Goal: Task Accomplishment & Management: Manage account settings

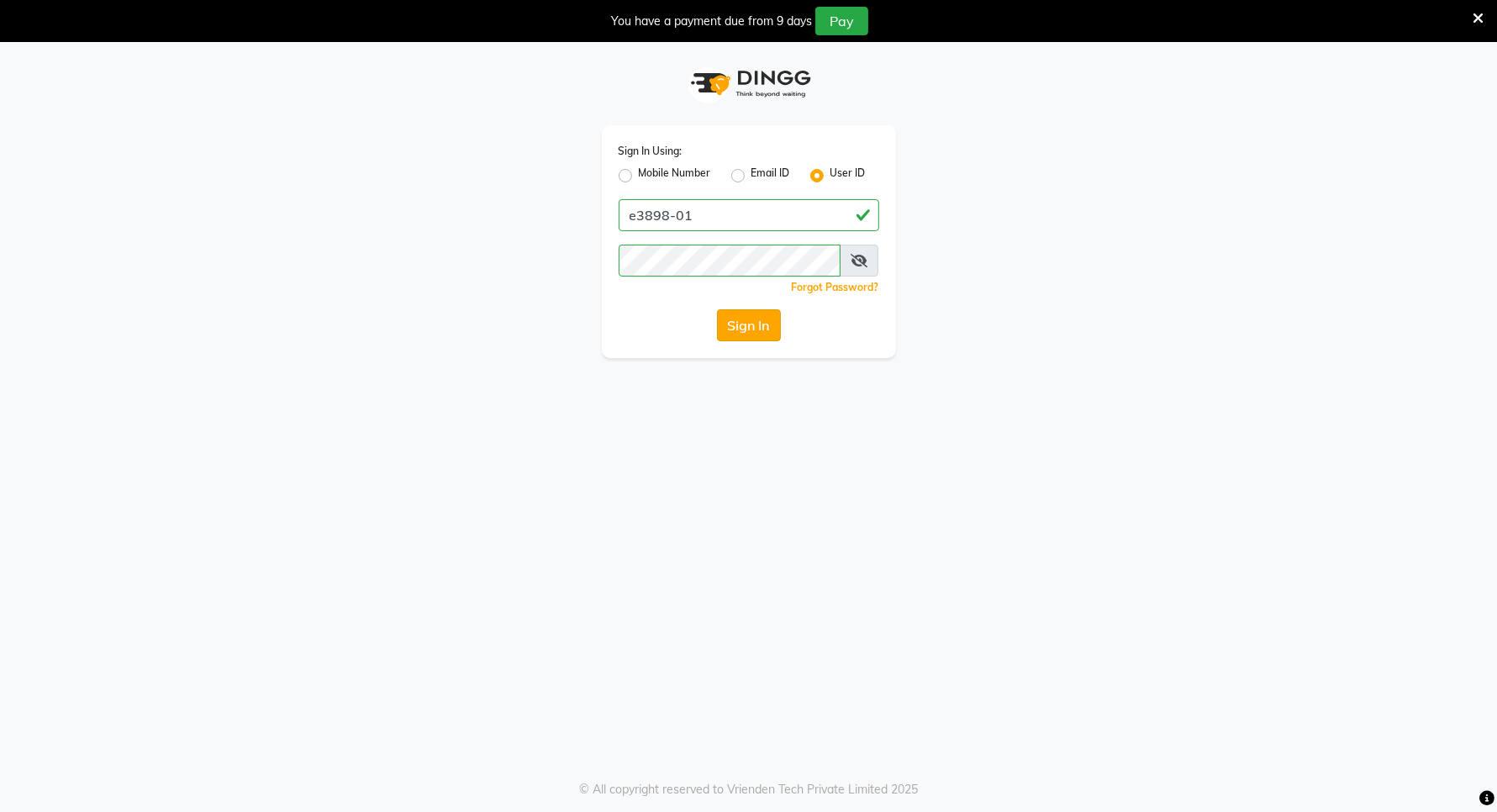
click at [765, 333] on button "Sign In" at bounding box center [748, 325] width 64 height 32
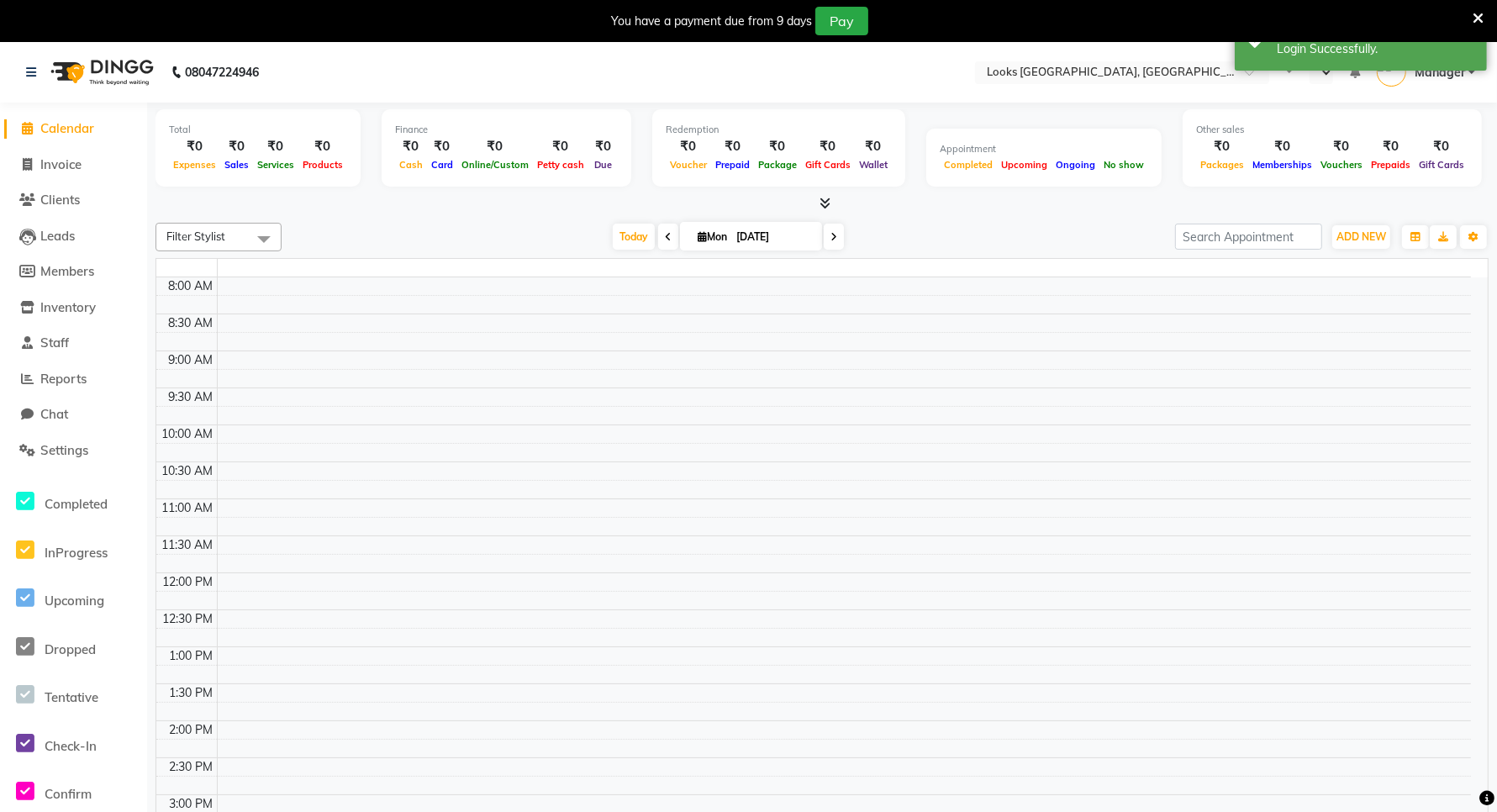
select select "en"
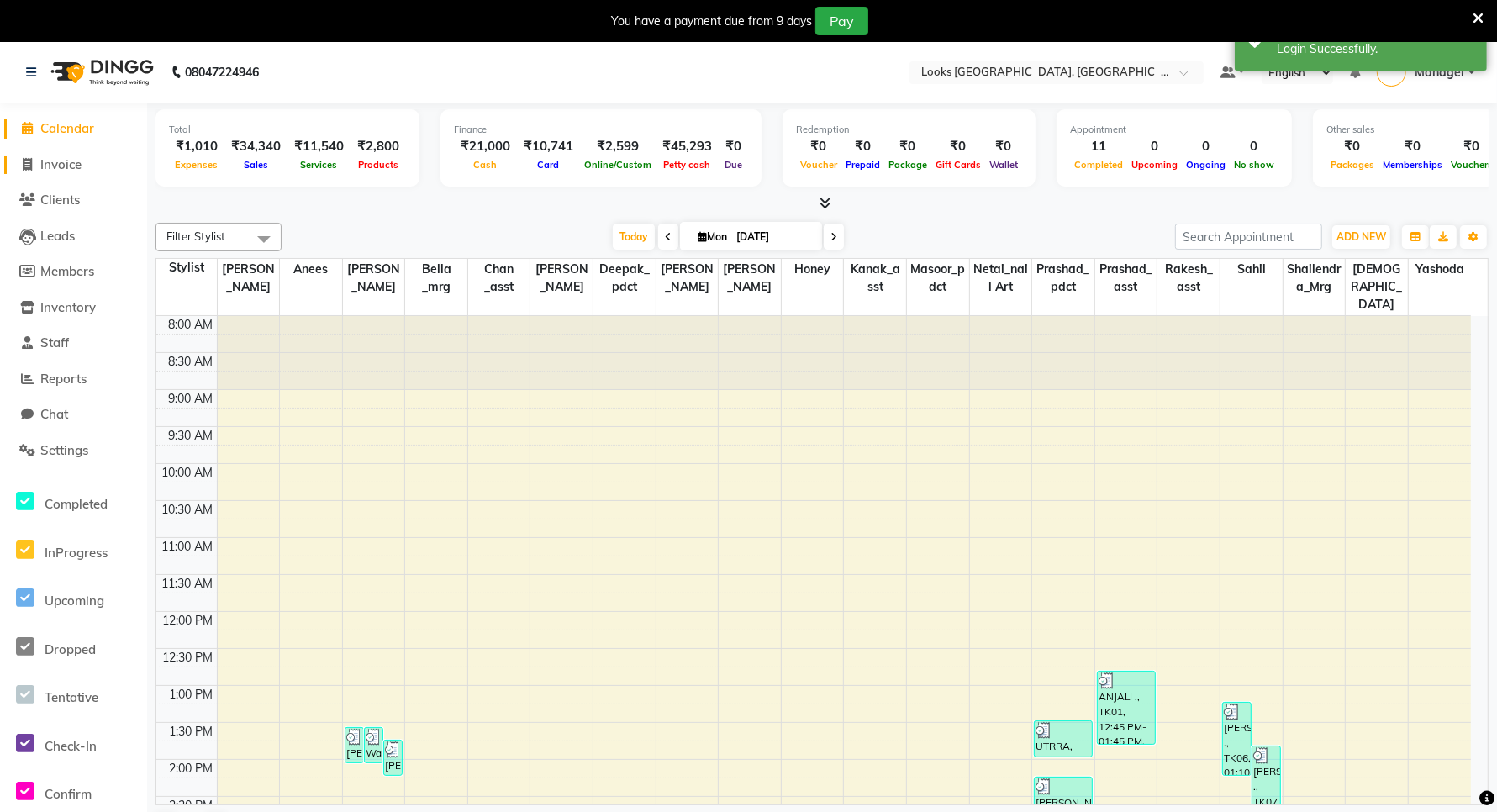
click at [53, 165] on span "Invoice" at bounding box center [61, 164] width 41 height 16
select select "service"
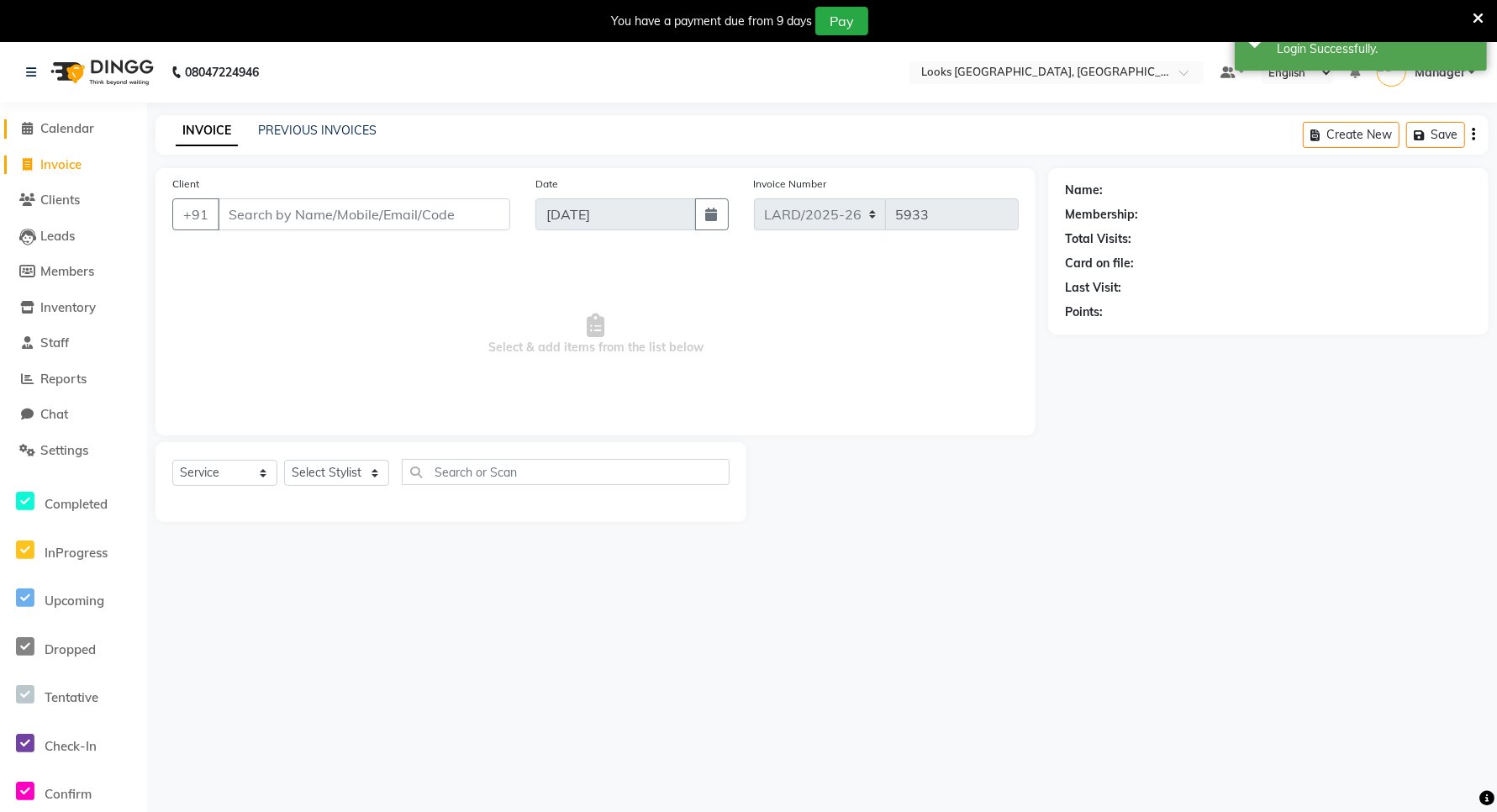
click at [35, 128] on span at bounding box center [27, 129] width 26 height 19
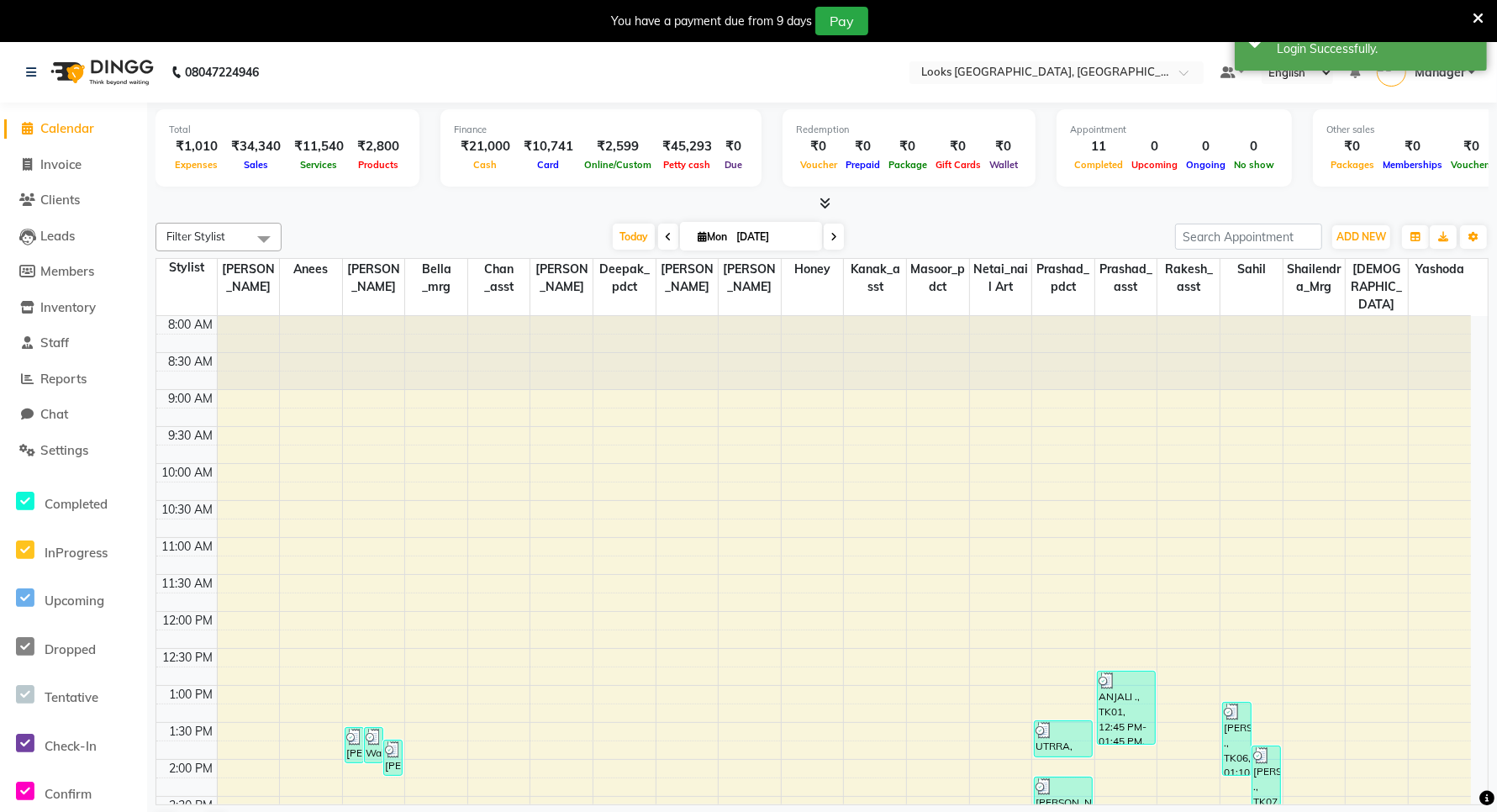
scroll to position [434, 0]
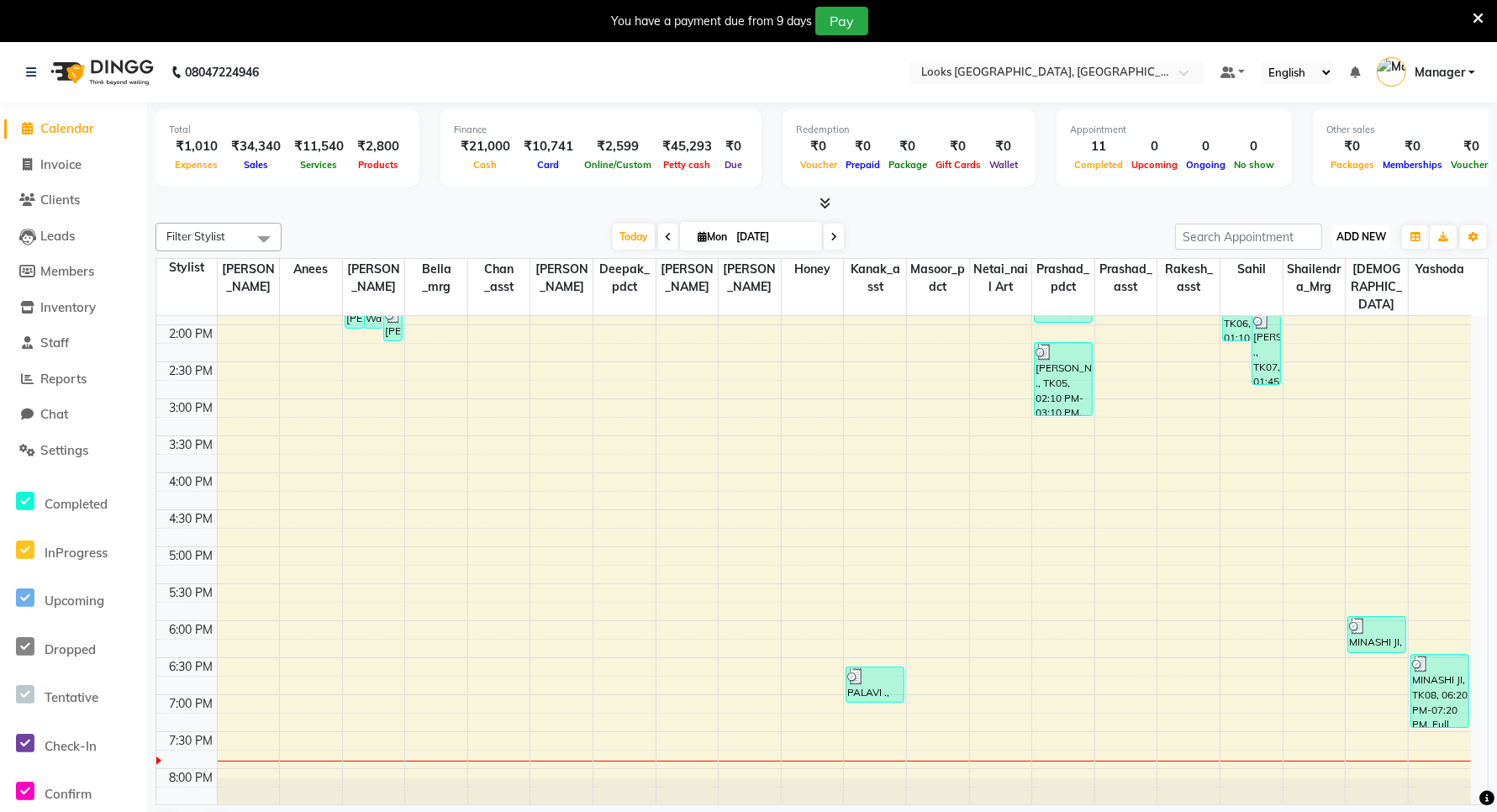
click at [1379, 238] on span "ADD NEW" at bounding box center [1361, 236] width 49 height 12
click at [1297, 313] on link "Add Expense" at bounding box center [1324, 312] width 133 height 22
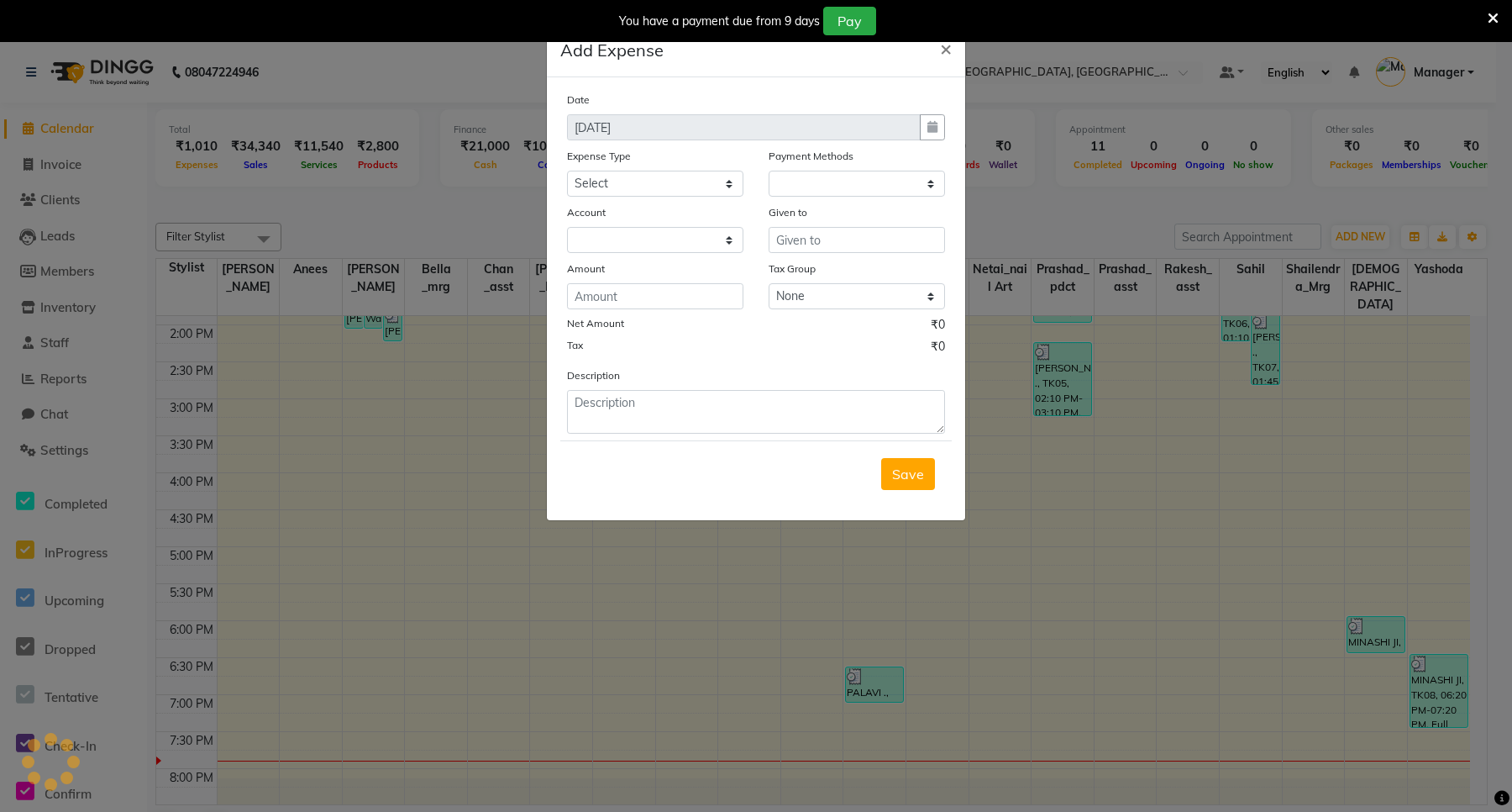
select select "1"
select select "8111"
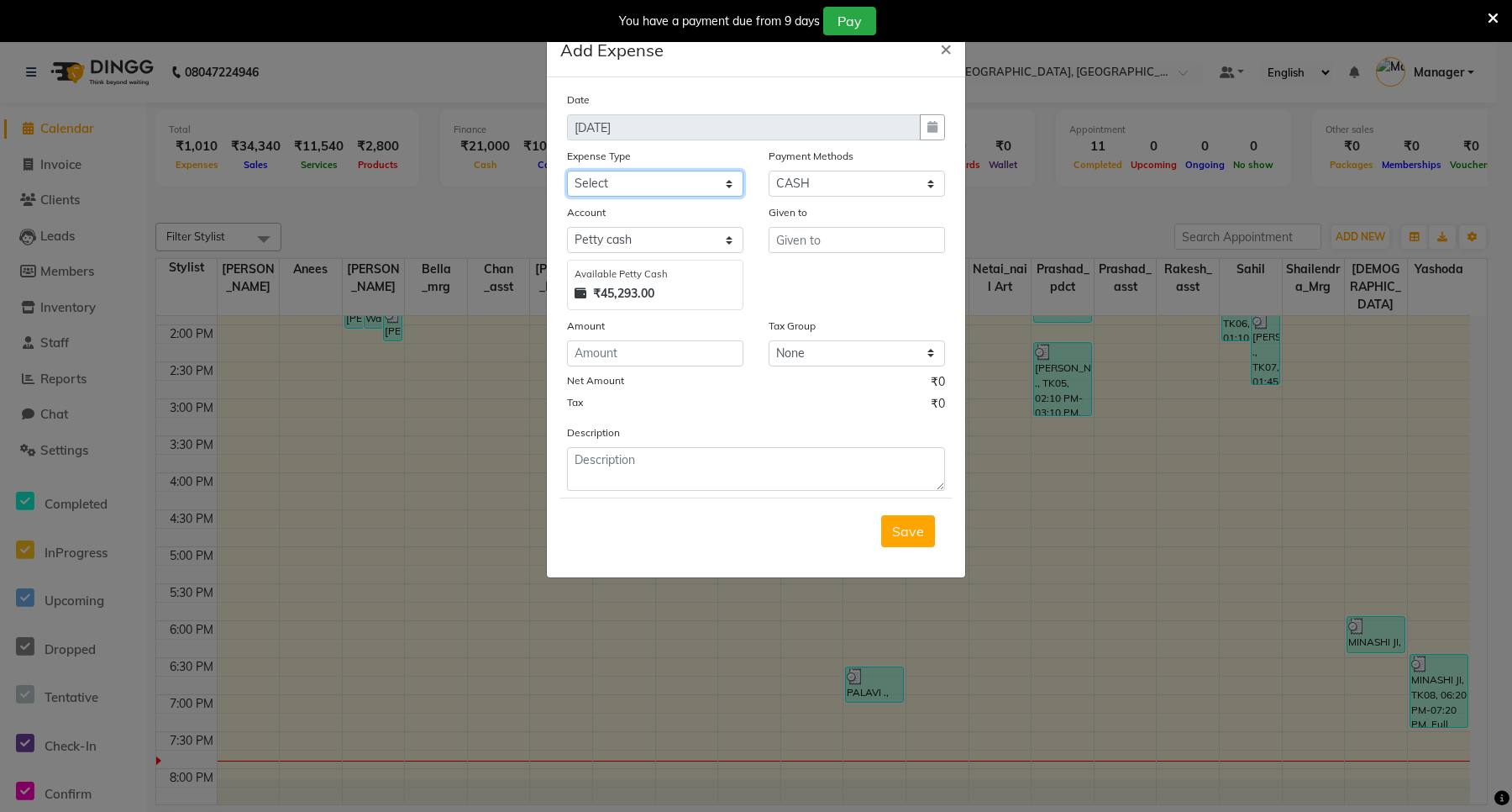
click at [642, 186] on select "Select Bank Deposit Blinkit Cash Handover CLIENT Client ordered food Client Ref…" at bounding box center [656, 183] width 176 height 26
select select "19910"
click at [644, 182] on select "Select Bank Deposit Blinkit Cash Handover CLIENT Client ordered food Client Ref…" at bounding box center [656, 183] width 176 height 26
click at [849, 240] on input "text" at bounding box center [856, 239] width 176 height 26
type input "SHAILNDER"
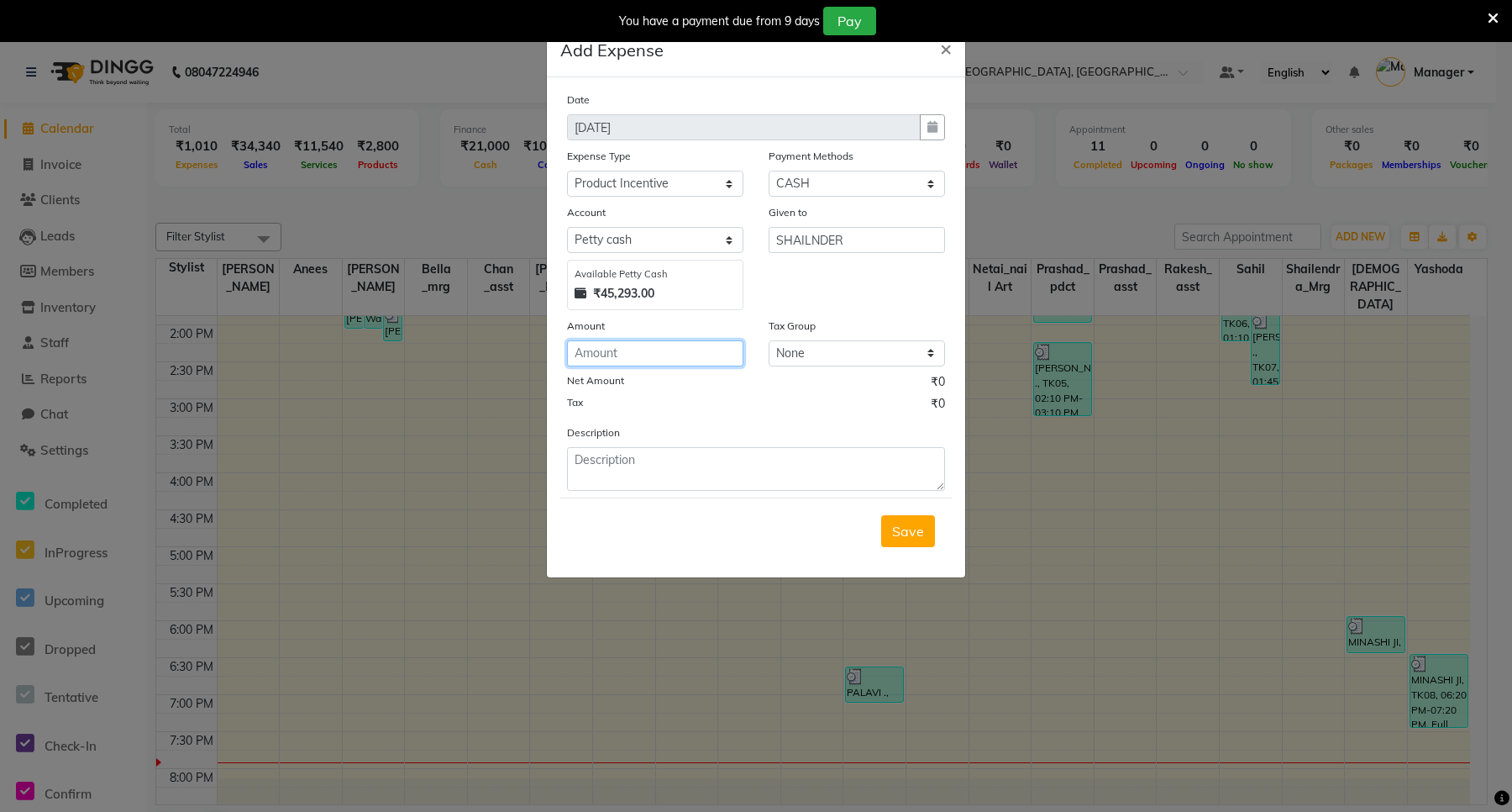
click at [603, 347] on input "number" at bounding box center [656, 352] width 176 height 26
type input "240"
click at [888, 347] on select "None 12%GST 18%GST GST" at bounding box center [856, 352] width 176 height 26
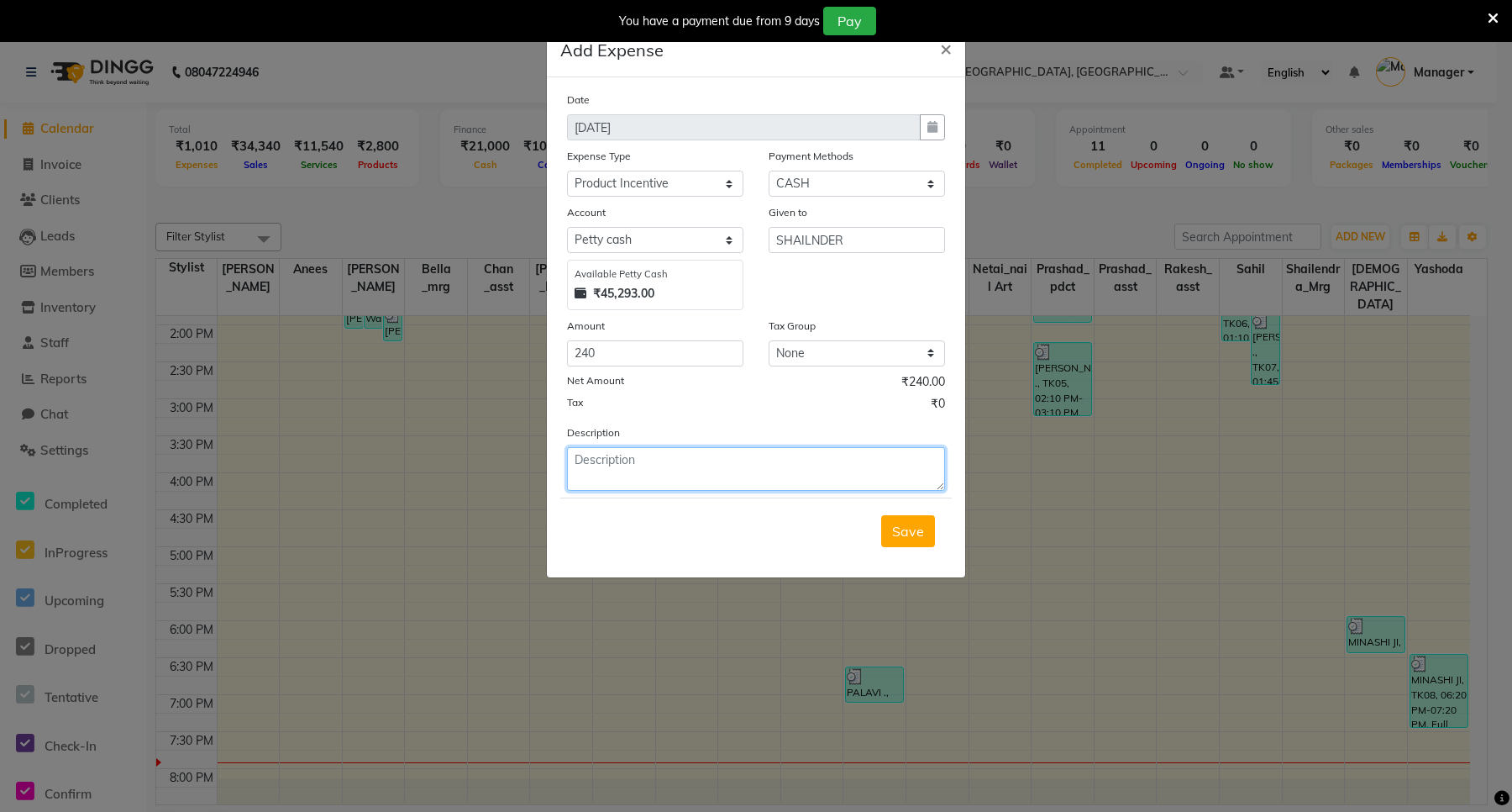
click at [627, 472] on textarea at bounding box center [756, 469] width 378 height 44
click at [657, 458] on textarea "PRODUCT ( [DATE]" at bounding box center [756, 469] width 378 height 44
type textarea "PRODUCT ( [DATE]"
click at [894, 534] on span "Save" at bounding box center [909, 532] width 32 height 17
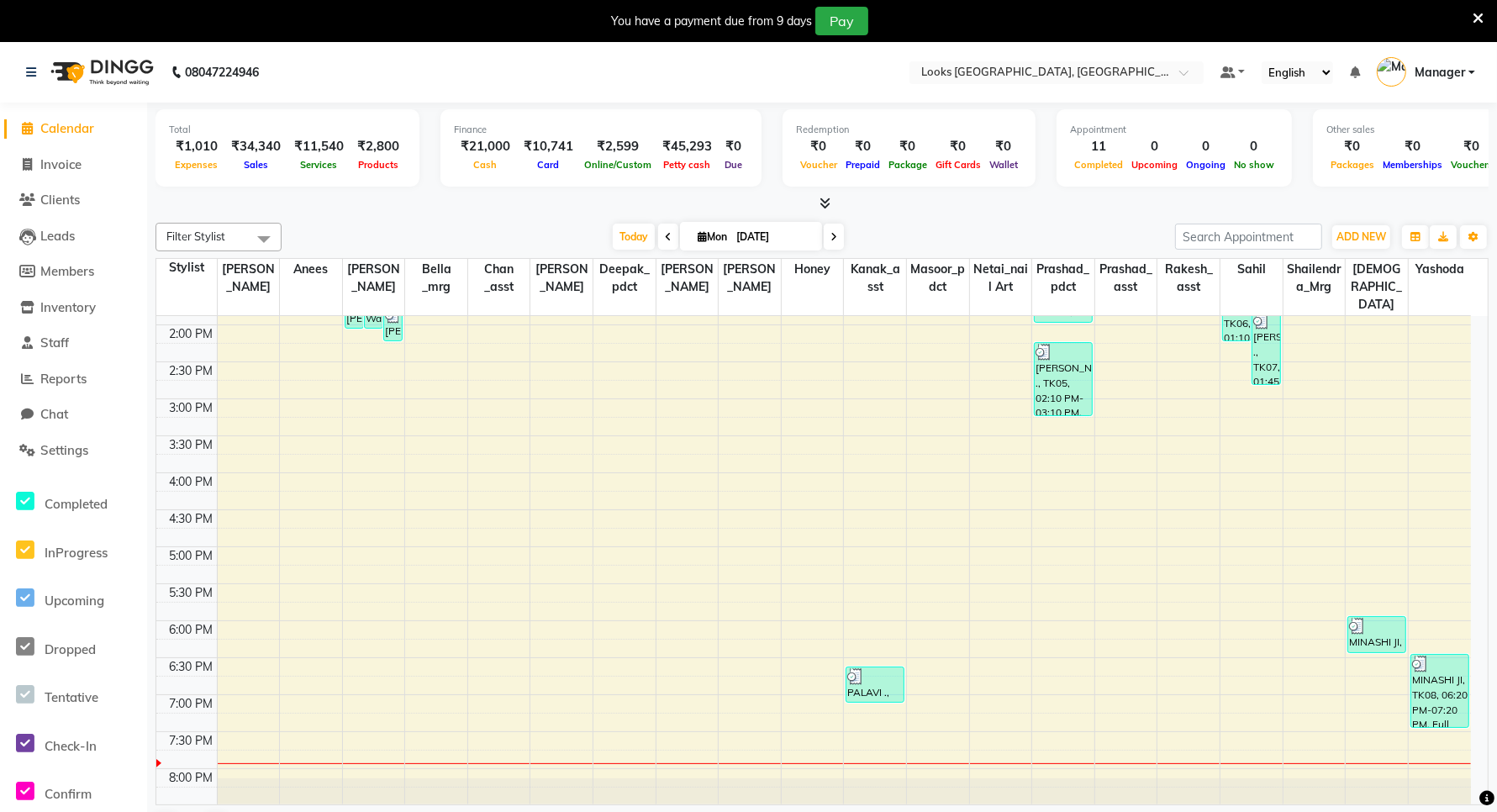
click at [32, 120] on span at bounding box center [27, 129] width 26 height 19
click at [42, 126] on span "Calendar" at bounding box center [67, 128] width 54 height 16
click at [64, 160] on span "Invoice" at bounding box center [61, 164] width 41 height 16
select select "service"
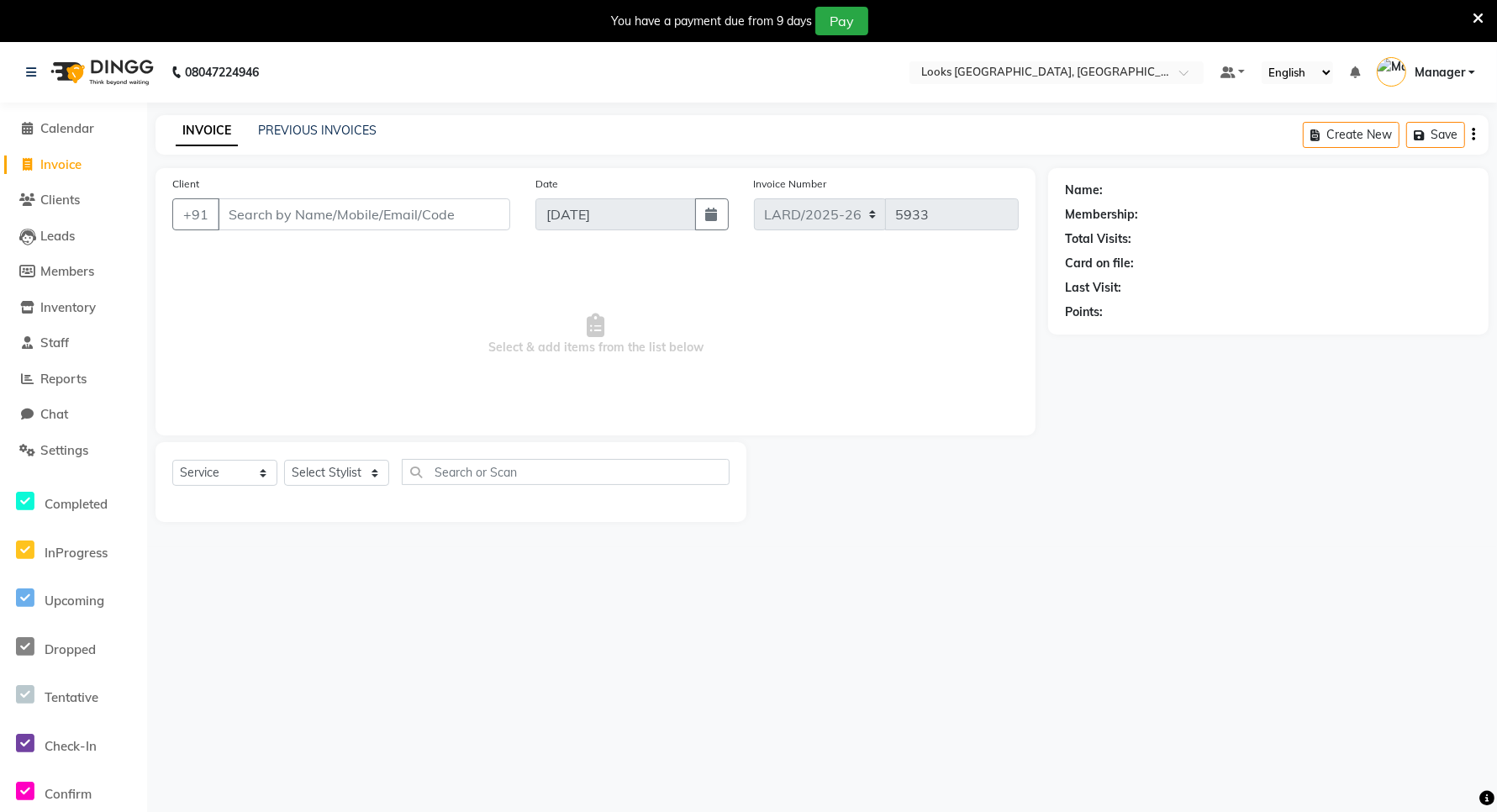
click at [64, 160] on span "Invoice" at bounding box center [61, 164] width 41 height 16
select select "service"
click at [68, 126] on span "Calendar" at bounding box center [67, 128] width 54 height 16
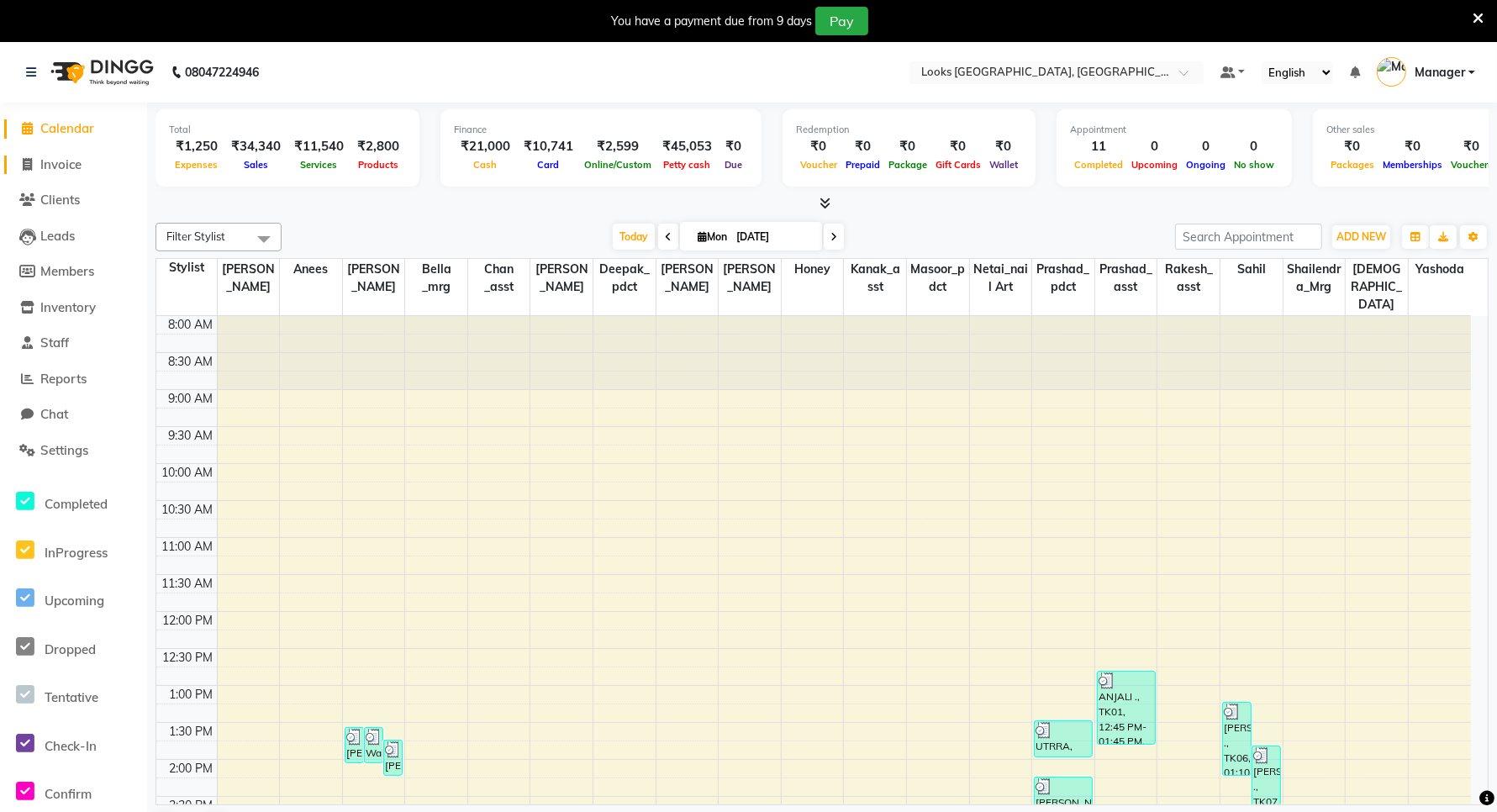
click at [56, 173] on link "Invoice" at bounding box center [73, 165] width 138 height 19
select select "service"
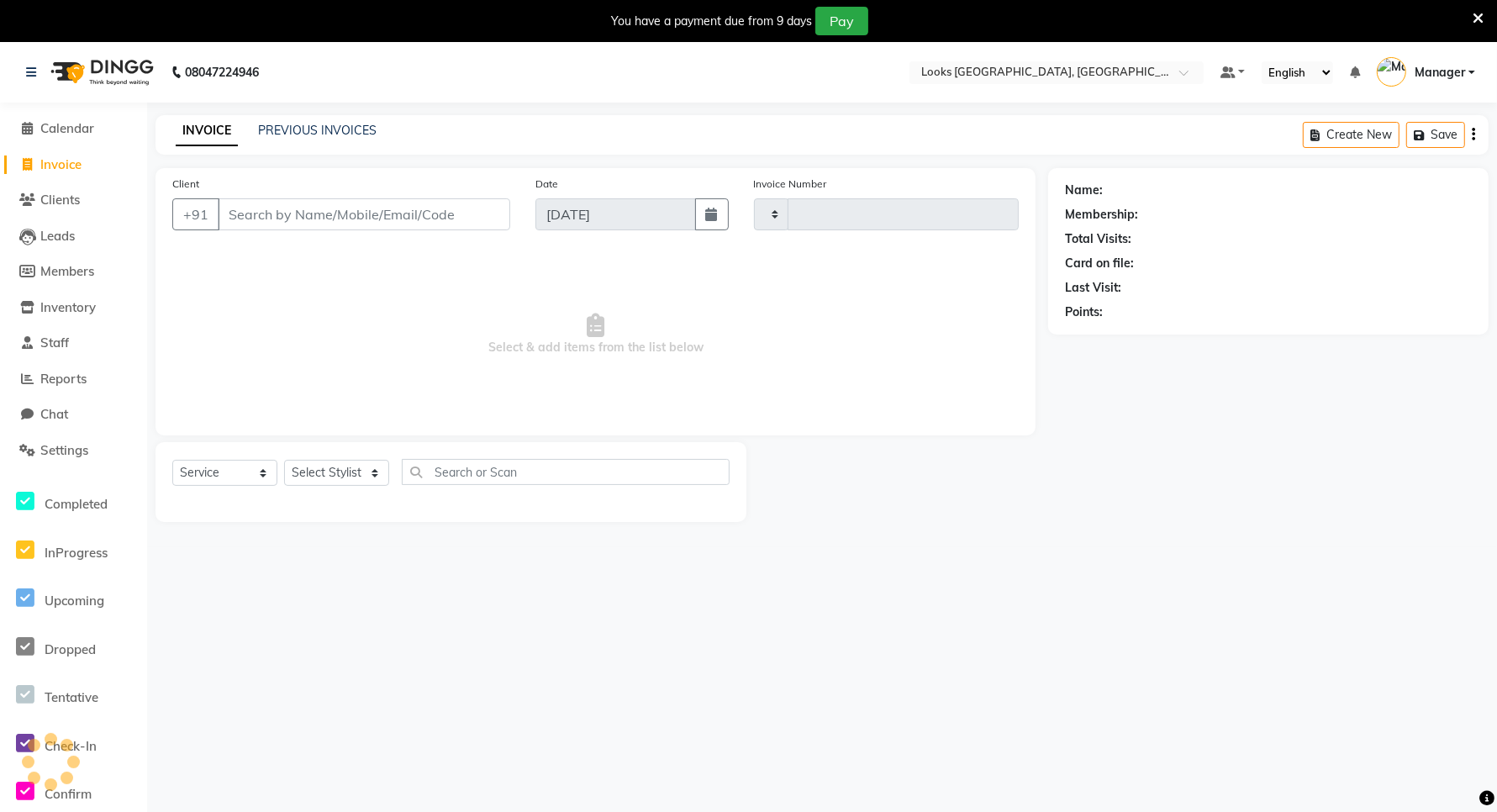
type input "5933"
select select "8941"
click at [67, 195] on span "Clients" at bounding box center [61, 199] width 40 height 16
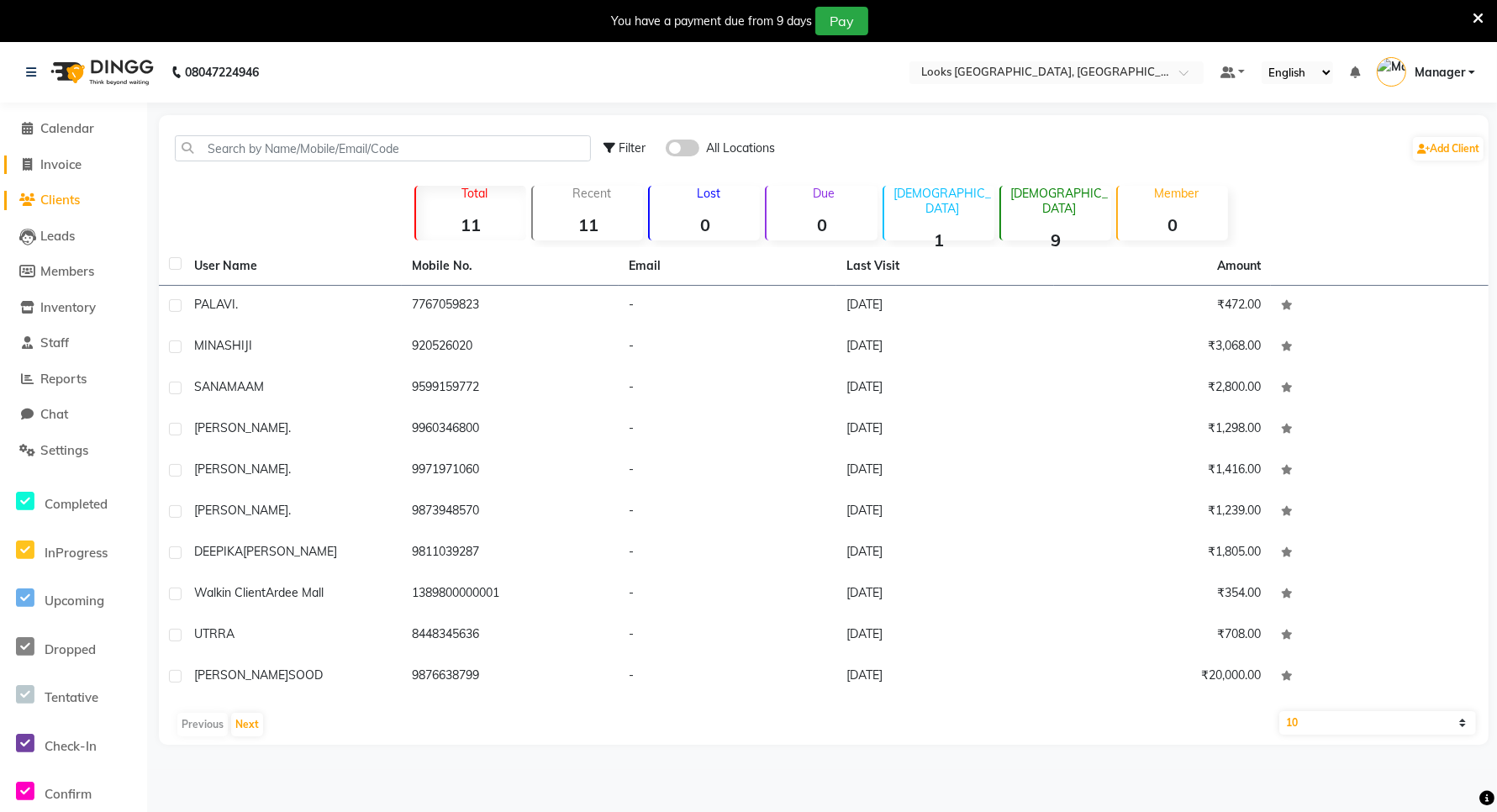
click at [59, 157] on span "Invoice" at bounding box center [61, 164] width 41 height 16
select select "service"
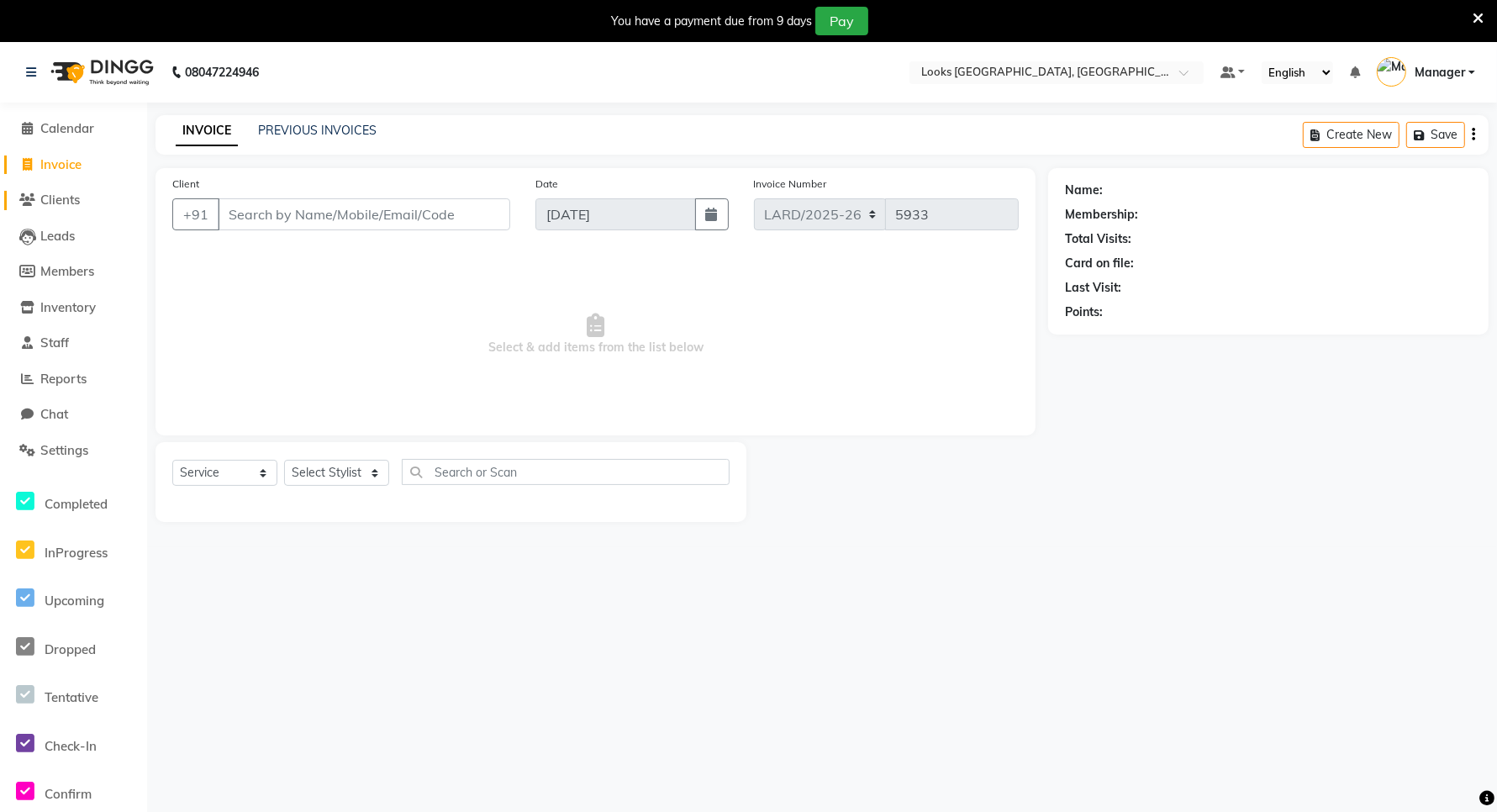
scroll to position [42, 0]
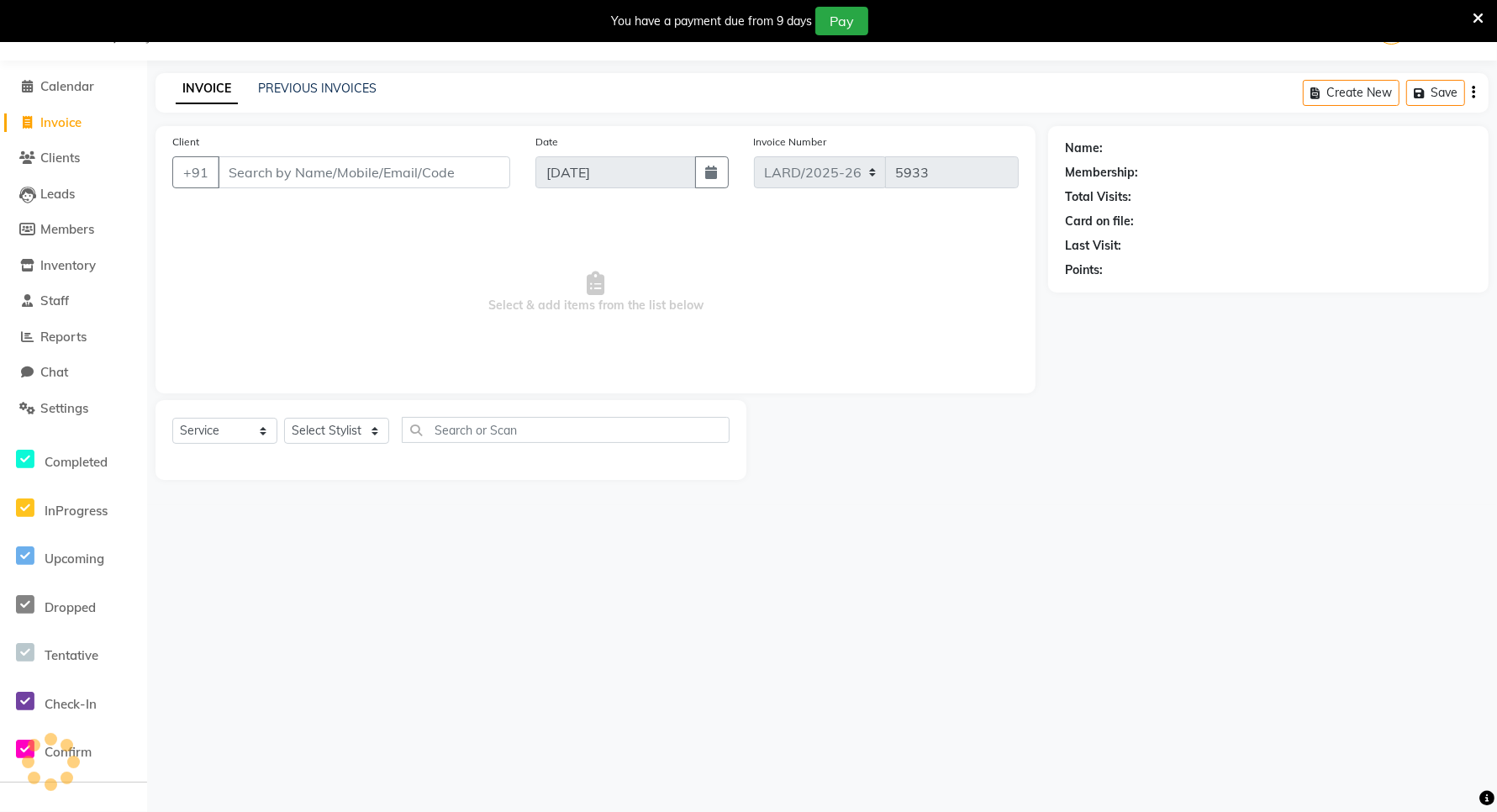
click at [245, 173] on input "Client" at bounding box center [364, 172] width 293 height 32
type input "8447357757"
click at [484, 172] on span "Add Client" at bounding box center [467, 172] width 66 height 17
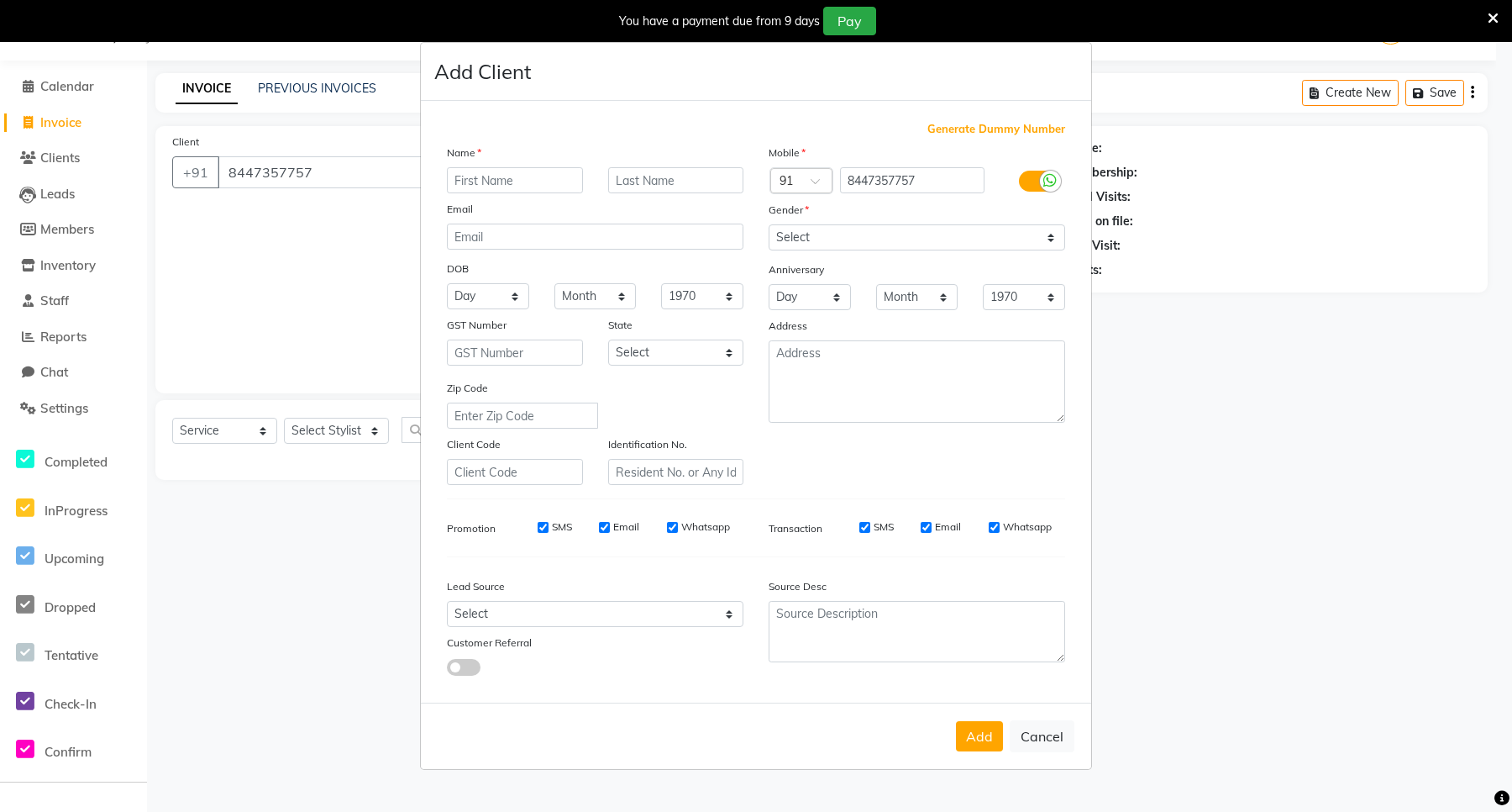
click at [544, 183] on input "text" at bounding box center [515, 179] width 136 height 26
type input "[PERSON_NAME]"
click at [644, 183] on input "text" at bounding box center [676, 179] width 136 height 26
type input "."
click at [701, 360] on select "Select [GEOGRAPHIC_DATA] [GEOGRAPHIC_DATA] [GEOGRAPHIC_DATA] [GEOGRAPHIC_DATA] …" at bounding box center [676, 352] width 136 height 26
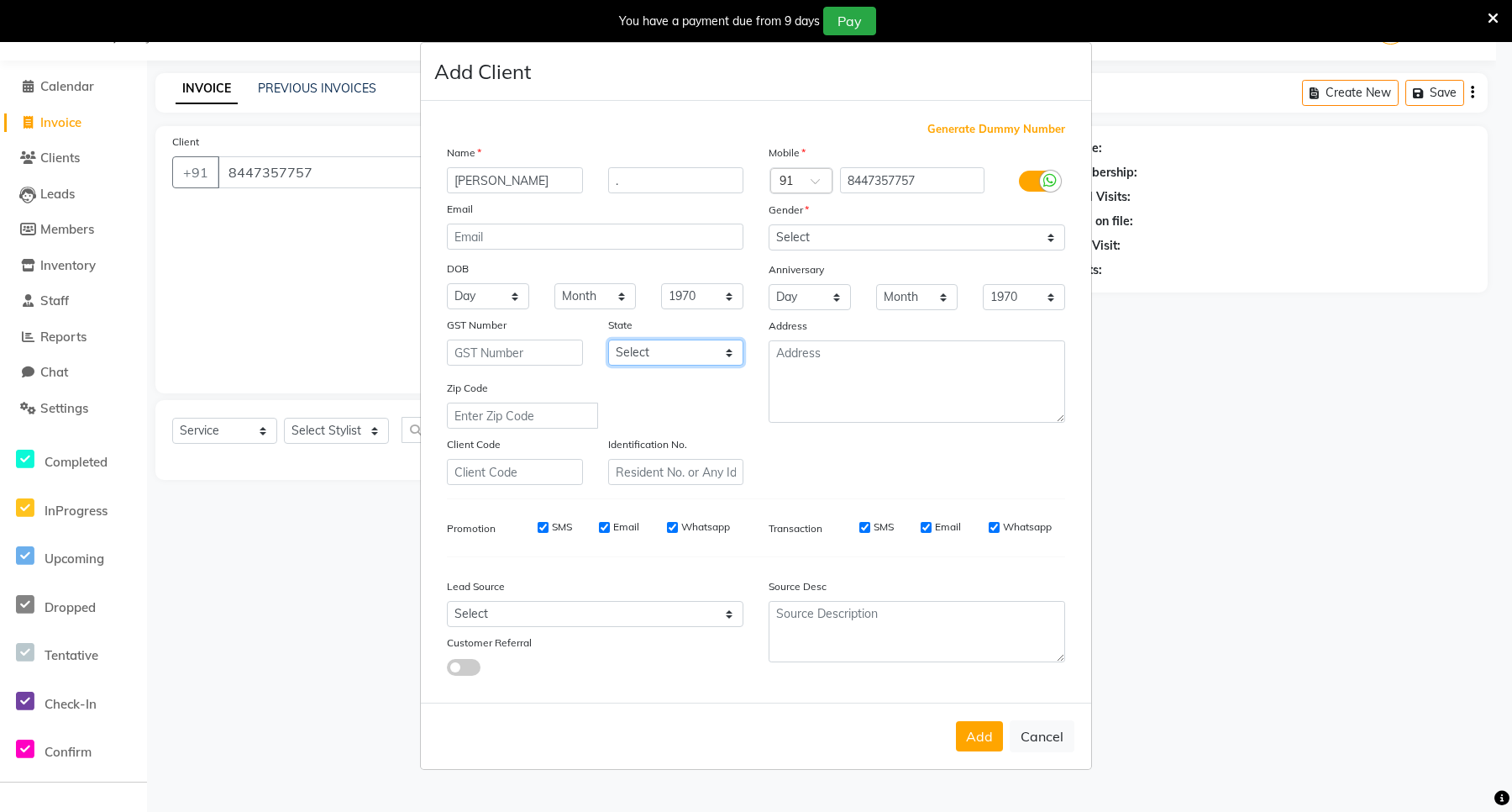
select select "13"
click at [608, 339] on select "Select [GEOGRAPHIC_DATA] [GEOGRAPHIC_DATA] [GEOGRAPHIC_DATA] [GEOGRAPHIC_DATA] …" at bounding box center [676, 352] width 136 height 26
click at [829, 372] on textarea at bounding box center [916, 381] width 297 height 82
type textarea "ARDEE"
click at [1004, 245] on select "Select [DEMOGRAPHIC_DATA] [DEMOGRAPHIC_DATA] Other Prefer Not To Say" at bounding box center [916, 237] width 297 height 26
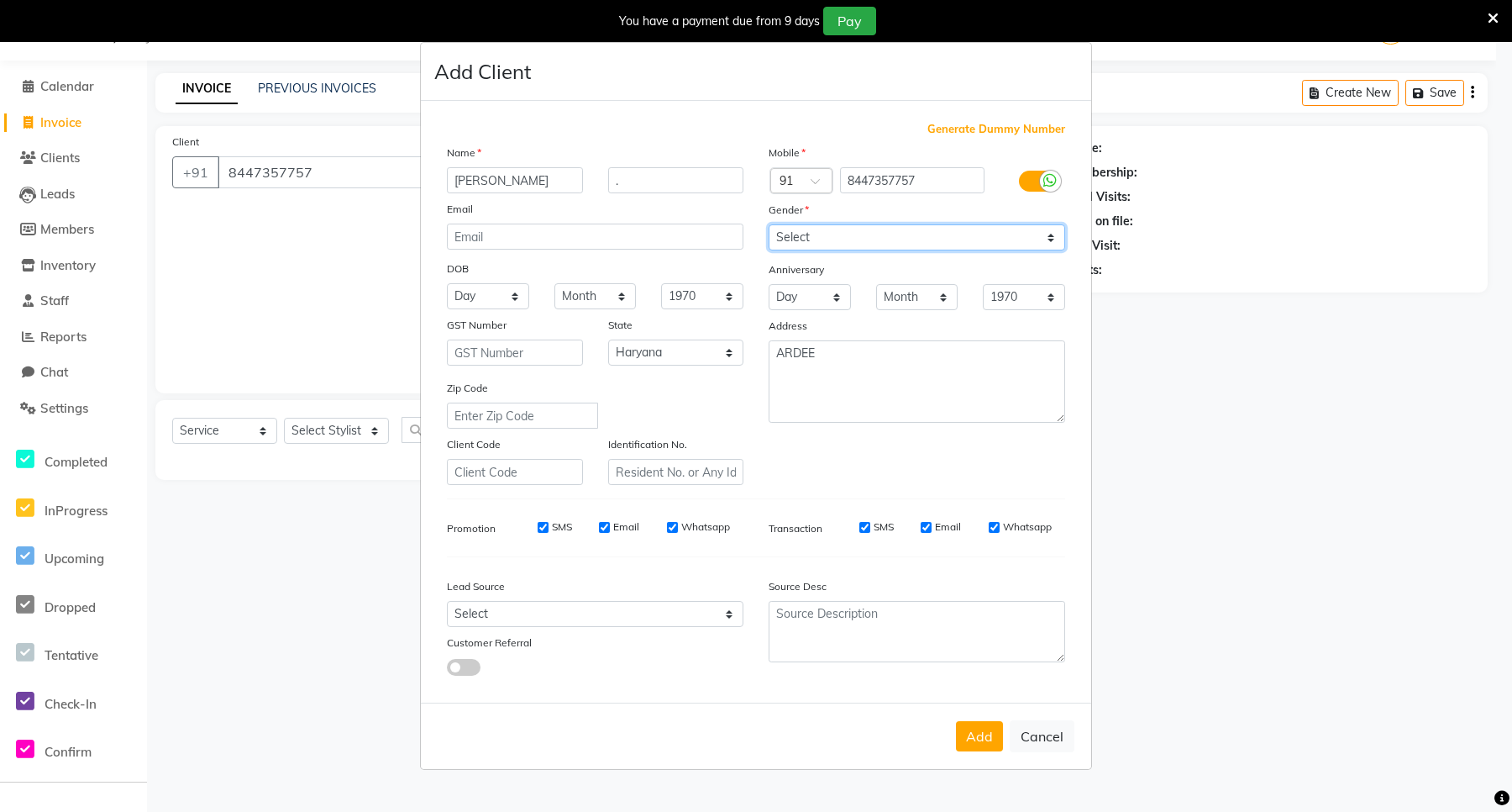
select select "[DEMOGRAPHIC_DATA]"
click at [768, 226] on select "Select [DEMOGRAPHIC_DATA] [DEMOGRAPHIC_DATA] Other Prefer Not To Say" at bounding box center [916, 237] width 297 height 26
click at [976, 730] on button "Add" at bounding box center [980, 736] width 47 height 30
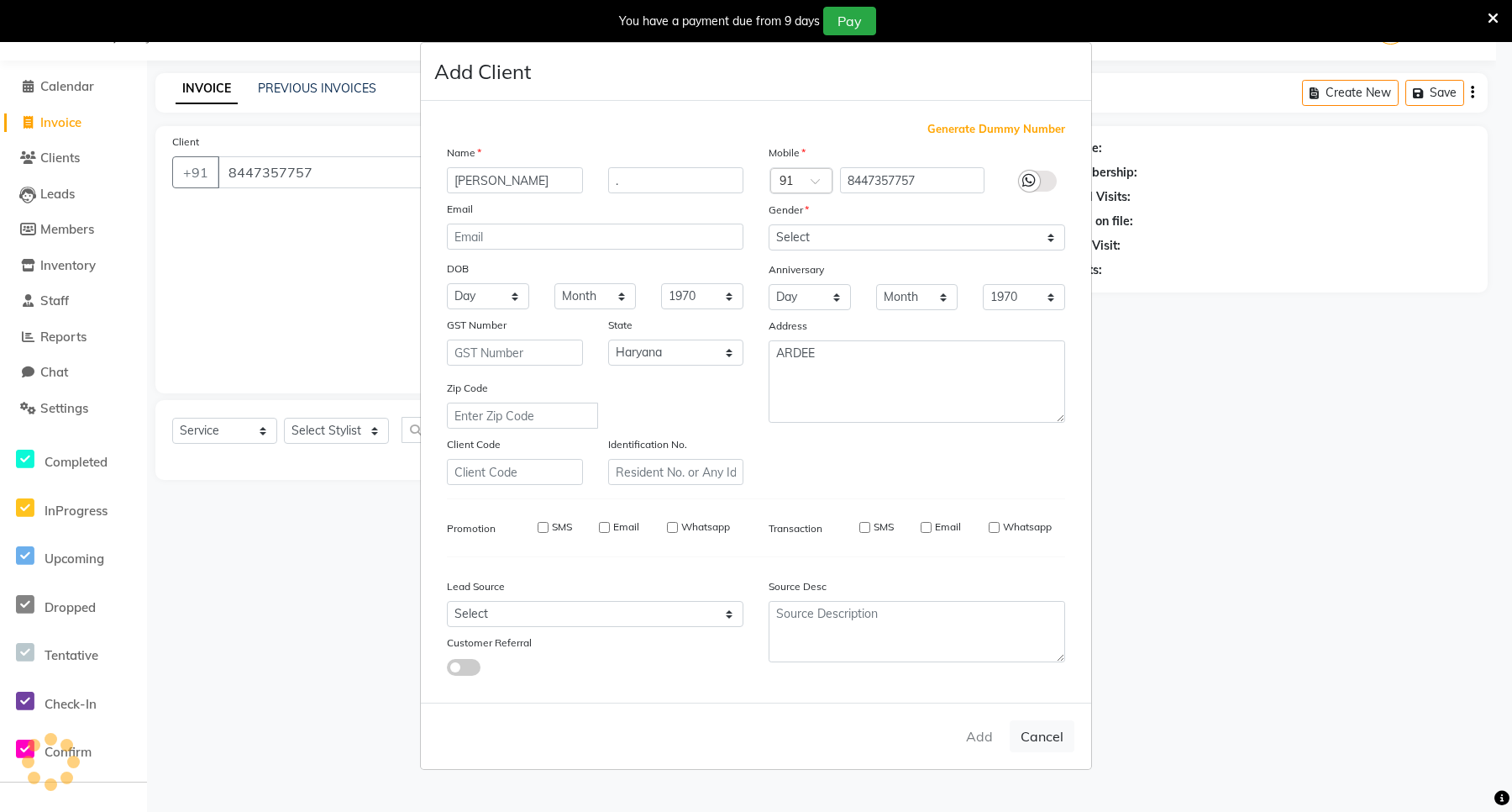
select select
select select "null"
select select
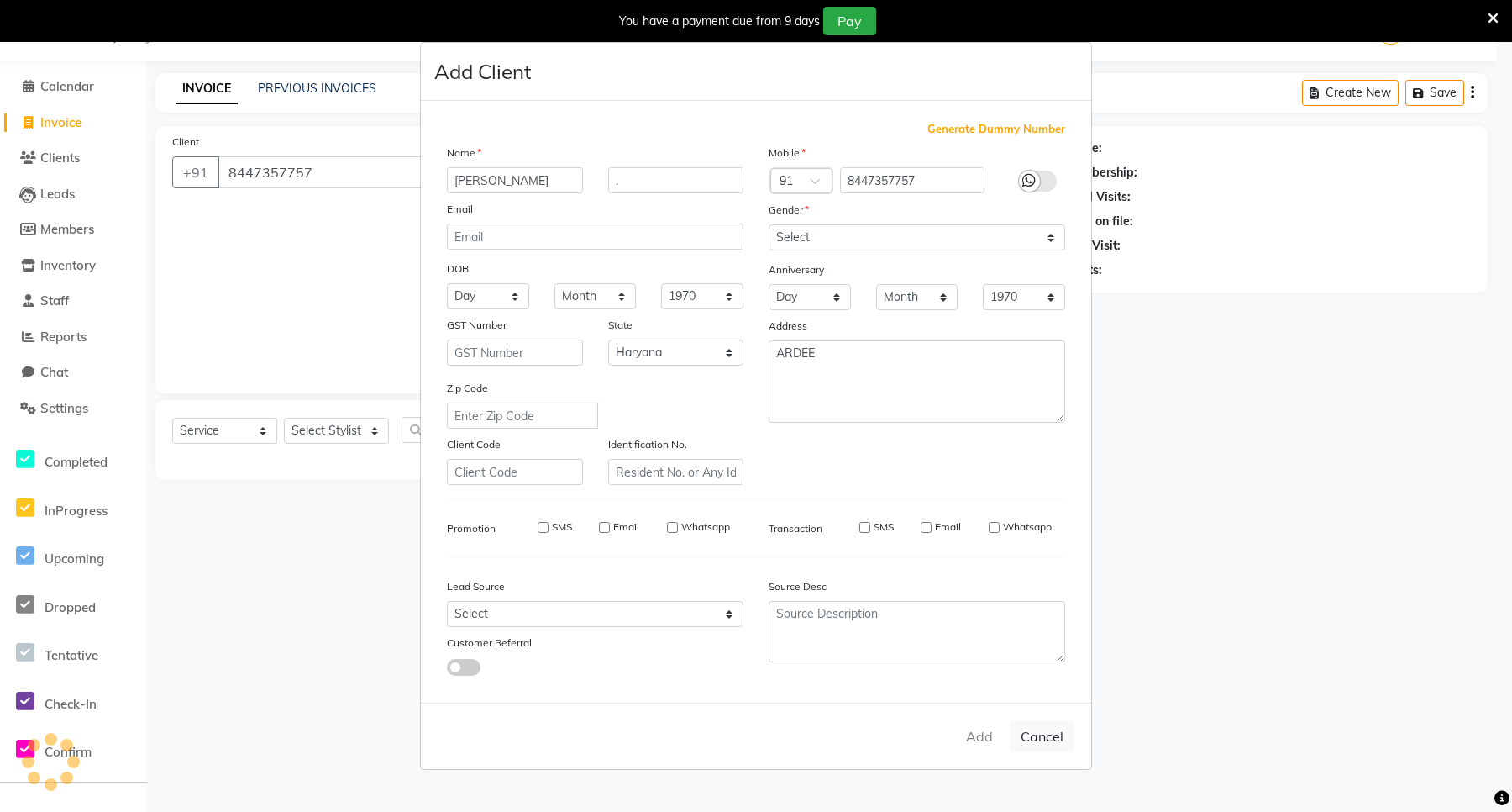
select select
checkbox input "false"
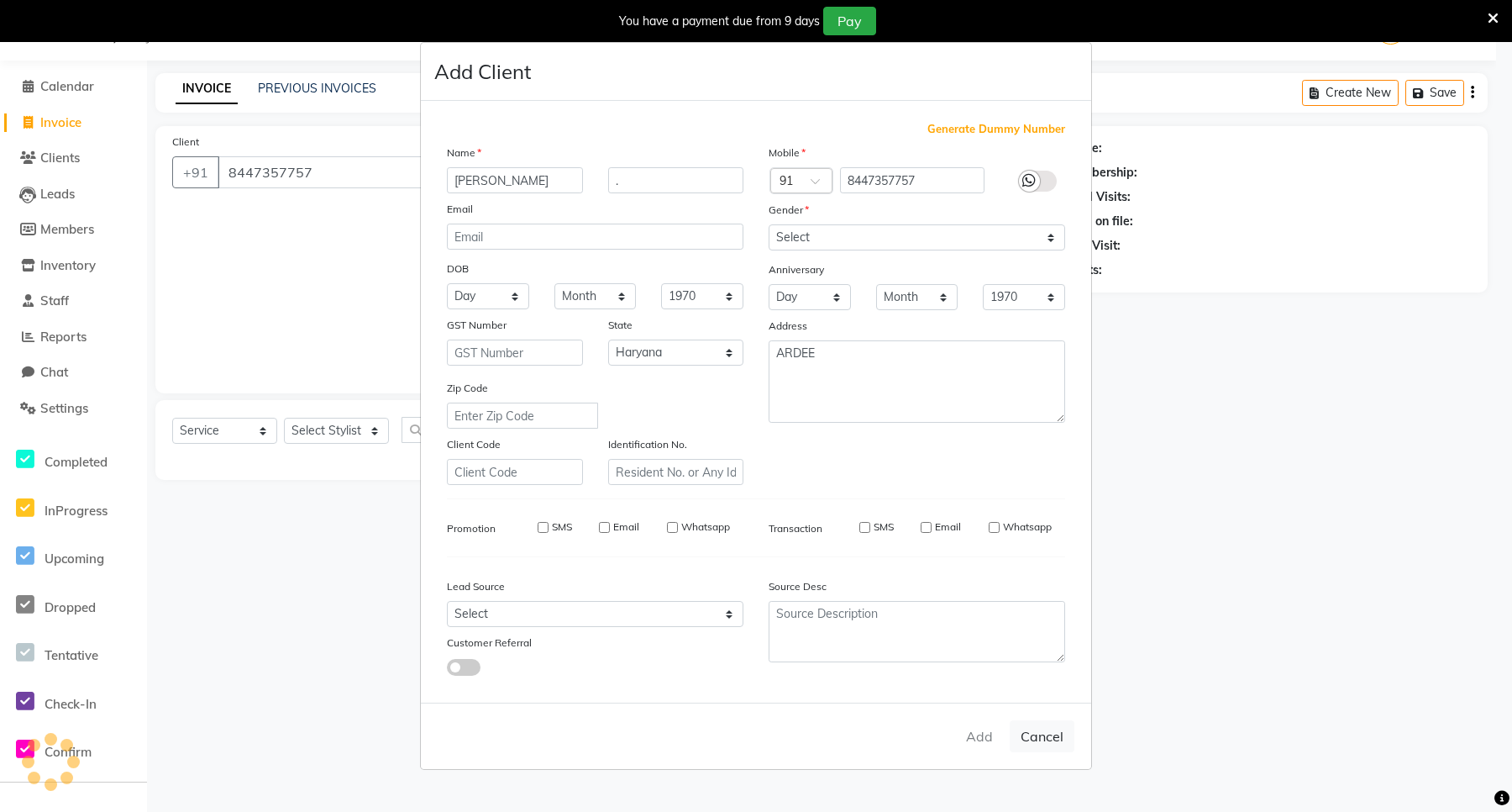
checkbox input "false"
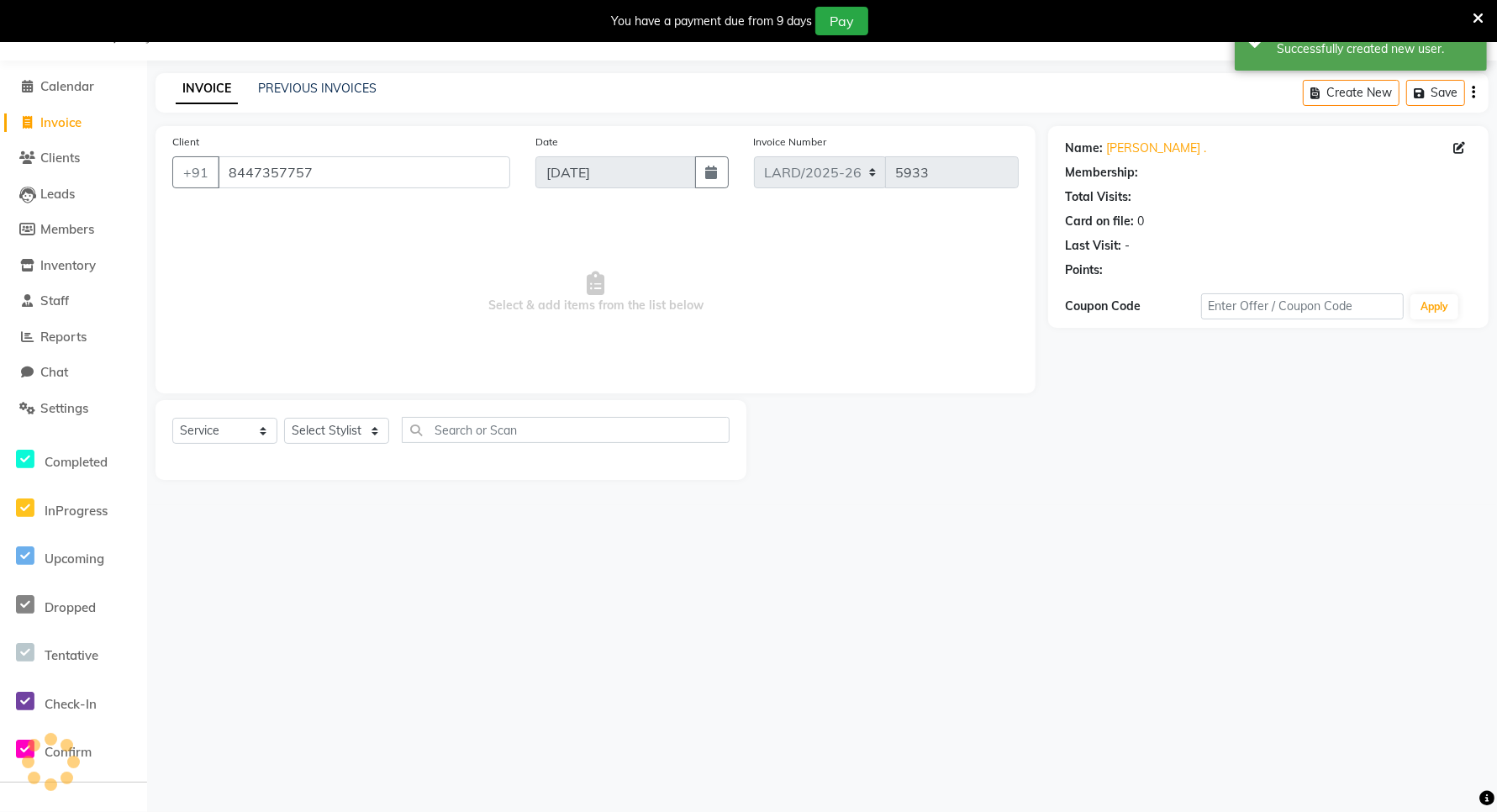
select select "1: Object"
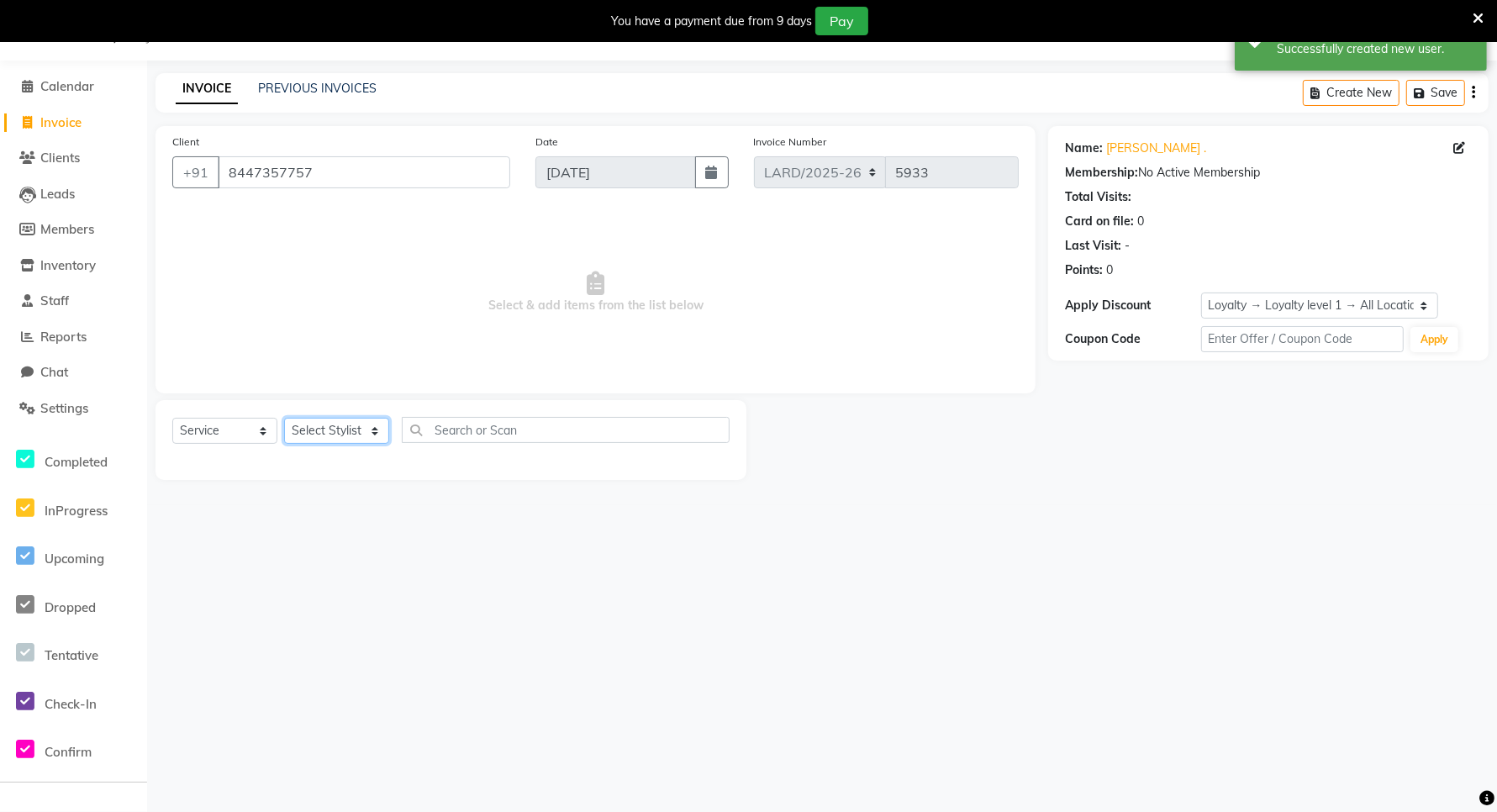
click at [350, 434] on select "Select Stylist [PERSON_NAME] _mrg [PERSON_NAME] _asst [PERSON_NAME] [PERSON_NAM…" at bounding box center [337, 430] width 105 height 26
click at [258, 424] on select "Select Service Product Membership Package Voucher Prepaid Gift Card" at bounding box center [225, 430] width 105 height 26
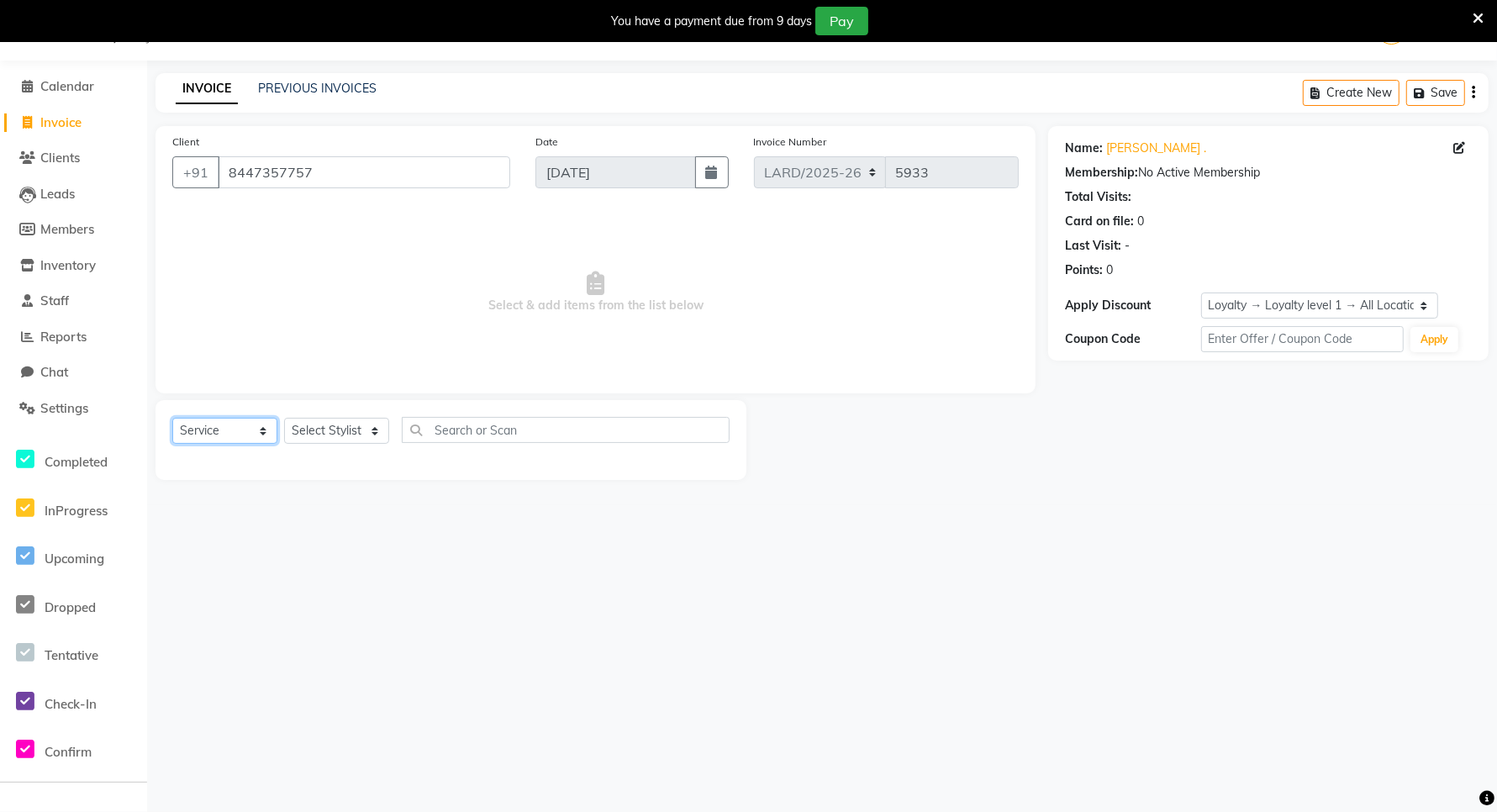
click at [173, 418] on select "Select Service Product Membership Package Voucher Prepaid Gift Card" at bounding box center [225, 430] width 105 height 26
click at [346, 434] on select "Select Stylist [PERSON_NAME] _mrg [PERSON_NAME] _asst [PERSON_NAME] [PERSON_NAM…" at bounding box center [337, 430] width 105 height 26
select select "90481"
click at [284, 418] on select "Select Stylist [PERSON_NAME] _mrg [PERSON_NAME] _asst [PERSON_NAME] [PERSON_NAM…" at bounding box center [337, 430] width 105 height 26
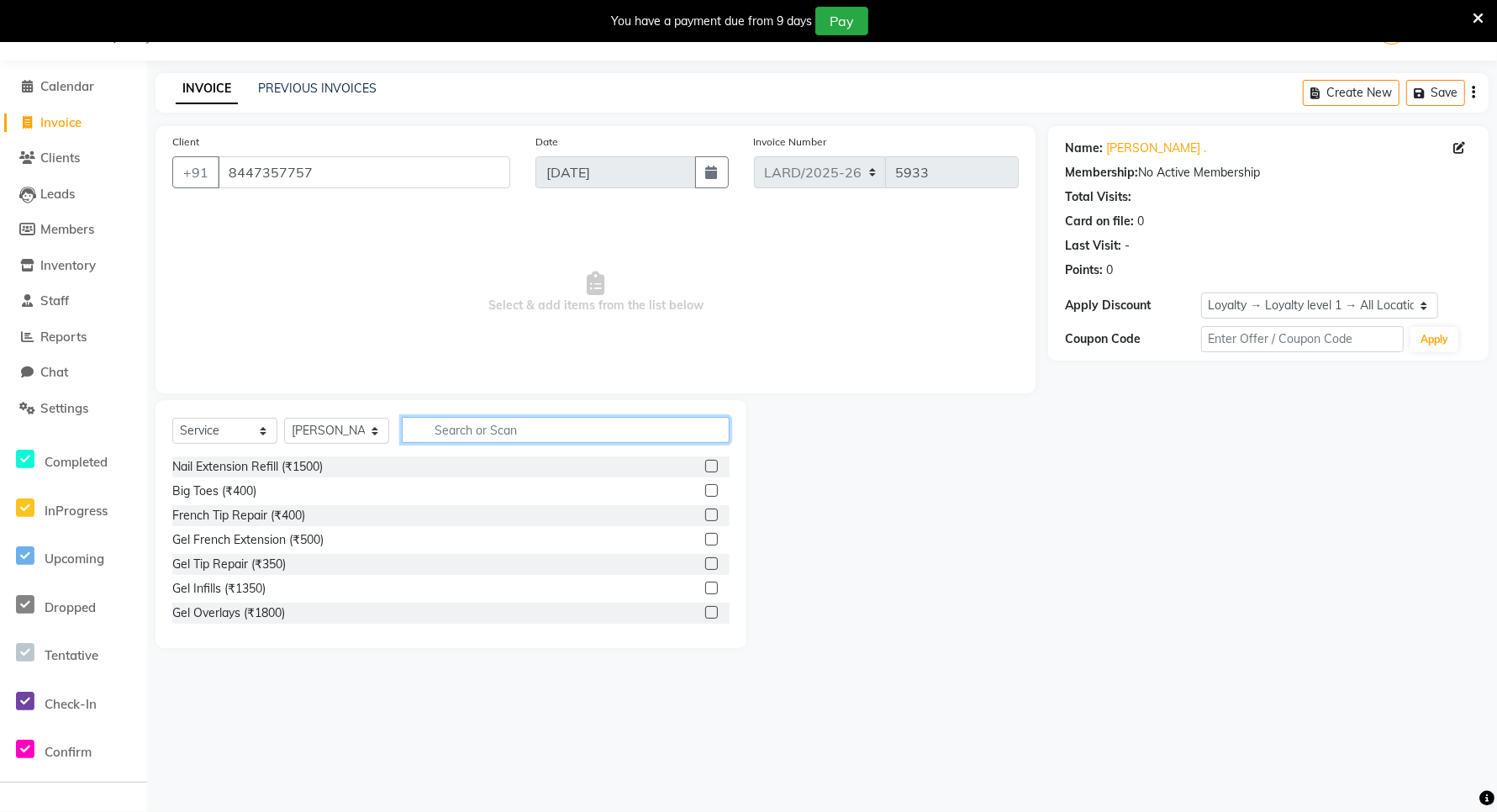
click at [537, 439] on input "text" at bounding box center [566, 429] width 328 height 26
type input "CUT"
click at [705, 487] on label at bounding box center [711, 490] width 12 height 12
click at [705, 487] on input "checkbox" at bounding box center [711, 492] width 11 height 11
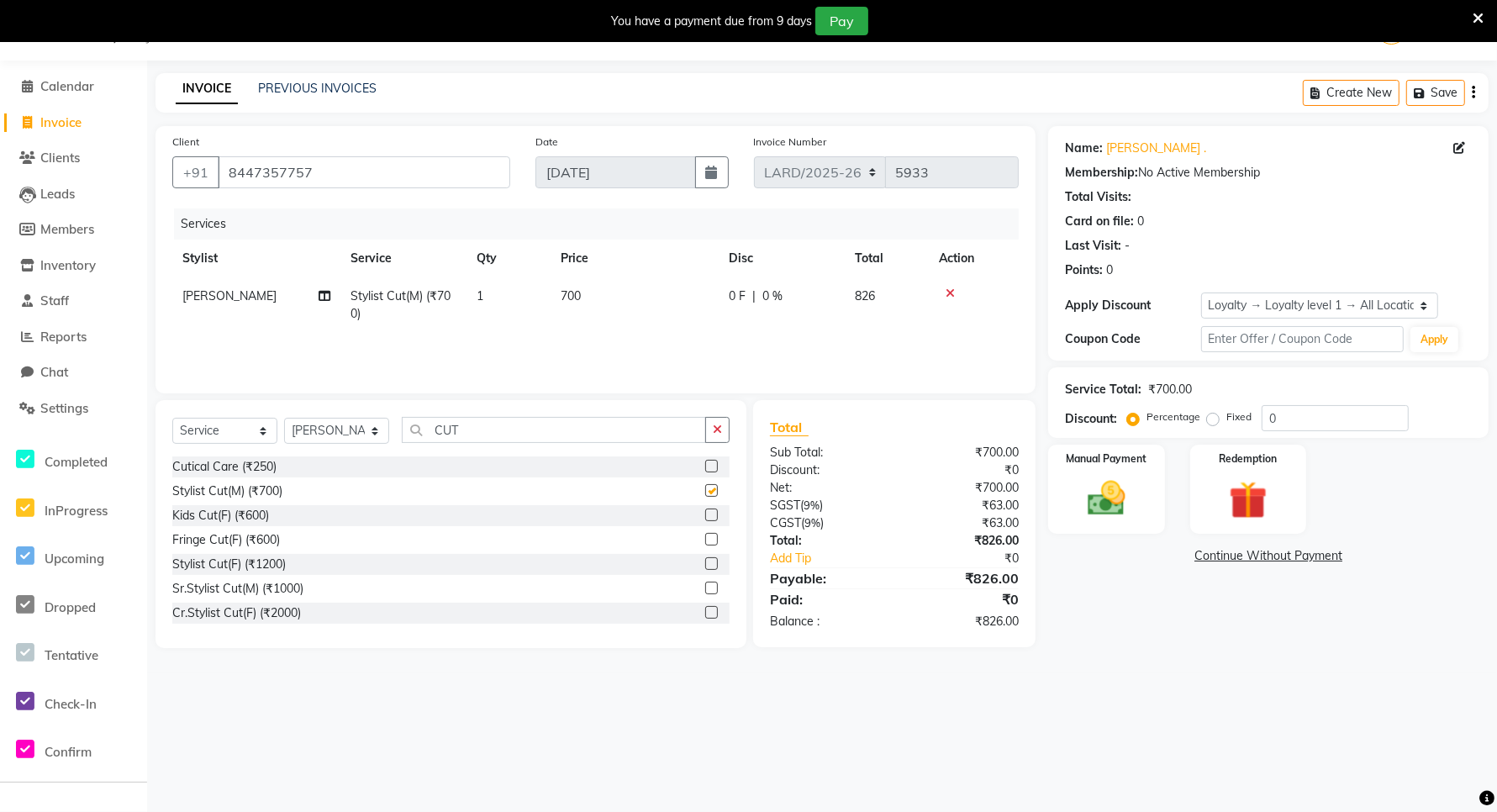
checkbox input "false"
click at [498, 431] on input "CUT" at bounding box center [554, 429] width 304 height 26
type input "C"
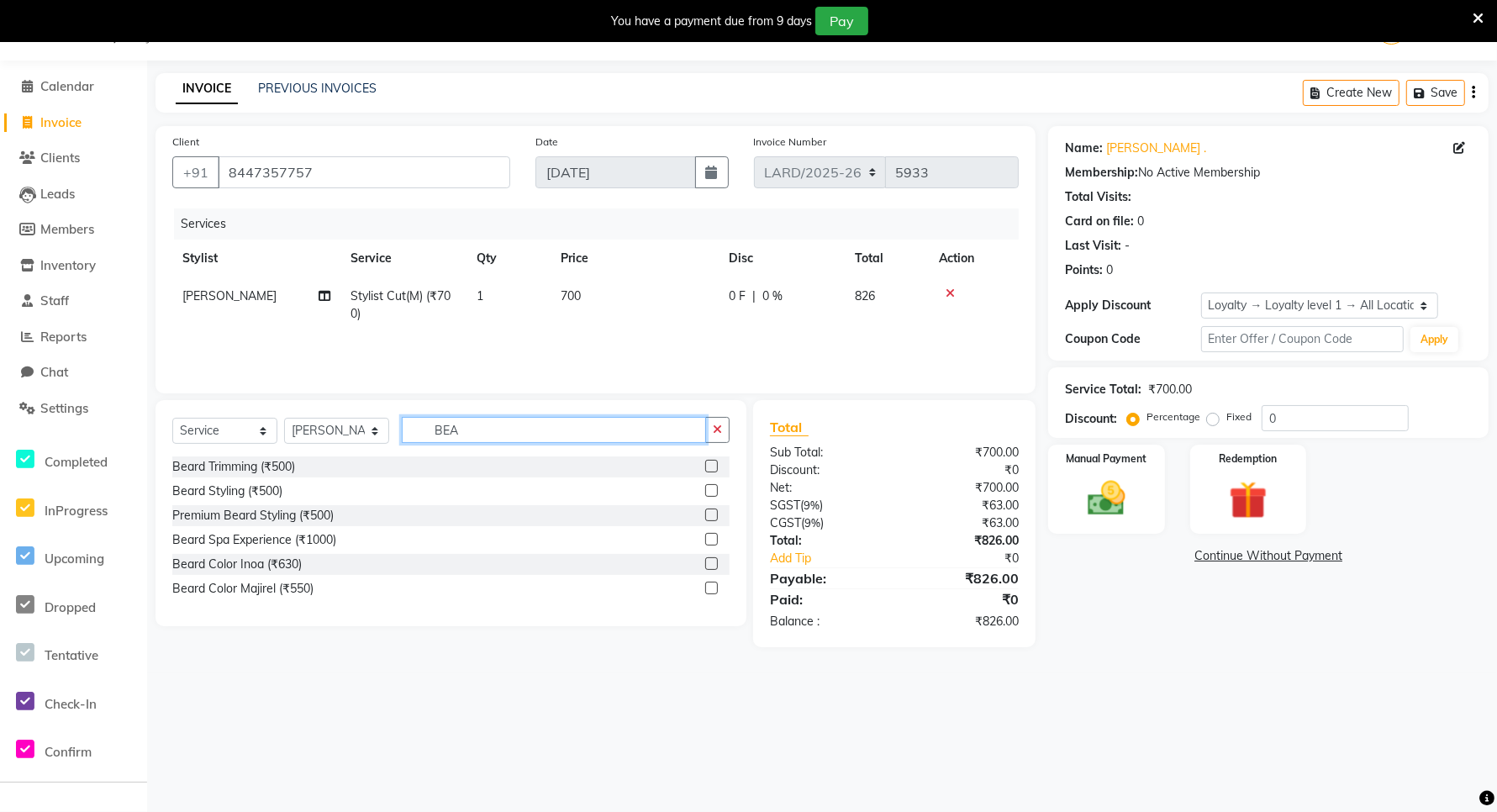
type input "BEA"
click at [711, 463] on label at bounding box center [711, 465] width 12 height 12
click at [711, 463] on input "checkbox" at bounding box center [711, 467] width 11 height 11
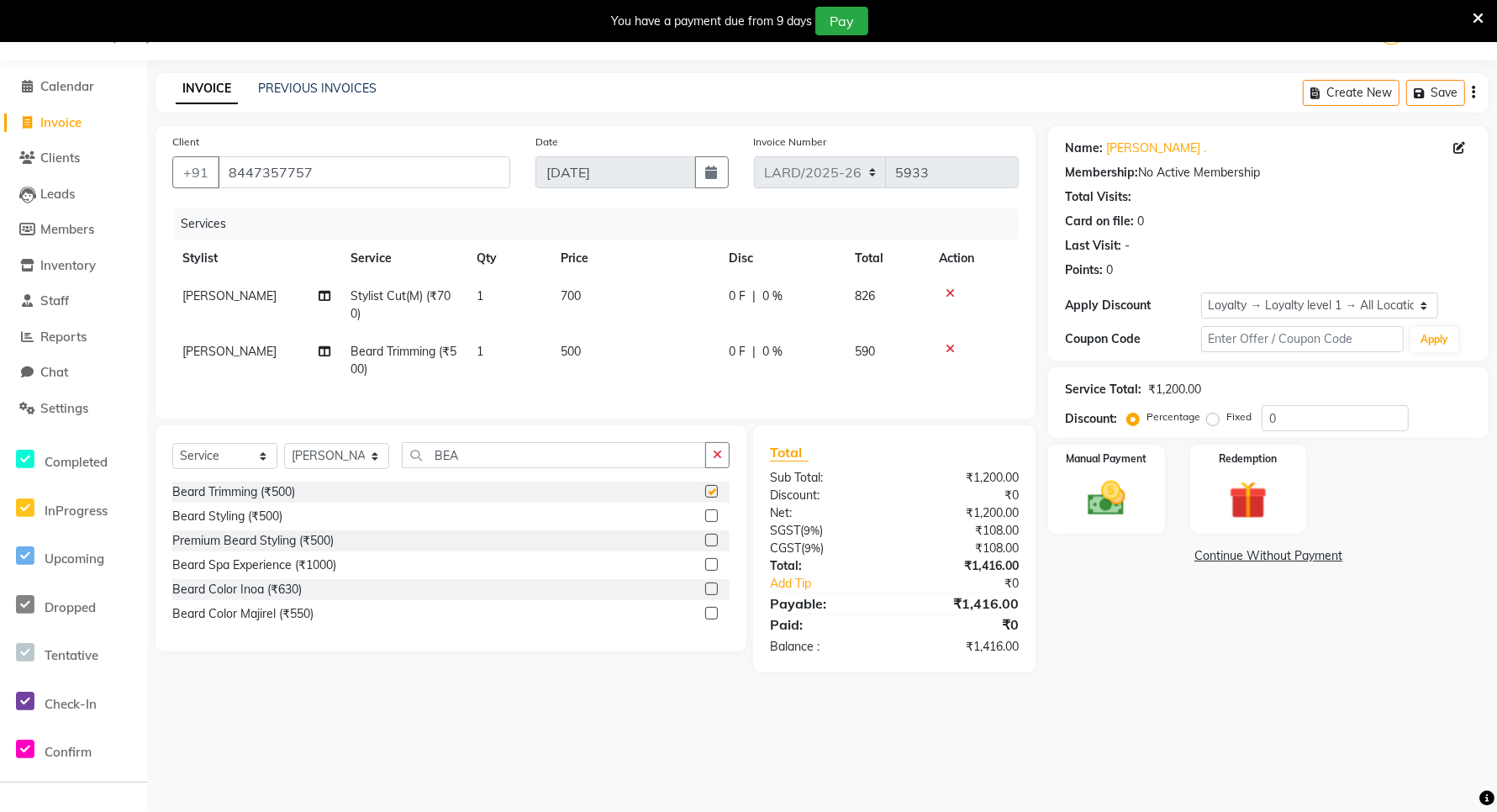
checkbox input "false"
click at [494, 468] on input "BEA" at bounding box center [554, 454] width 304 height 26
click at [597, 354] on td "500" at bounding box center [634, 360] width 168 height 56
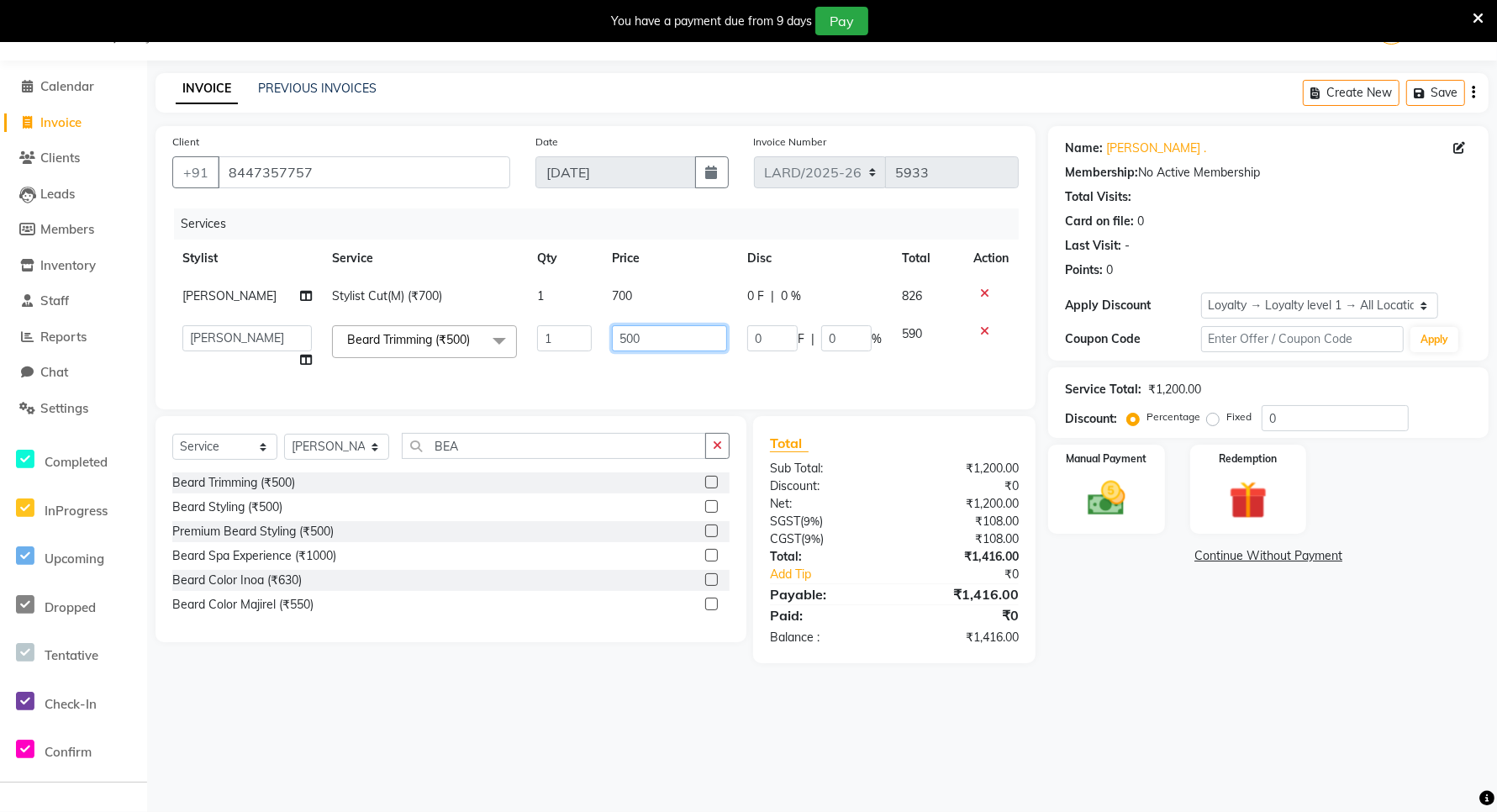
click at [641, 338] on input "500" at bounding box center [669, 337] width 115 height 26
type input "5"
type input "400"
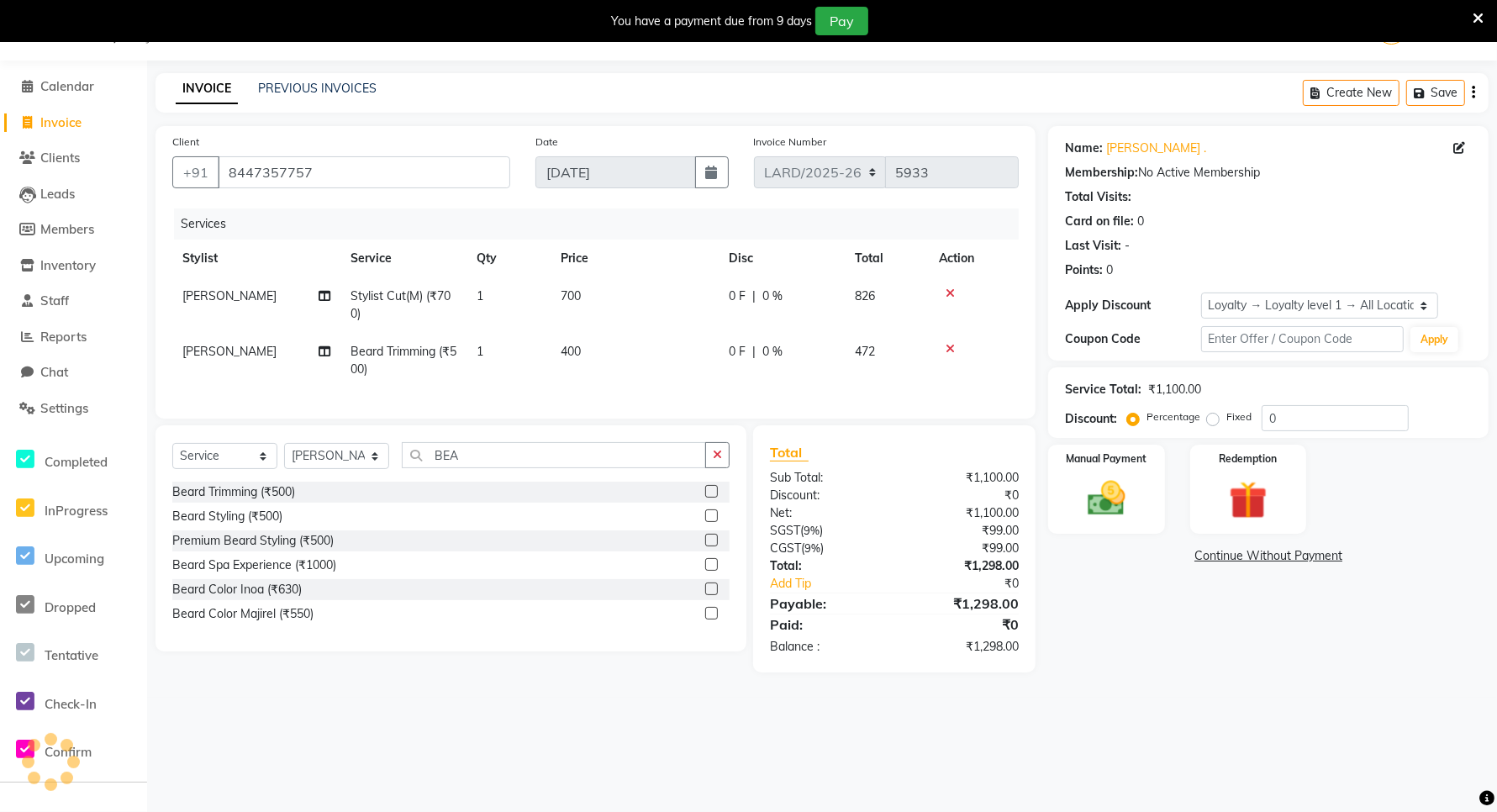
click at [842, 730] on div "08047224946 Select Location × Looks [GEOGRAPHIC_DATA], Gurgaon Default Panel My…" at bounding box center [748, 406] width 1497 height 812
click at [1095, 493] on img at bounding box center [1106, 498] width 64 height 45
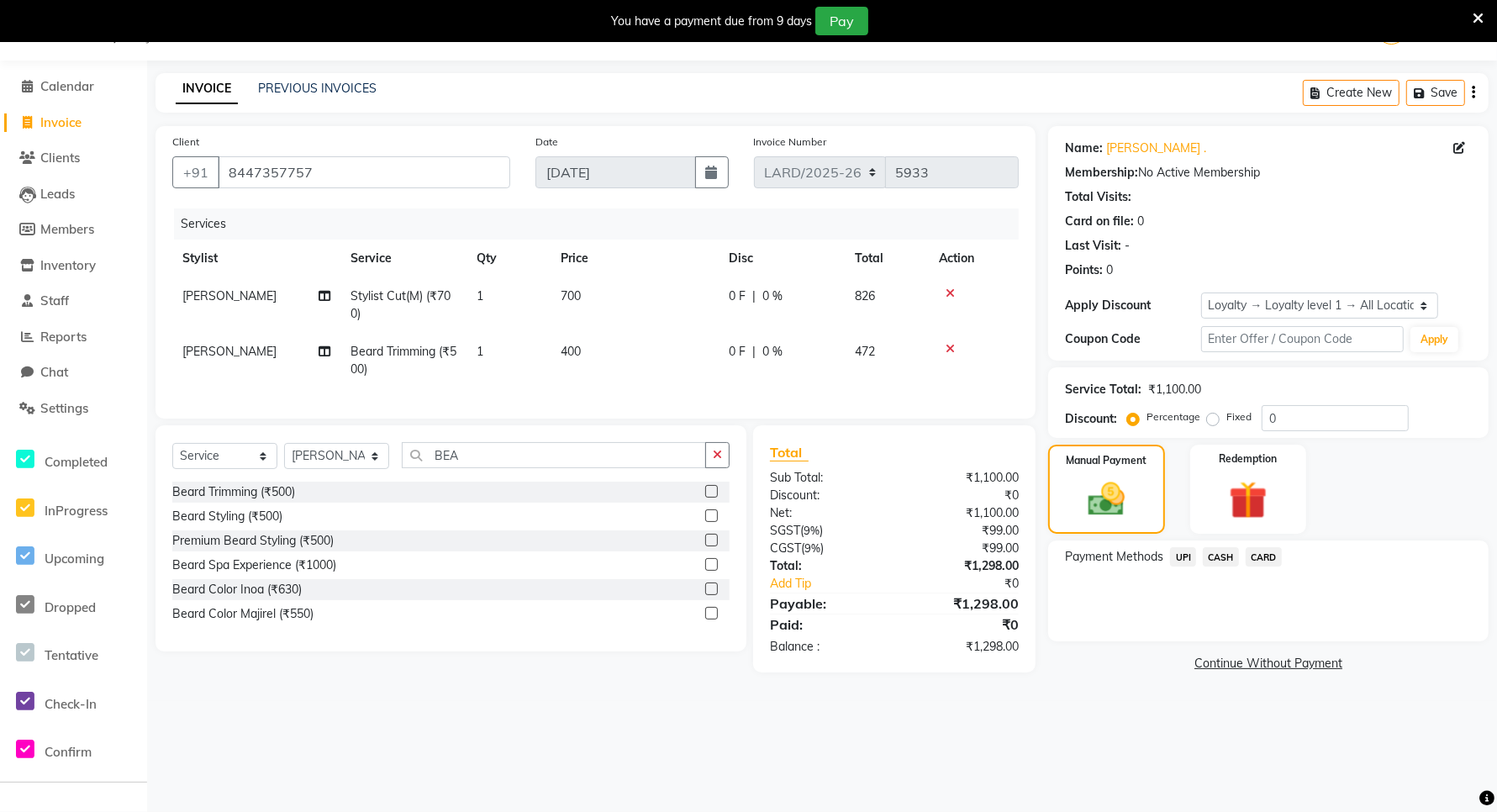
click at [1253, 559] on span "CARD" at bounding box center [1264, 556] width 36 height 19
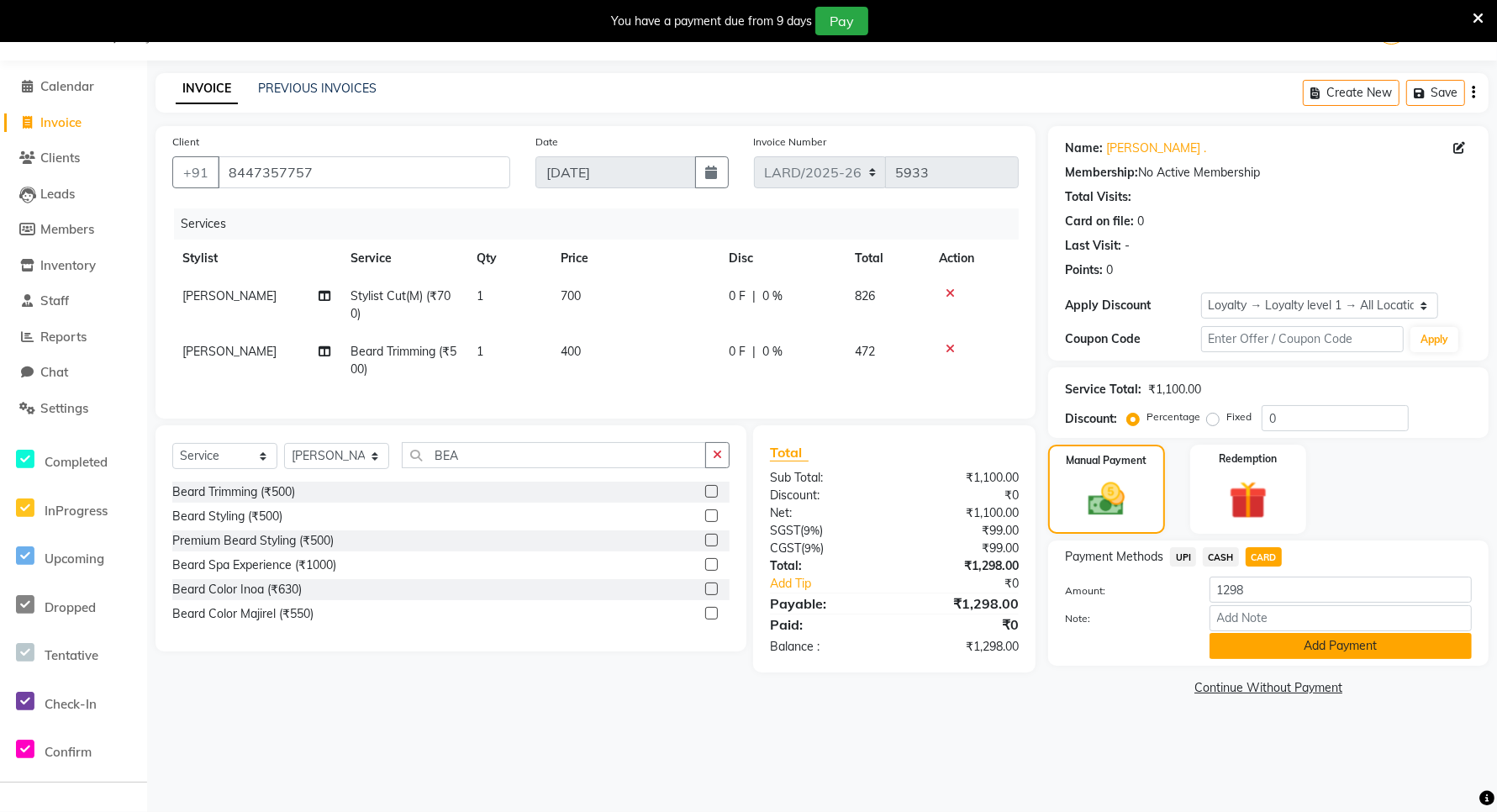
click at [1322, 644] on button "Add Payment" at bounding box center [1341, 645] width 263 height 26
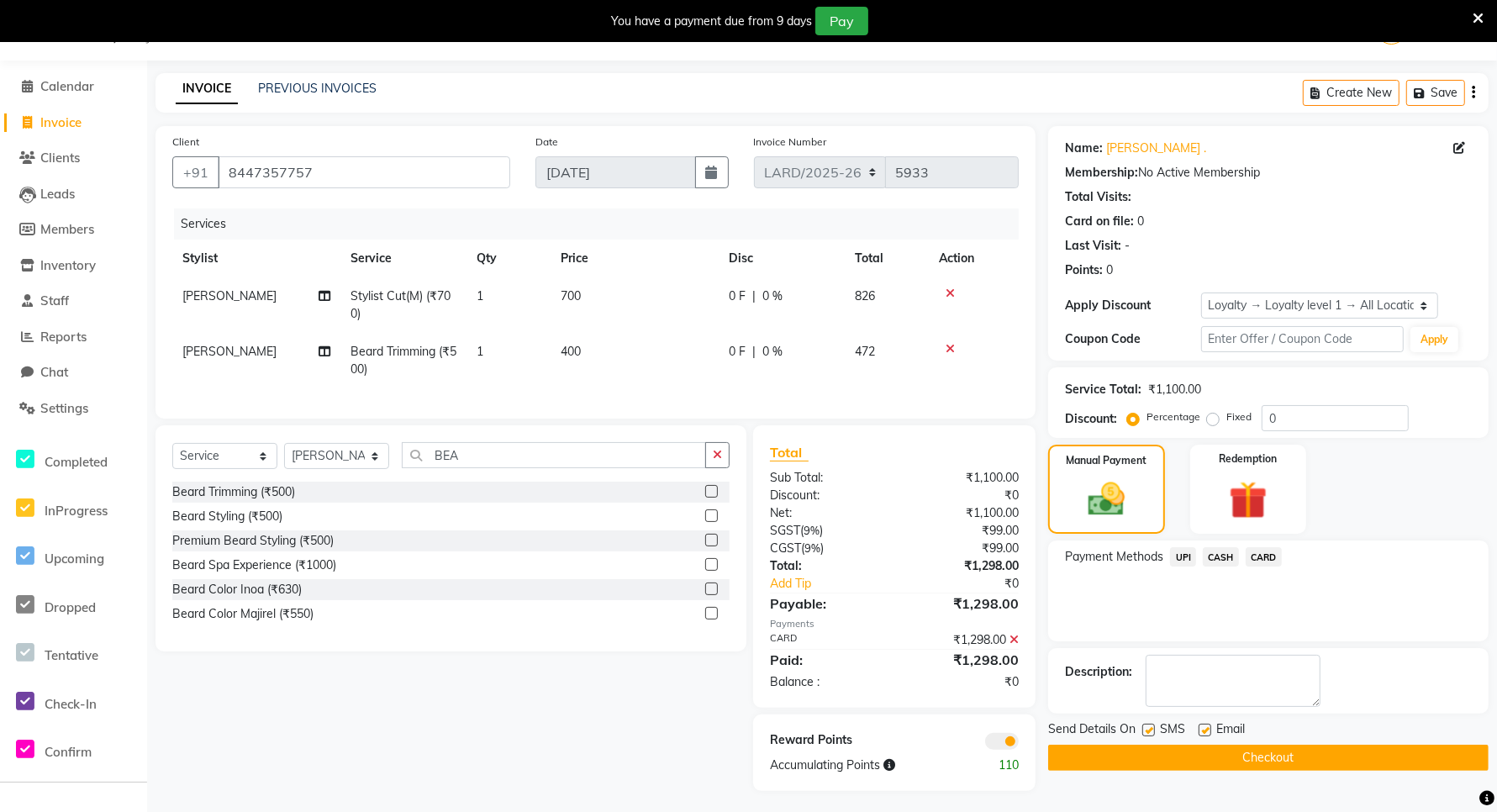
click at [1244, 766] on button "Checkout" at bounding box center [1269, 757] width 441 height 26
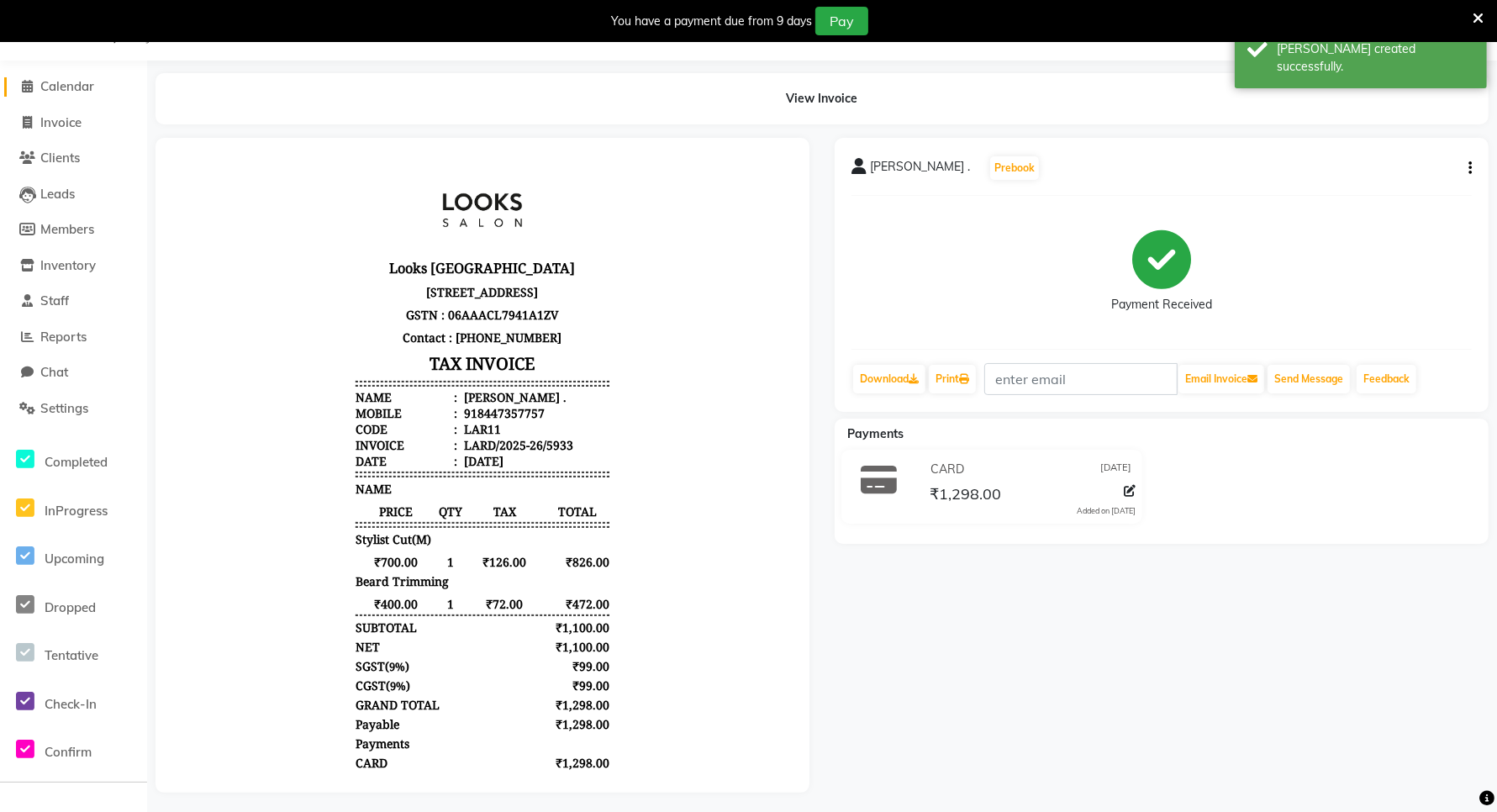
click at [57, 85] on span "Calendar" at bounding box center [67, 85] width 54 height 16
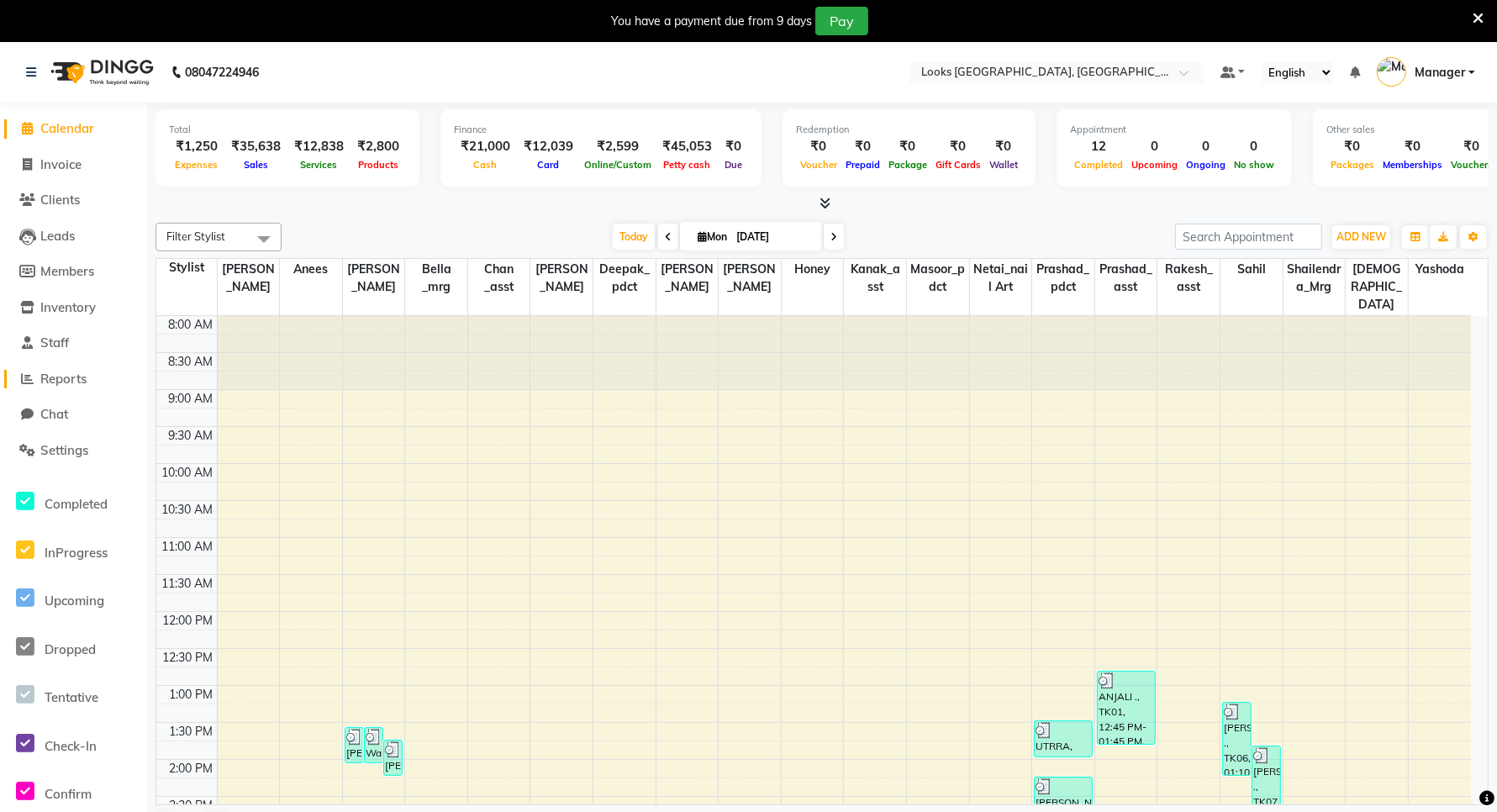
click at [60, 385] on span "Reports" at bounding box center [64, 378] width 46 height 16
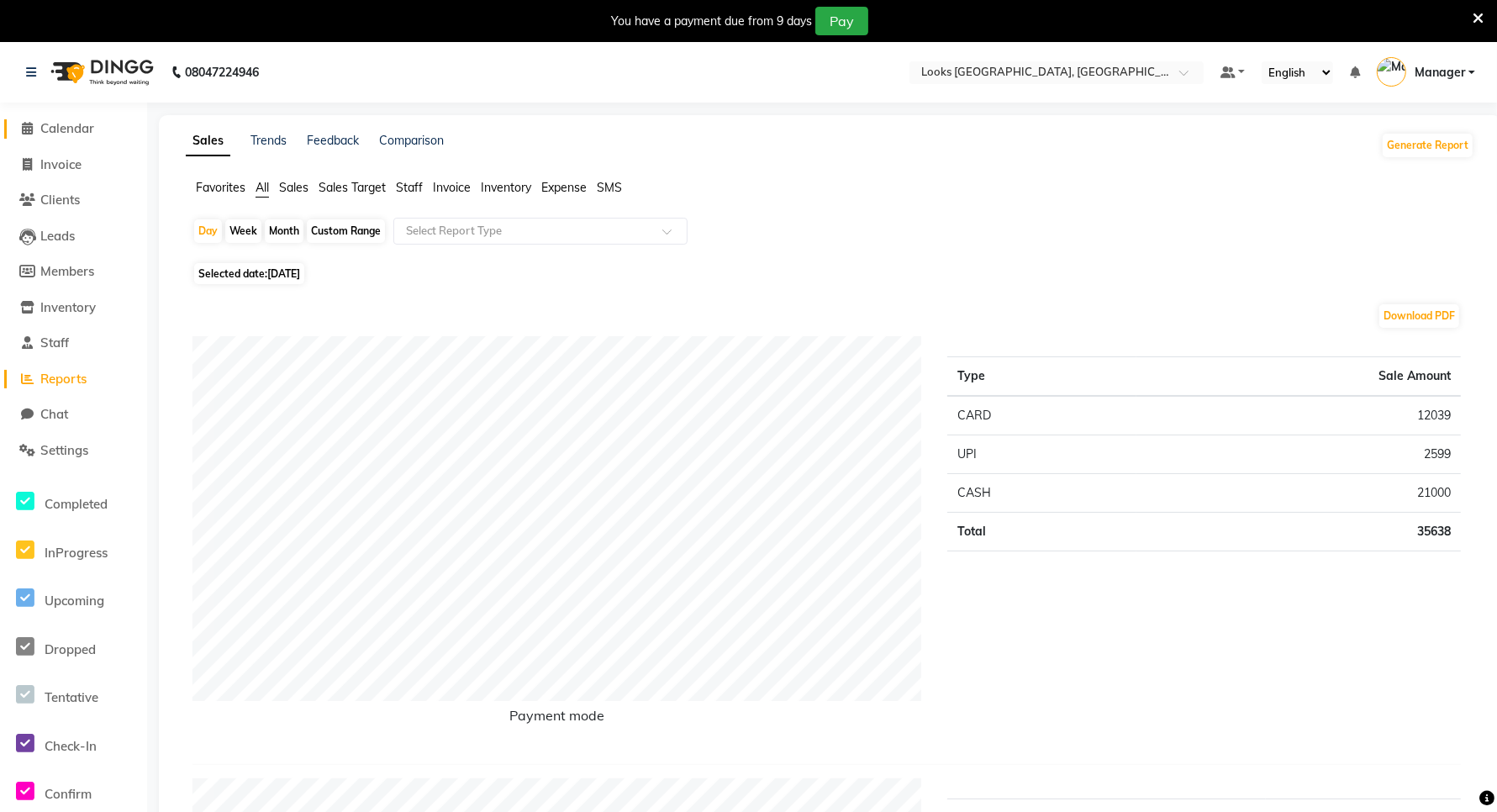
click at [71, 122] on span "Calendar" at bounding box center [67, 128] width 54 height 16
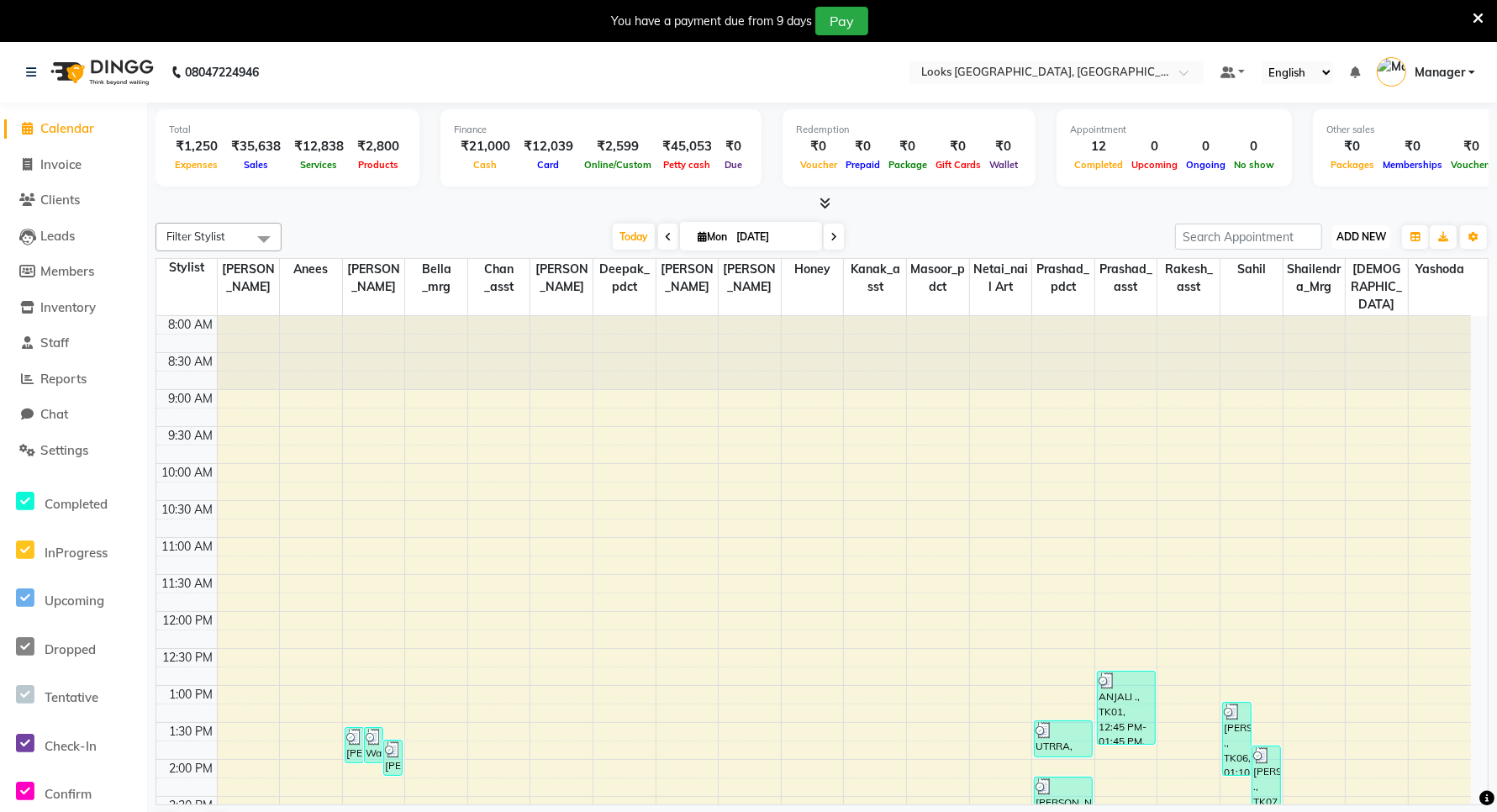
click at [1373, 234] on span "ADD NEW" at bounding box center [1361, 236] width 49 height 12
click at [1326, 320] on link "Add Expense" at bounding box center [1324, 312] width 133 height 22
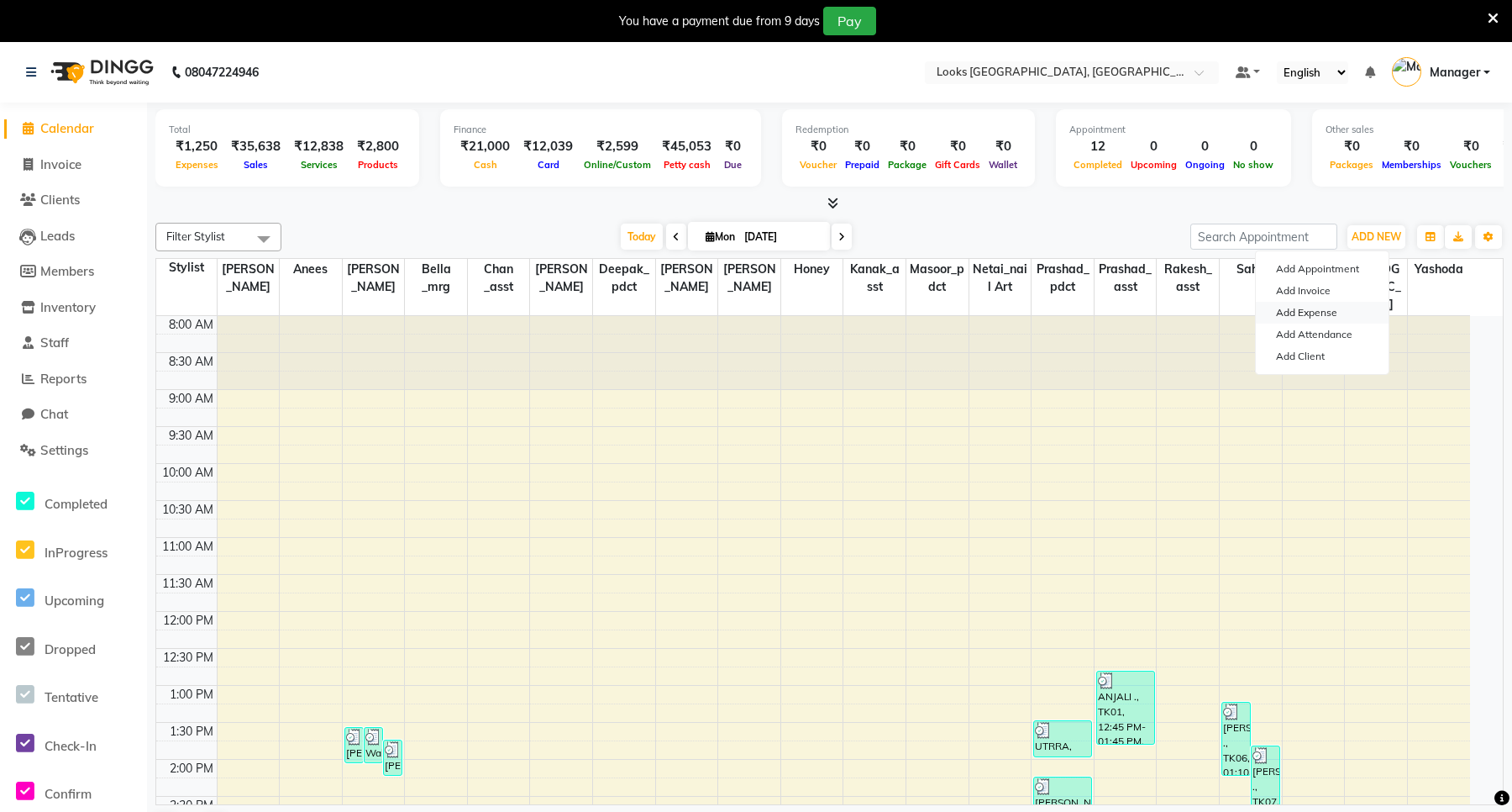
select select "1"
select select "8111"
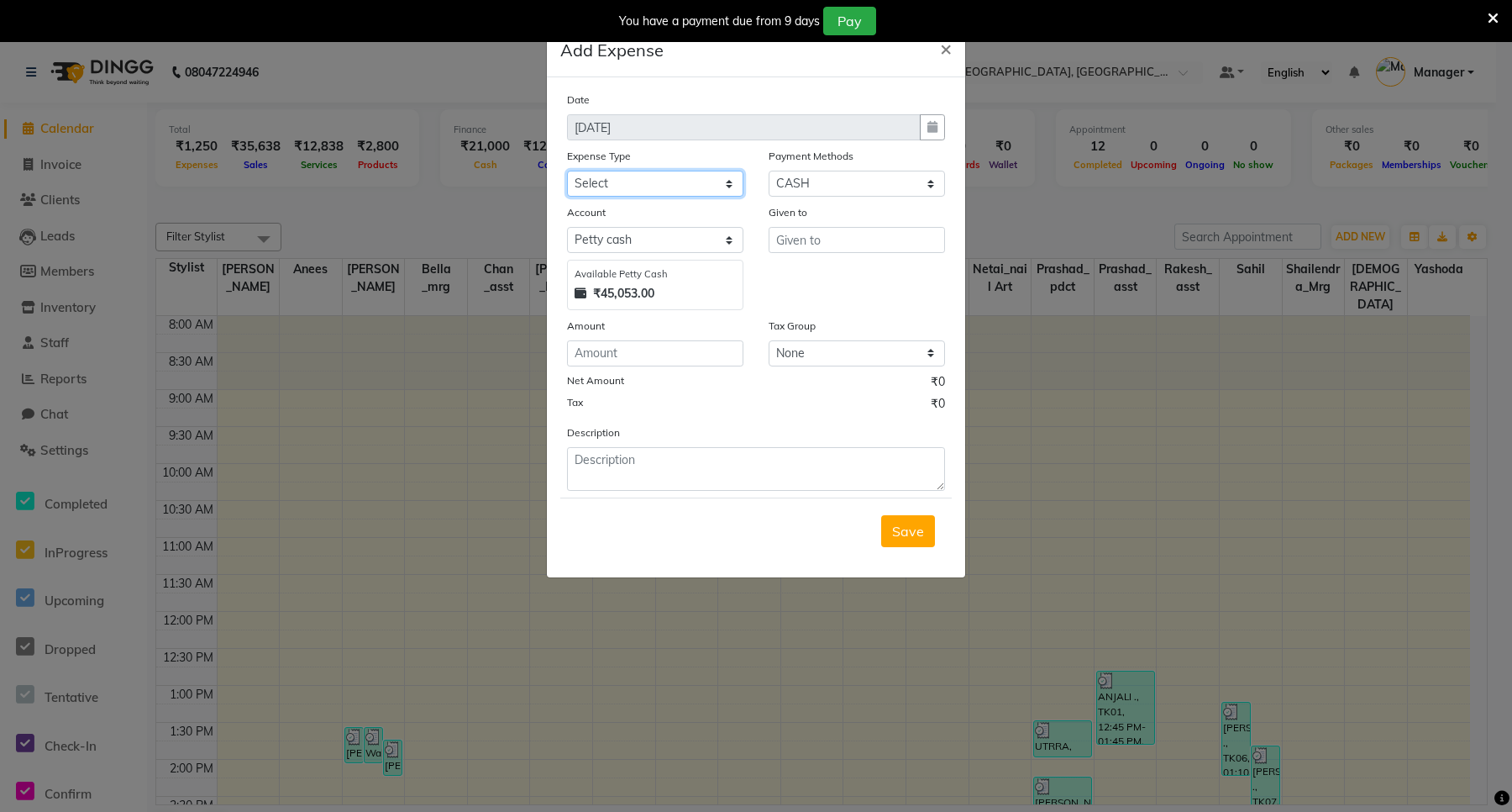
click at [672, 188] on select "Select Bank Deposit Blinkit Cash Handover CLIENT Client ordered food Client Ref…" at bounding box center [656, 183] width 176 height 26
click at [649, 177] on select "Select Bank Deposit Blinkit Cash Handover CLIENT Client ordered food Client Ref…" at bounding box center [656, 183] width 176 height 26
click at [721, 178] on select "Select Bank Deposit Blinkit Cash Handover CLIENT Client ordered food Client Ref…" at bounding box center [656, 183] width 176 height 26
select select "24367"
click at [567, 171] on select "Select Bank Deposit Blinkit Cash Handover CLIENT Client ordered food Client Ref…" at bounding box center [656, 183] width 176 height 26
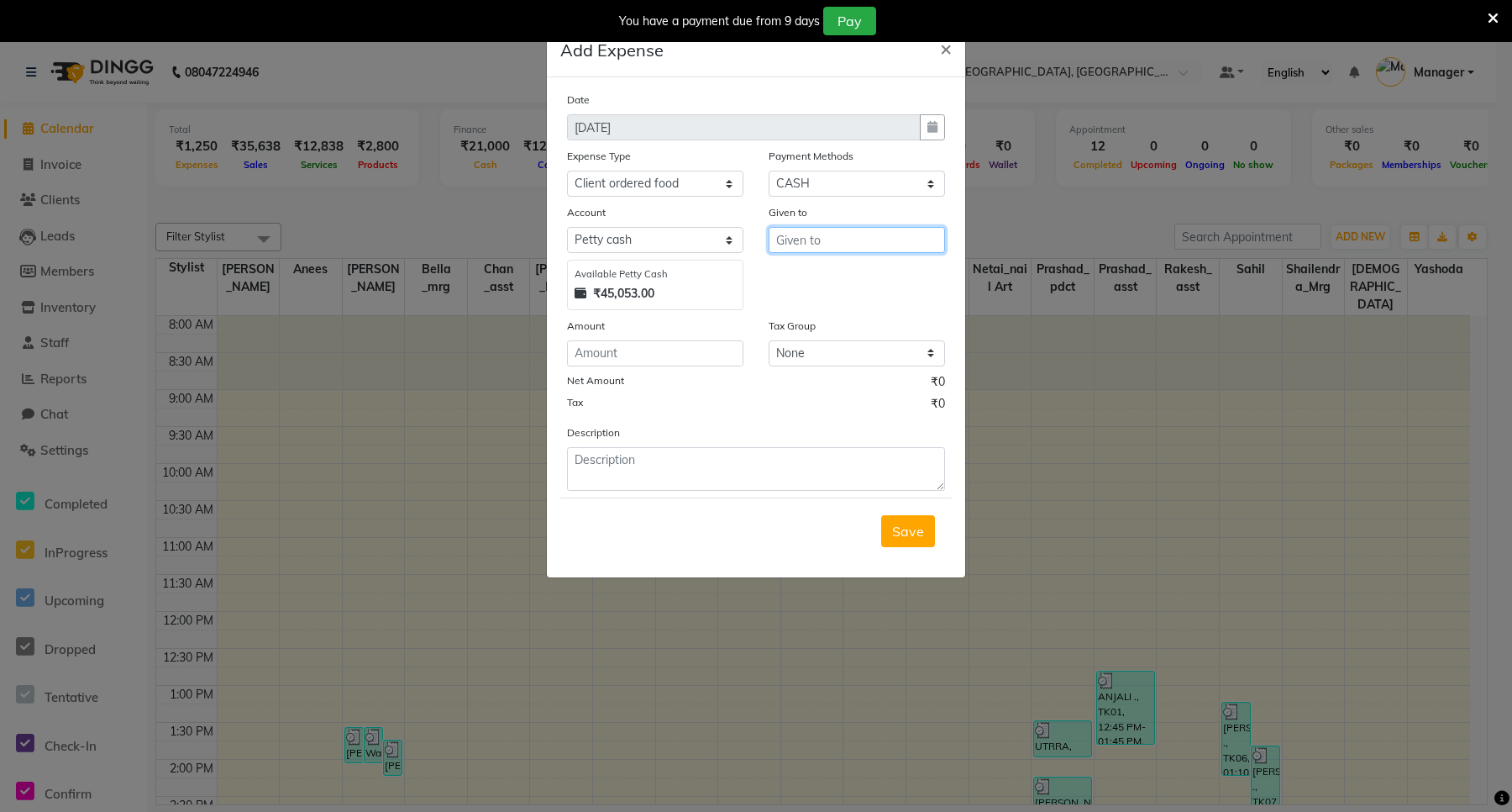
drag, startPoint x: 834, startPoint y: 236, endPoint x: 1191, endPoint y: 336, distance: 370.7
click at [834, 237] on input "text" at bounding box center [856, 239] width 176 height 26
drag, startPoint x: 652, startPoint y: 351, endPoint x: 654, endPoint y: 363, distance: 12.2
click at [651, 352] on input "number" at bounding box center [656, 352] width 176 height 26
click at [842, 233] on input "250" at bounding box center [856, 239] width 176 height 26
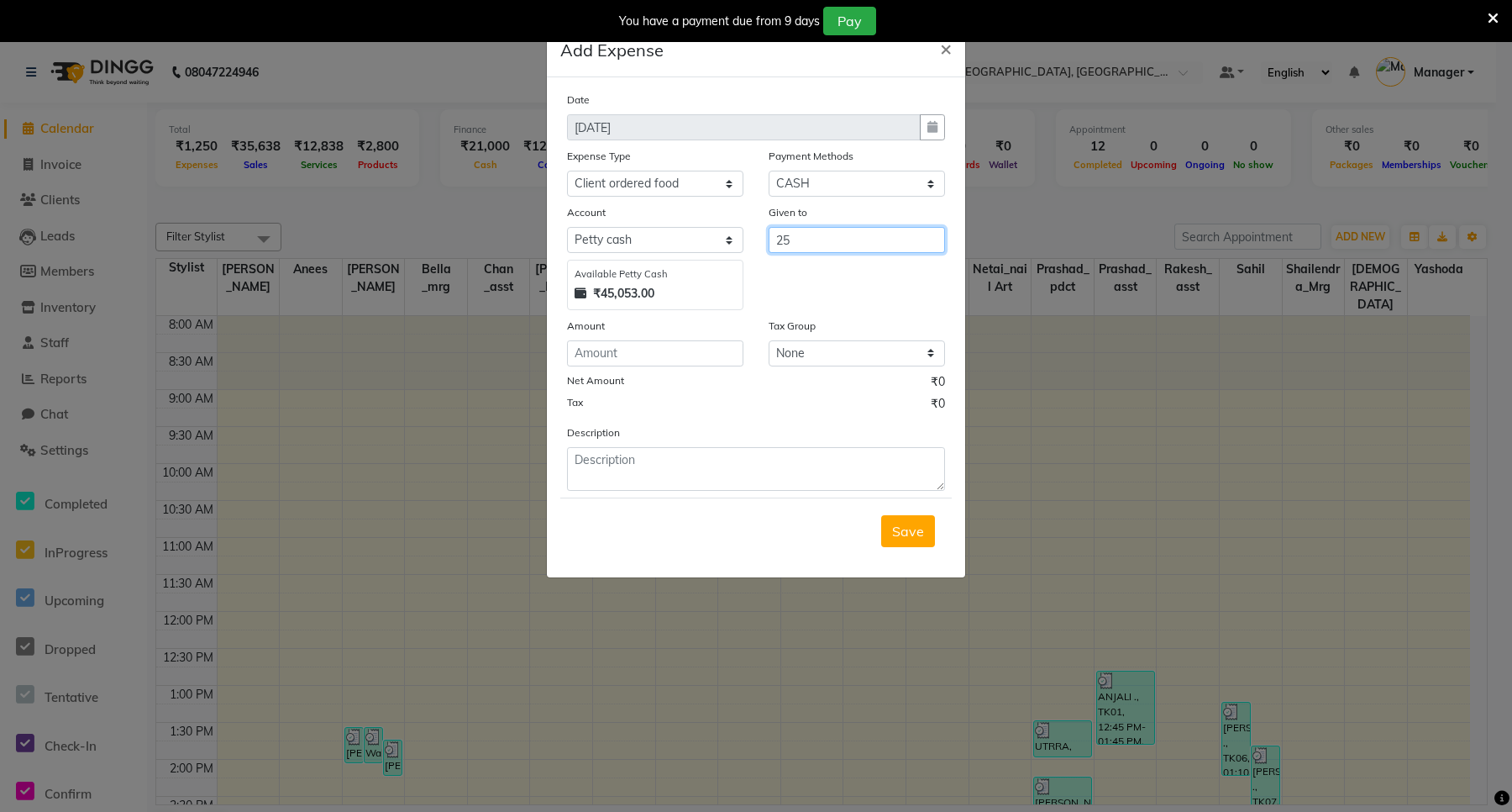
type input "2"
type input "CLIENT"
click at [645, 346] on input "number" at bounding box center [656, 352] width 176 height 26
type input "250"
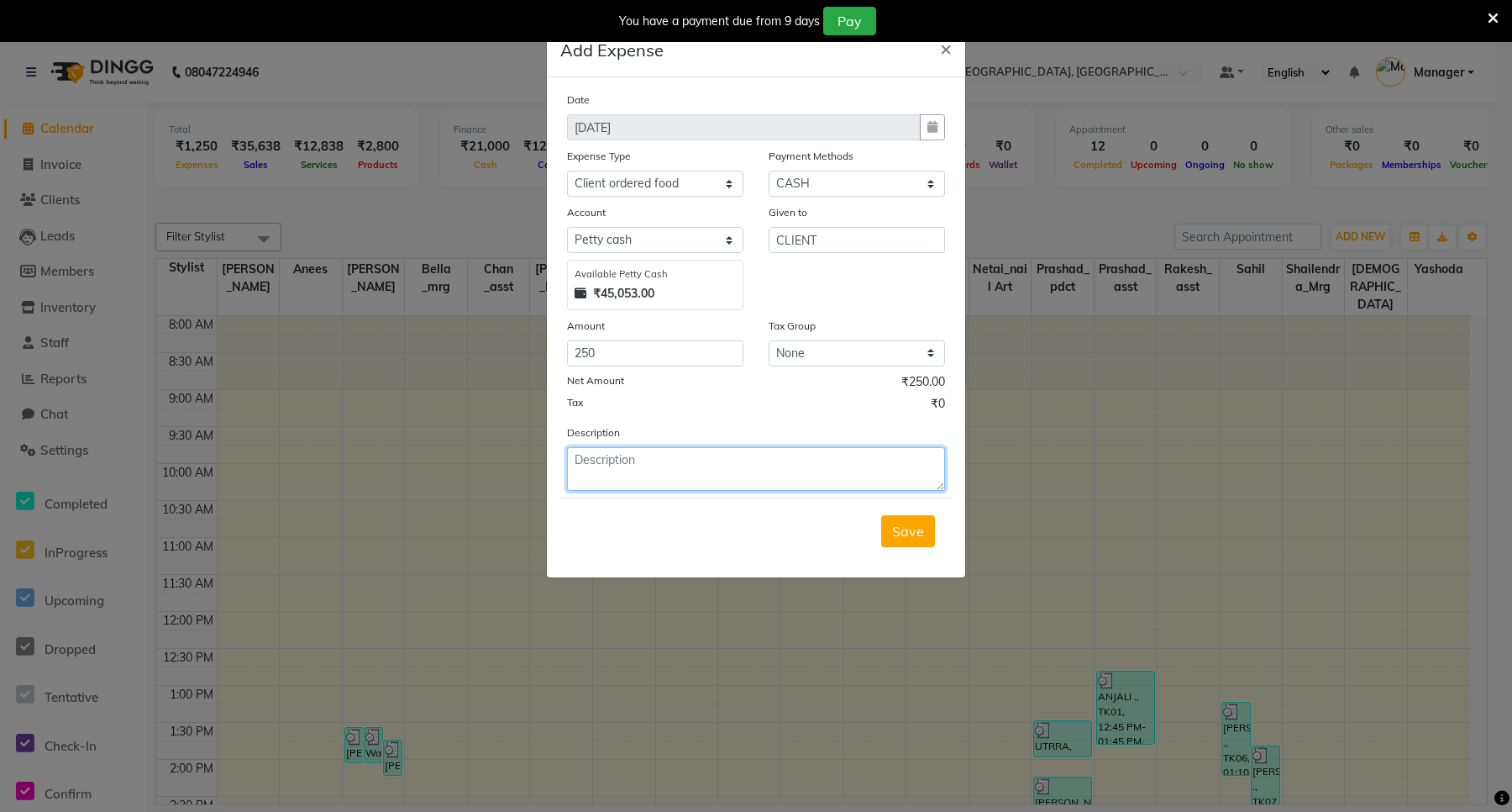
click at [670, 471] on textarea at bounding box center [756, 469] width 378 height 44
type textarea "FOR CLIENT TACCO BELL"
click at [924, 532] on button "Save" at bounding box center [908, 532] width 54 height 32
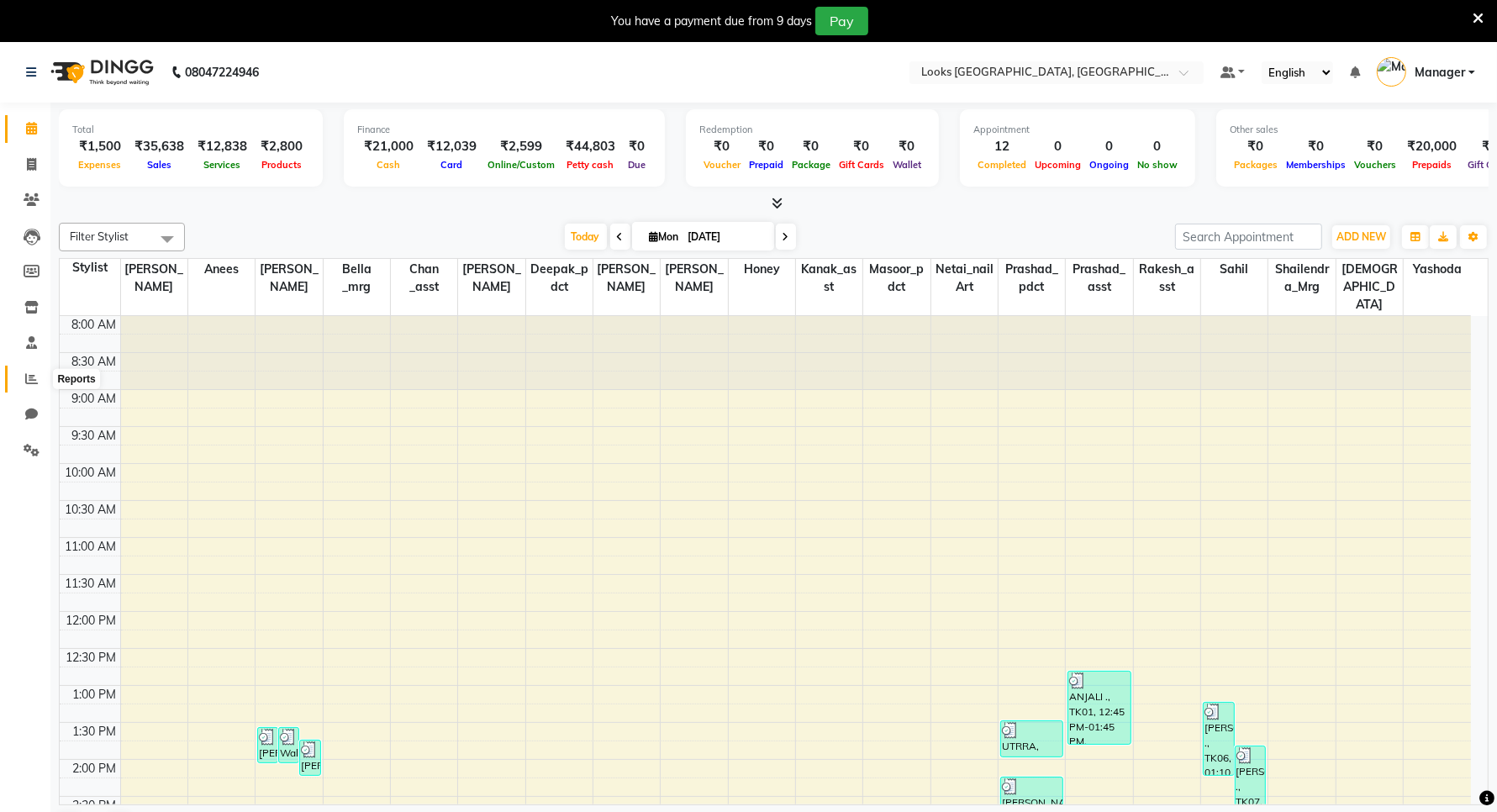
click at [26, 378] on icon at bounding box center [31, 378] width 12 height 12
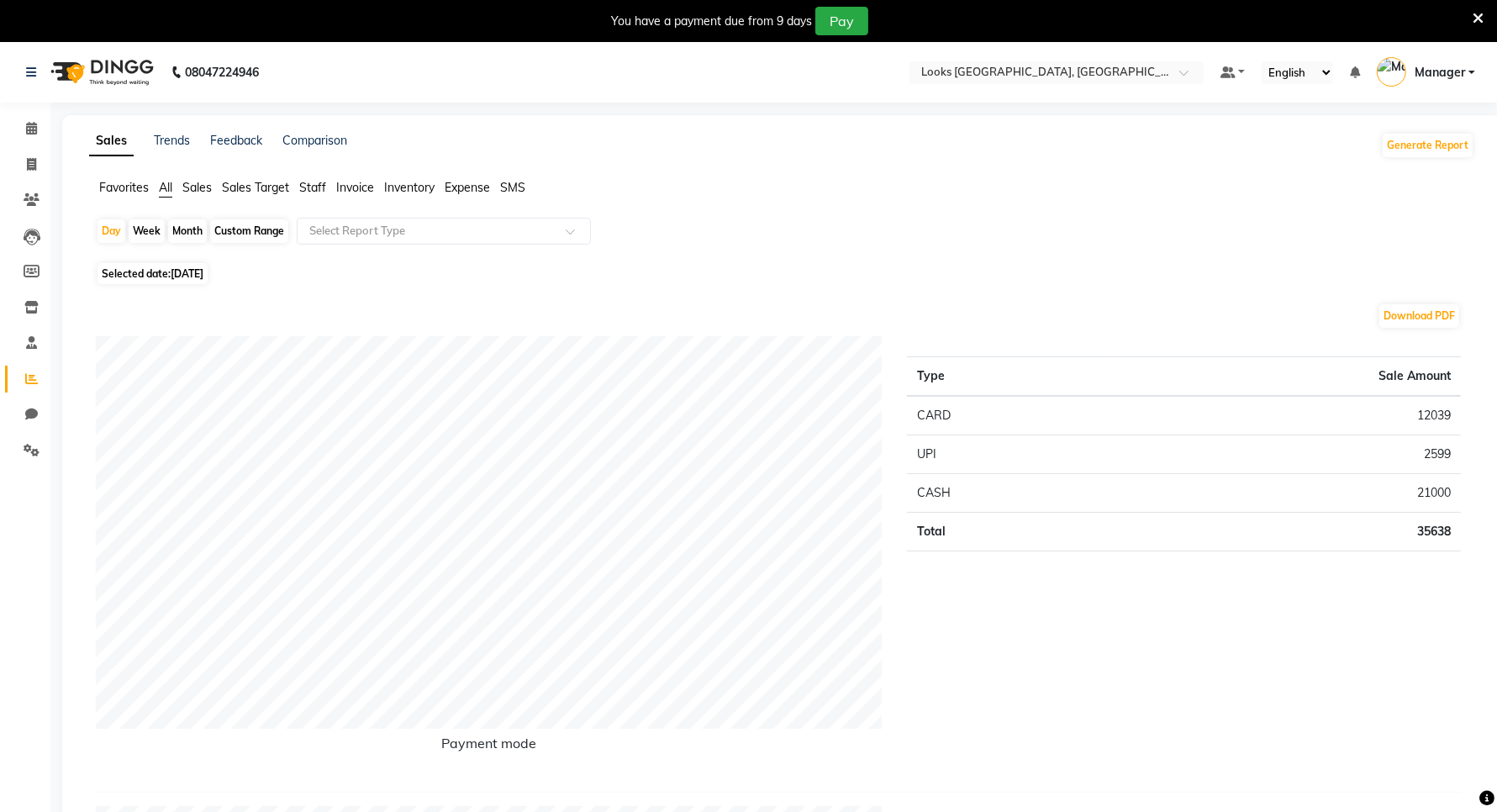
click at [308, 185] on span "Staff" at bounding box center [313, 188] width 27 height 15
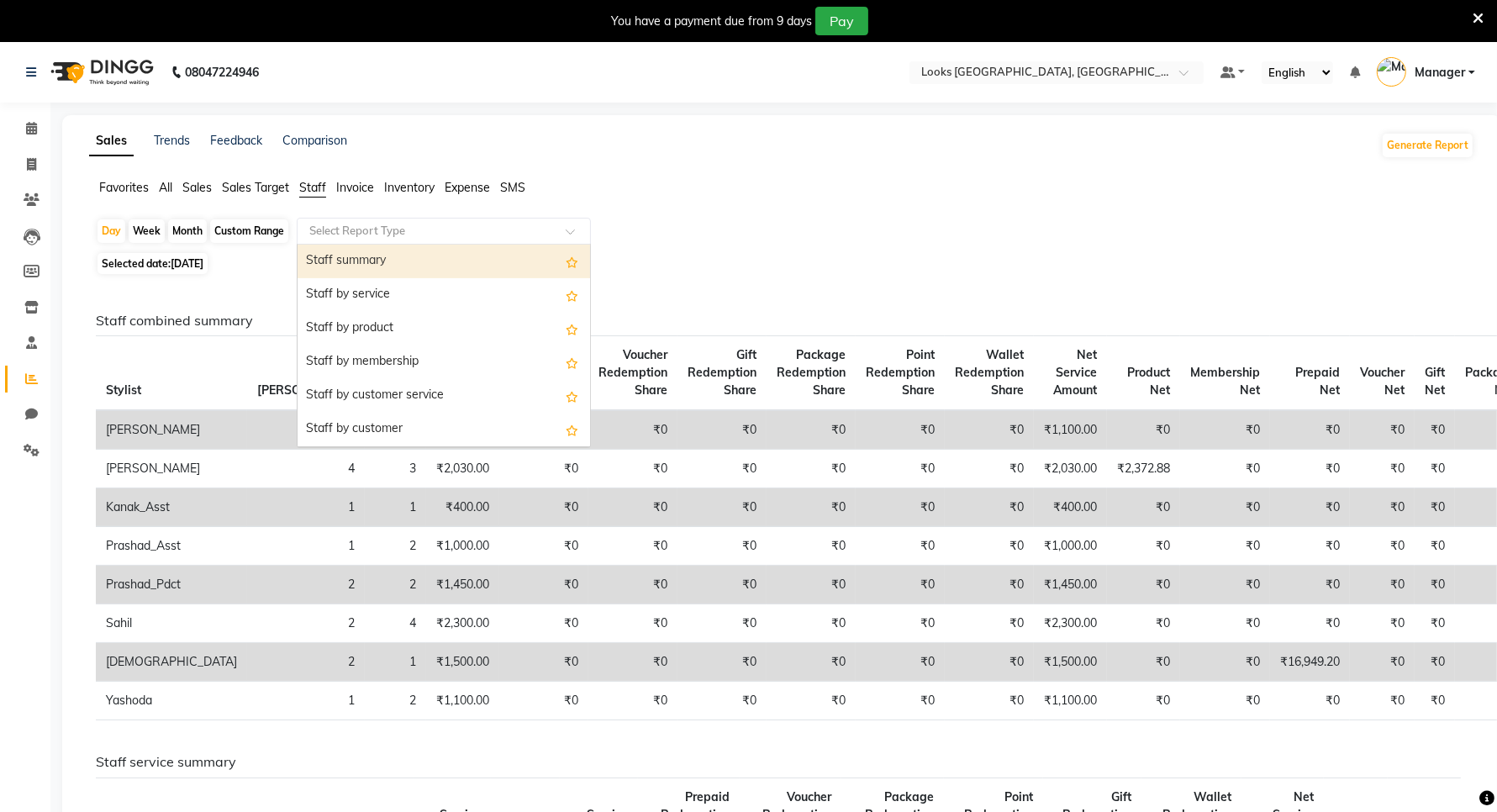
click at [338, 219] on div "Select Report Type" at bounding box center [444, 231] width 294 height 27
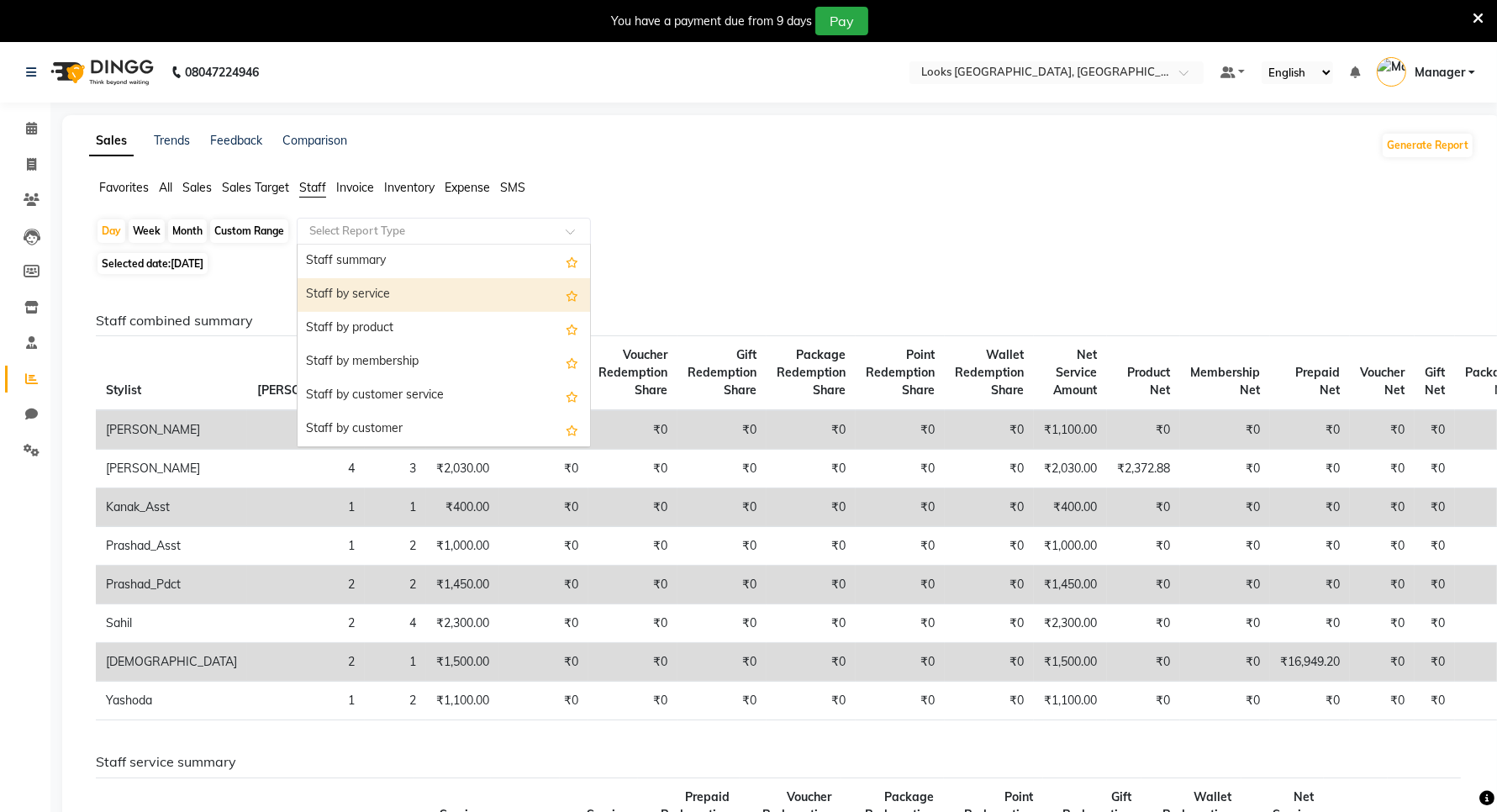
click at [360, 294] on div "Staff by service" at bounding box center [444, 294] width 293 height 33
select select "filtered_report"
select select "csv"
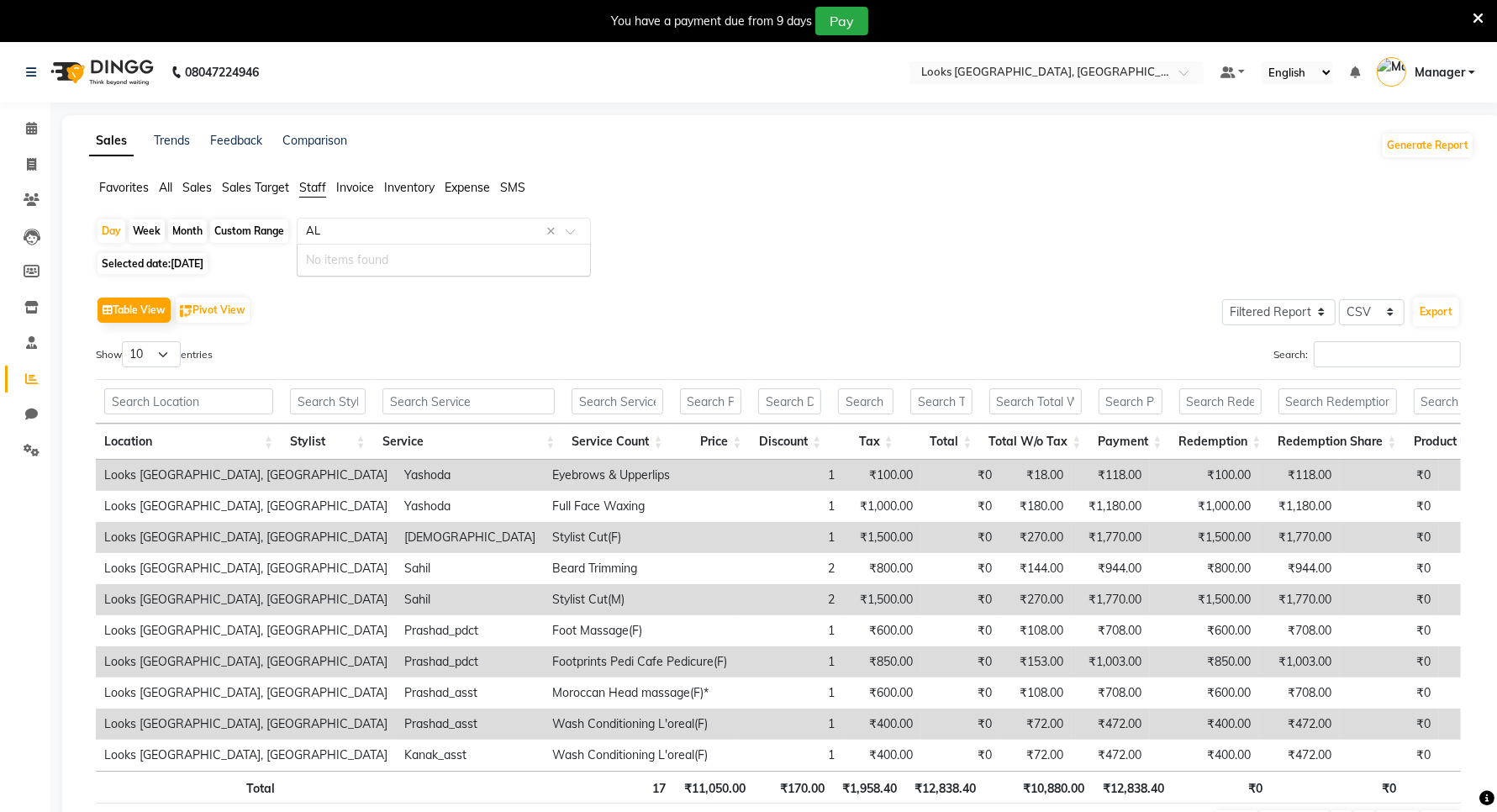
type input "ALI"
click at [110, 233] on div "Day" at bounding box center [111, 230] width 27 height 24
select select "9"
select select "2025"
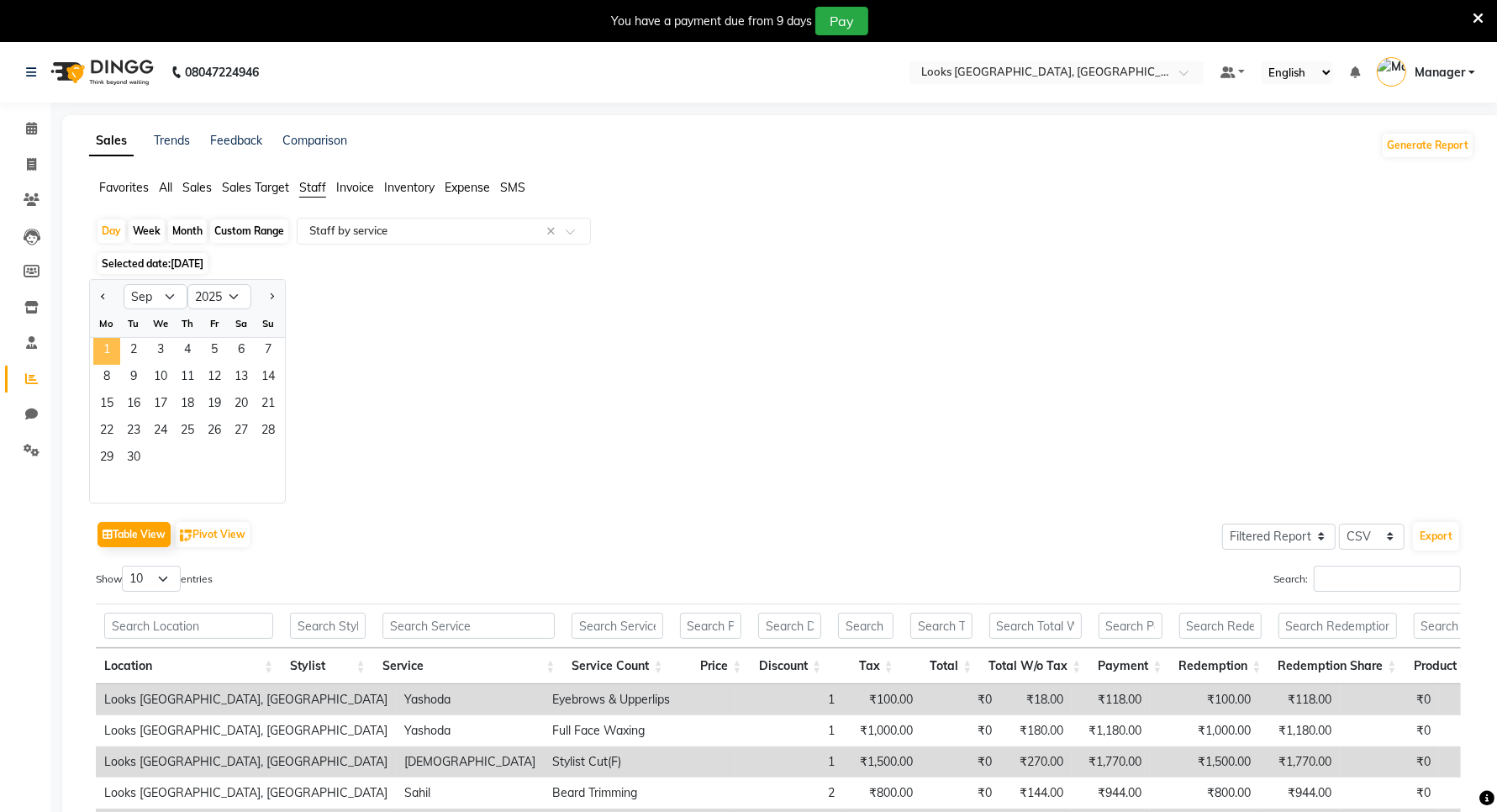
click at [114, 349] on span "1" at bounding box center [106, 351] width 27 height 27
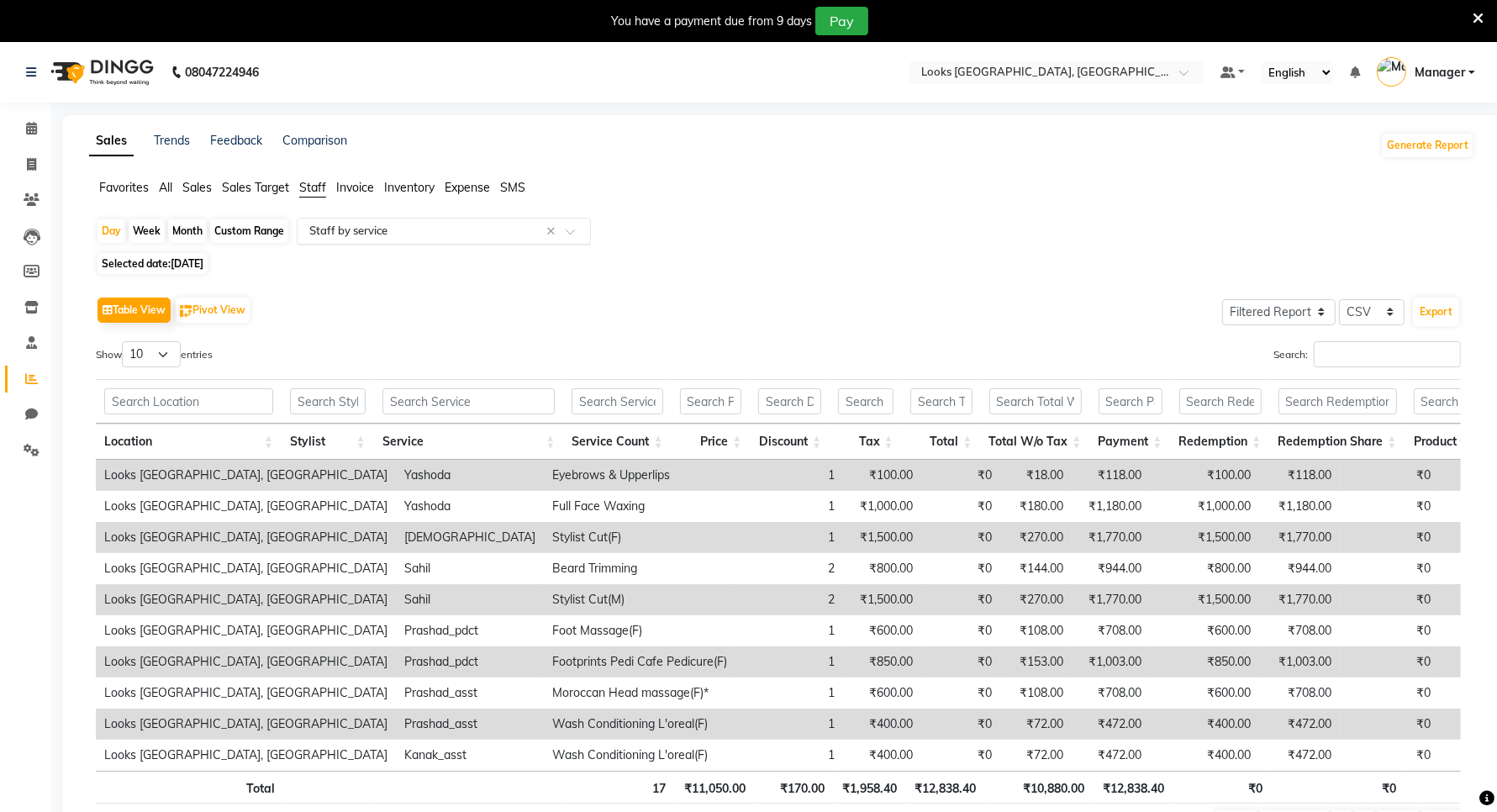
click at [388, 231] on input "text" at bounding box center [427, 231] width 242 height 17
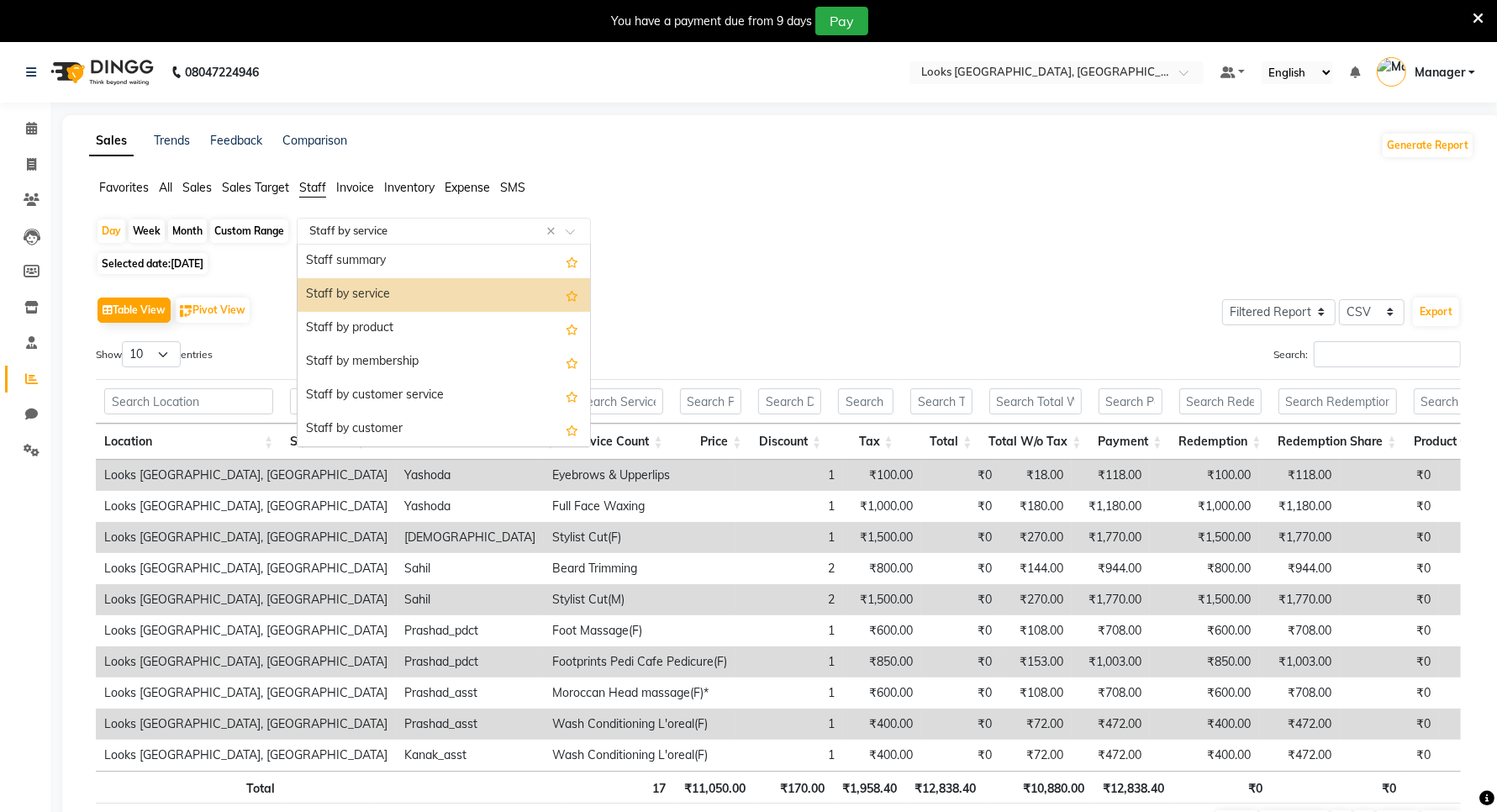
click at [397, 288] on div "Staff by service" at bounding box center [444, 294] width 293 height 33
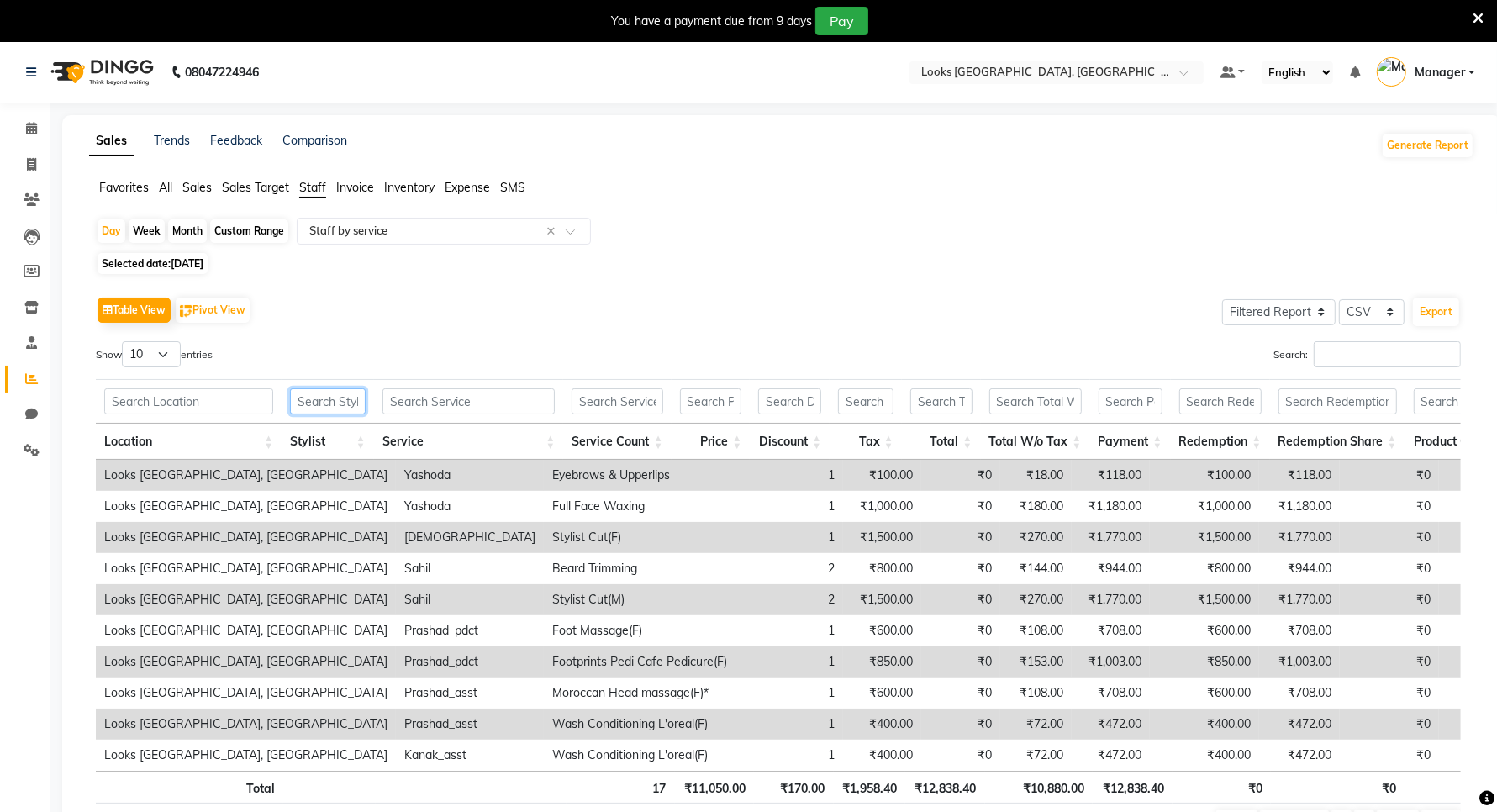
click at [309, 400] on input "text" at bounding box center [328, 401] width 76 height 26
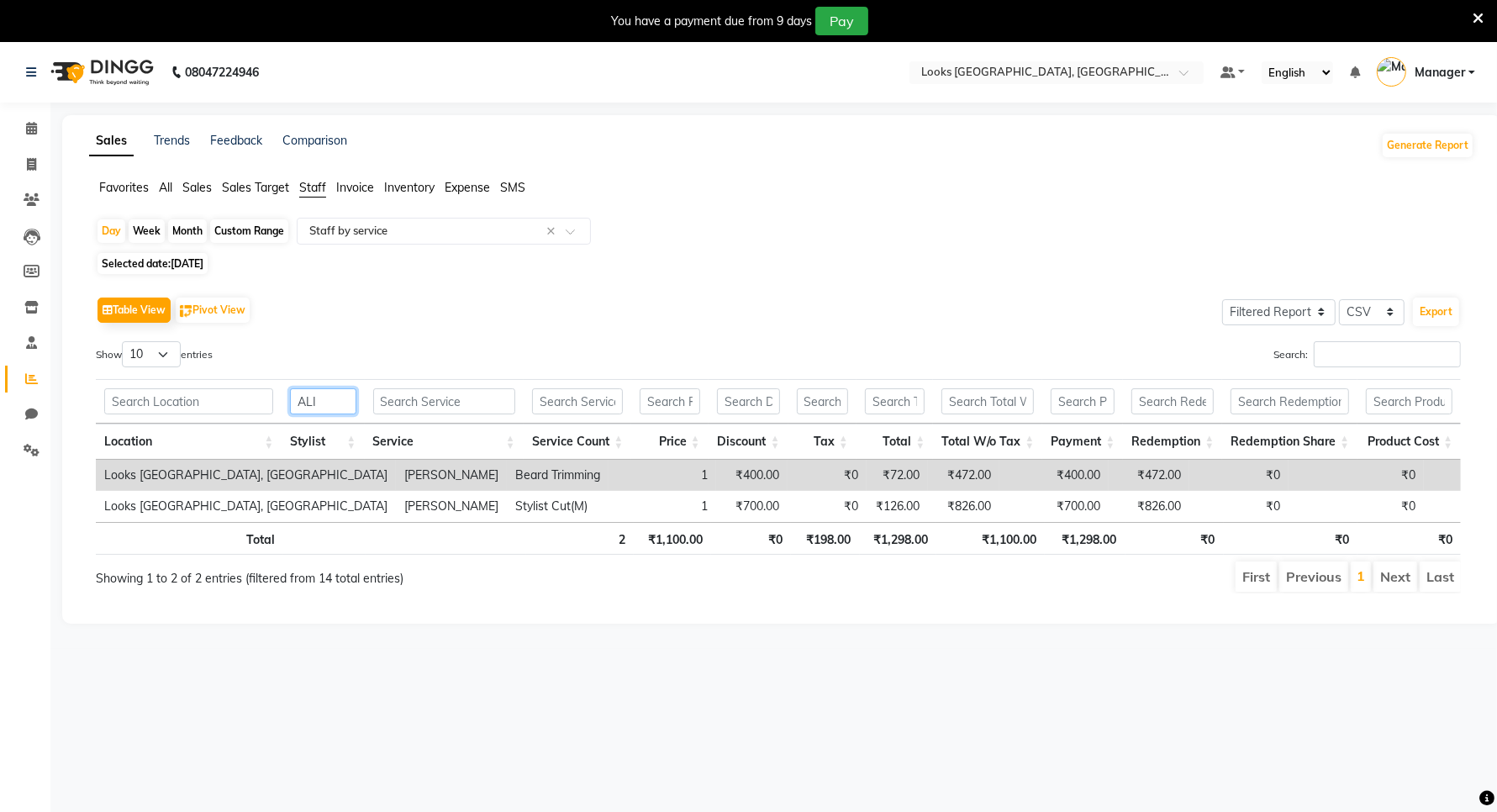
type input "ALI"
click at [169, 352] on select "10 25 50 100" at bounding box center [152, 353] width 59 height 26
click at [357, 343] on div "Show 10 25 50 100 entries" at bounding box center [430, 357] width 670 height 33
click at [353, 187] on span "Invoice" at bounding box center [356, 188] width 38 height 15
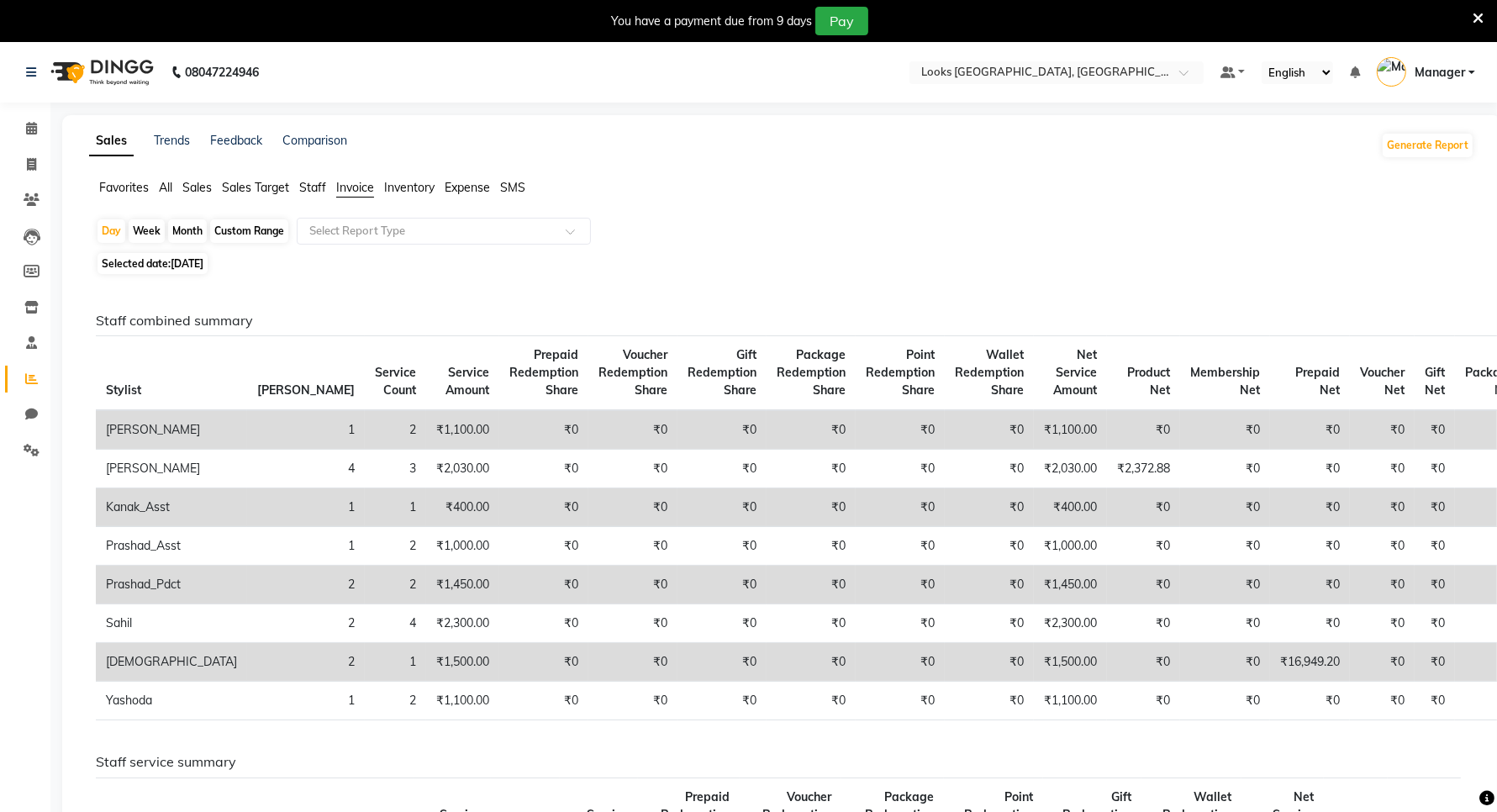
click at [456, 187] on span "Expense" at bounding box center [467, 188] width 46 height 15
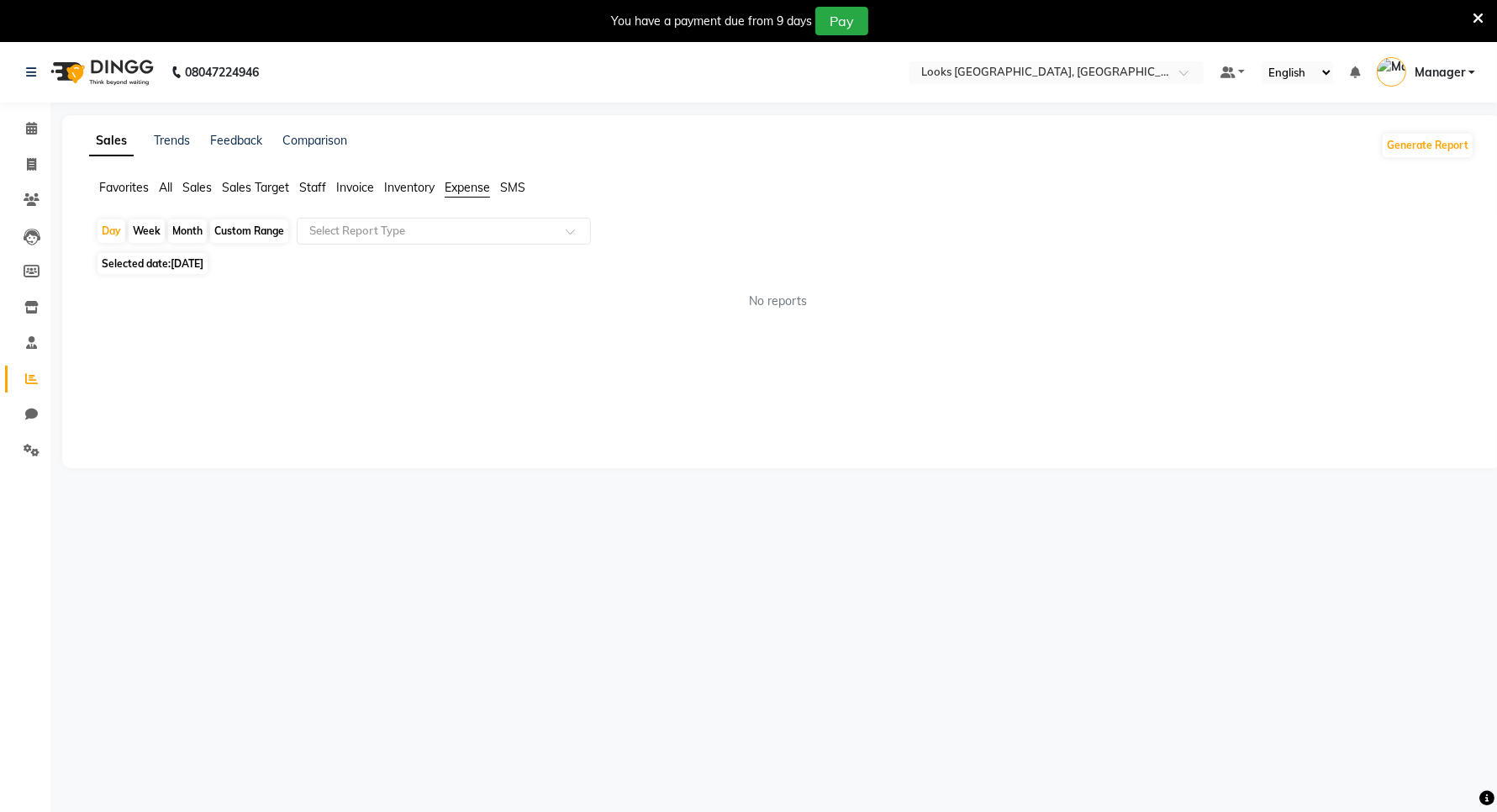
click at [405, 186] on span "Inventory" at bounding box center [409, 188] width 50 height 15
click at [346, 189] on span "Invoice" at bounding box center [356, 188] width 38 height 15
click at [27, 130] on icon at bounding box center [31, 128] width 11 height 12
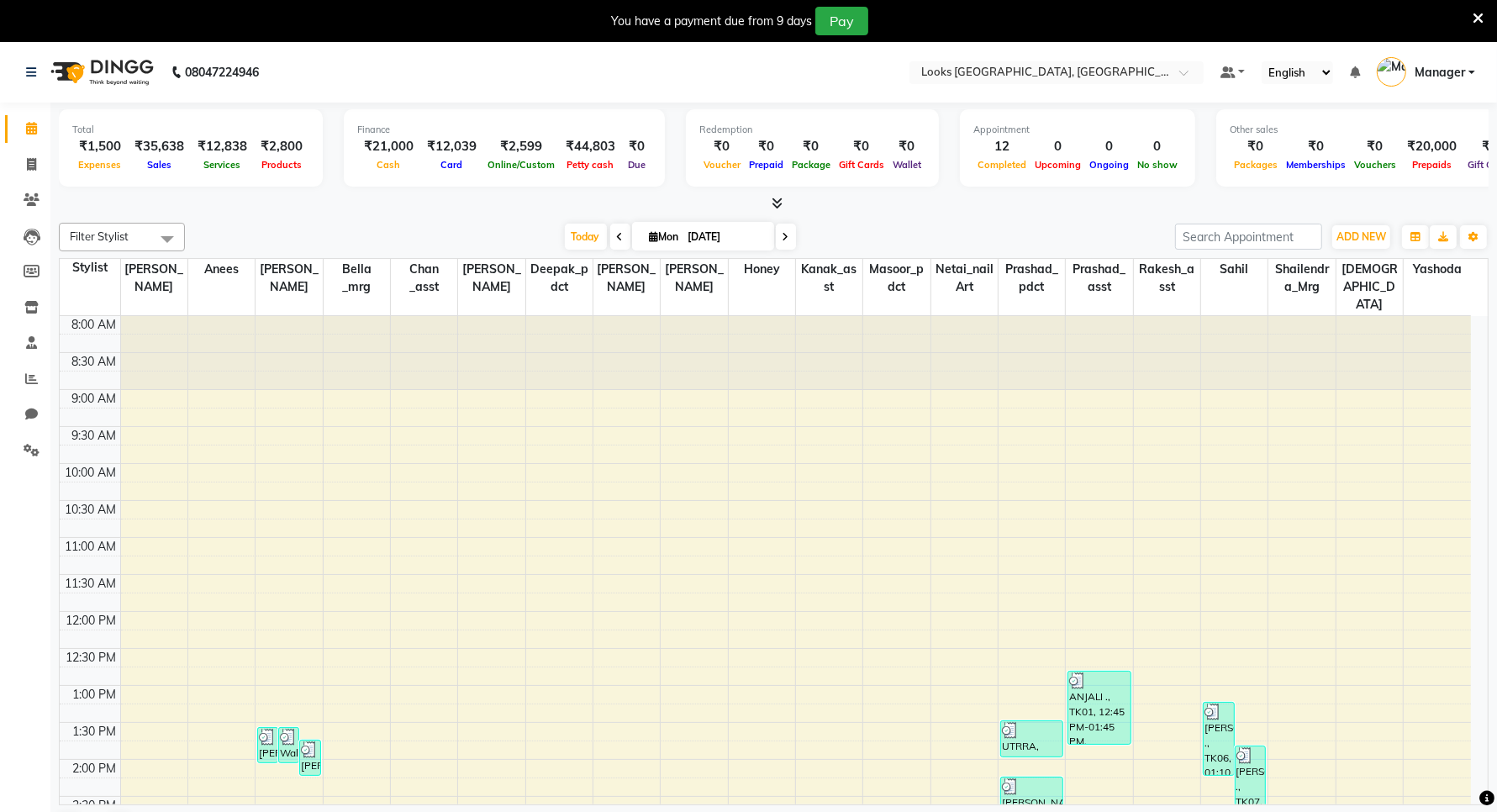
click at [1467, 71] on link "Manager" at bounding box center [1426, 72] width 99 height 27
click at [1207, 497] on div "8:00 AM 8:30 AM 9:00 AM 9:30 AM 10:00 AM 10:30 AM 11:00 AM 11:30 AM 12:00 PM 12…" at bounding box center [765, 795] width 1412 height 960
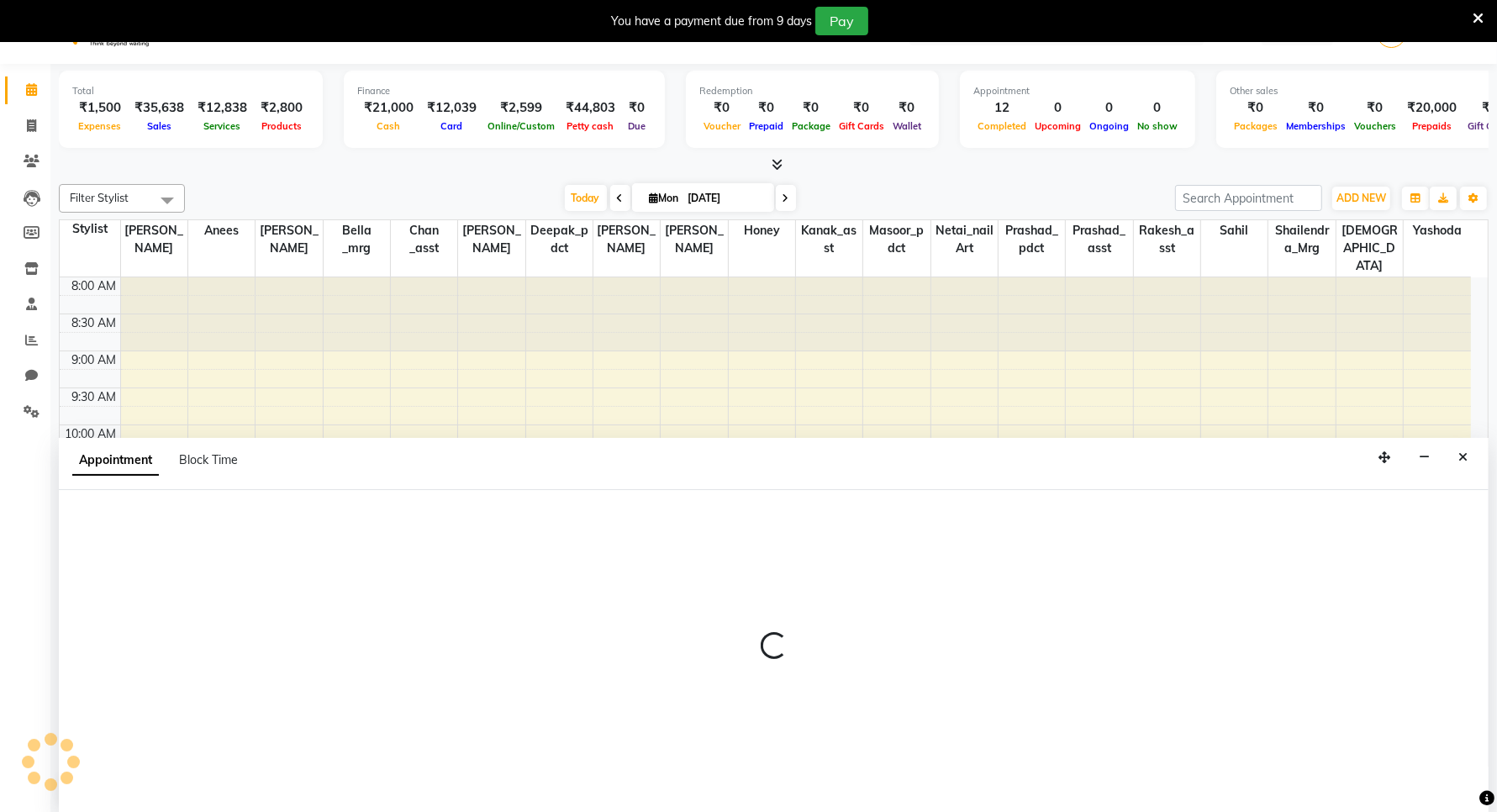
scroll to position [43, 0]
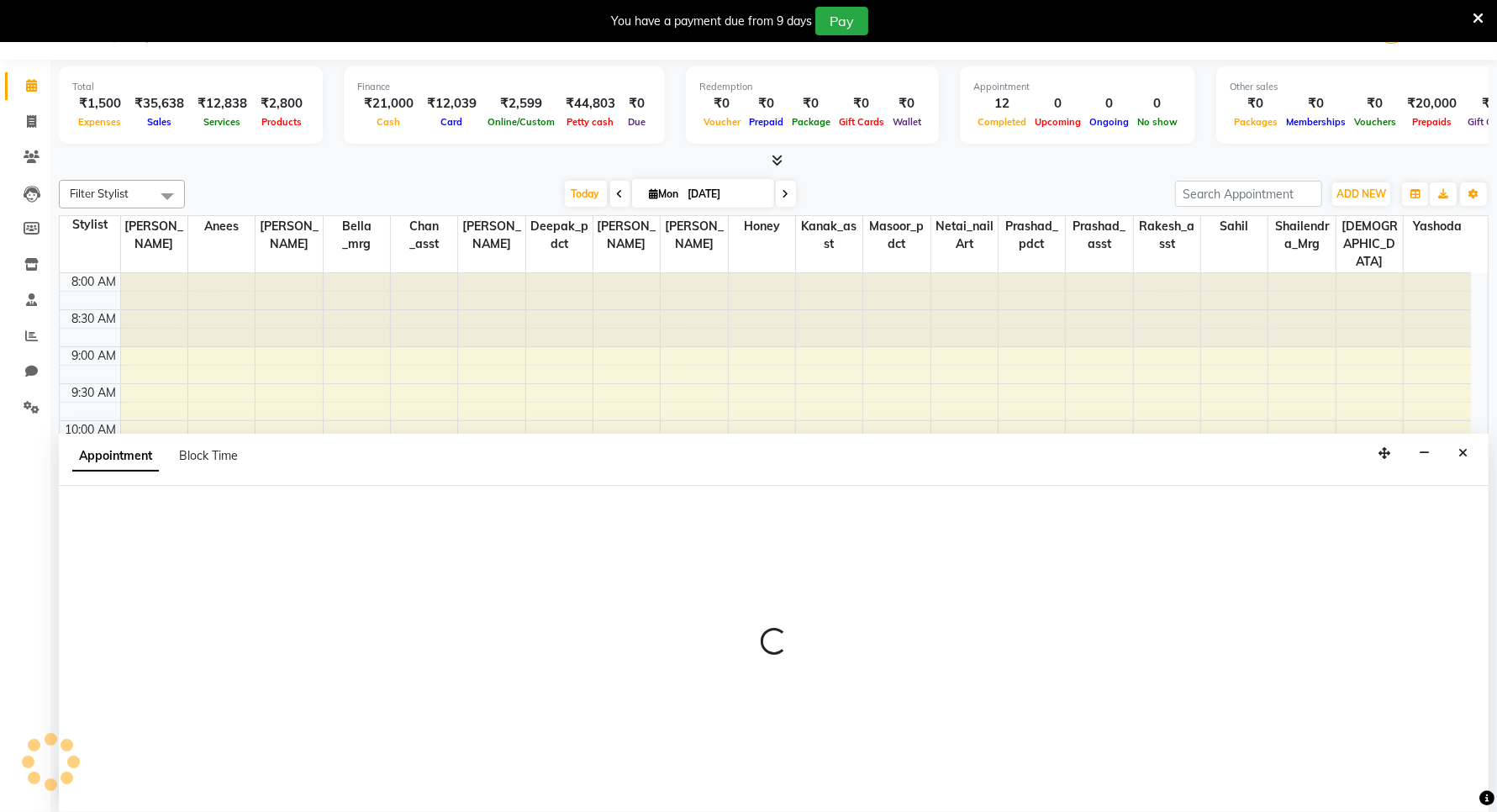
select select "90498"
select select "630"
select select "tentative"
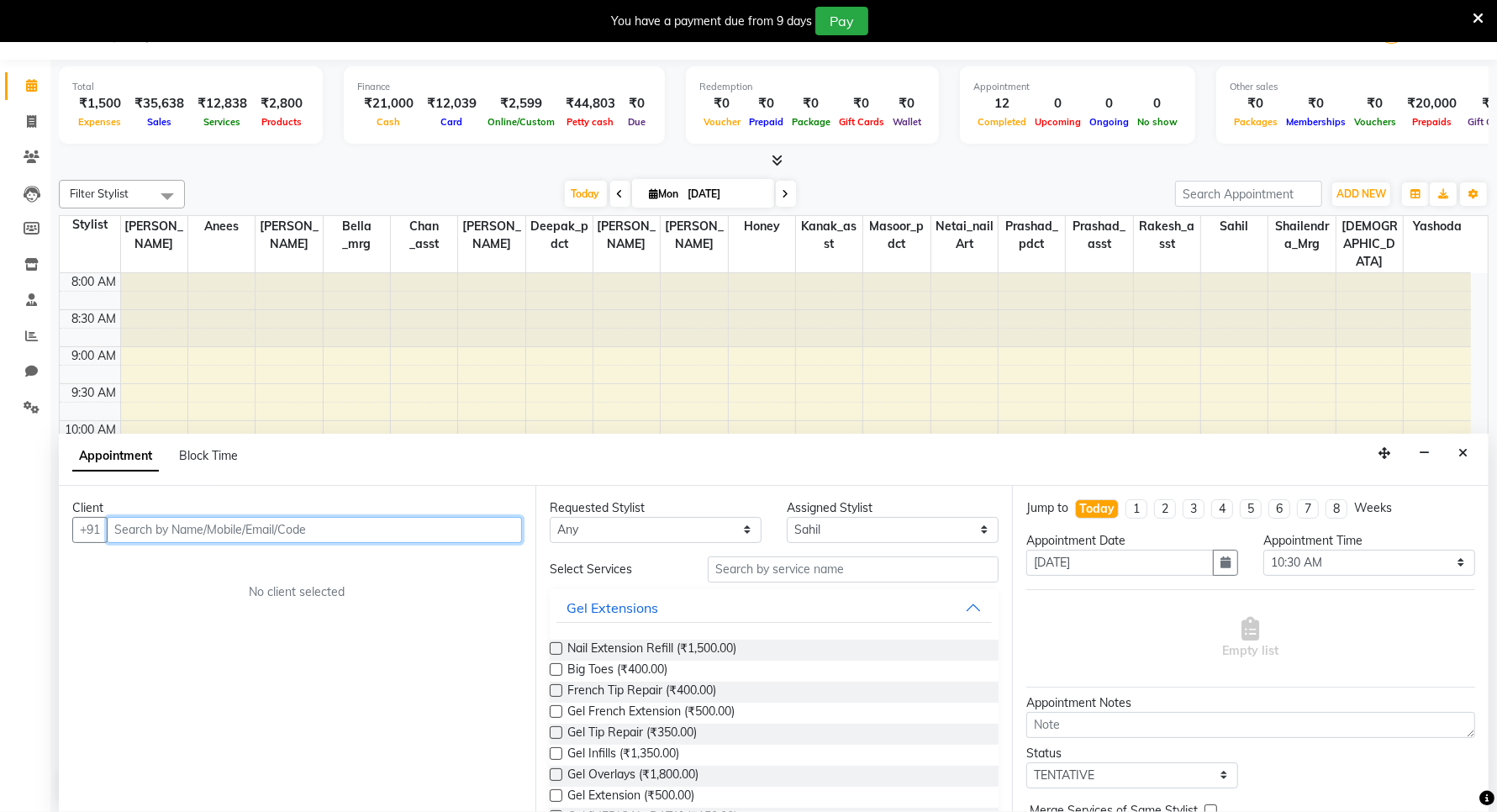
click at [429, 354] on div "8:00 AM 8:30 AM 9:00 AM 9:30 AM 10:00 AM 10:30 AM 11:00 AM 11:30 AM 12:00 PM 12…" at bounding box center [765, 752] width 1412 height 960
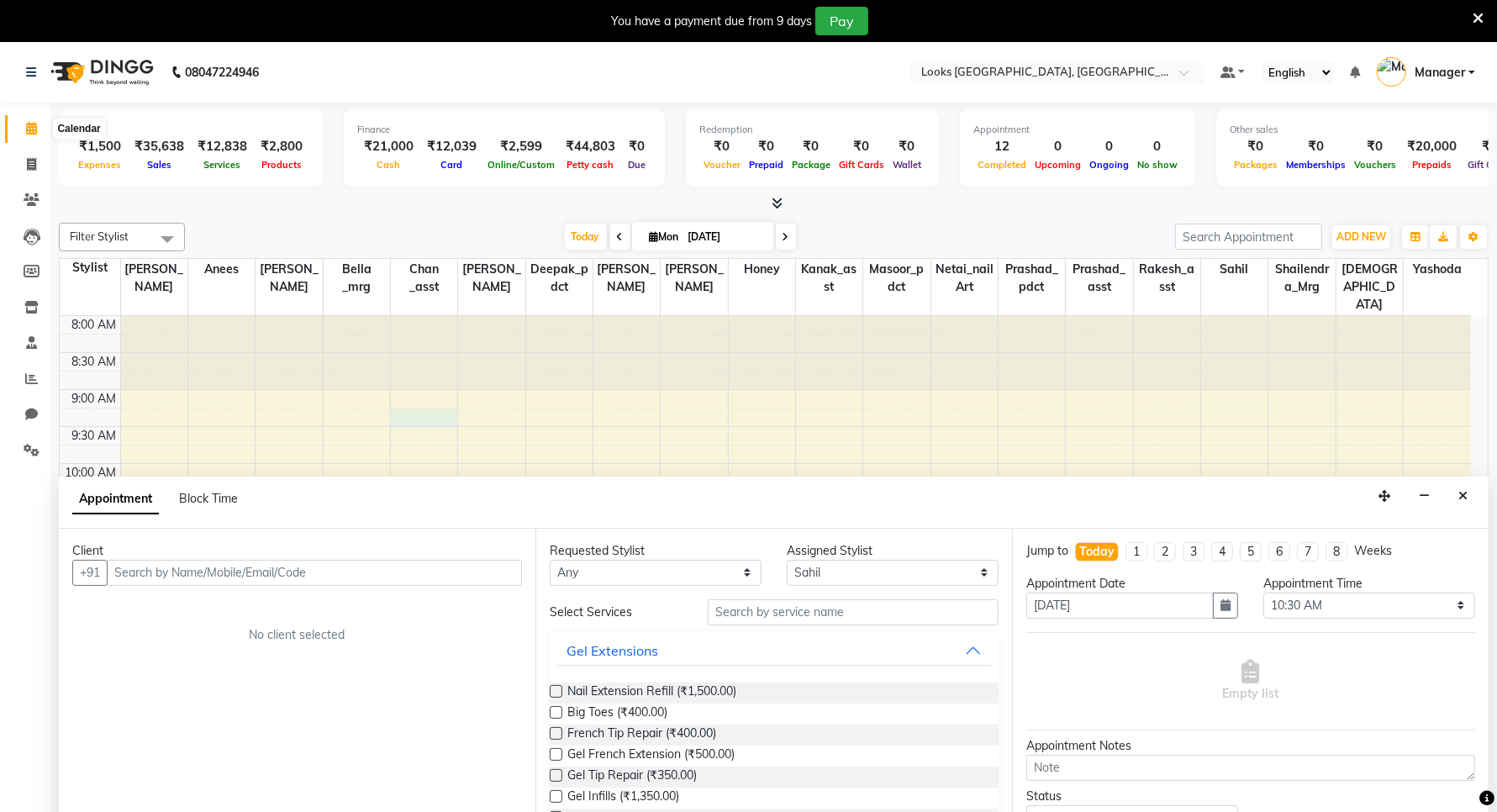
click at [27, 119] on span at bounding box center [31, 129] width 29 height 19
click at [34, 128] on icon at bounding box center [31, 128] width 11 height 12
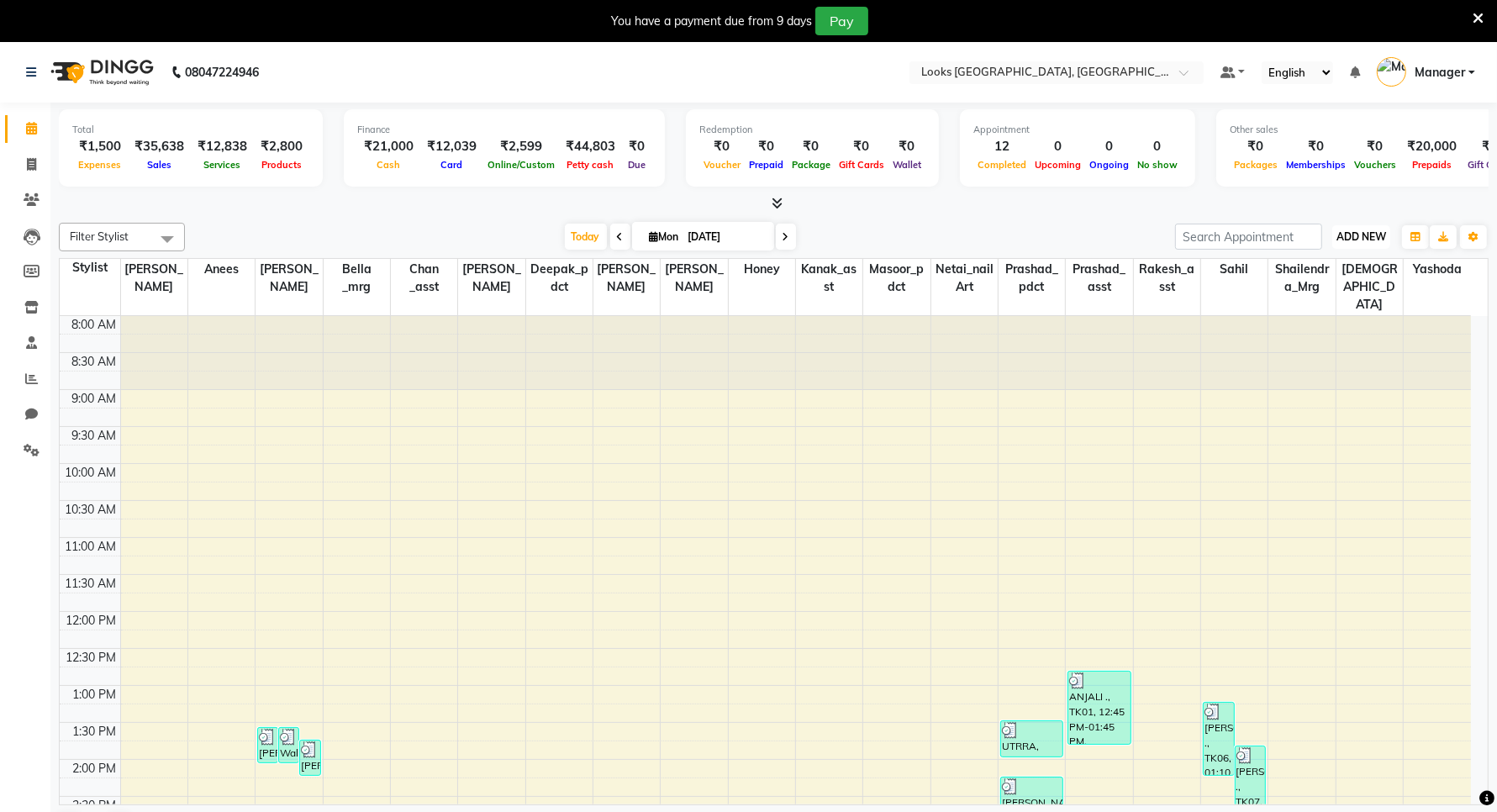
click at [1345, 232] on span "ADD NEW" at bounding box center [1361, 236] width 49 height 12
click at [1301, 314] on link "Add Expense" at bounding box center [1324, 312] width 133 height 22
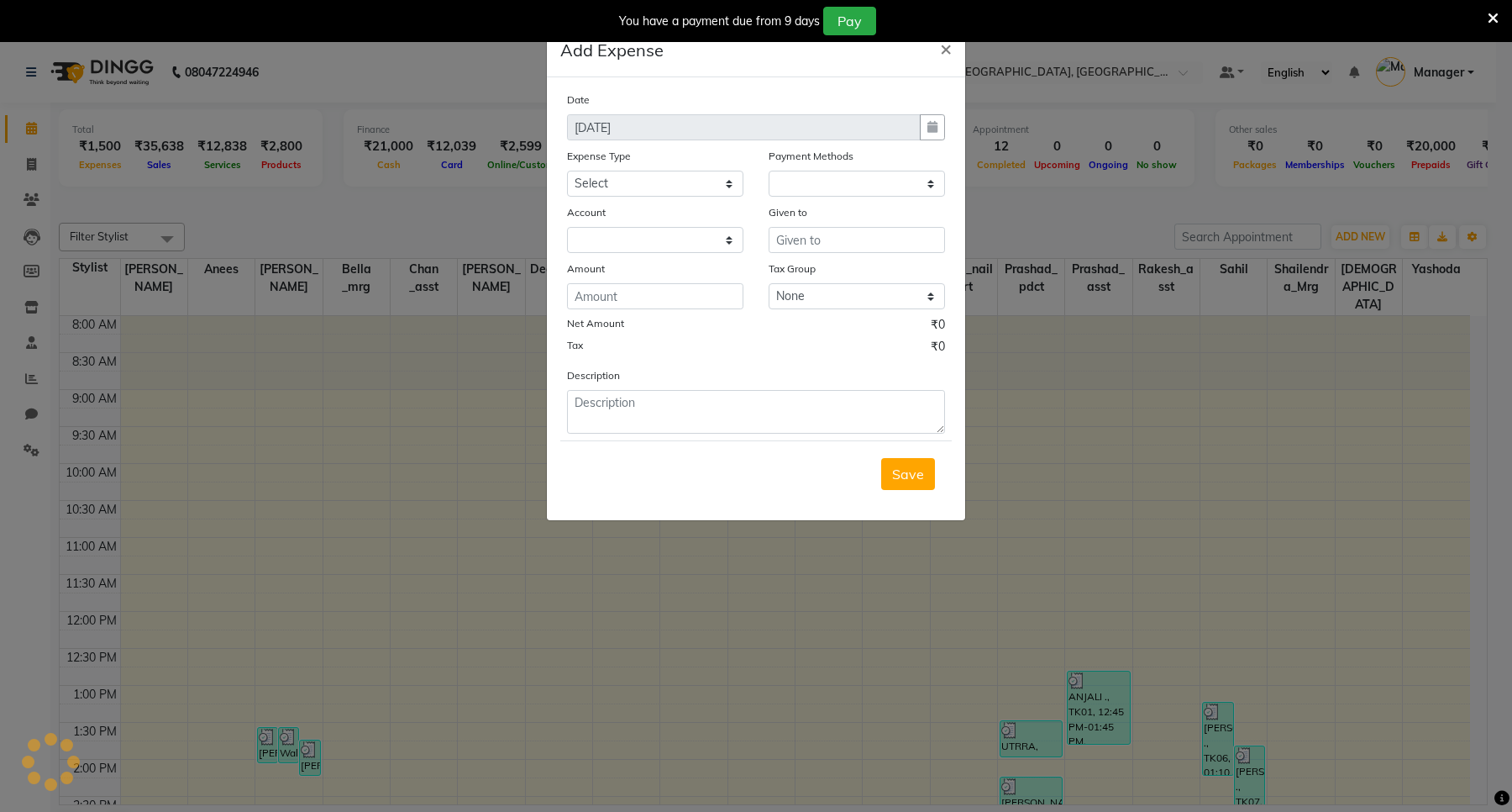
select select "1"
select select "8111"
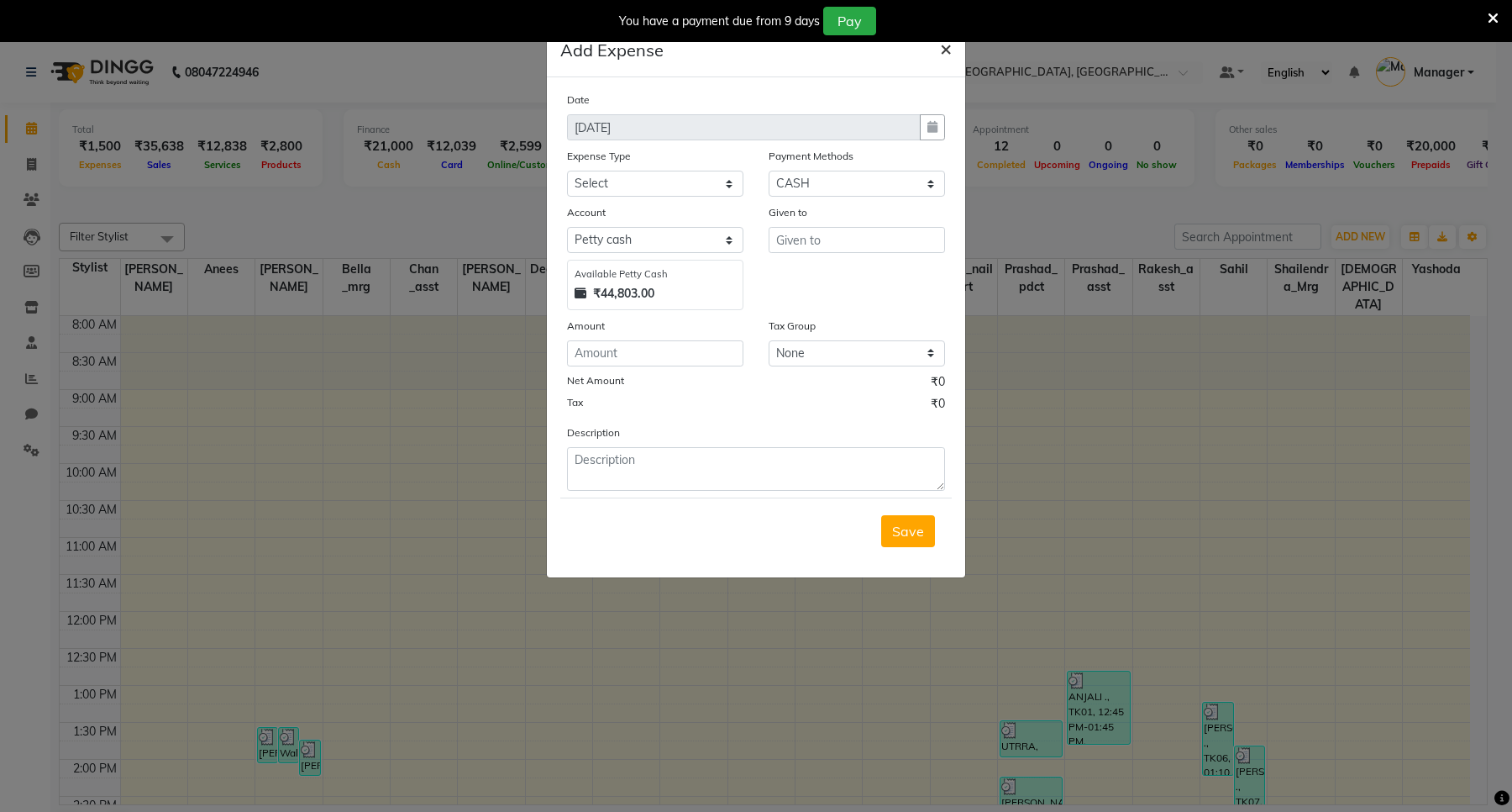
click at [945, 51] on span "×" at bounding box center [945, 47] width 11 height 26
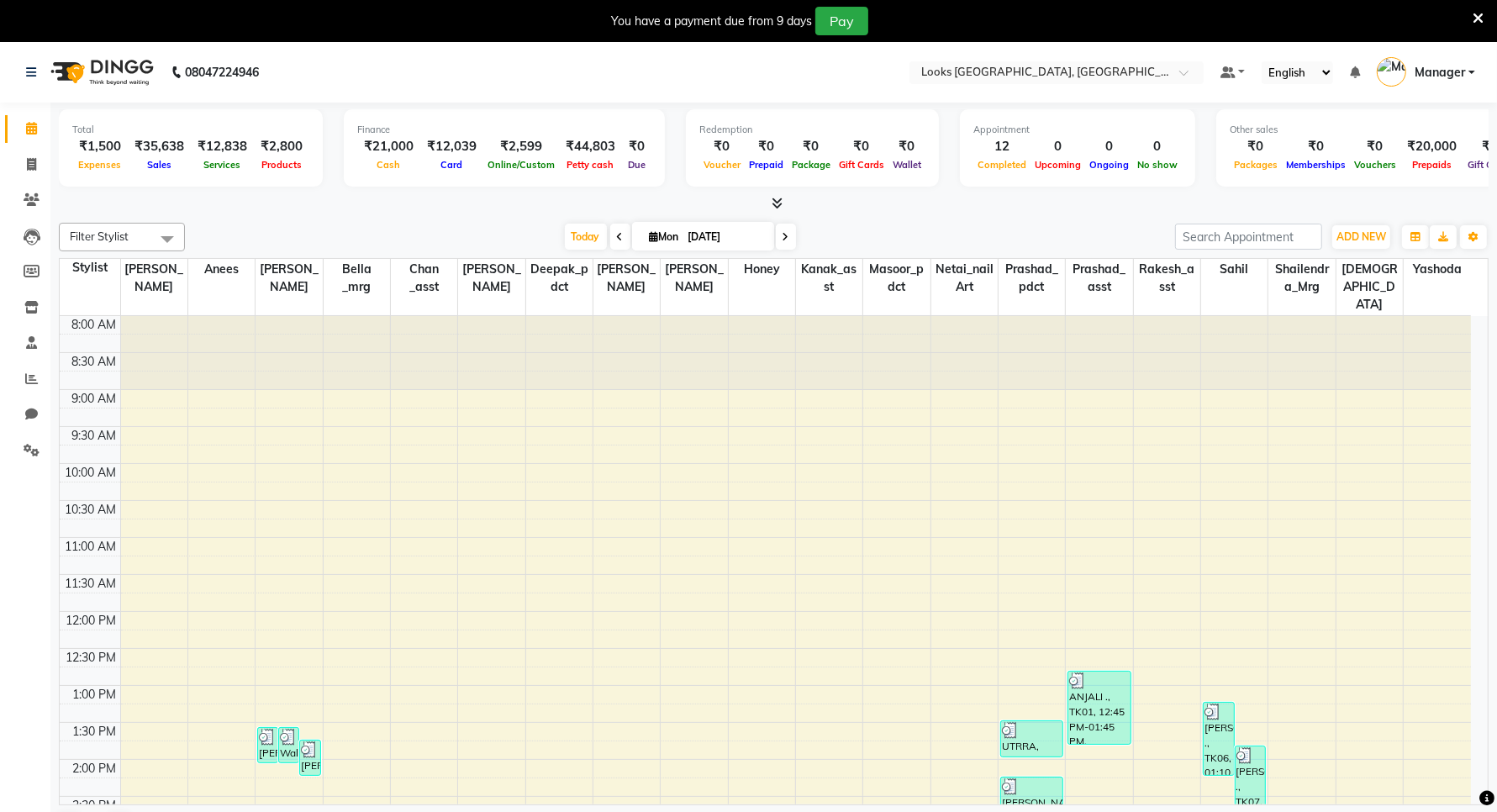
click at [115, 166] on span "Expenses" at bounding box center [100, 165] width 51 height 11
click at [111, 155] on div "Expenses" at bounding box center [100, 164] width 56 height 18
click at [32, 172] on span at bounding box center [31, 165] width 29 height 19
select select "service"
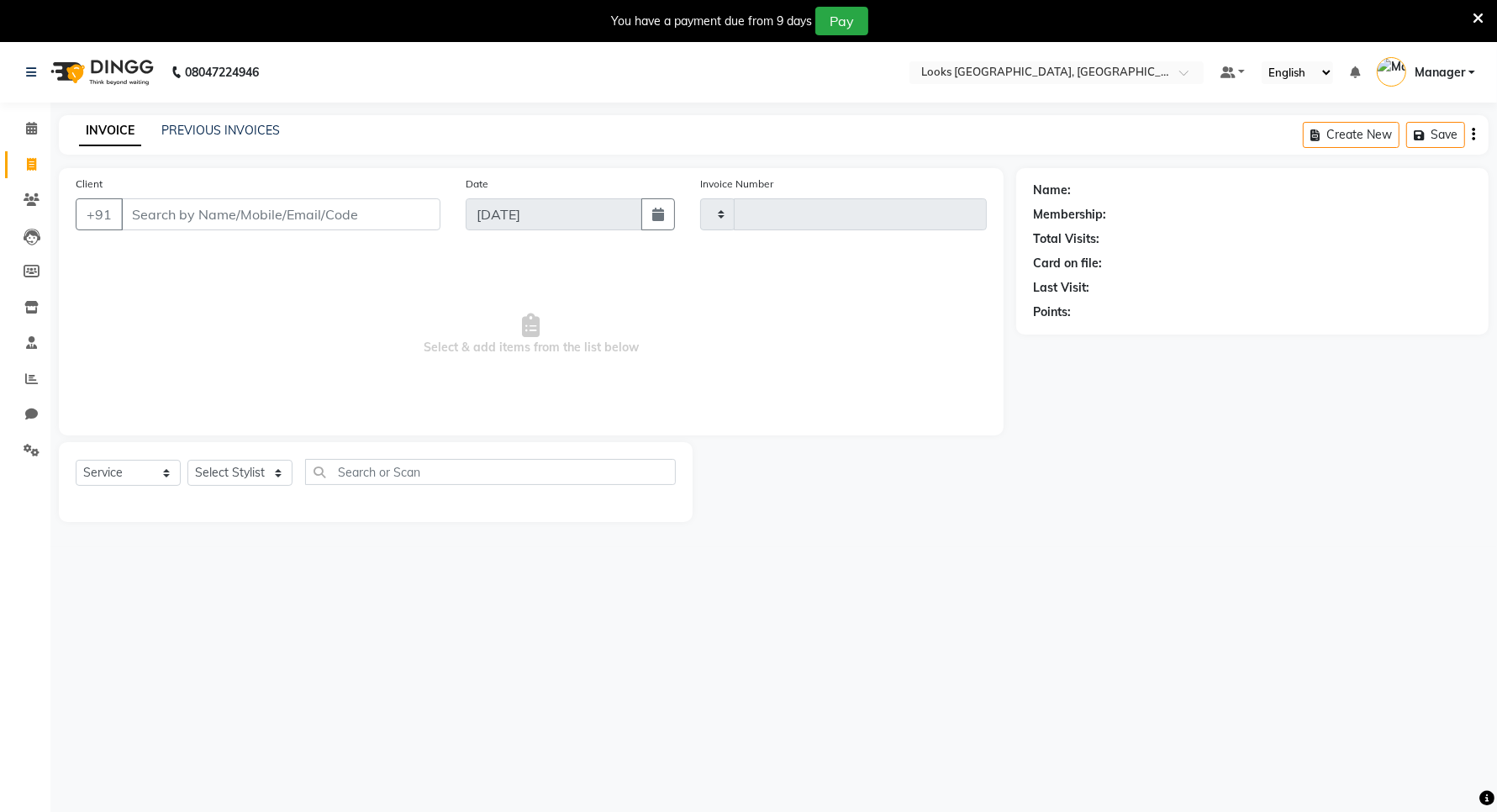
type input "5934"
select select "8941"
click at [27, 130] on icon at bounding box center [31, 128] width 11 height 12
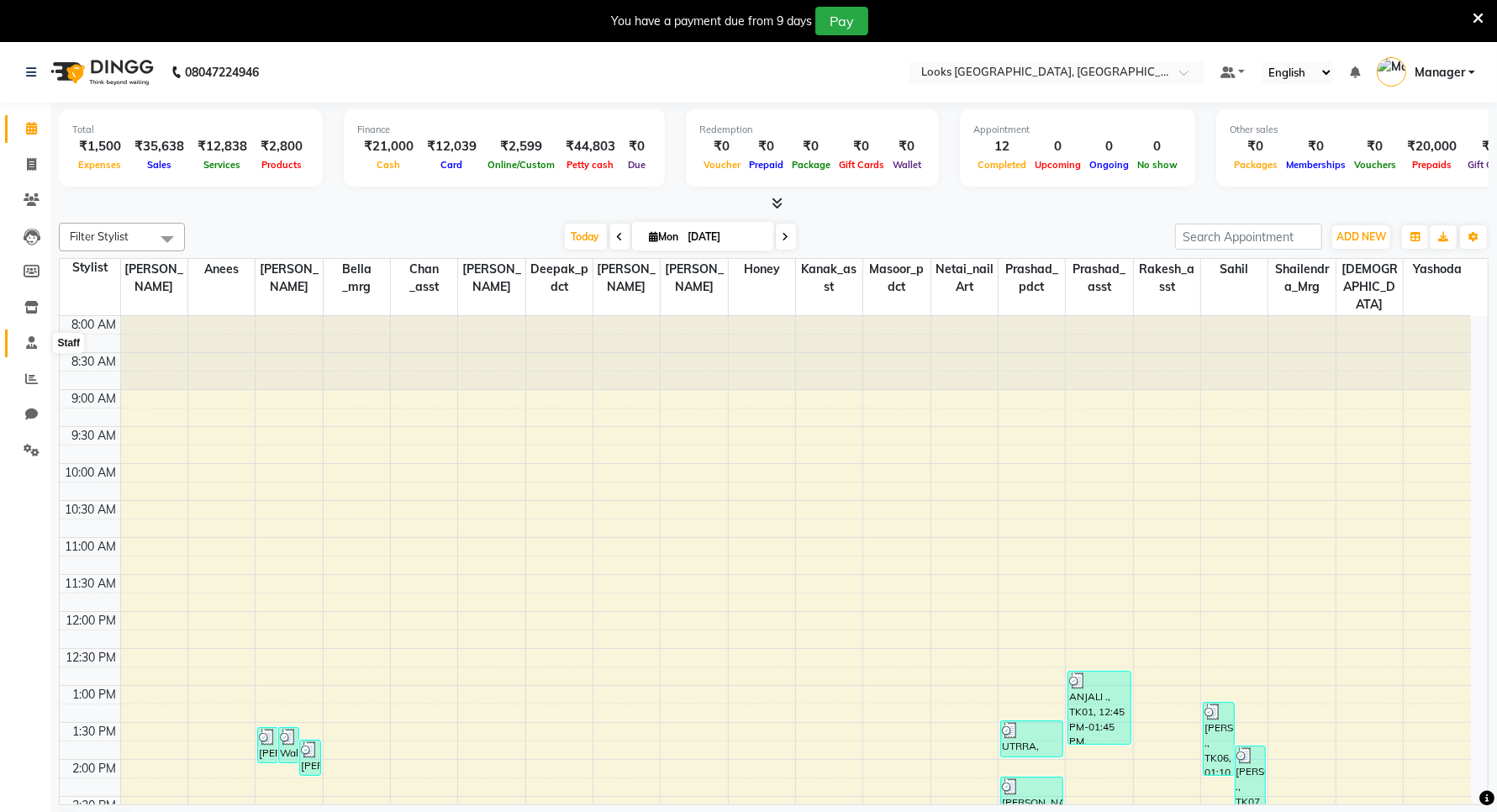
click at [24, 337] on span at bounding box center [31, 343] width 29 height 19
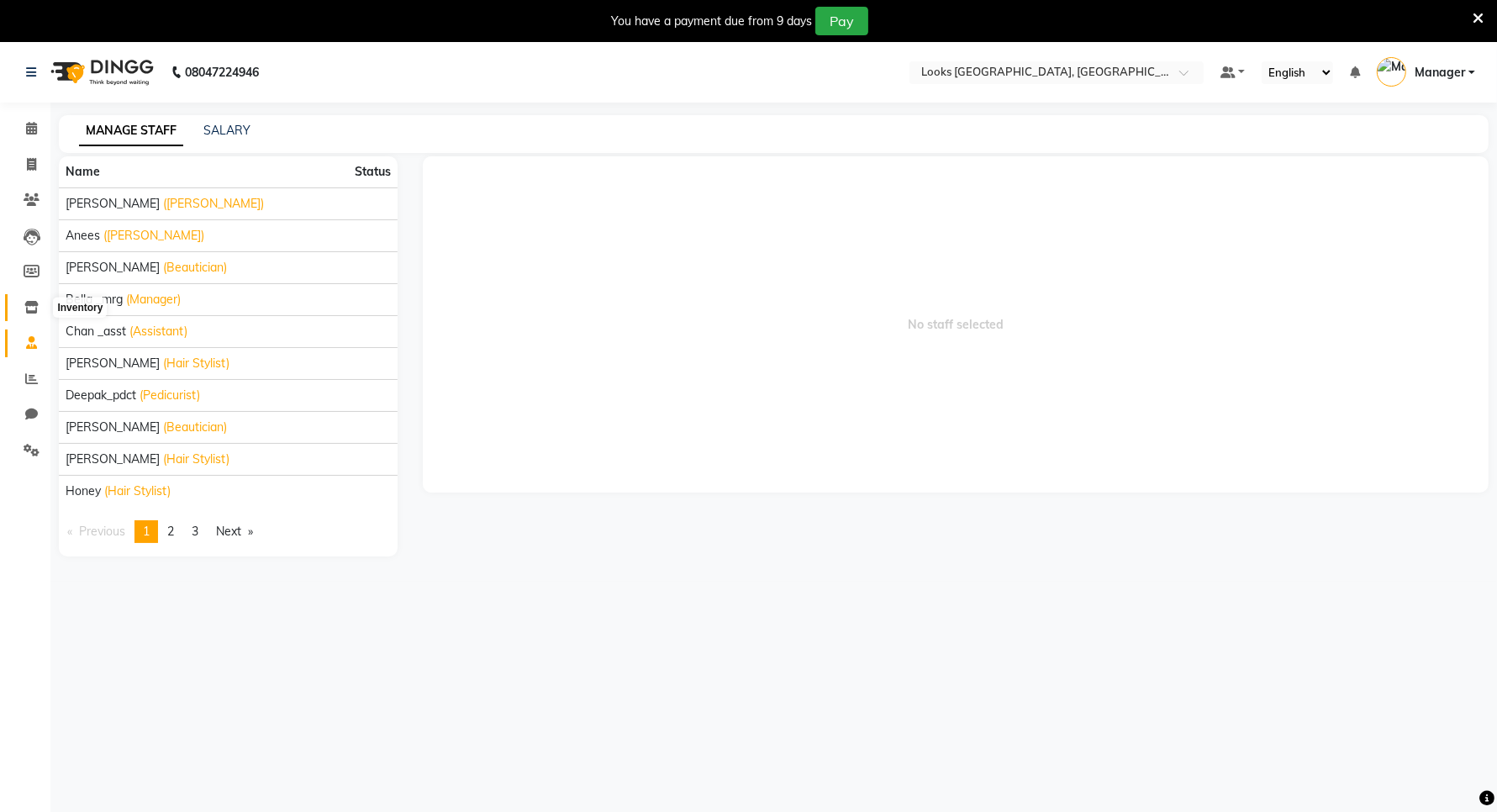
click at [27, 312] on icon at bounding box center [31, 306] width 14 height 12
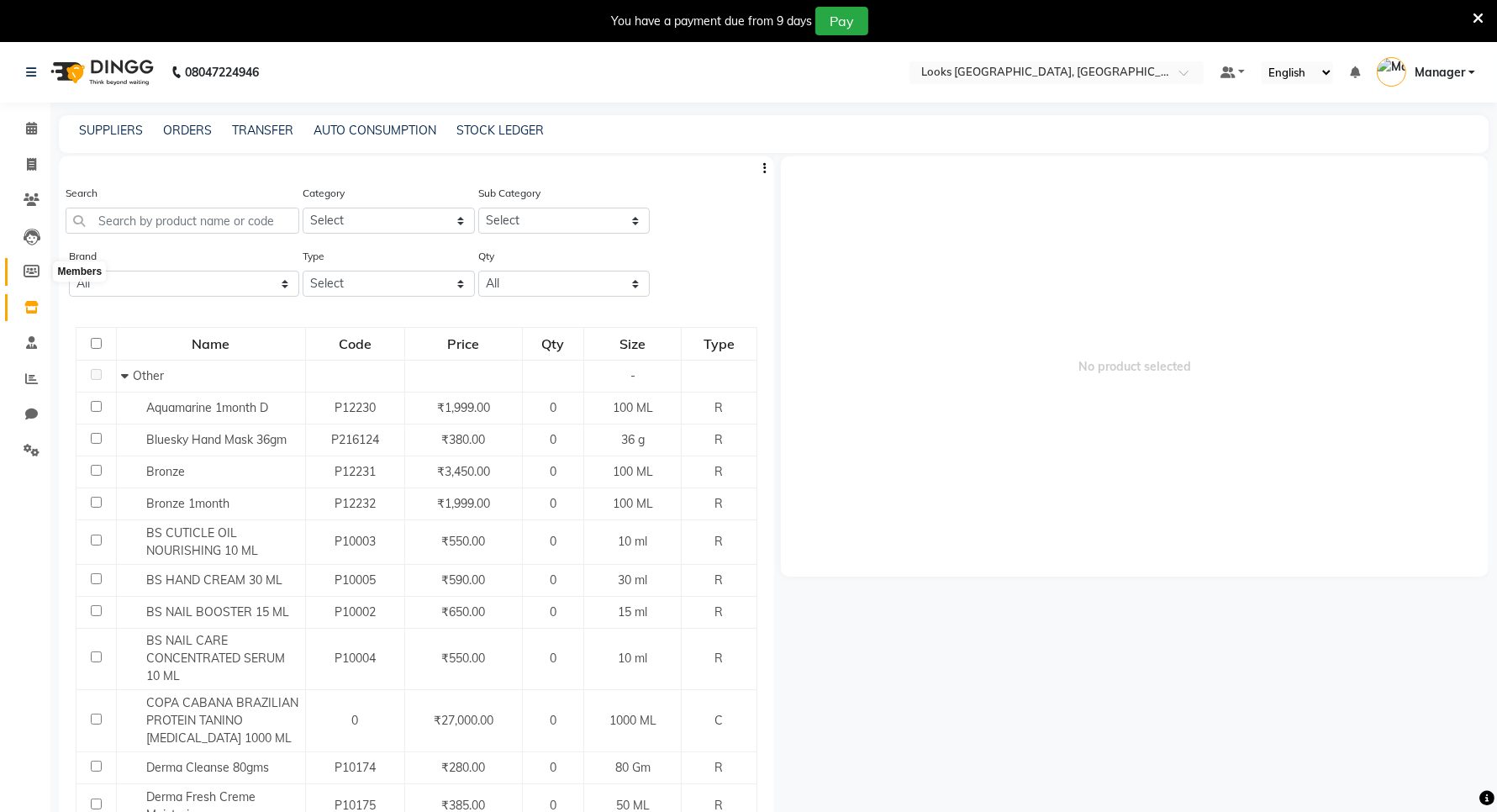
click at [29, 271] on icon at bounding box center [31, 270] width 16 height 12
select select
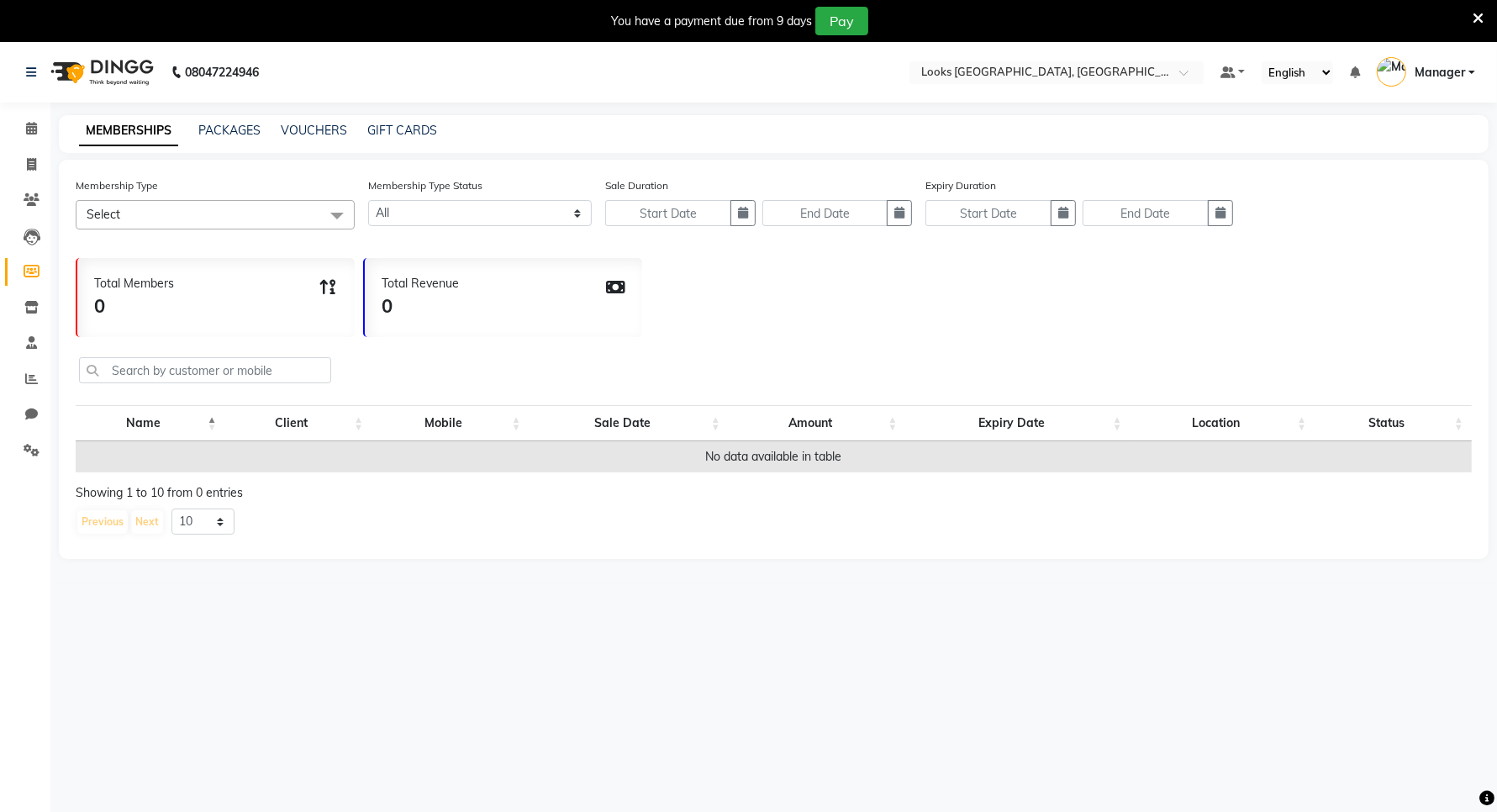
click at [238, 119] on div "MEMBERSHIPS PACKAGES VOUCHERS GIFT CARDS" at bounding box center [774, 134] width 1430 height 38
click at [33, 206] on icon at bounding box center [31, 199] width 16 height 12
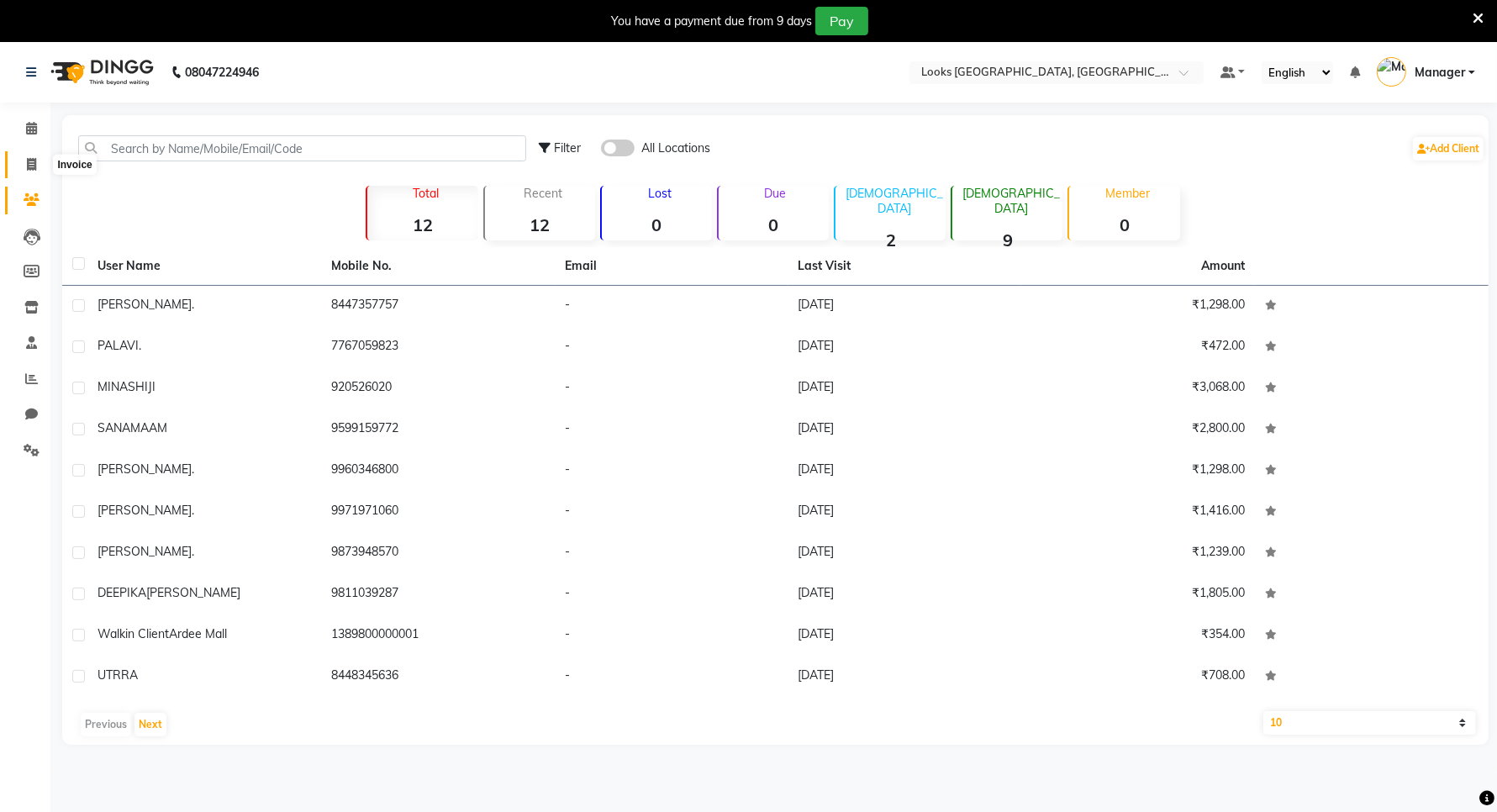
click at [27, 168] on icon at bounding box center [31, 164] width 9 height 12
select select "service"
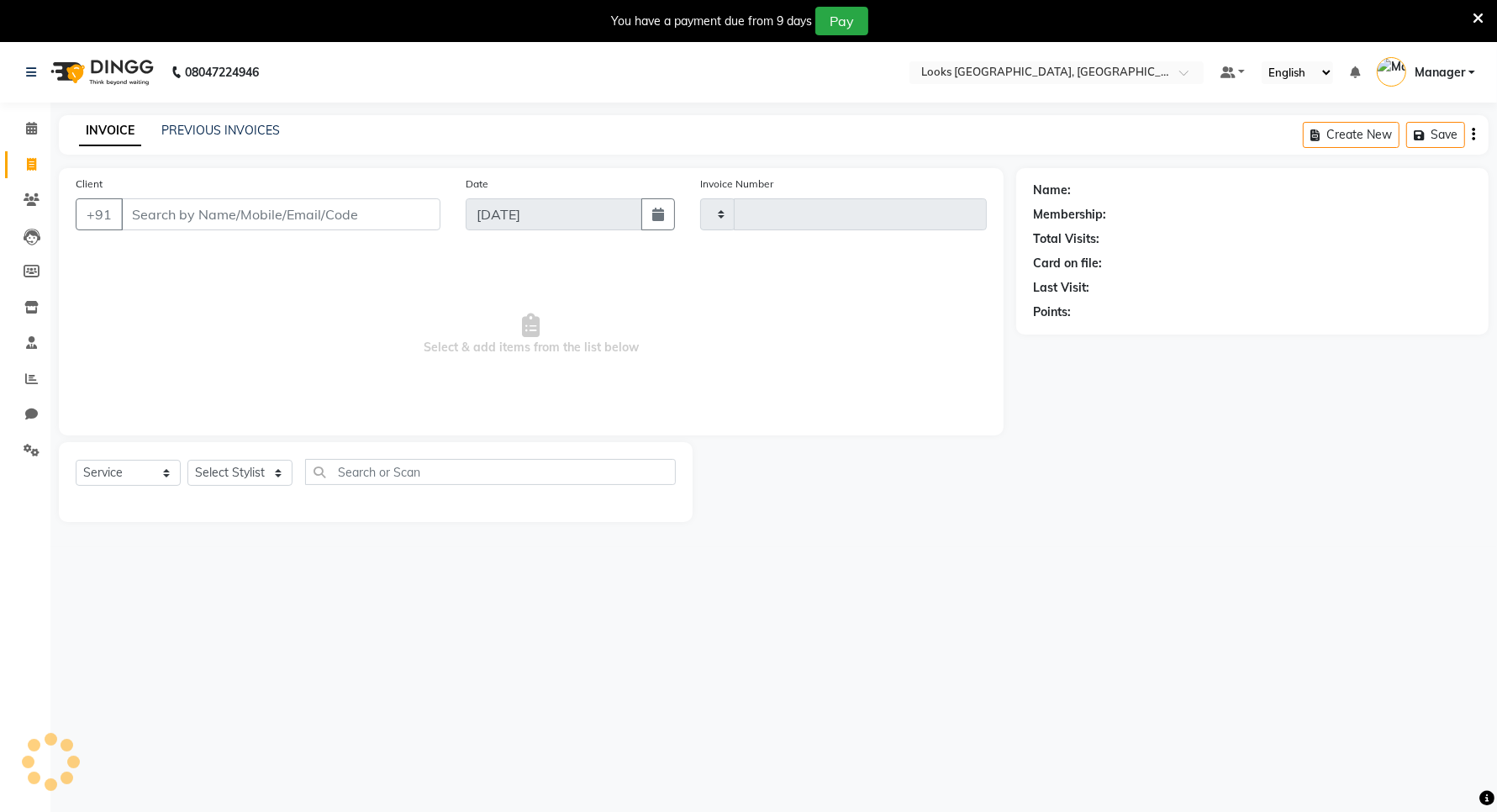
type input "5934"
select select "8941"
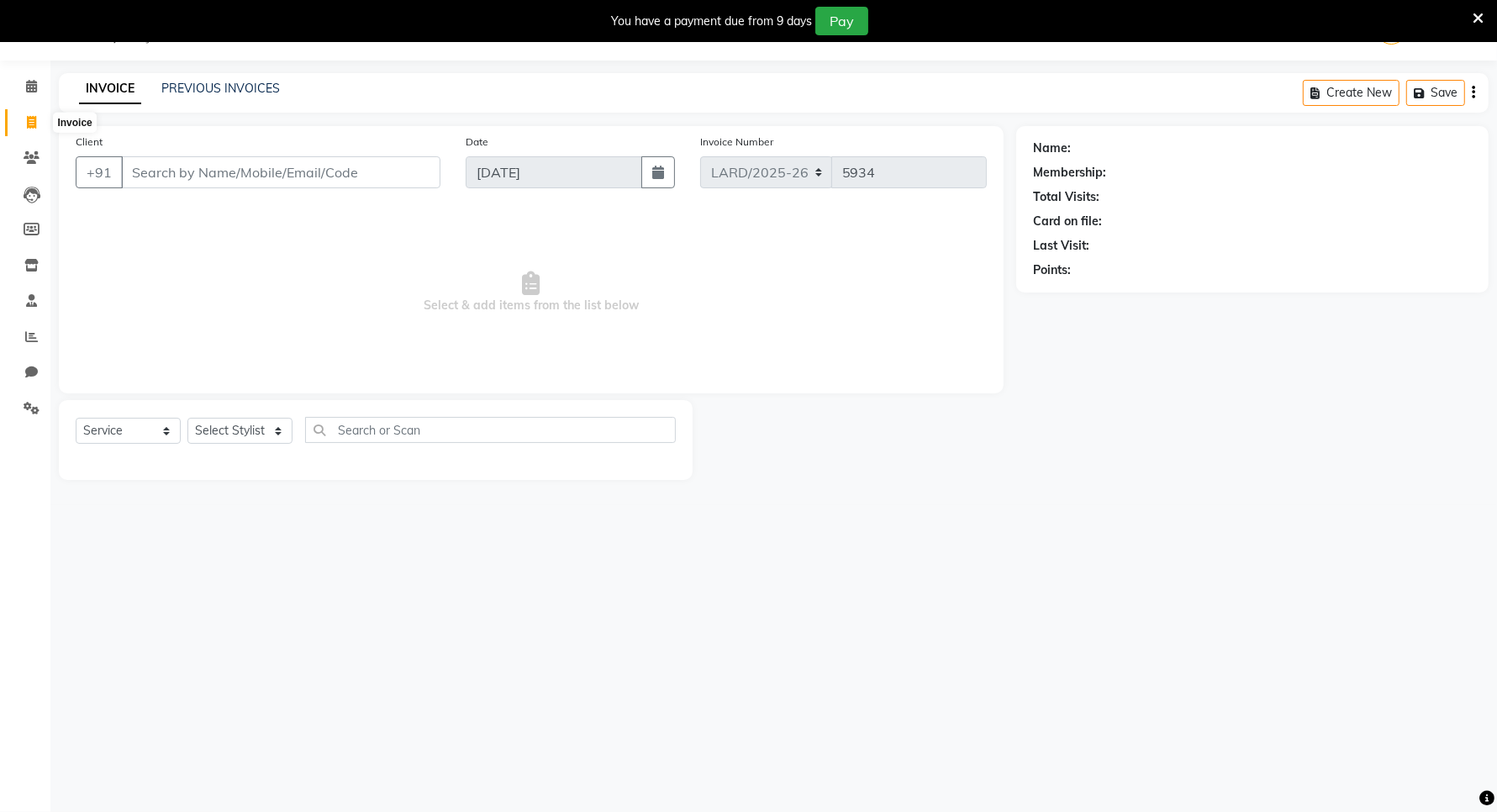
click at [38, 118] on span at bounding box center [31, 123] width 29 height 19
select select "service"
type input "5934"
select select "8941"
click at [34, 89] on icon at bounding box center [31, 85] width 11 height 12
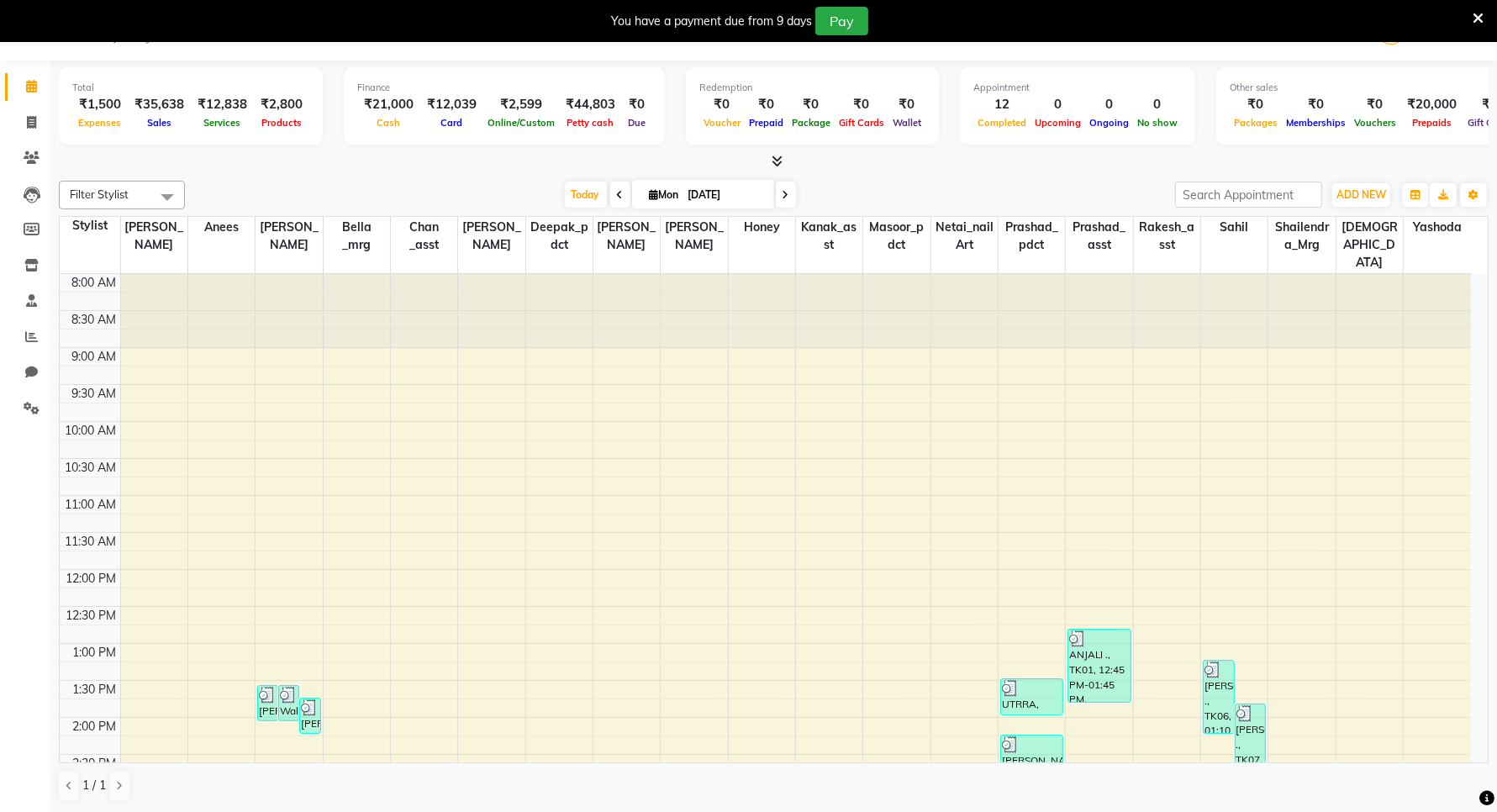
click at [106, 123] on span "Expenses" at bounding box center [100, 122] width 51 height 11
click at [1379, 200] on span "ADD NEW" at bounding box center [1361, 194] width 49 height 12
click at [1324, 269] on link "Add Expense" at bounding box center [1324, 270] width 133 height 22
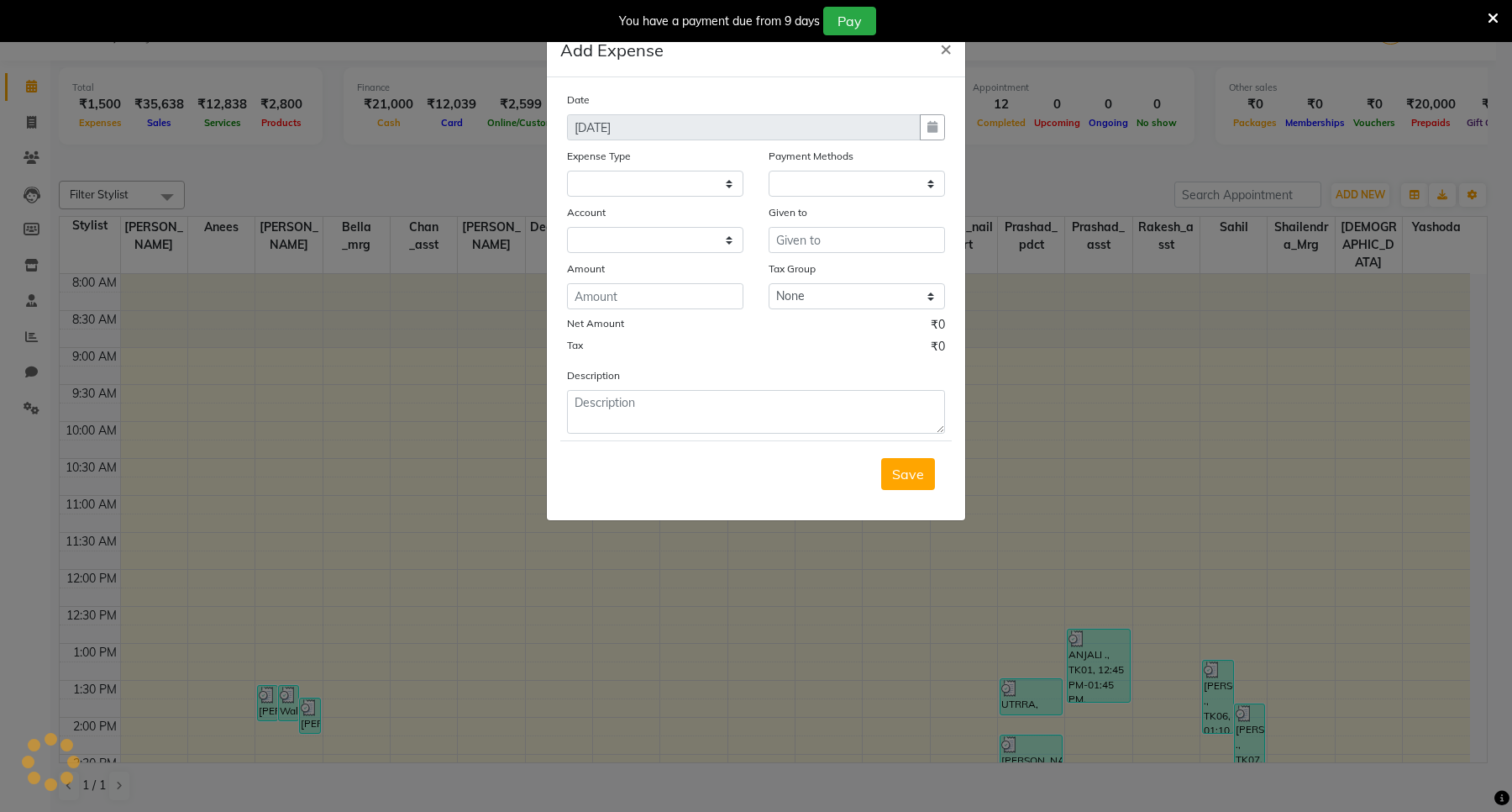
select select "1"
select select "8111"
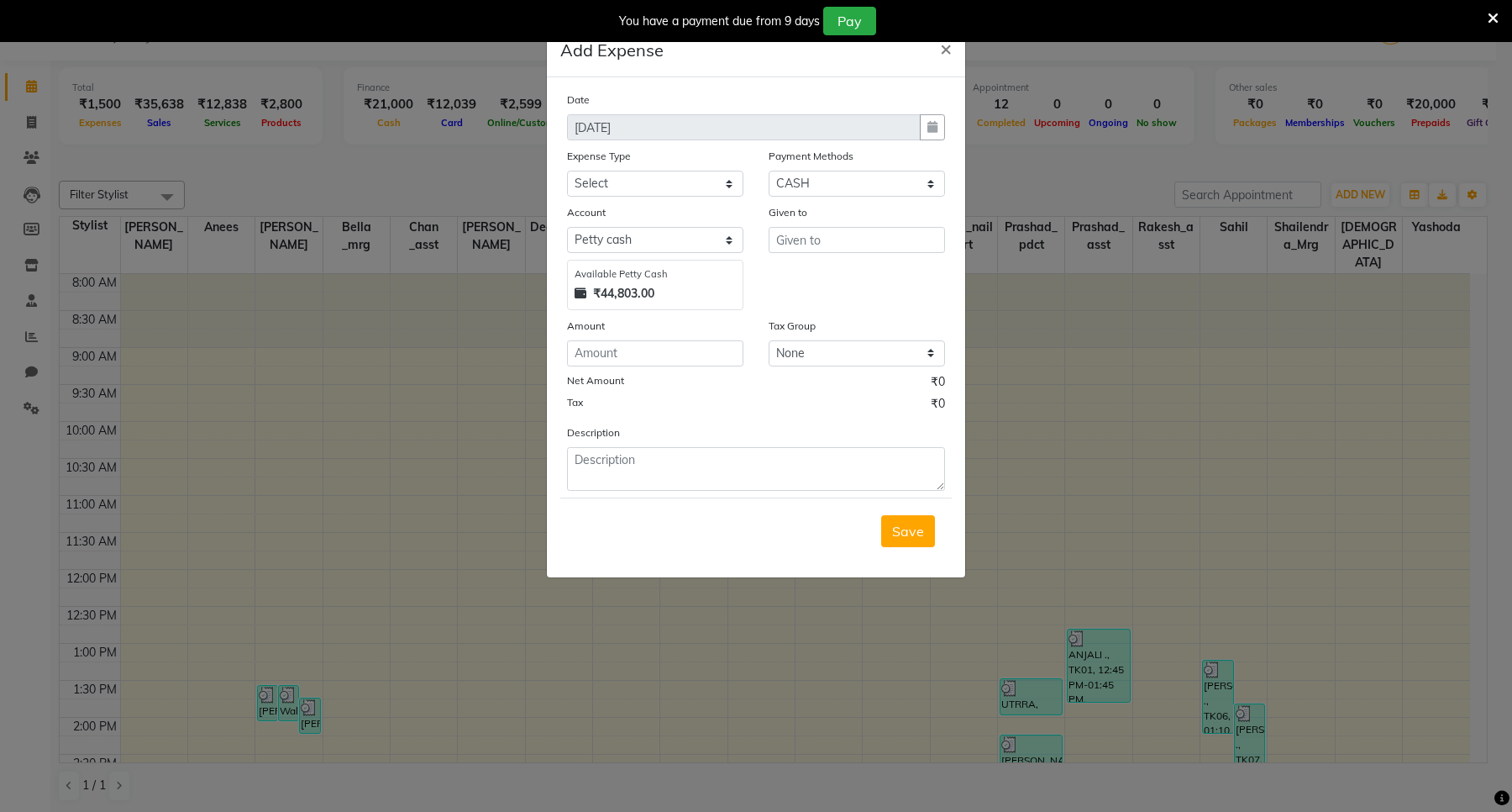
click at [932, 122] on div at bounding box center [932, 127] width 26 height 26
click at [945, 53] on span "×" at bounding box center [945, 47] width 11 height 26
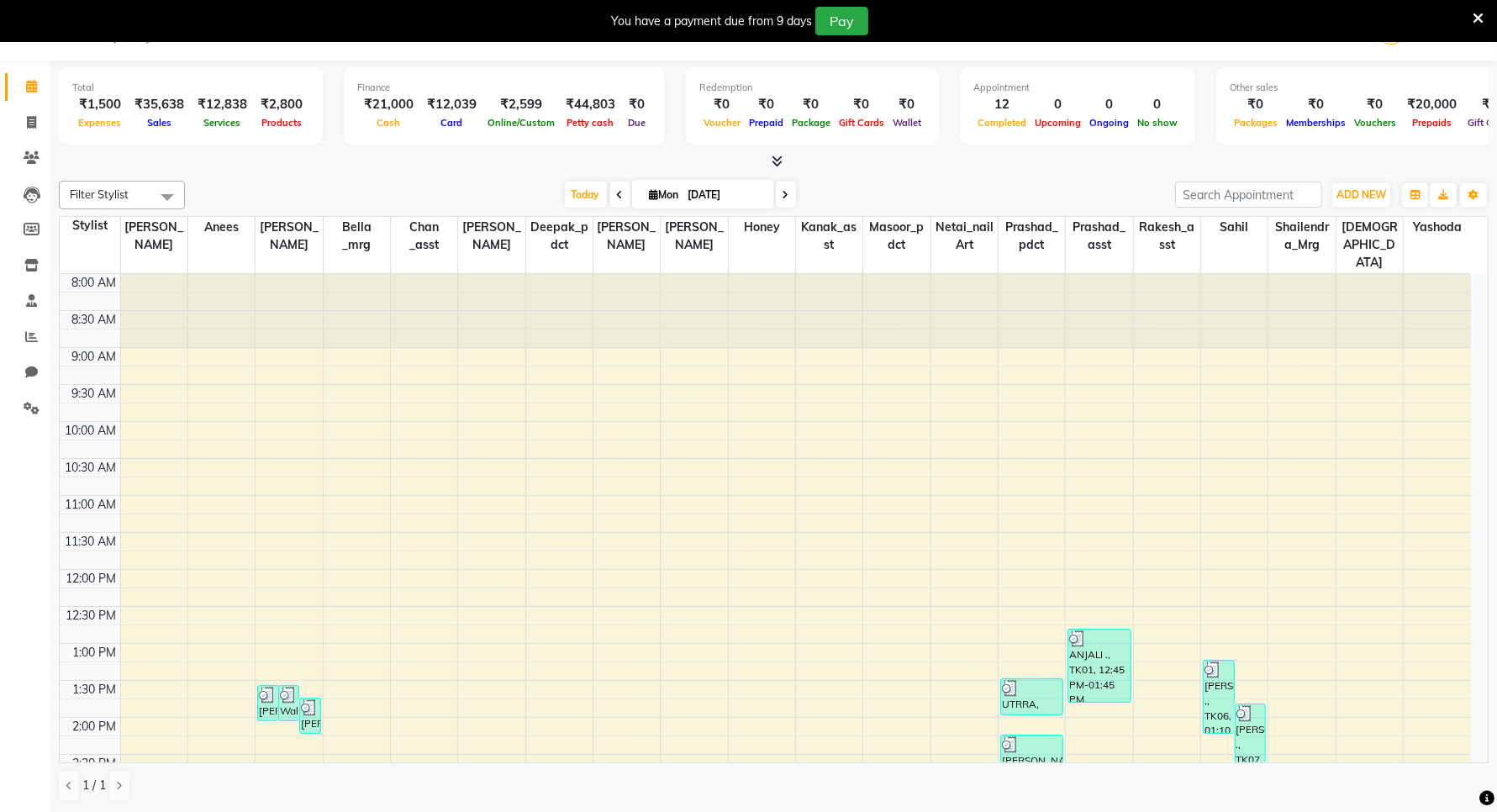
click at [777, 194] on span at bounding box center [785, 194] width 20 height 26
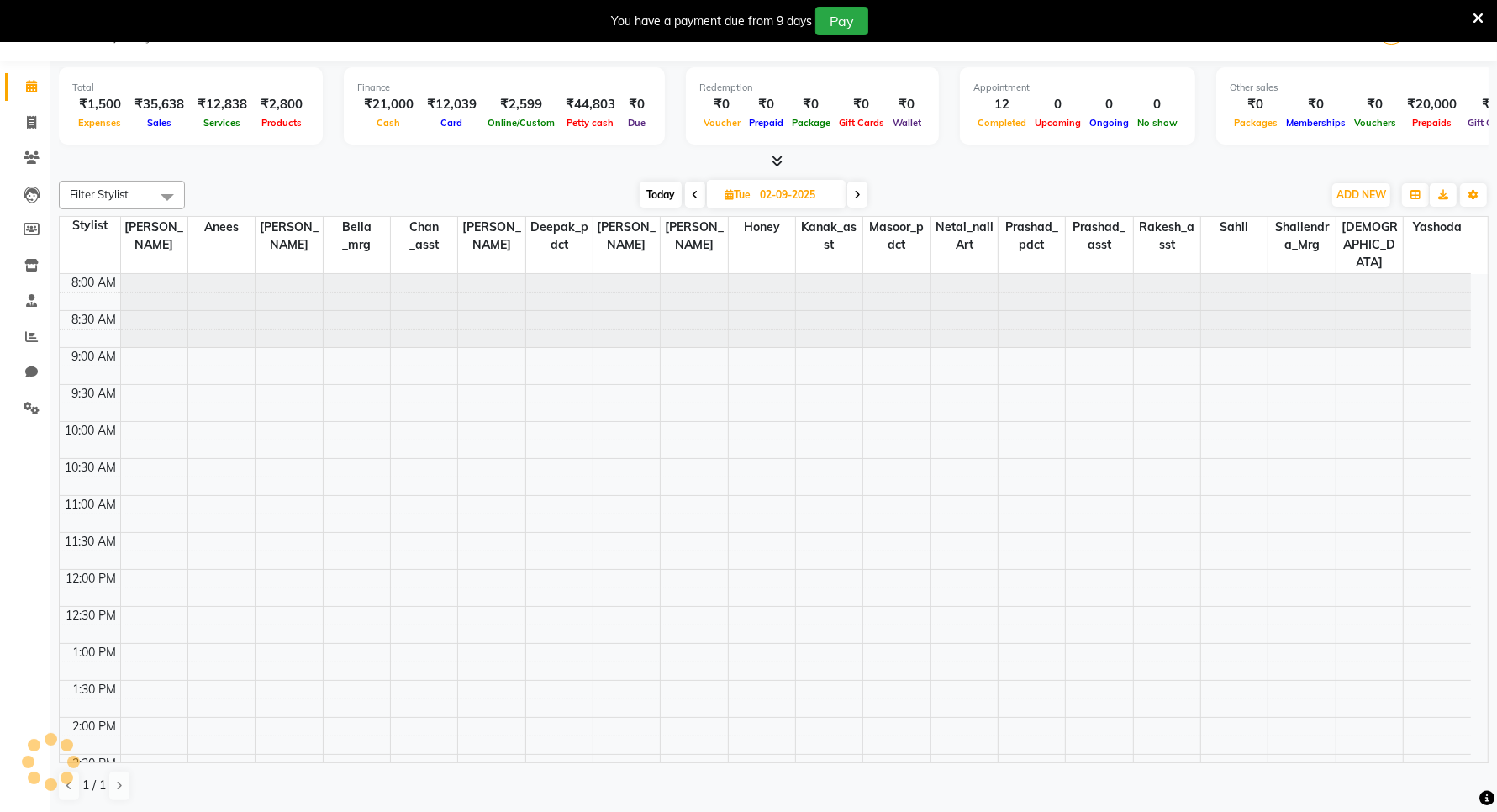
scroll to position [466, 0]
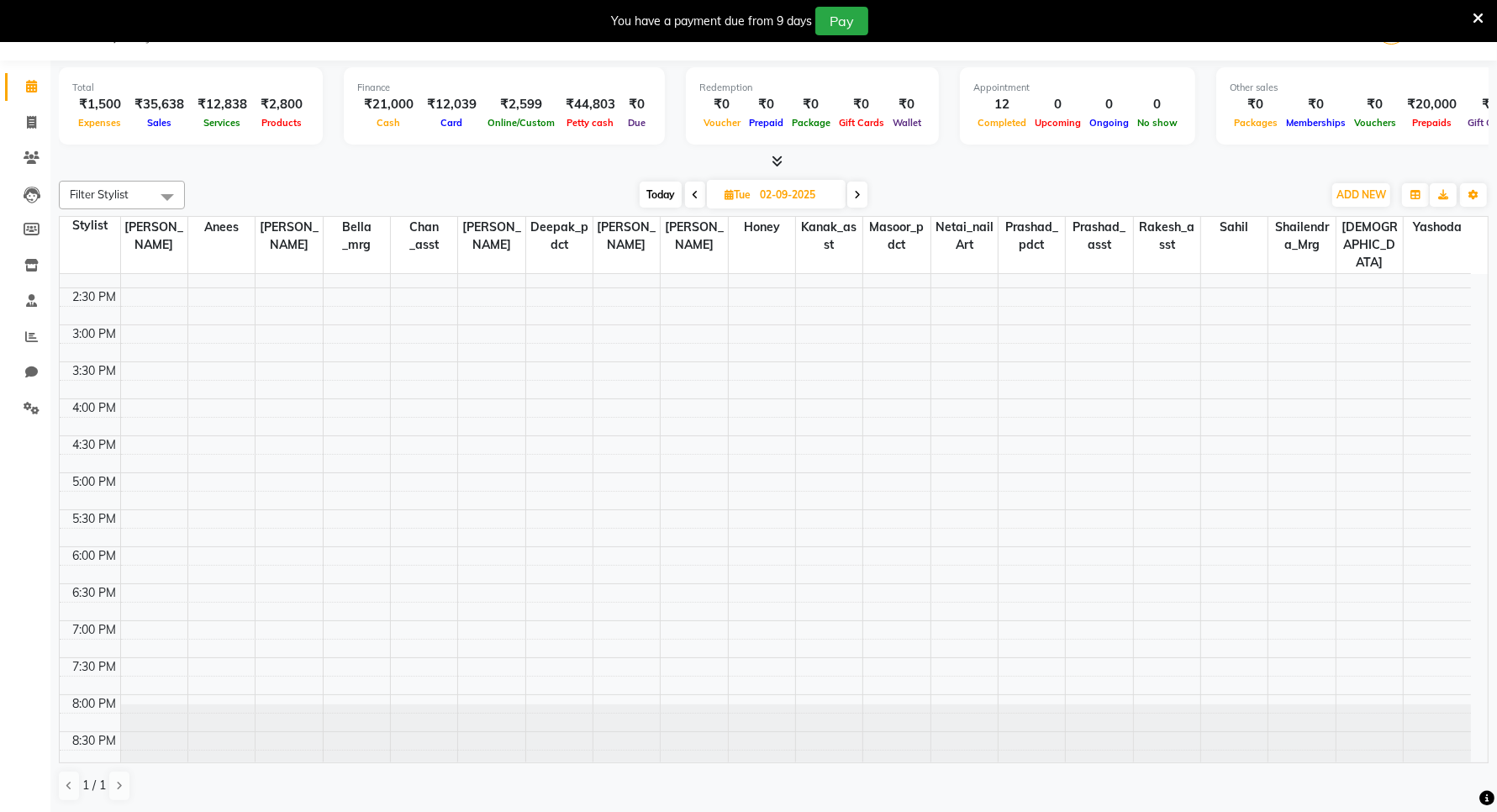
click at [695, 195] on icon at bounding box center [695, 194] width 7 height 10
type input "[DATE]"
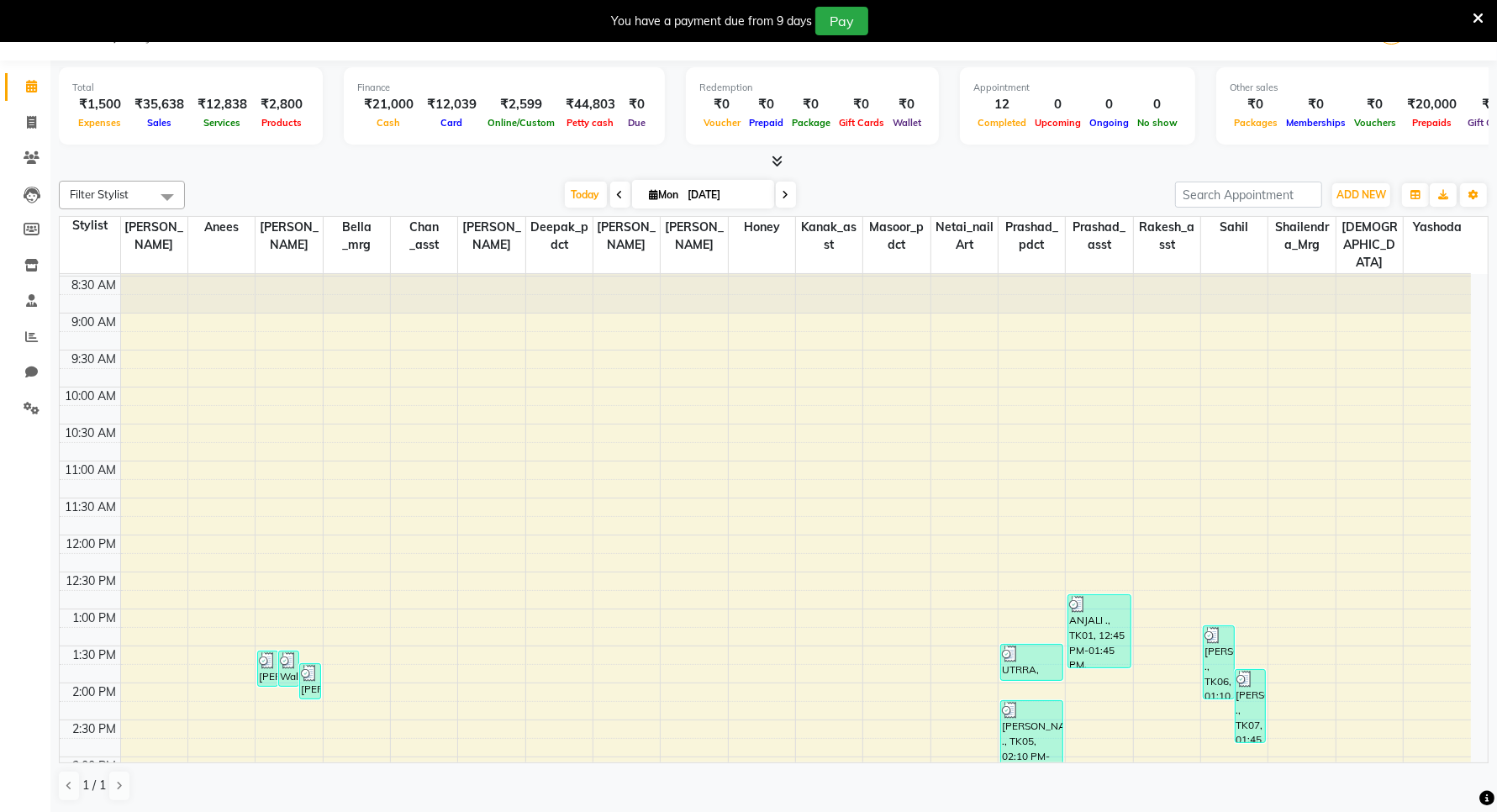
scroll to position [0, 0]
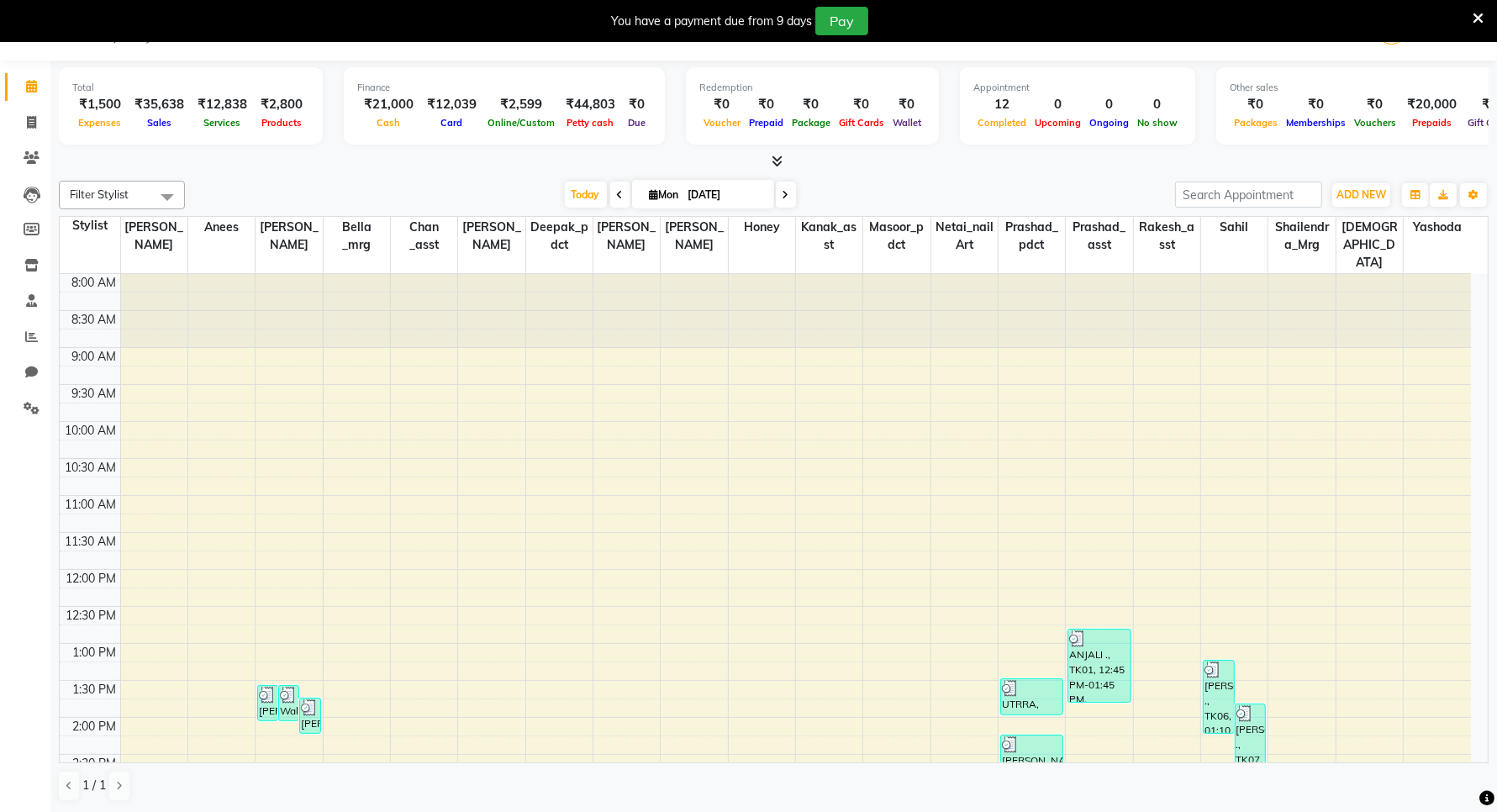
click at [97, 123] on span "Expenses" at bounding box center [100, 122] width 51 height 11
click at [103, 129] on div "Expenses" at bounding box center [100, 122] width 56 height 18
click at [106, 124] on span "Expenses" at bounding box center [100, 122] width 51 height 11
click at [169, 197] on span at bounding box center [167, 197] width 33 height 32
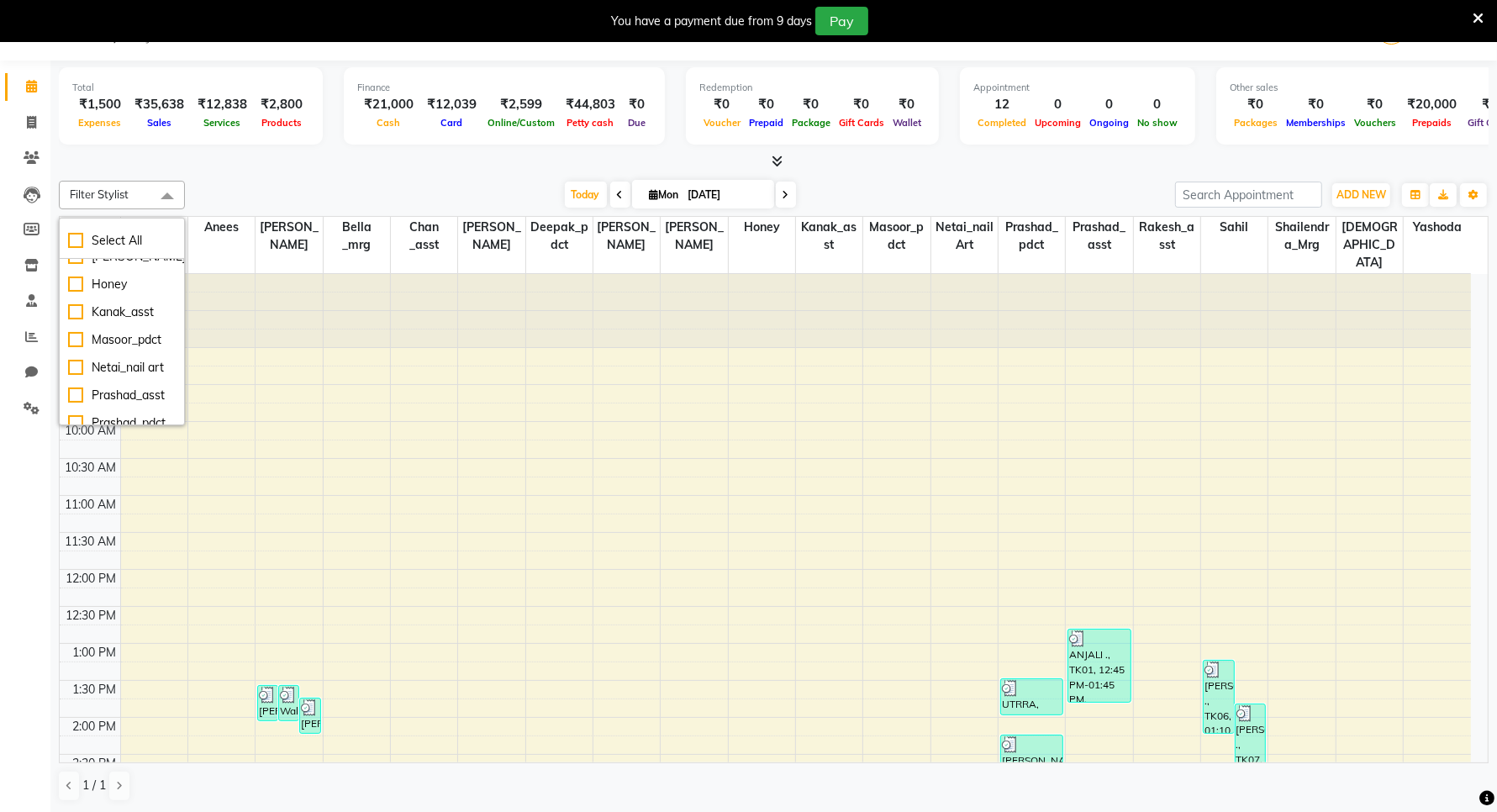
scroll to position [422, 0]
click at [411, 435] on div "8:00 AM 8:30 AM 9:00 AM 9:30 AM 10:00 AM 10:30 AM 11:00 AM 11:30 AM 12:00 PM 12…" at bounding box center [765, 753] width 1412 height 960
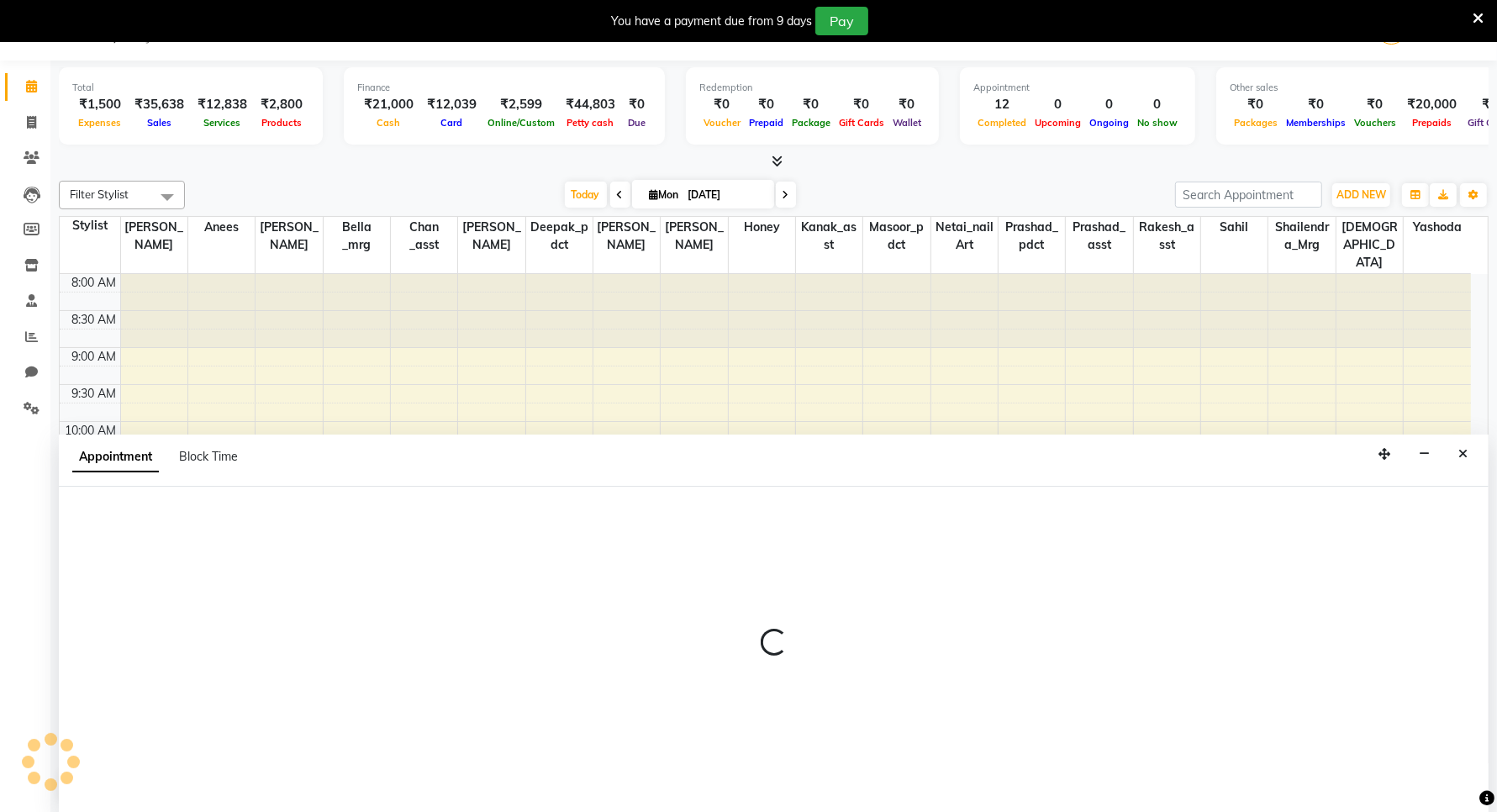
scroll to position [43, 0]
select select "90485"
select select "tentative"
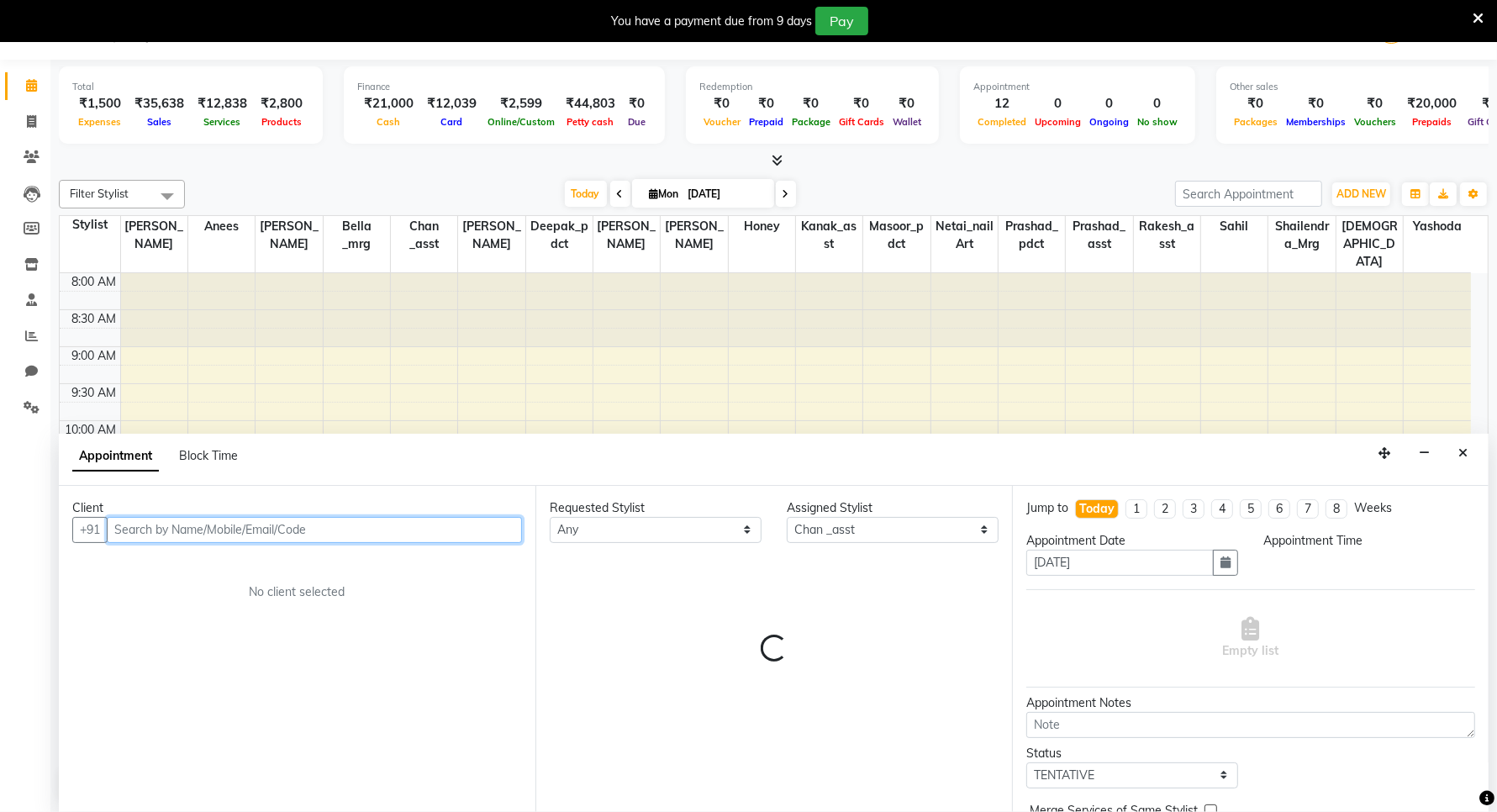
select select "615"
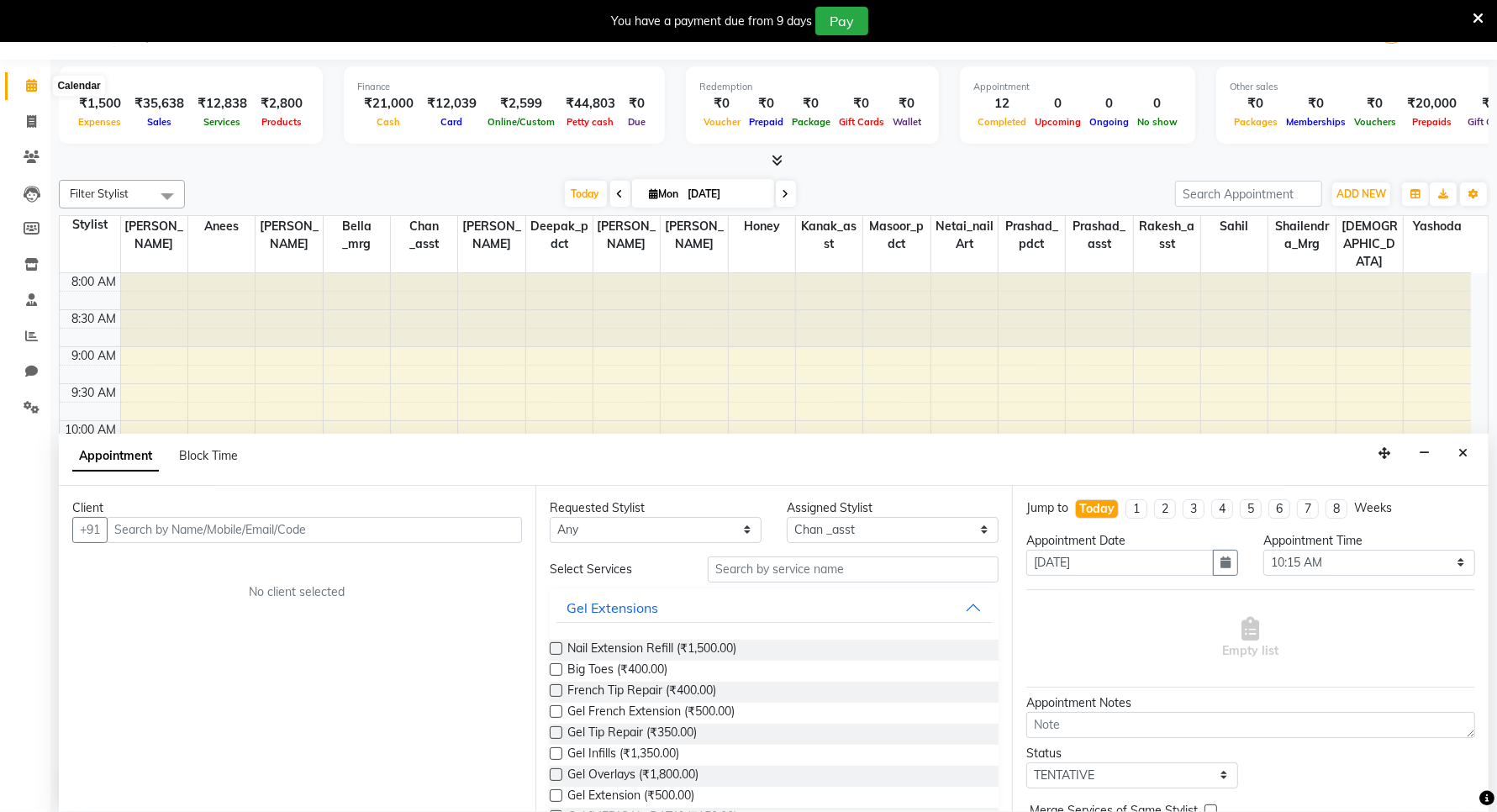
click at [21, 88] on span at bounding box center [31, 86] width 29 height 19
click at [22, 86] on span at bounding box center [31, 86] width 29 height 19
click at [27, 88] on icon at bounding box center [31, 84] width 11 height 12
click at [99, 122] on span "Expenses" at bounding box center [100, 121] width 51 height 11
click at [34, 152] on icon at bounding box center [31, 156] width 16 height 12
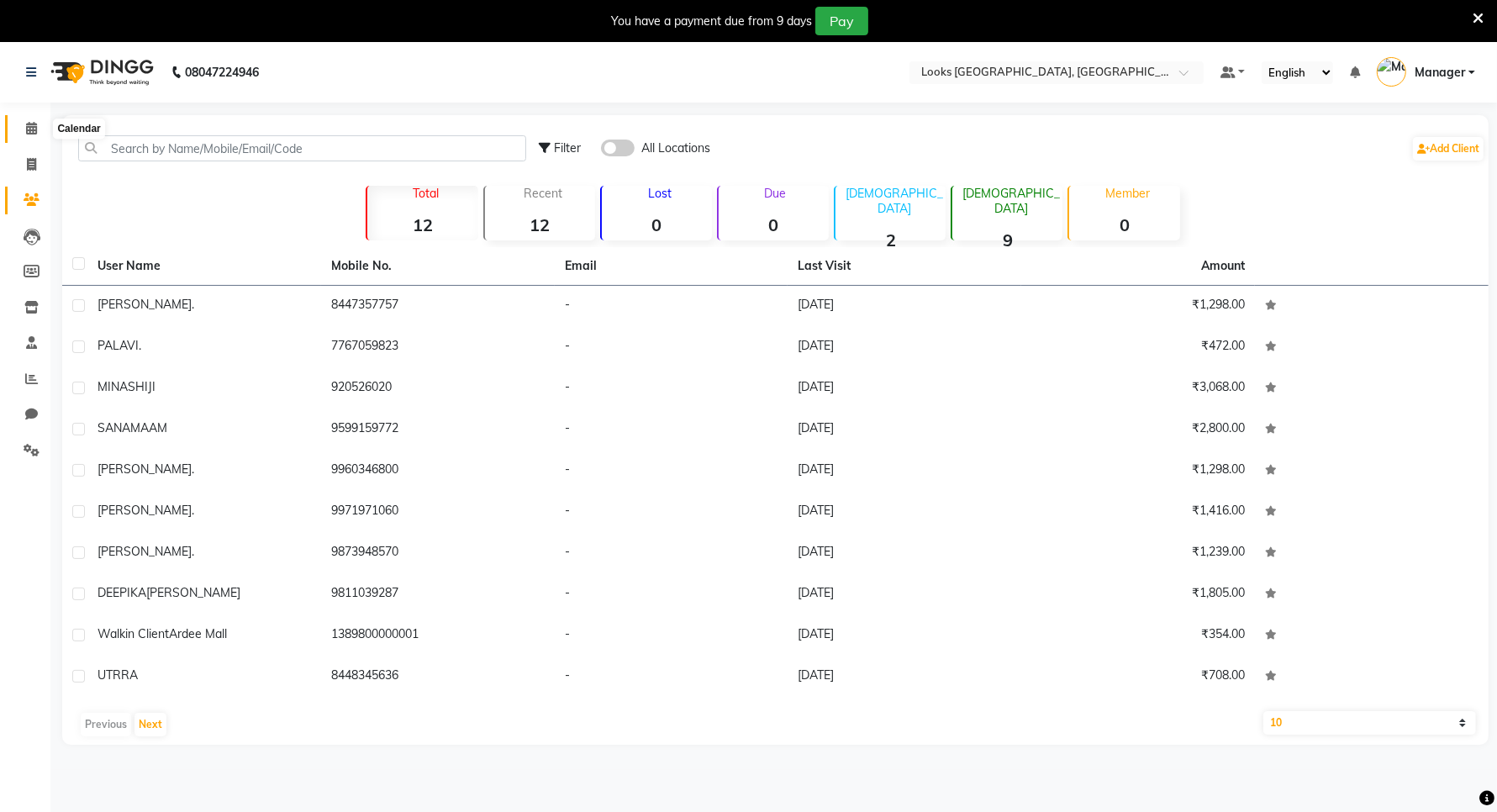
click at [27, 124] on icon at bounding box center [31, 128] width 11 height 12
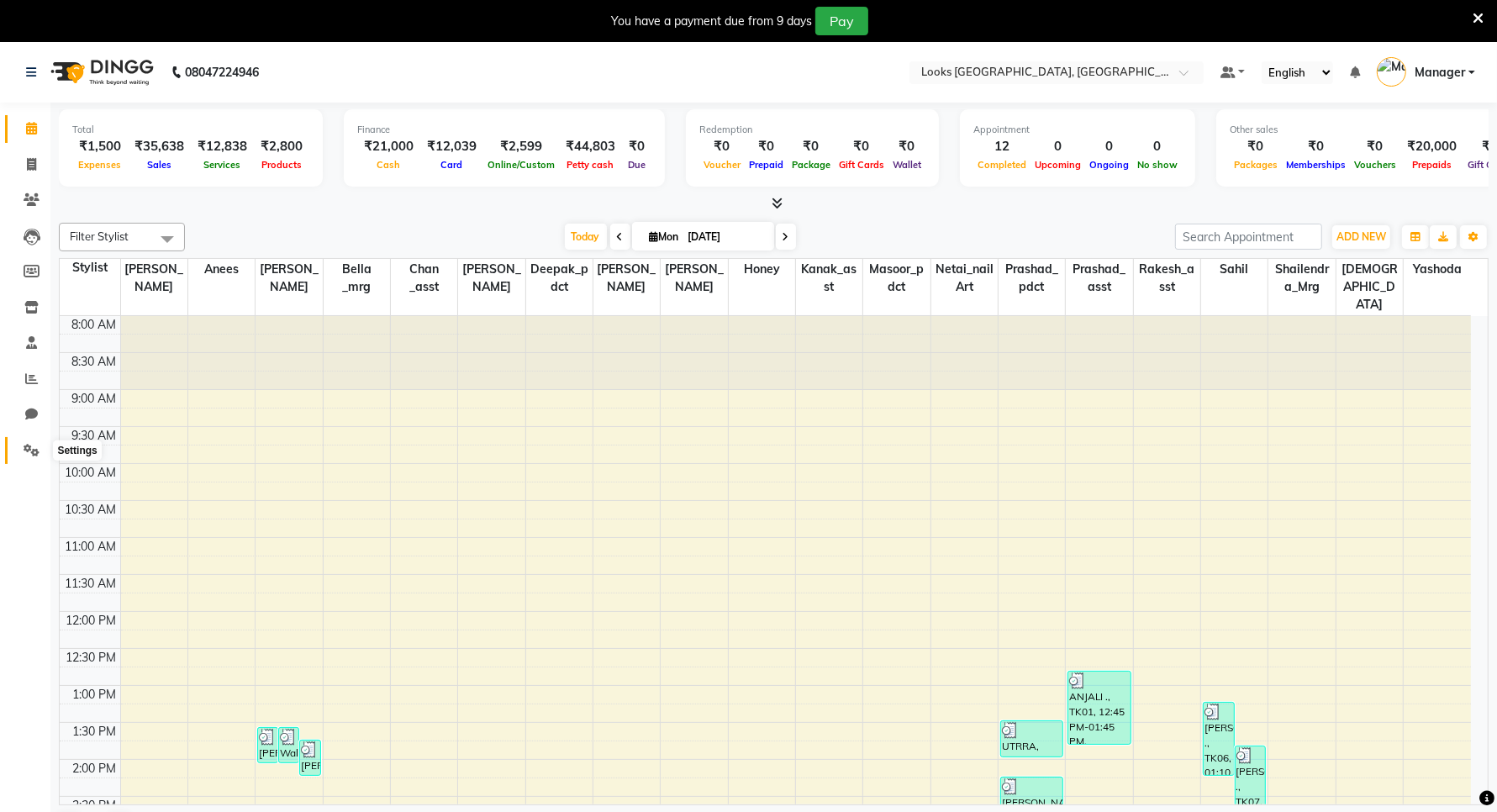
click at [30, 448] on icon at bounding box center [31, 449] width 16 height 12
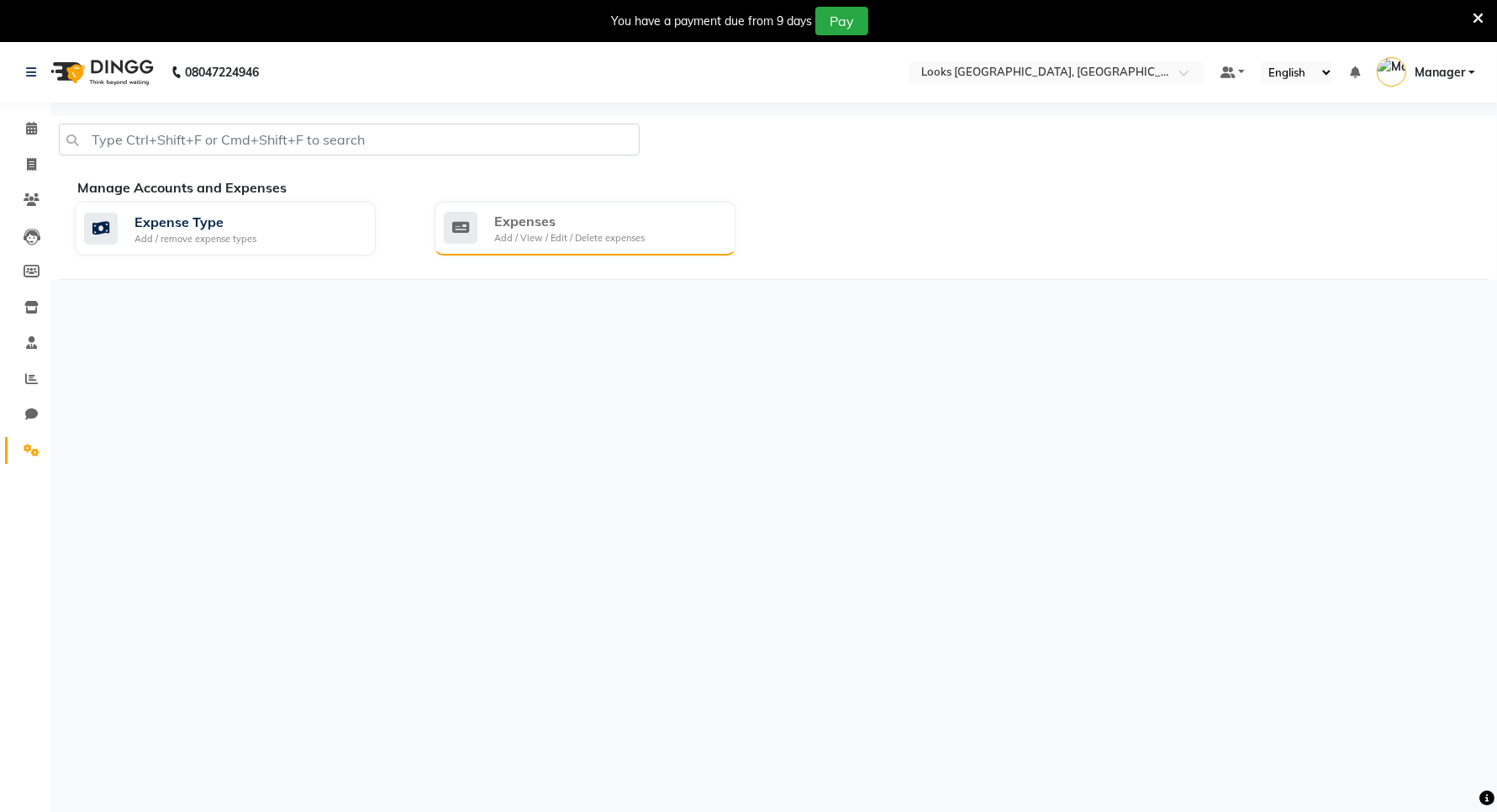
click at [589, 226] on div "Expenses" at bounding box center [569, 221] width 151 height 20
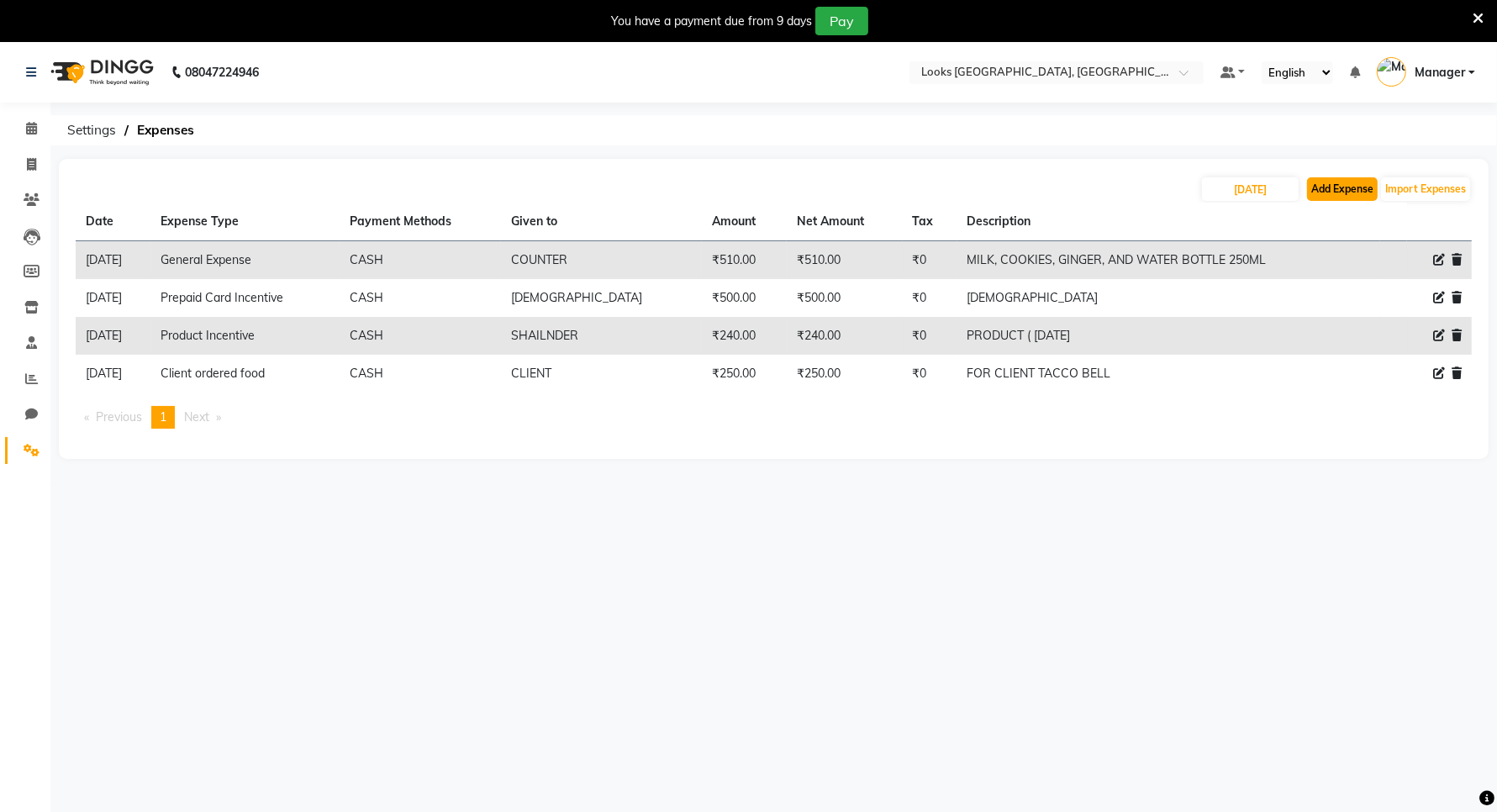
click at [1347, 193] on button "Add Expense" at bounding box center [1342, 189] width 70 height 24
select select "1"
select select "8111"
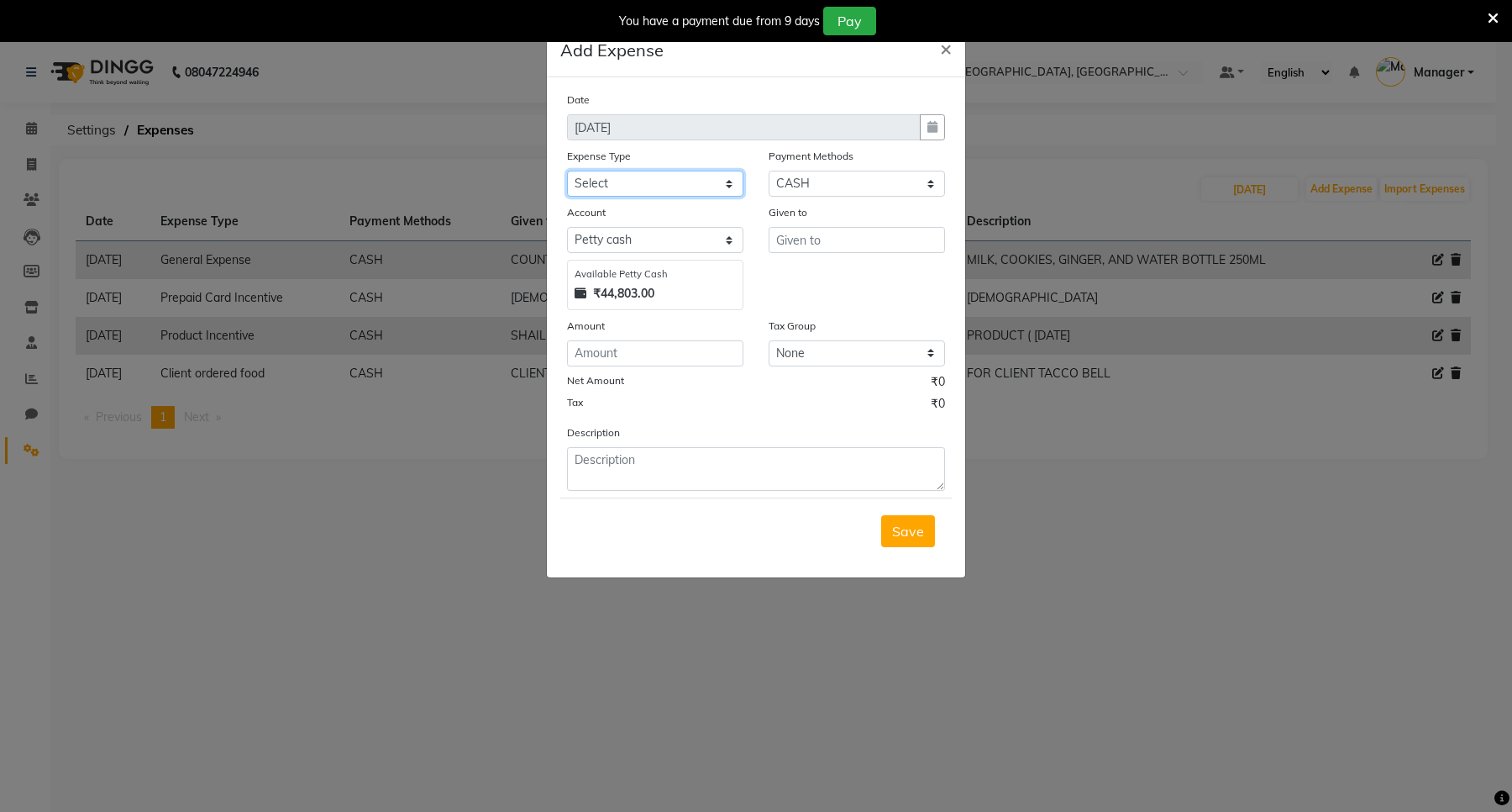
click at [685, 186] on select "Select Bank Deposit Blinkit Cash Handover CLIENT Client ordered food Client Ref…" at bounding box center [656, 183] width 176 height 26
click at [662, 182] on select "Select Bank Deposit Blinkit Cash Handover CLIENT Client ordered food Client Ref…" at bounding box center [656, 183] width 176 height 26
select select "23704"
click at [567, 171] on select "Select Bank Deposit Blinkit Cash Handover CLIENT Client ordered food Client Ref…" at bounding box center [656, 183] width 176 height 26
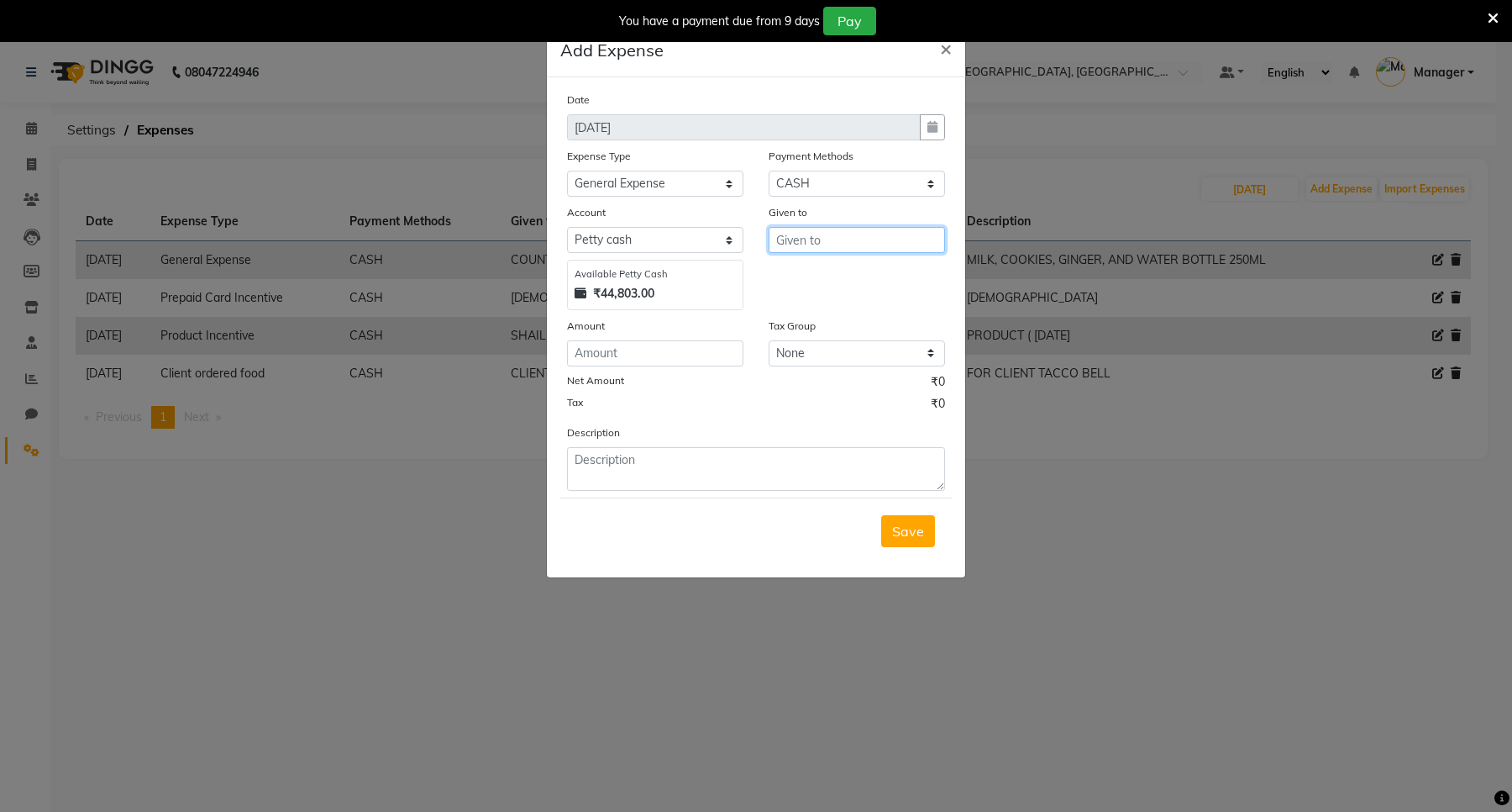
click at [819, 241] on input "text" at bounding box center [856, 239] width 176 height 26
type input "COUNTER"
click at [659, 351] on input "number" at bounding box center [656, 352] width 176 height 26
type input "500"
click at [826, 347] on select "None 12%GST 18%GST GST" at bounding box center [856, 352] width 176 height 26
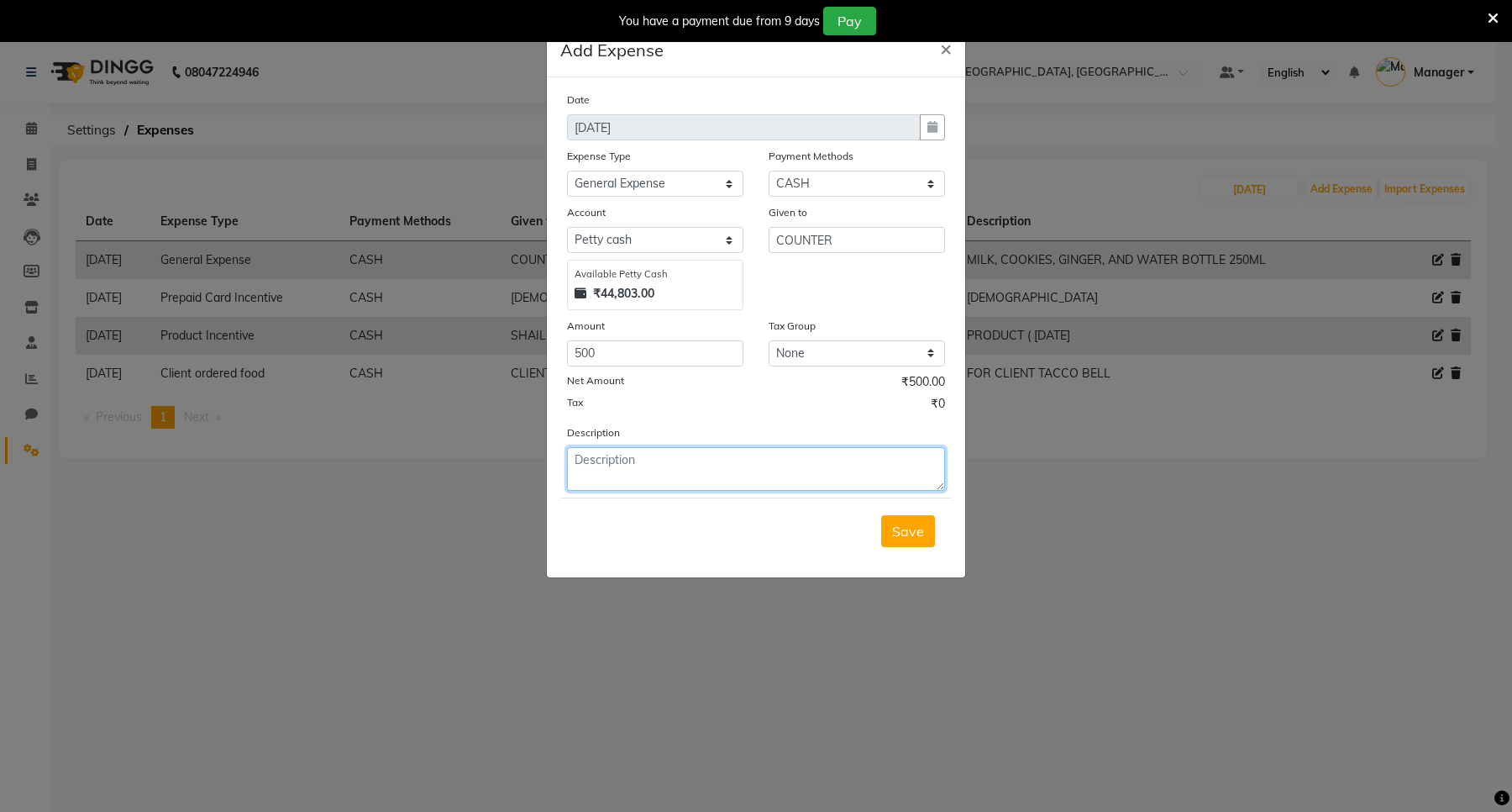
click at [623, 471] on textarea at bounding box center [756, 469] width 378 height 44
type textarea "SHUBHAM SIR"
click at [894, 528] on span "Save" at bounding box center [909, 532] width 32 height 17
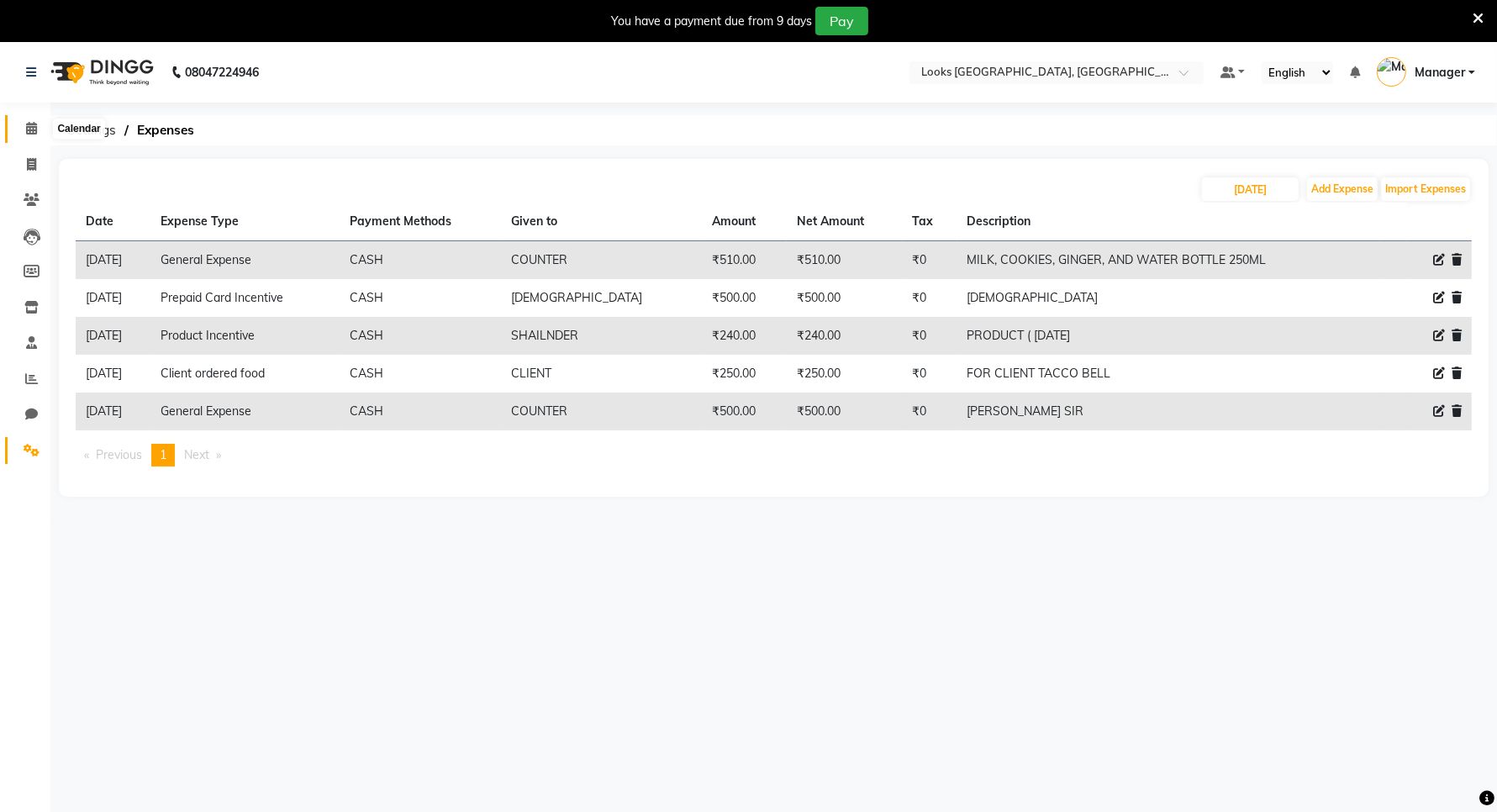
click at [27, 126] on icon at bounding box center [31, 128] width 11 height 12
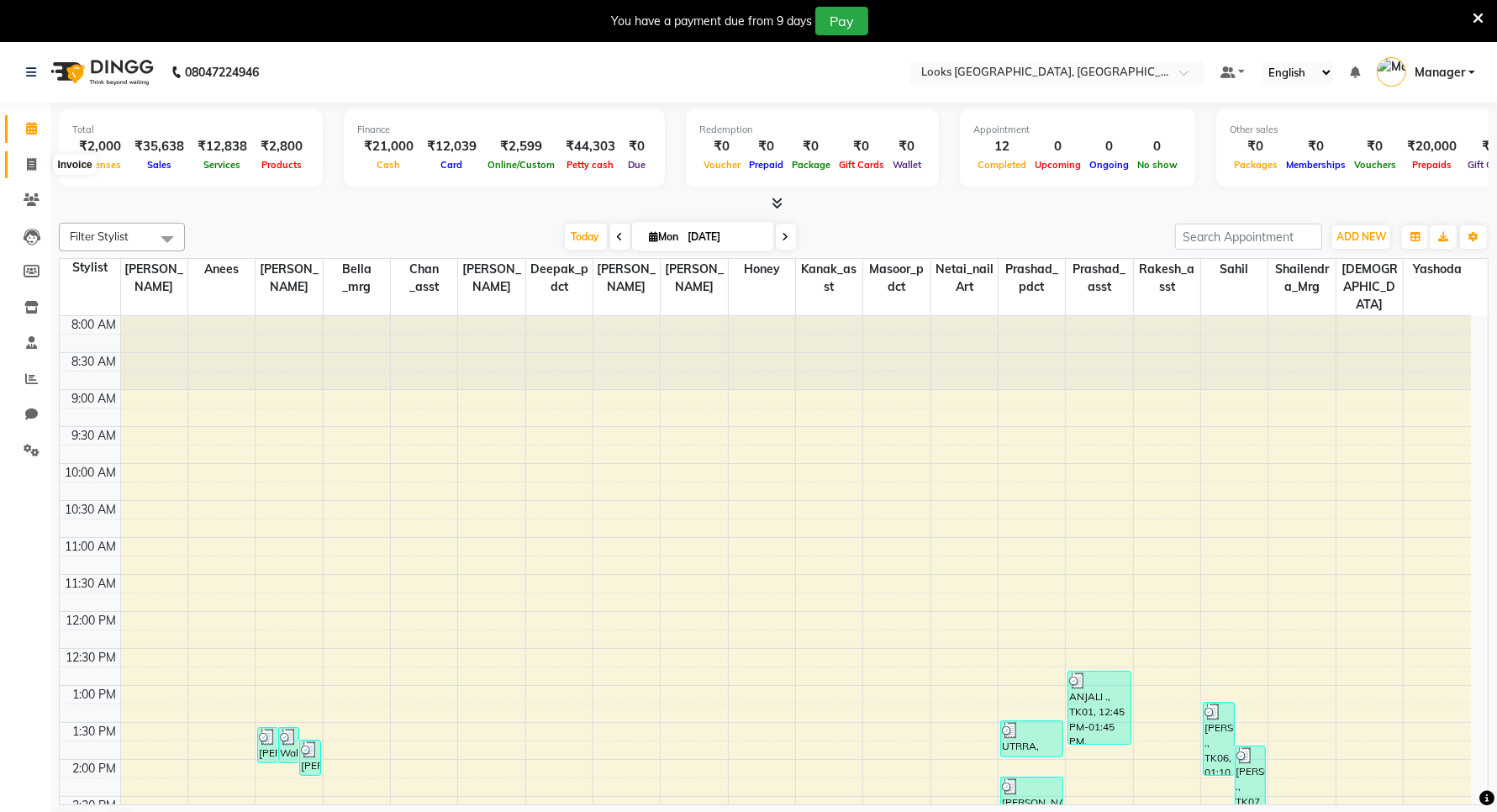
click at [32, 164] on icon at bounding box center [31, 164] width 9 height 12
select select "service"
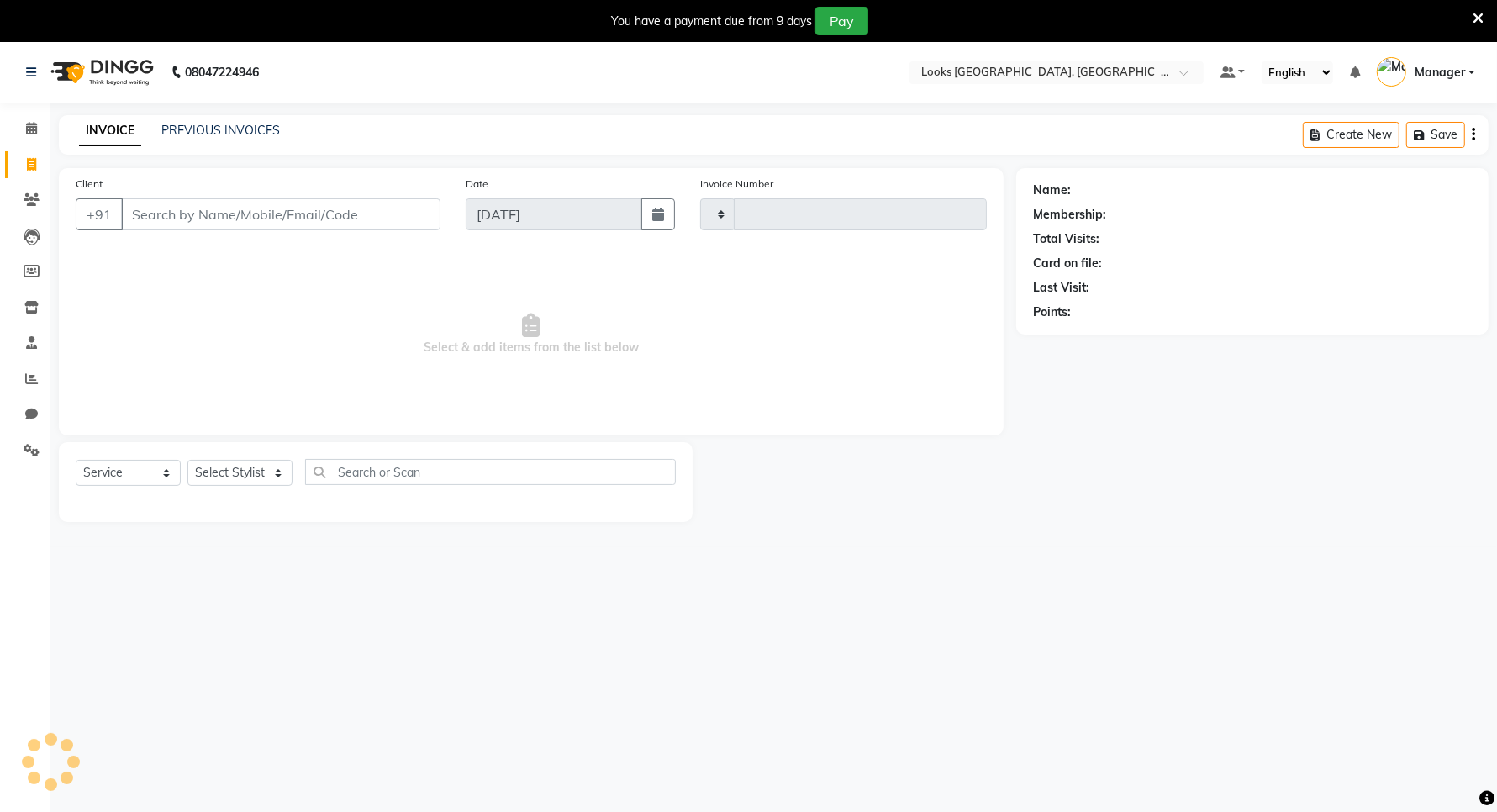
type input "5934"
select select "8941"
click at [1476, 138] on div "Create New Save" at bounding box center [1396, 135] width 186 height 40
click at [1473, 135] on icon "button" at bounding box center [1474, 135] width 4 height 1
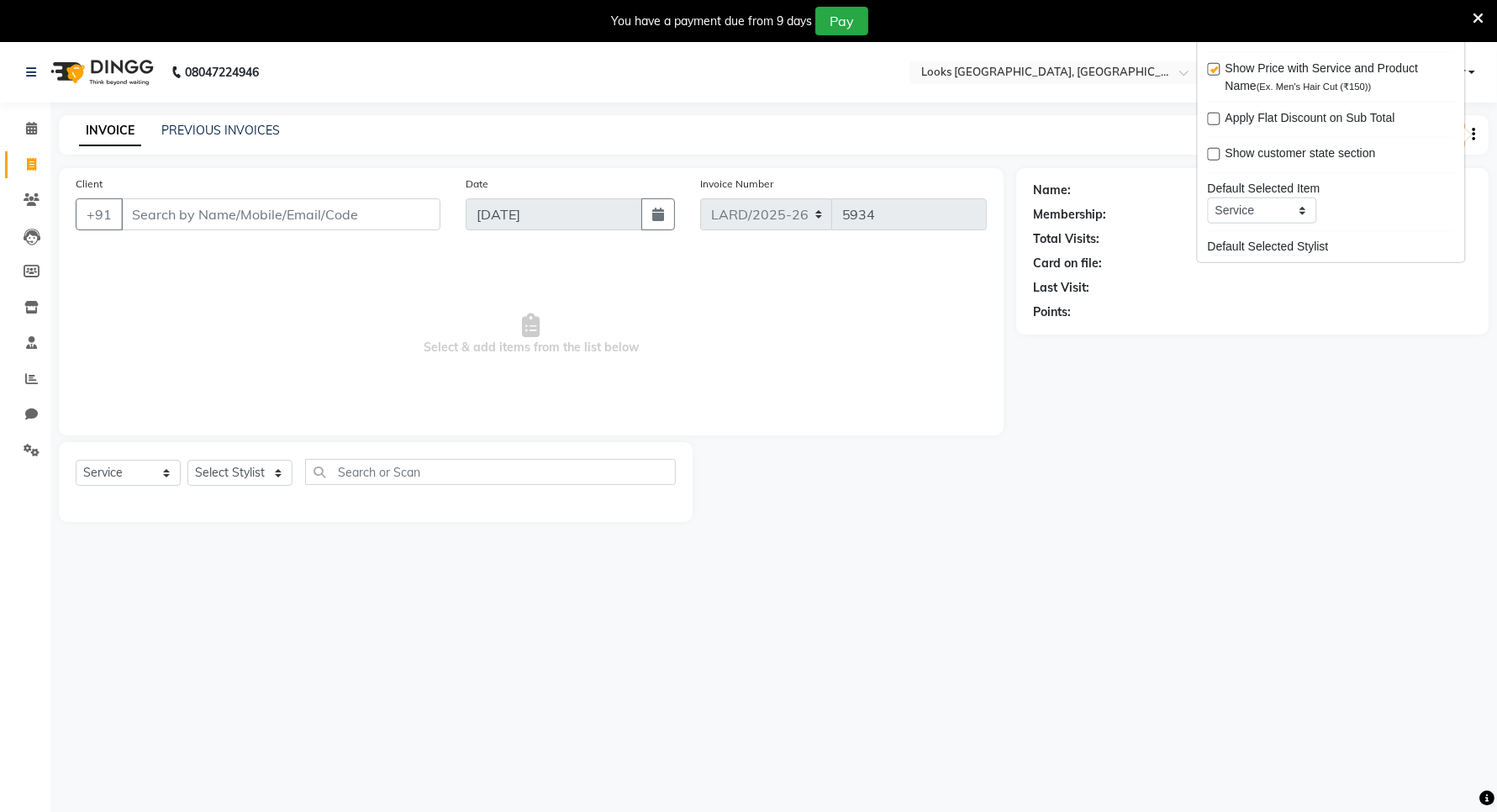
click at [1320, 464] on div "Name: Membership: Total Visits: Card on file: Last Visit: Points:" at bounding box center [1259, 344] width 485 height 353
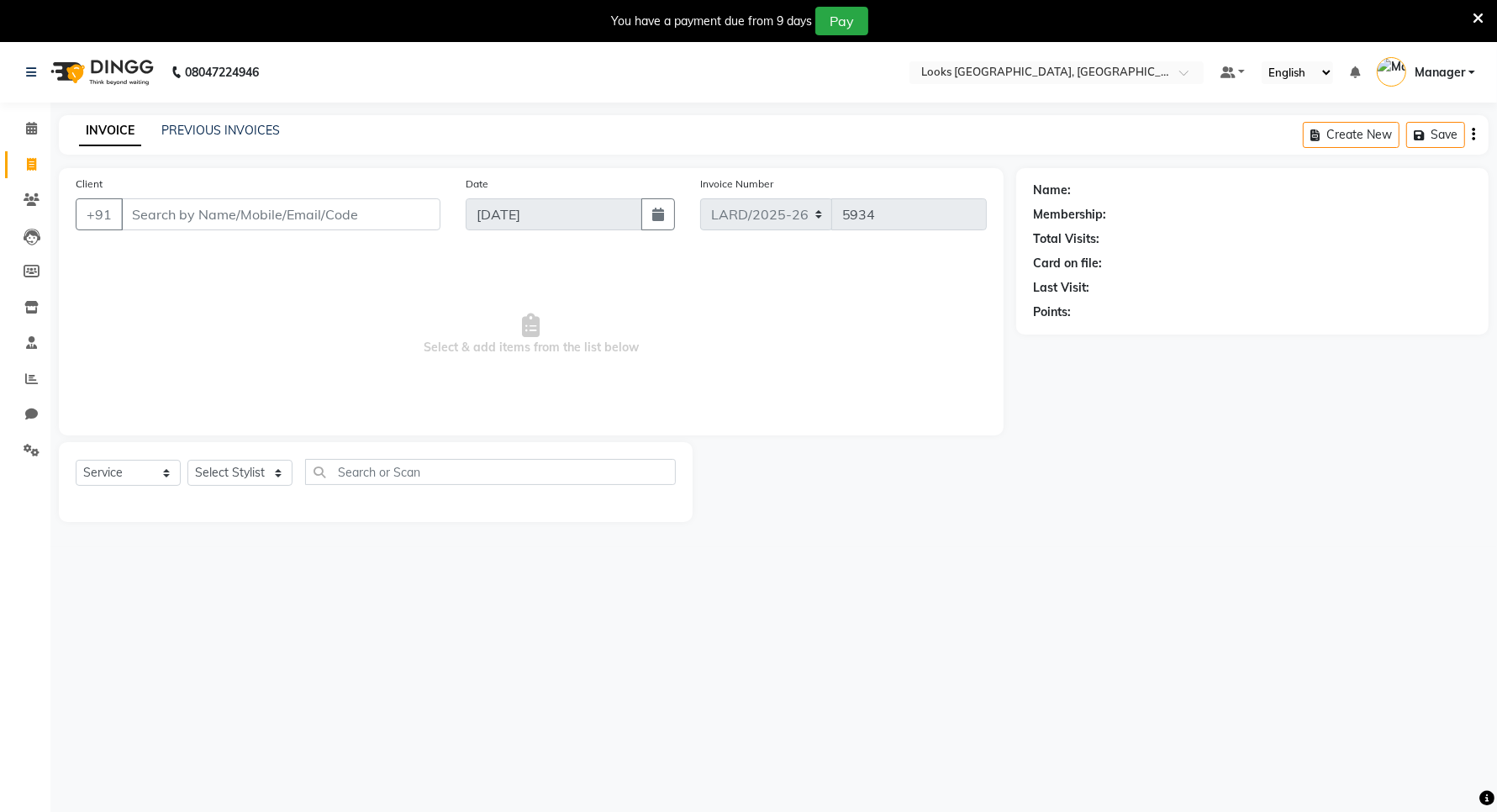
click at [1473, 135] on icon "button" at bounding box center [1474, 135] width 4 height 1
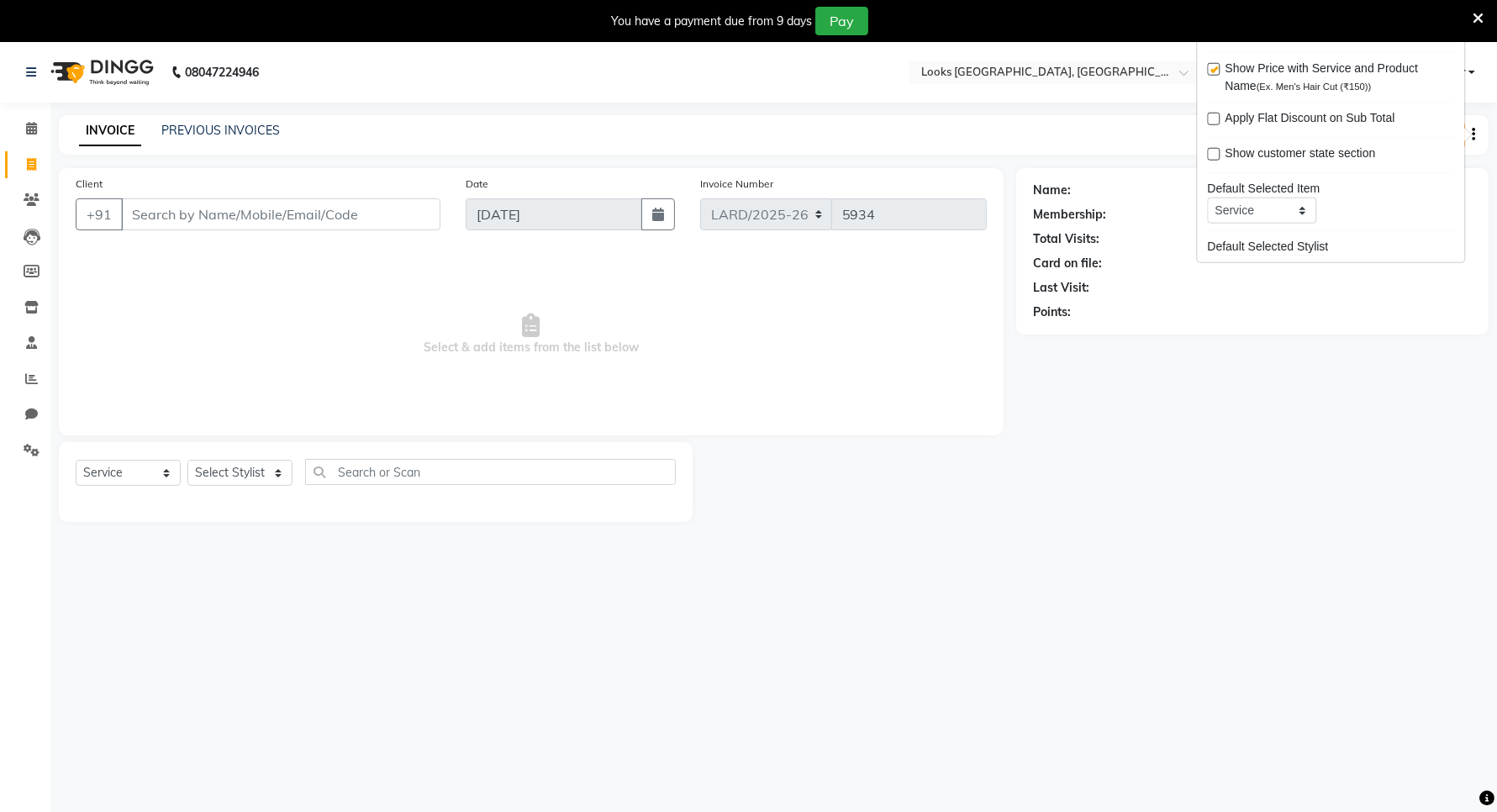
scroll to position [62, 0]
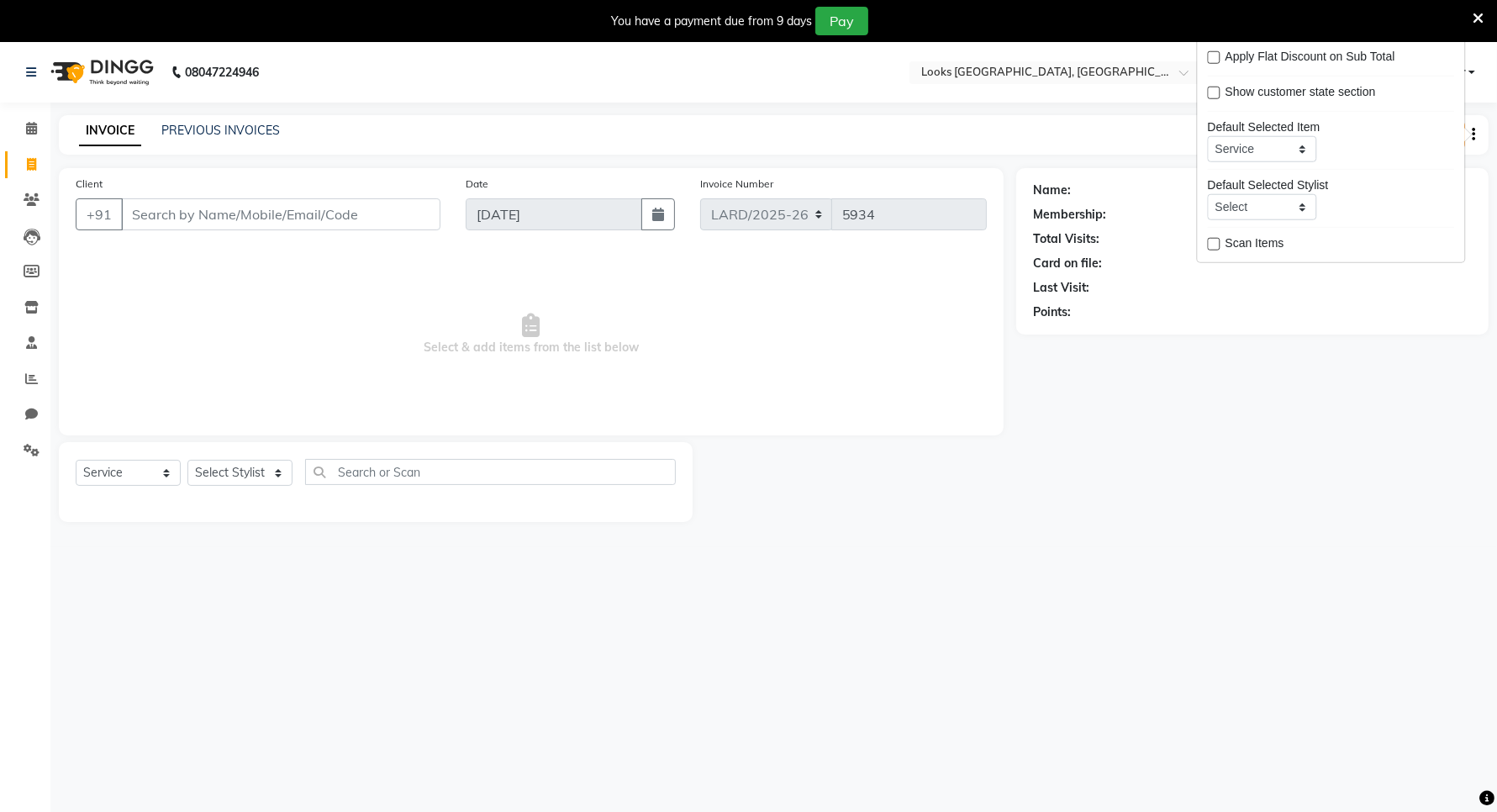
click at [1270, 593] on div "08047224946 Select Location × Looks Ardee City Mall, Gurgaon Default Panel My P…" at bounding box center [748, 447] width 1497 height 812
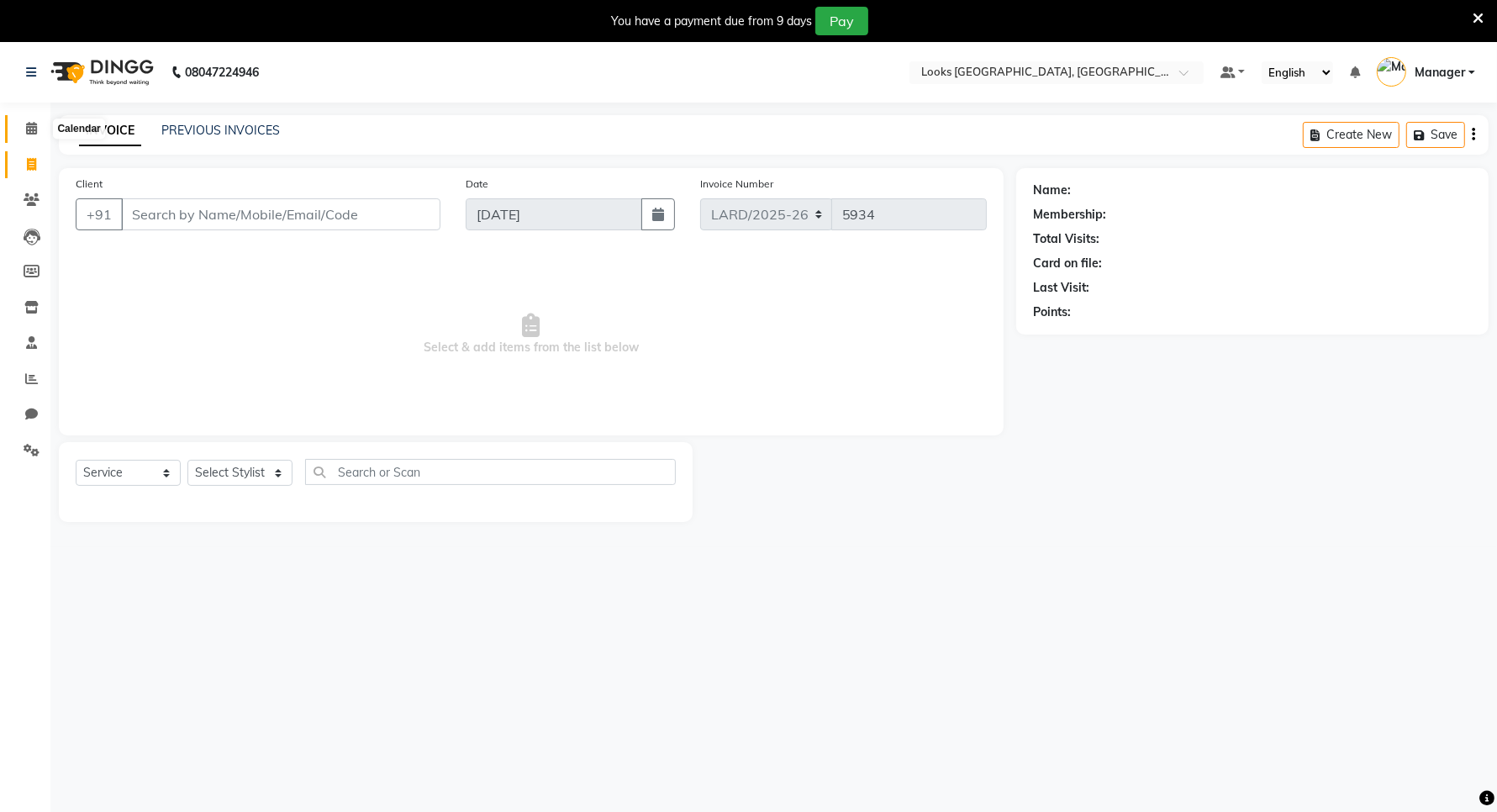
click at [30, 126] on icon at bounding box center [31, 128] width 11 height 12
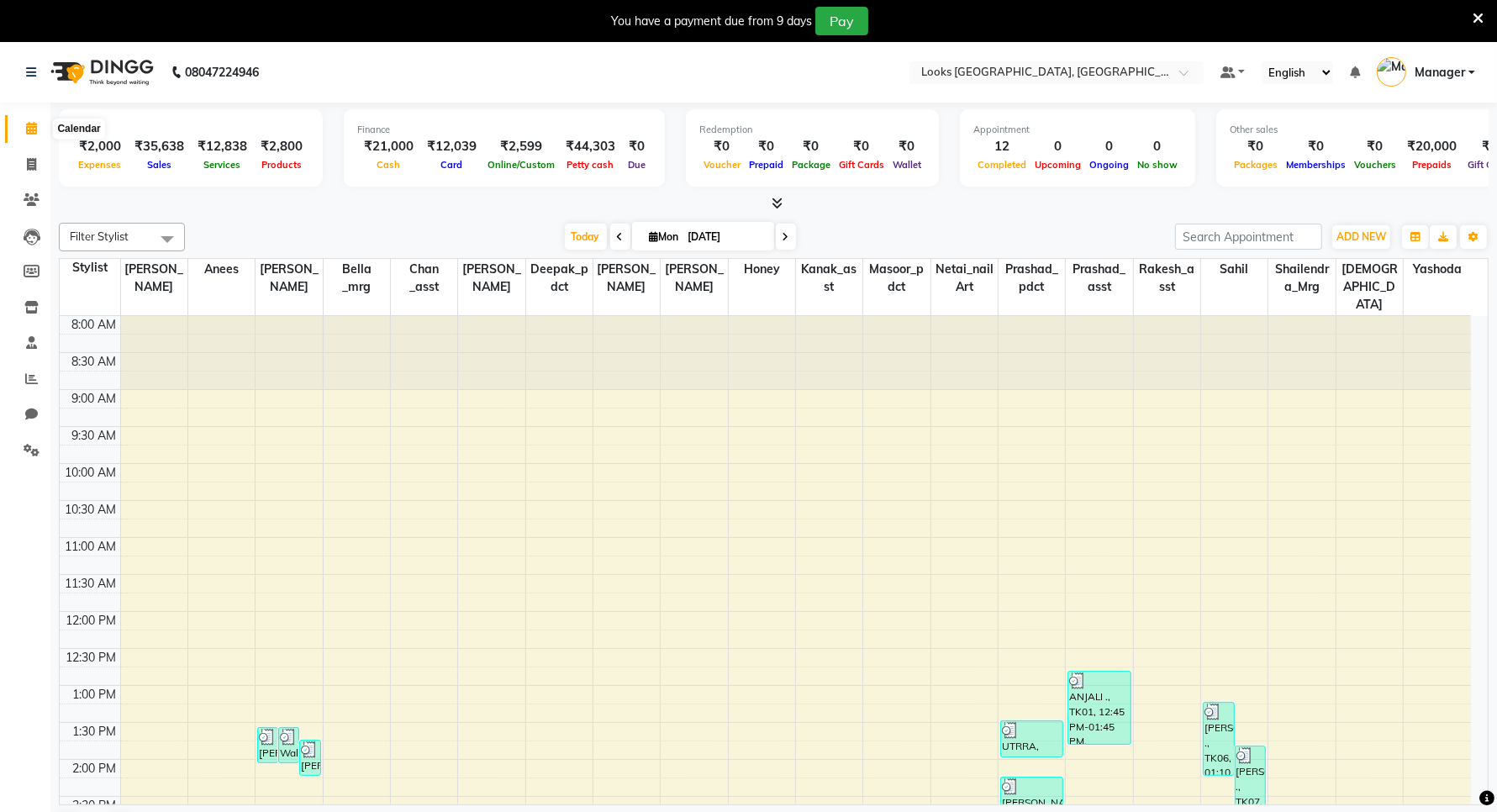
click at [29, 122] on icon at bounding box center [31, 128] width 11 height 12
click at [35, 165] on icon at bounding box center [31, 164] width 9 height 12
select select "service"
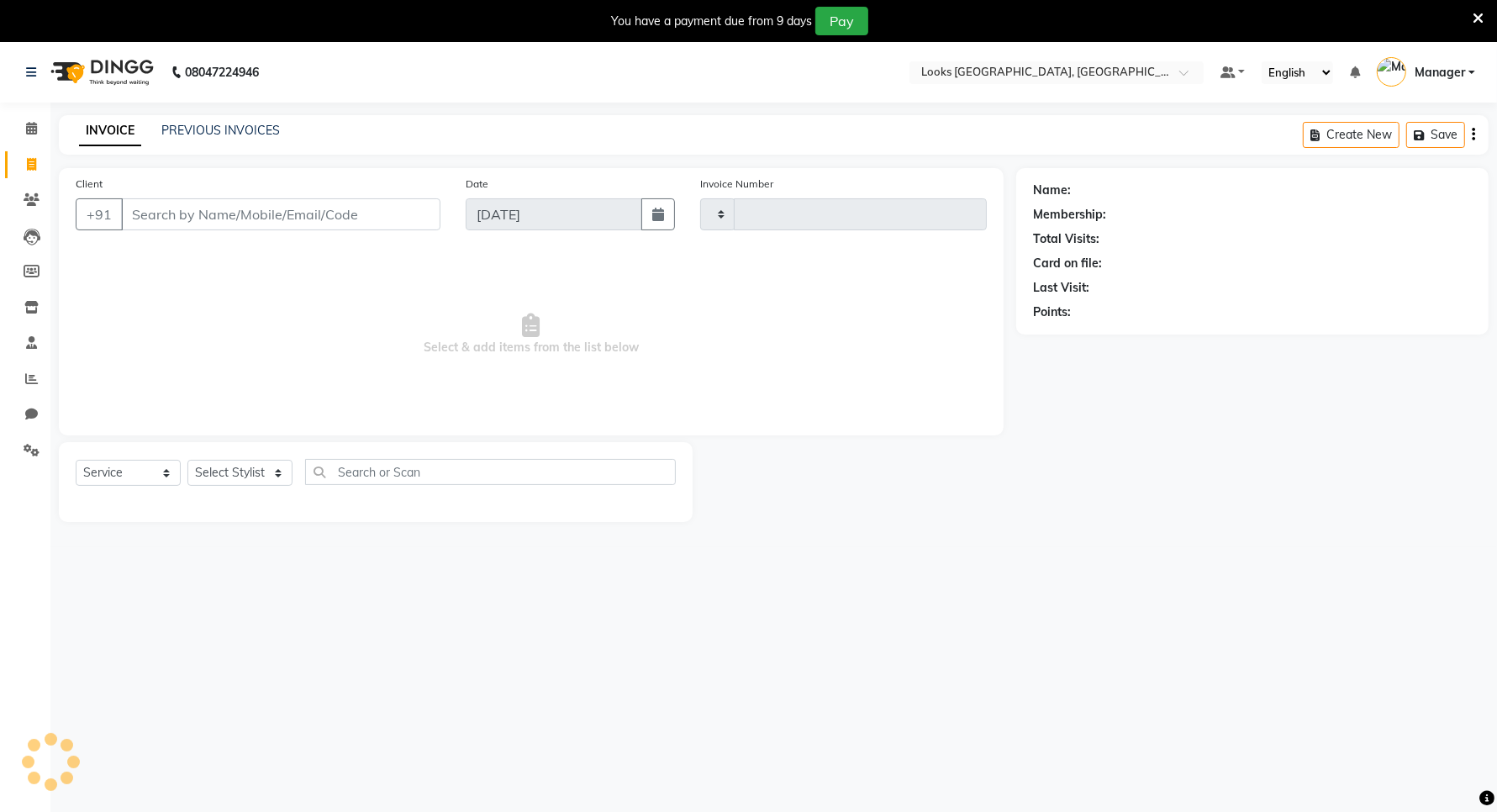
type input "5934"
select select "8941"
click at [242, 208] on input "Client" at bounding box center [281, 214] width 319 height 32
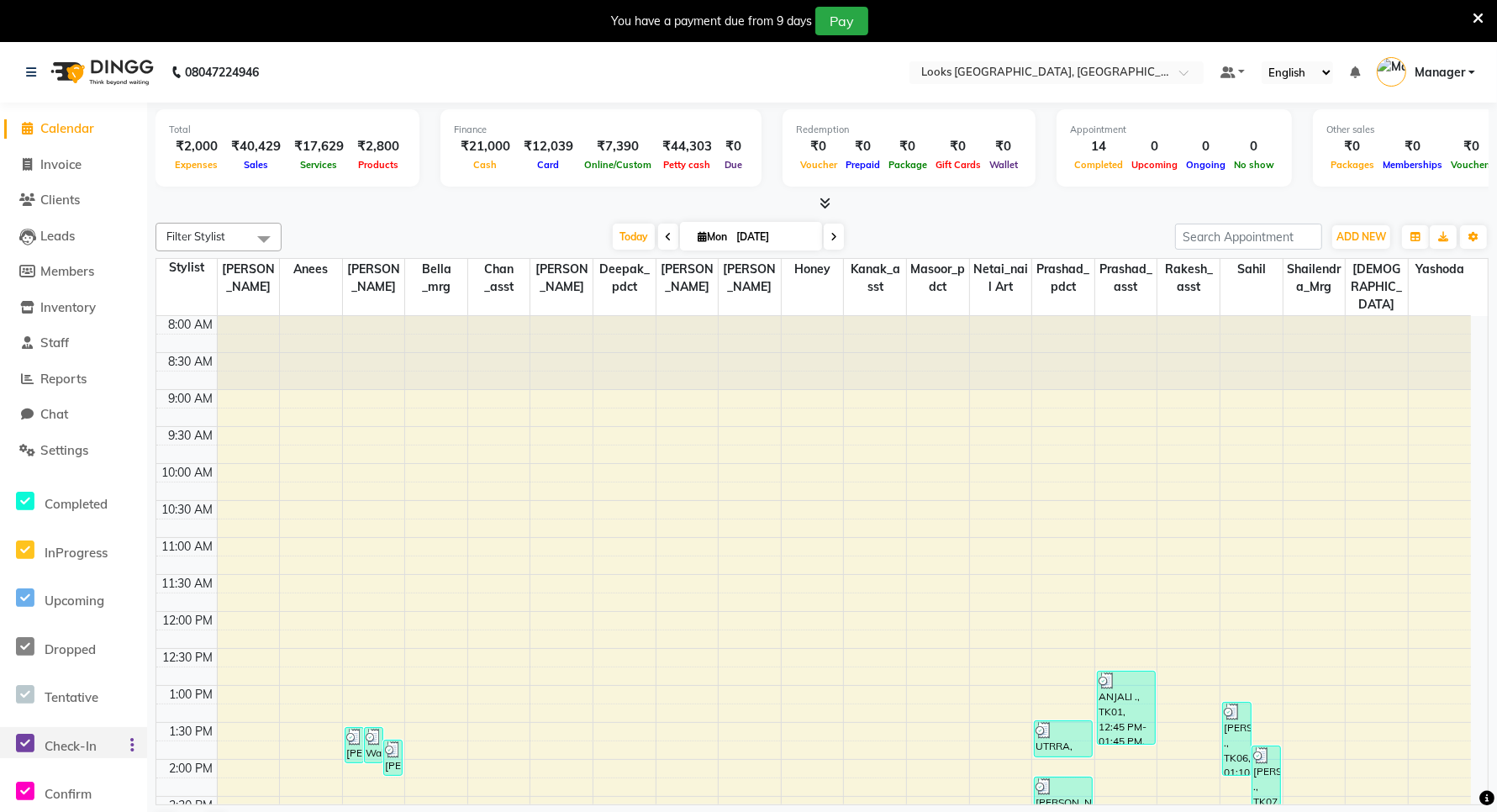
click at [78, 744] on span "Check-In" at bounding box center [70, 746] width 52 height 16
click at [132, 745] on icon at bounding box center [132, 745] width 4 height 1
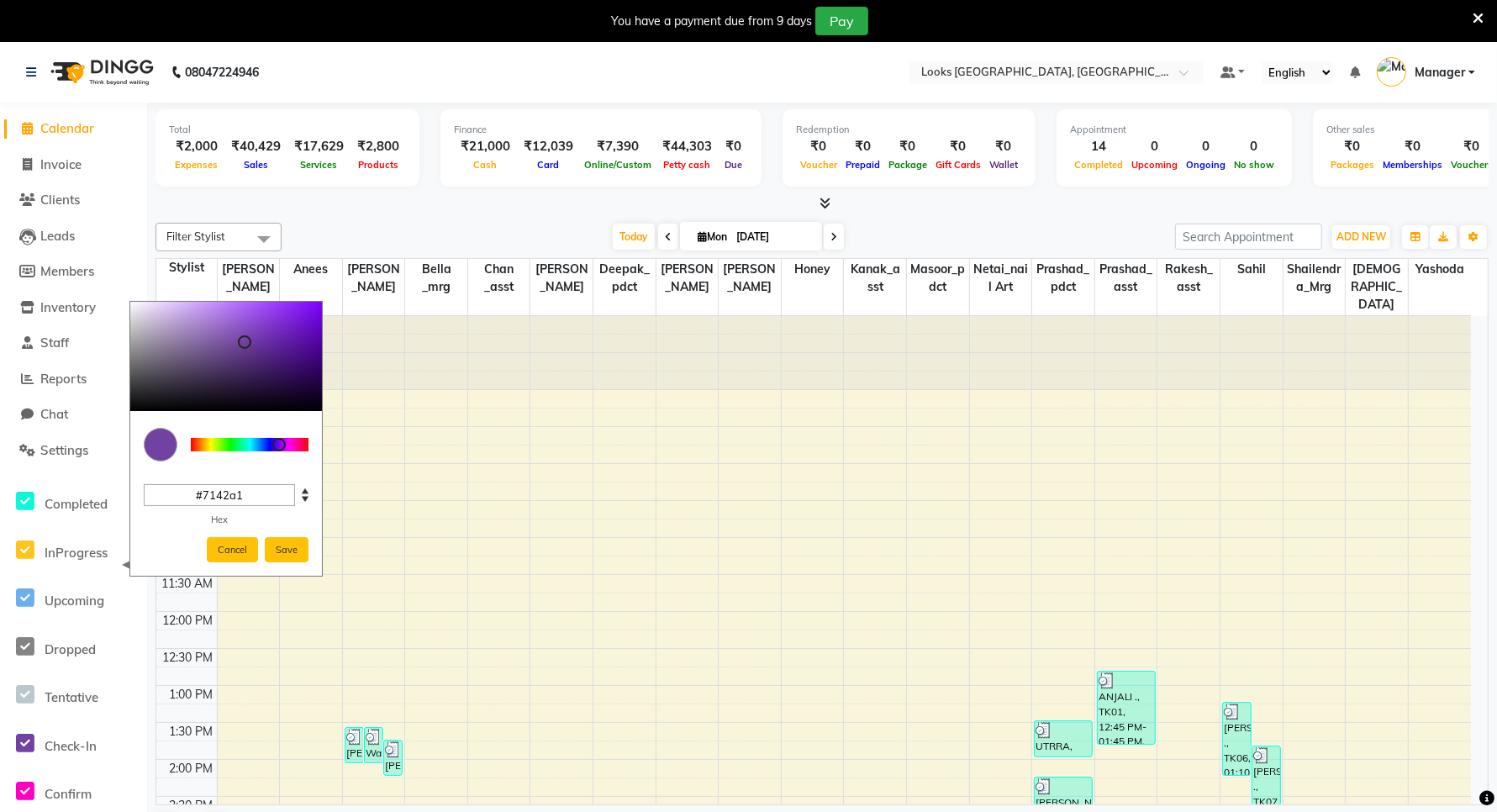
click at [563, 595] on div "8:00 AM 8:30 AM 9:00 AM 9:30 AM 10:00 AM 10:30 AM 11:00 AM 11:30 AM 12:00 PM 12…" at bounding box center [813, 795] width 1315 height 960
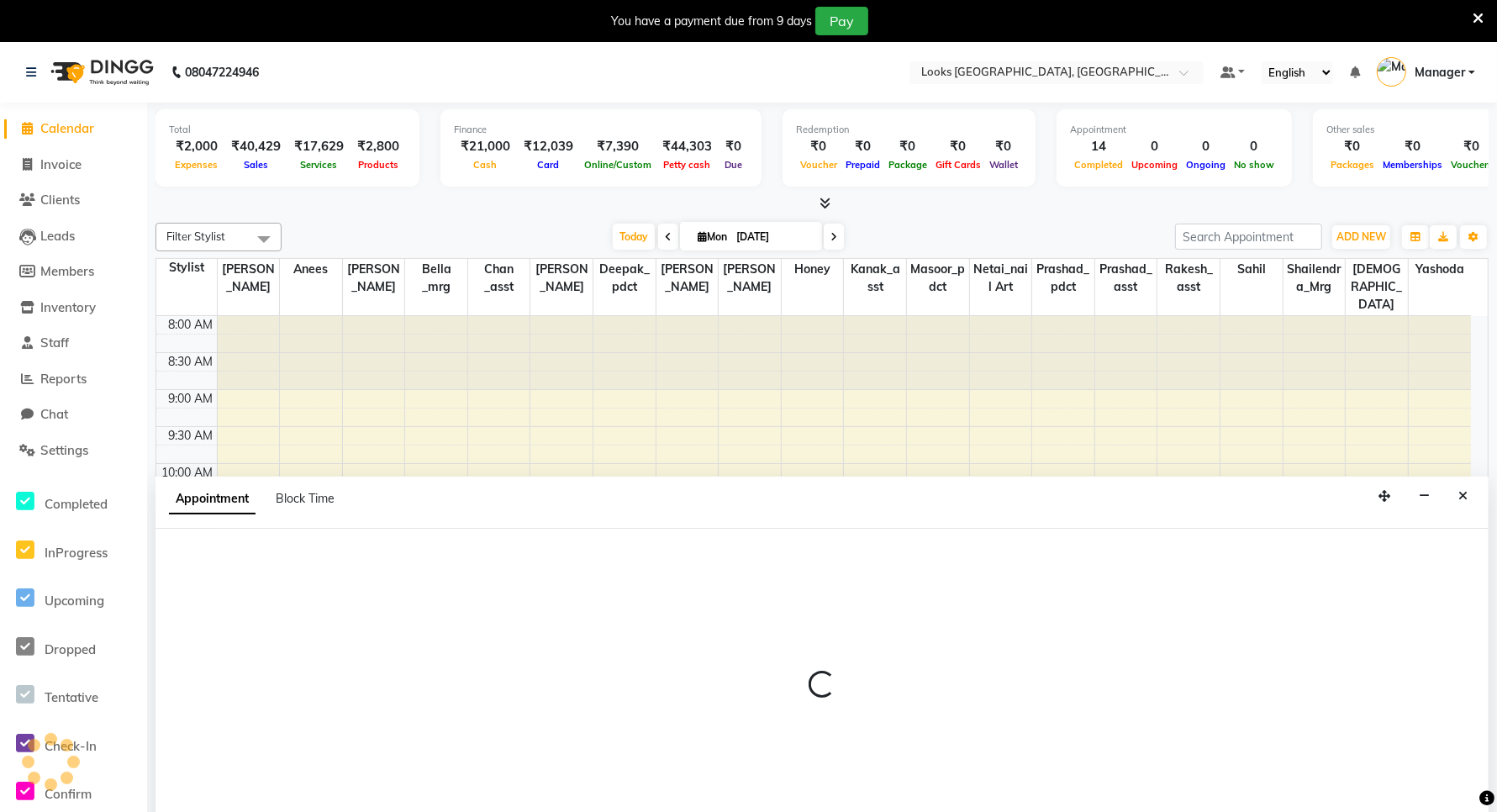
scroll to position [43, 0]
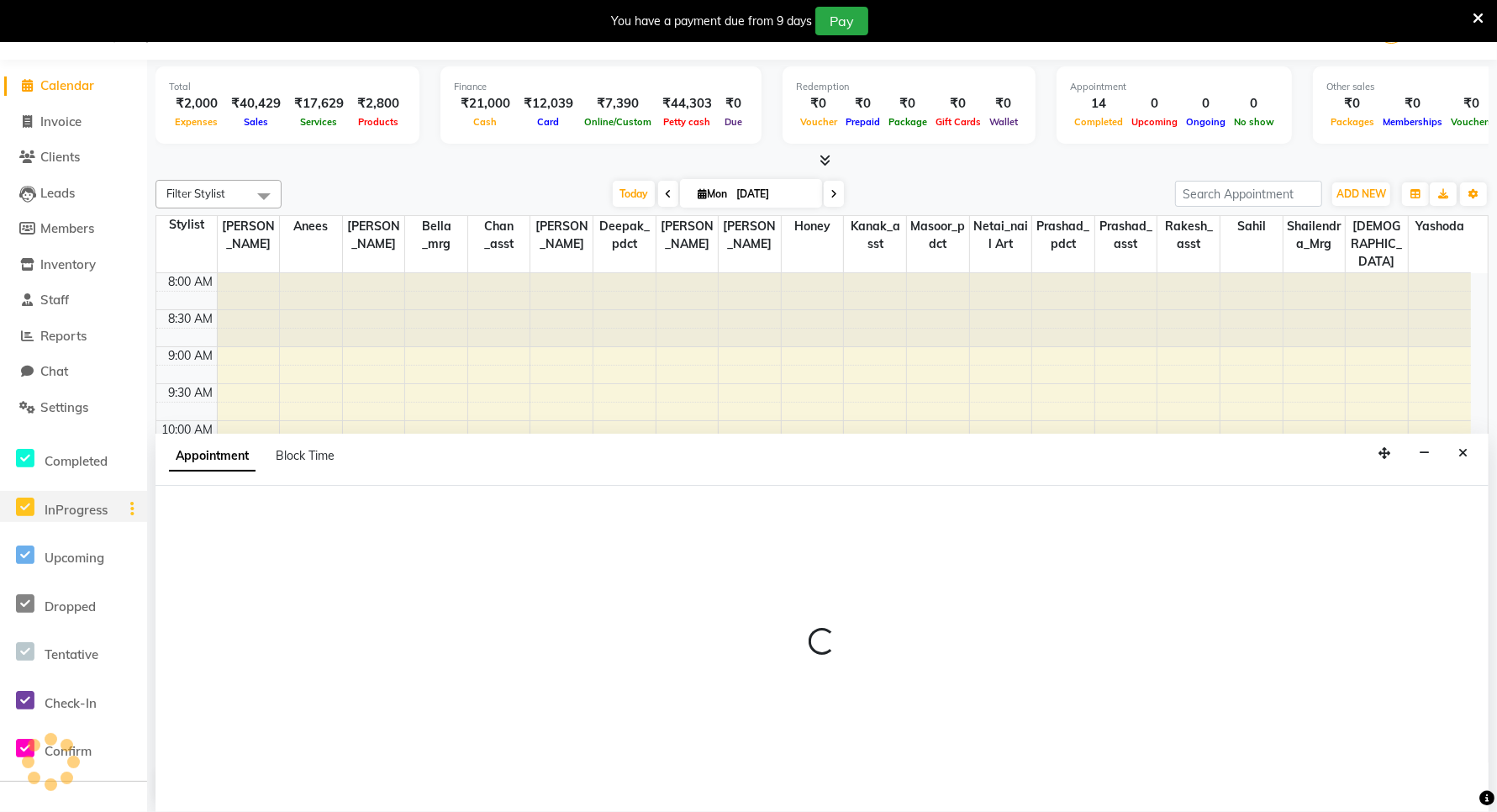
select select "90486"
select select "705"
select select "tentative"
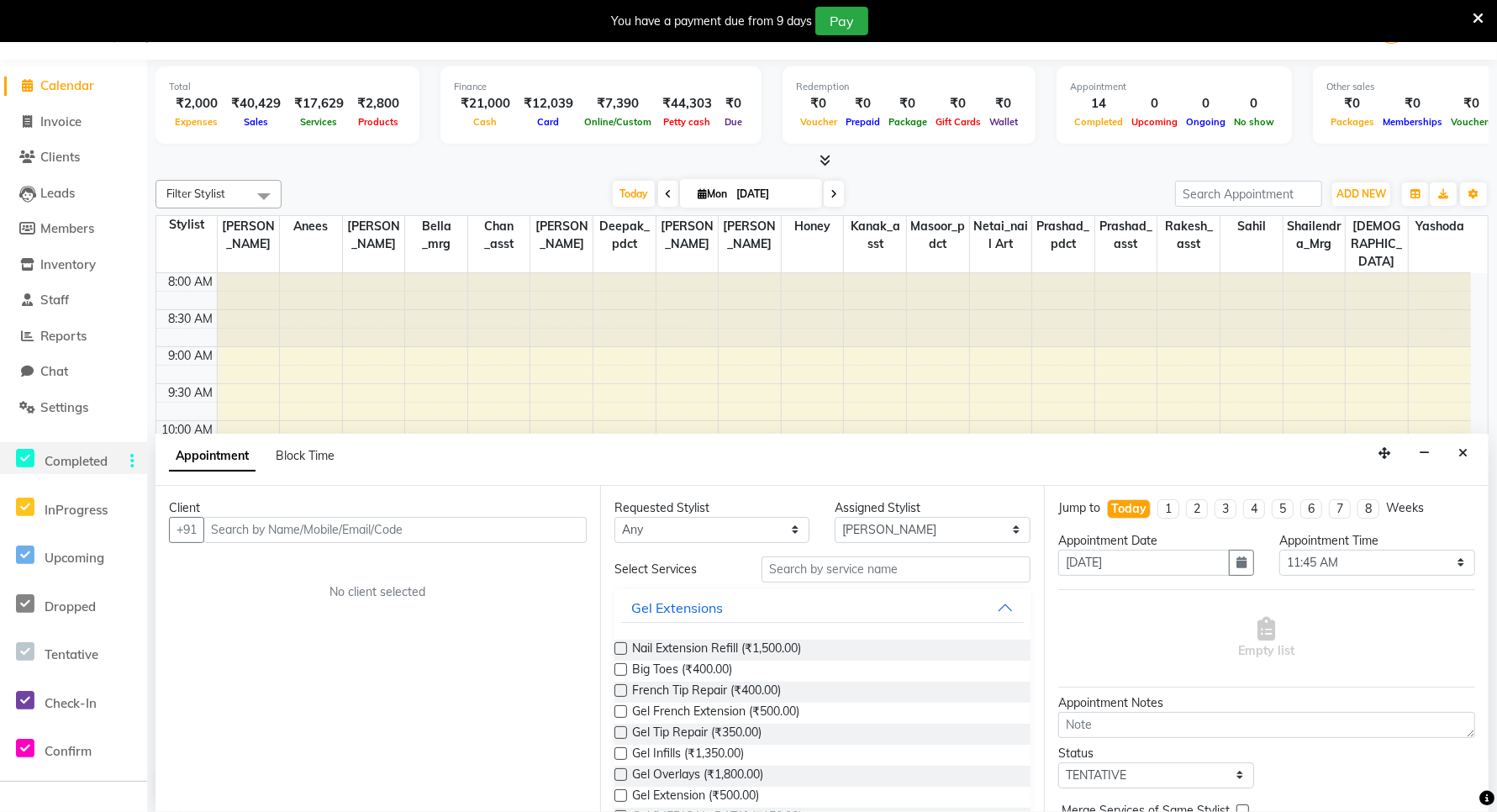
click at [84, 456] on span "Completed" at bounding box center [76, 460] width 64 height 16
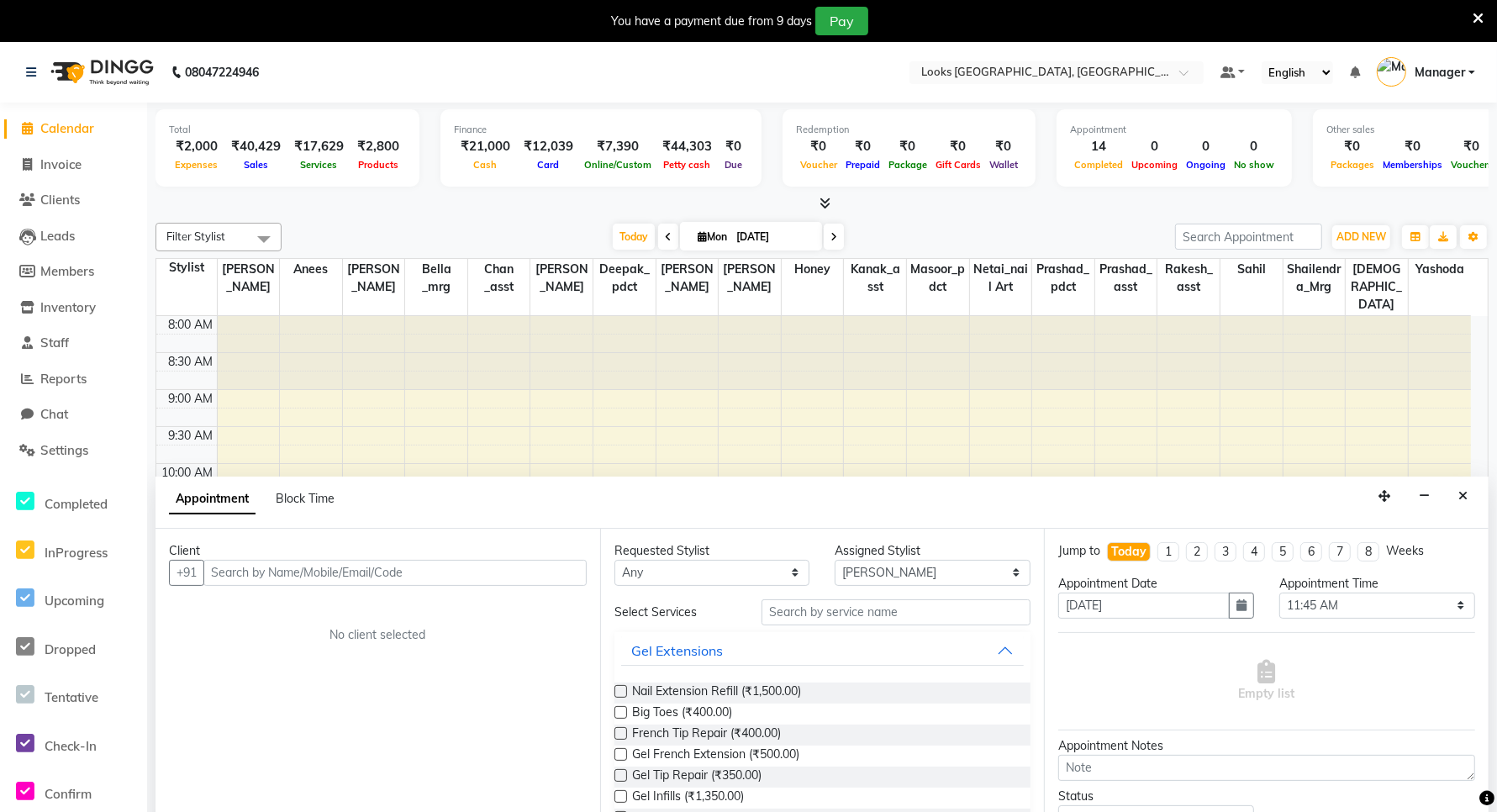
click at [48, 135] on span "Calendar" at bounding box center [67, 128] width 54 height 16
click at [62, 169] on span "Invoice" at bounding box center [61, 164] width 41 height 16
select select "service"
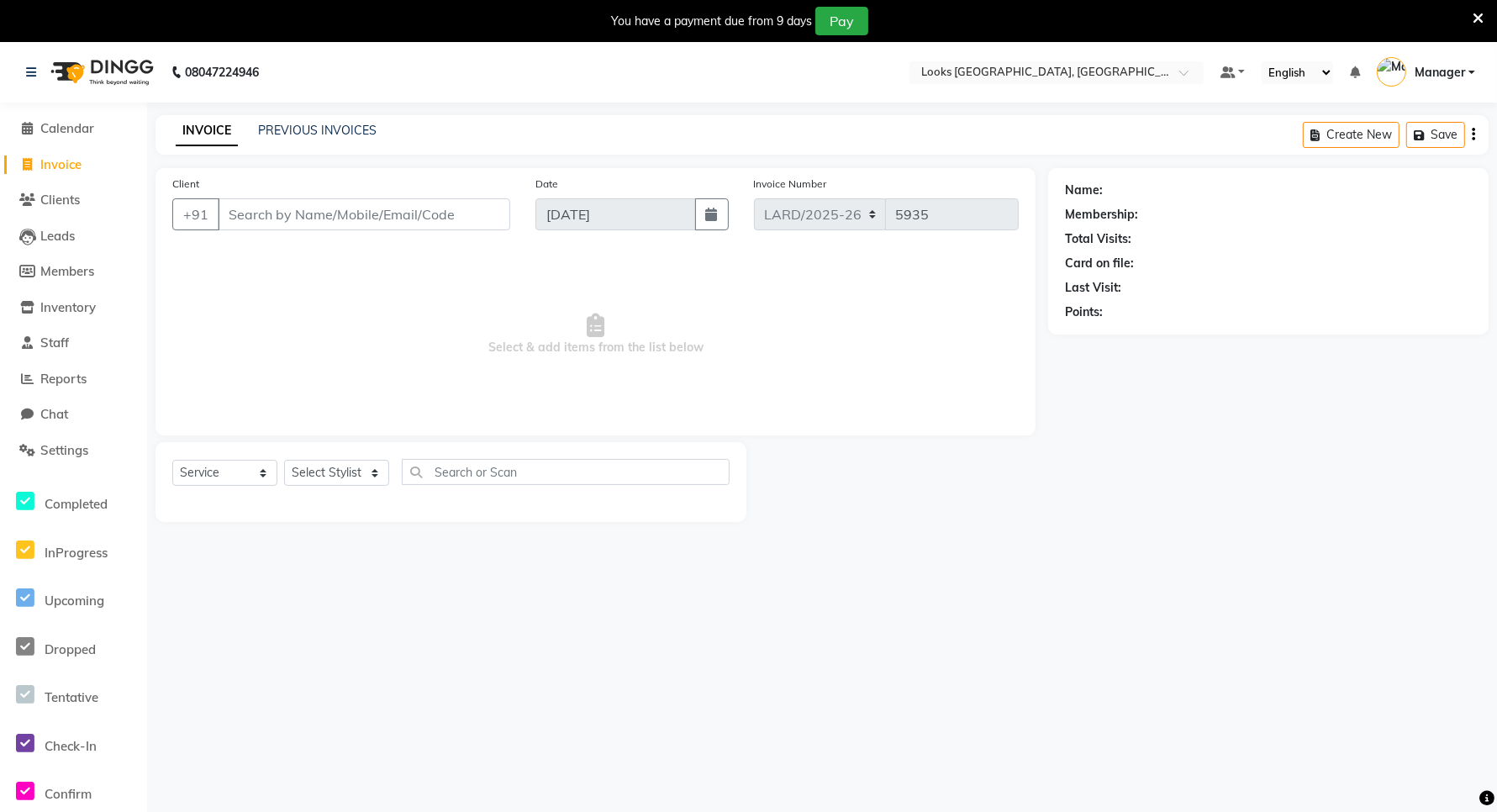
click at [1472, 130] on button "button" at bounding box center [1474, 135] width 4 height 40
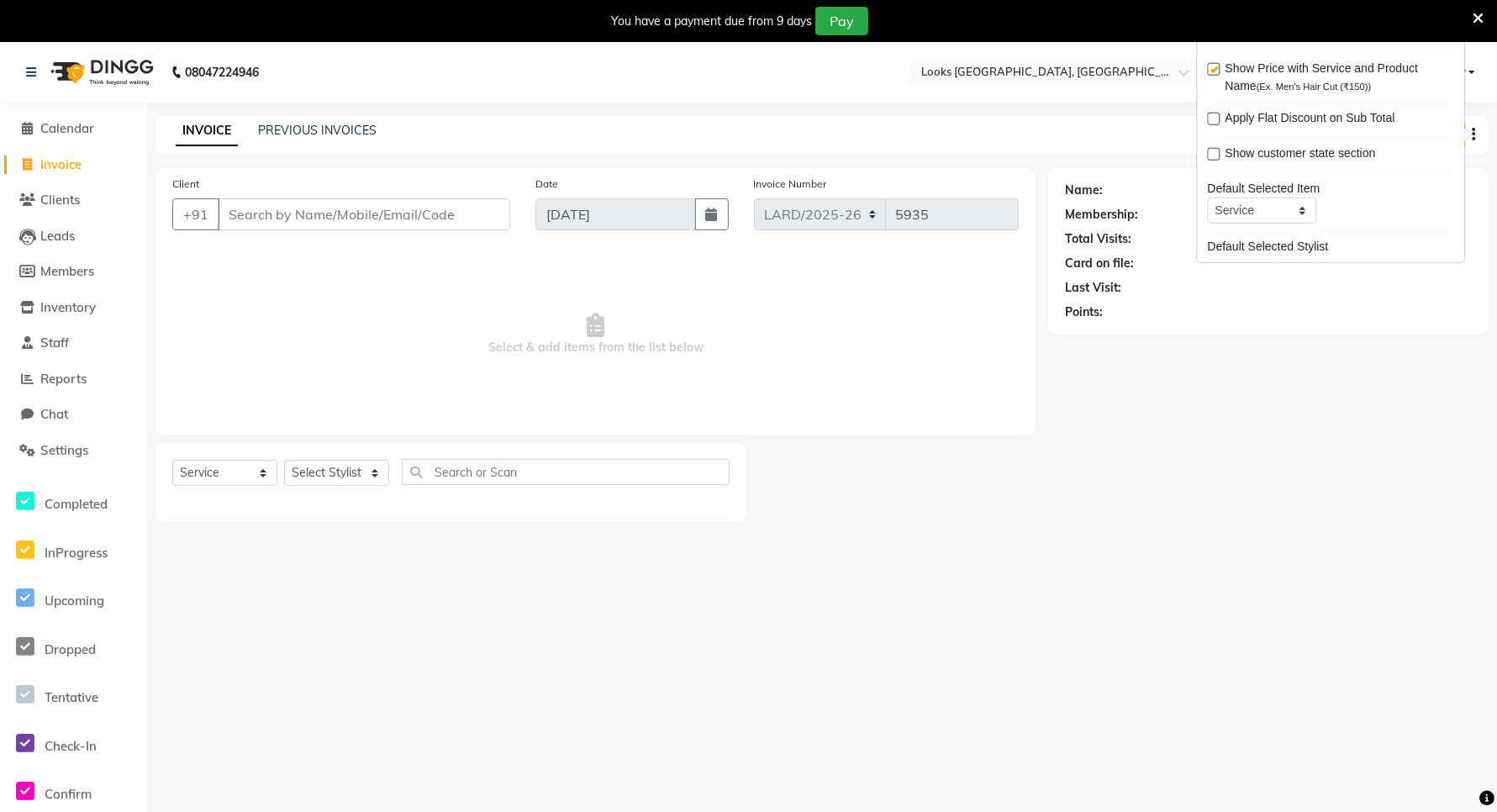
click at [1196, 492] on div "Name: Membership: Total Visits: Card on file: Last Visit: Points:" at bounding box center [1275, 344] width 453 height 353
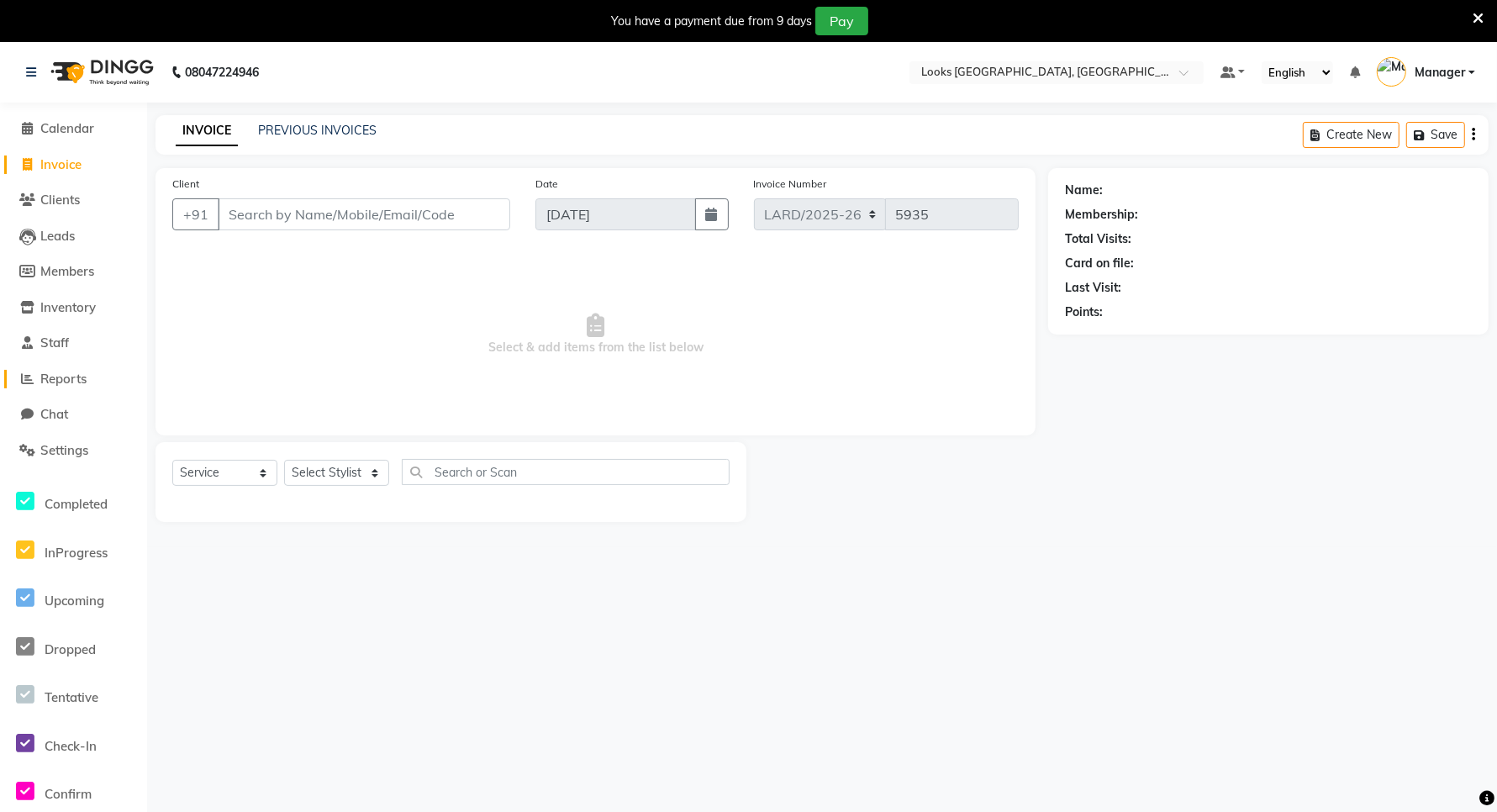
click at [53, 383] on span "Reports" at bounding box center [64, 378] width 46 height 16
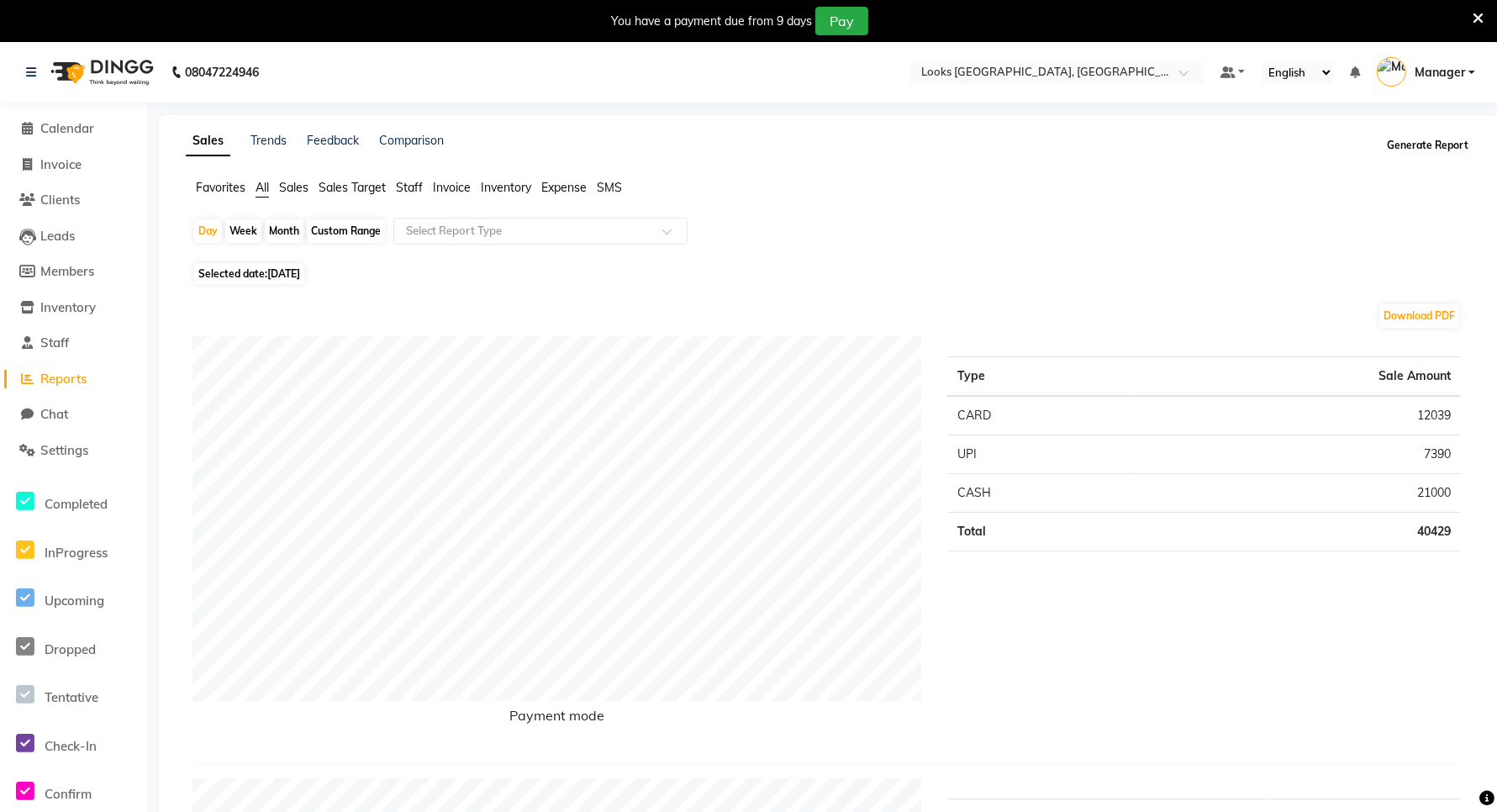
click at [1443, 143] on button "Generate Report" at bounding box center [1428, 145] width 90 height 24
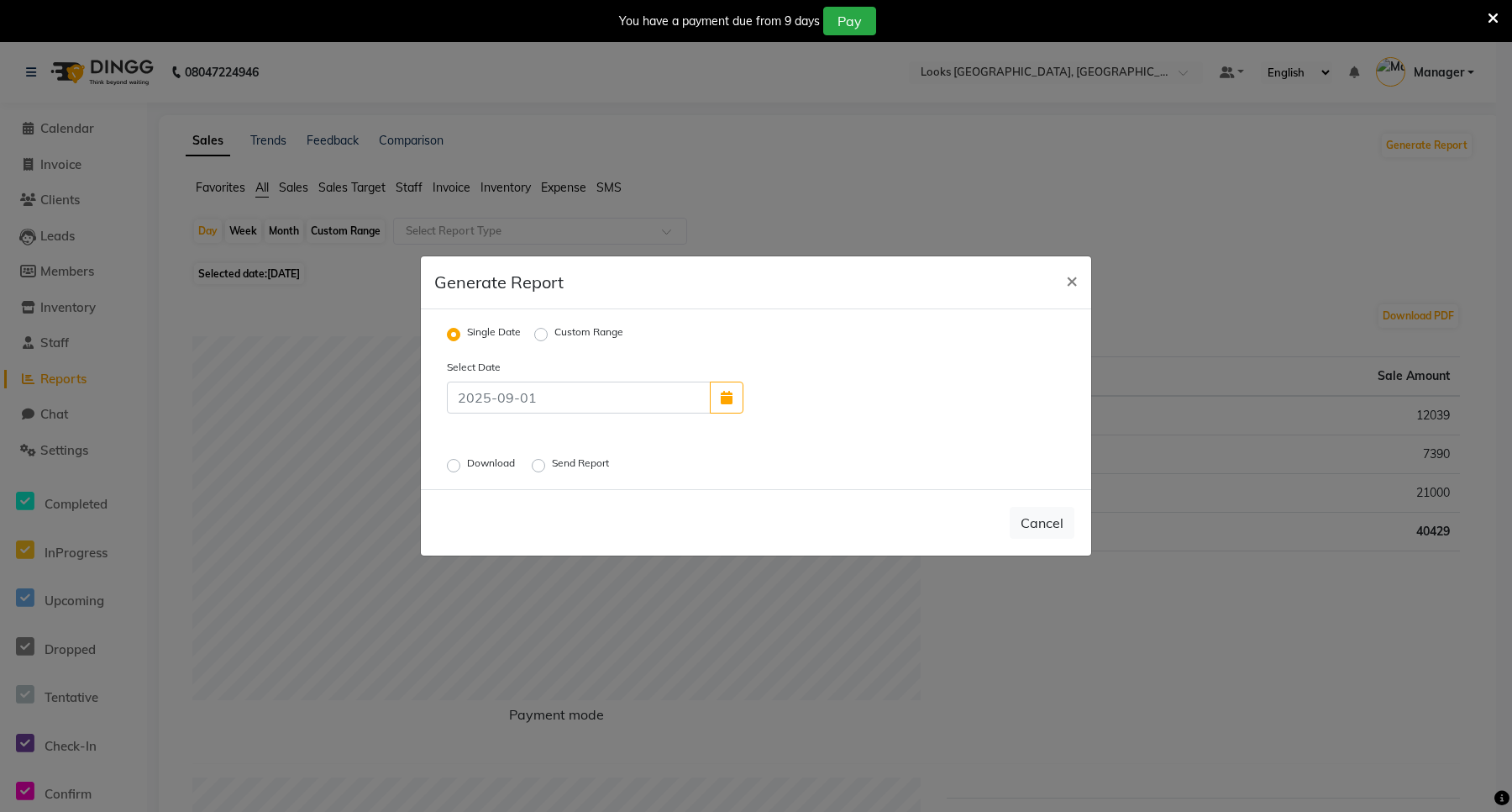
click at [552, 463] on label "Send Report" at bounding box center [583, 465] width 61 height 20
click at [540, 463] on input "Send Report" at bounding box center [541, 465] width 11 height 11
click at [1056, 530] on button "Send" at bounding box center [1048, 523] width 52 height 30
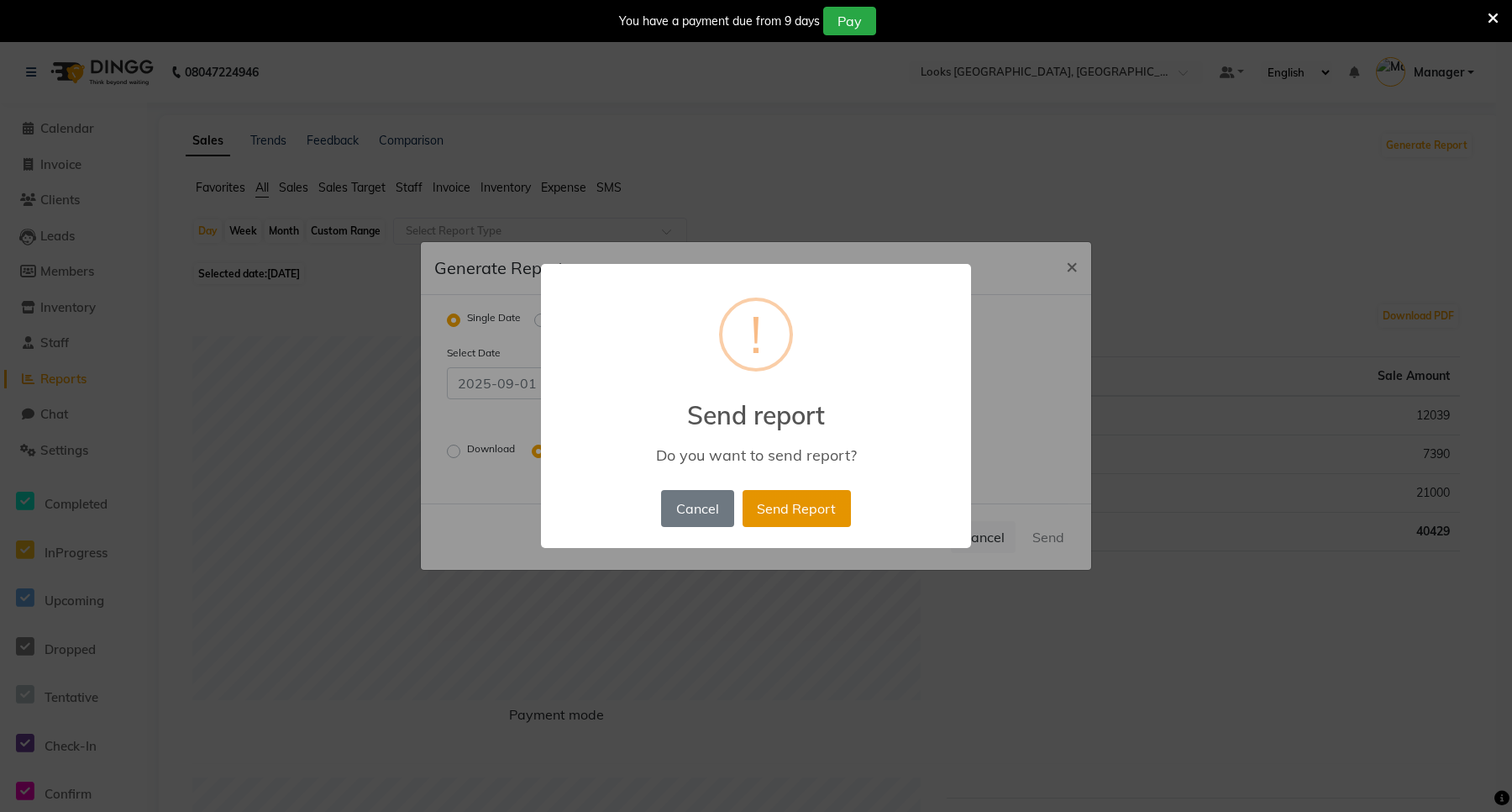
click at [818, 515] on button "Send Report" at bounding box center [797, 508] width 108 height 37
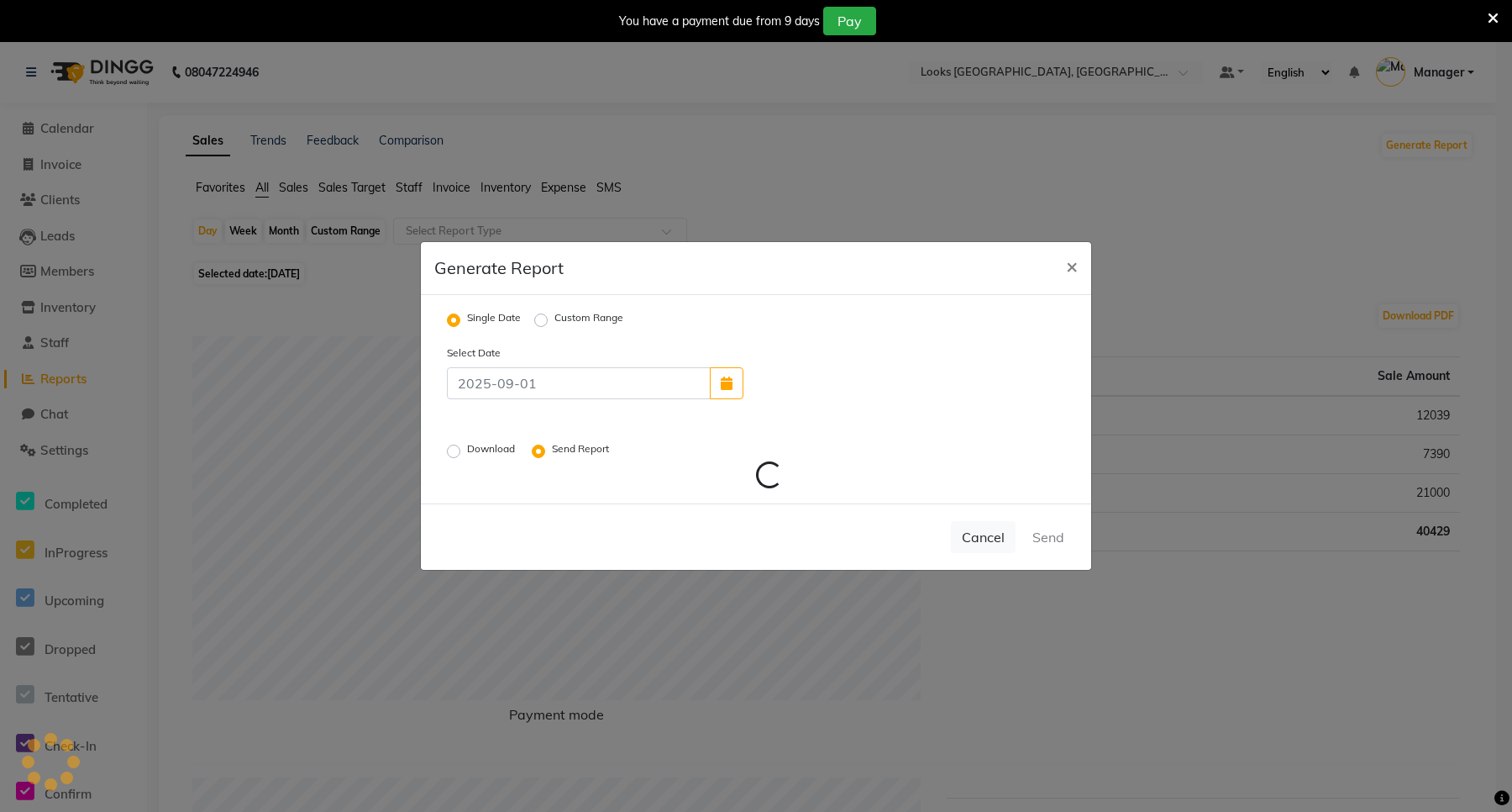
radio input "false"
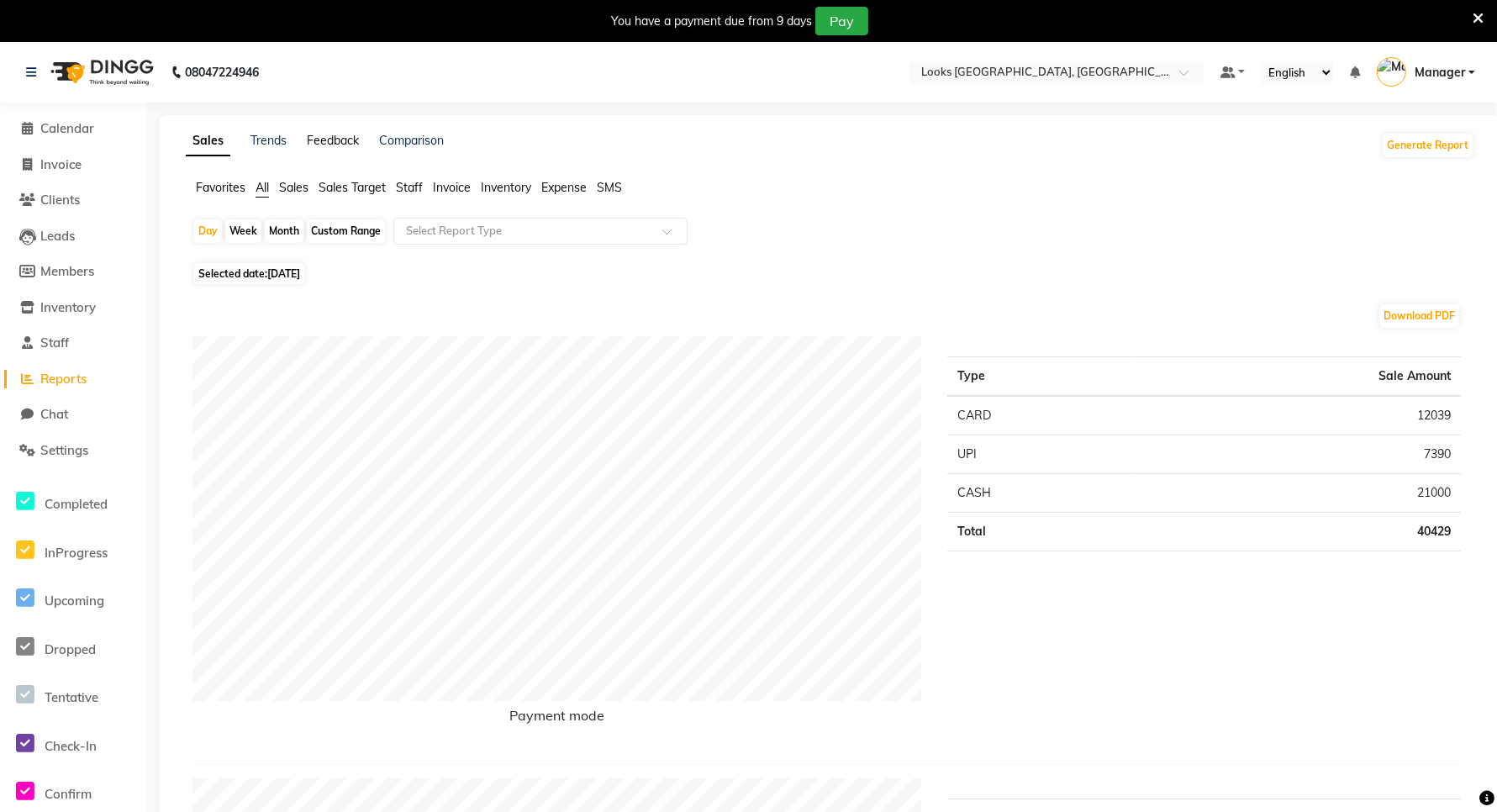
click at [323, 145] on link "Feedback" at bounding box center [333, 140] width 52 height 15
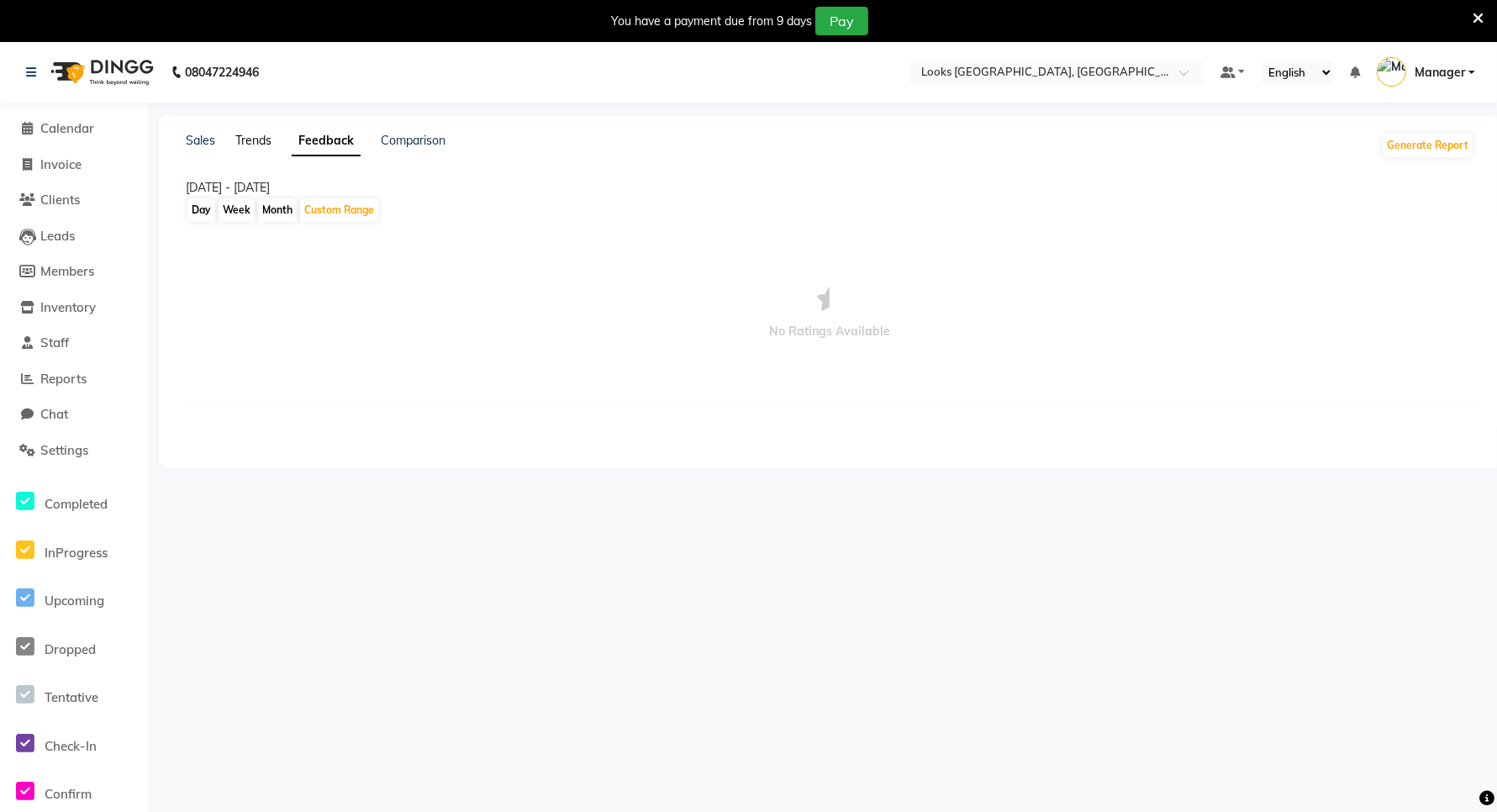
click at [262, 138] on link "Trends" at bounding box center [253, 140] width 36 height 15
type input "[DATE]"
type input "30-09-2025"
click at [427, 139] on link "Comparison" at bounding box center [411, 140] width 64 height 15
select select "single_date"
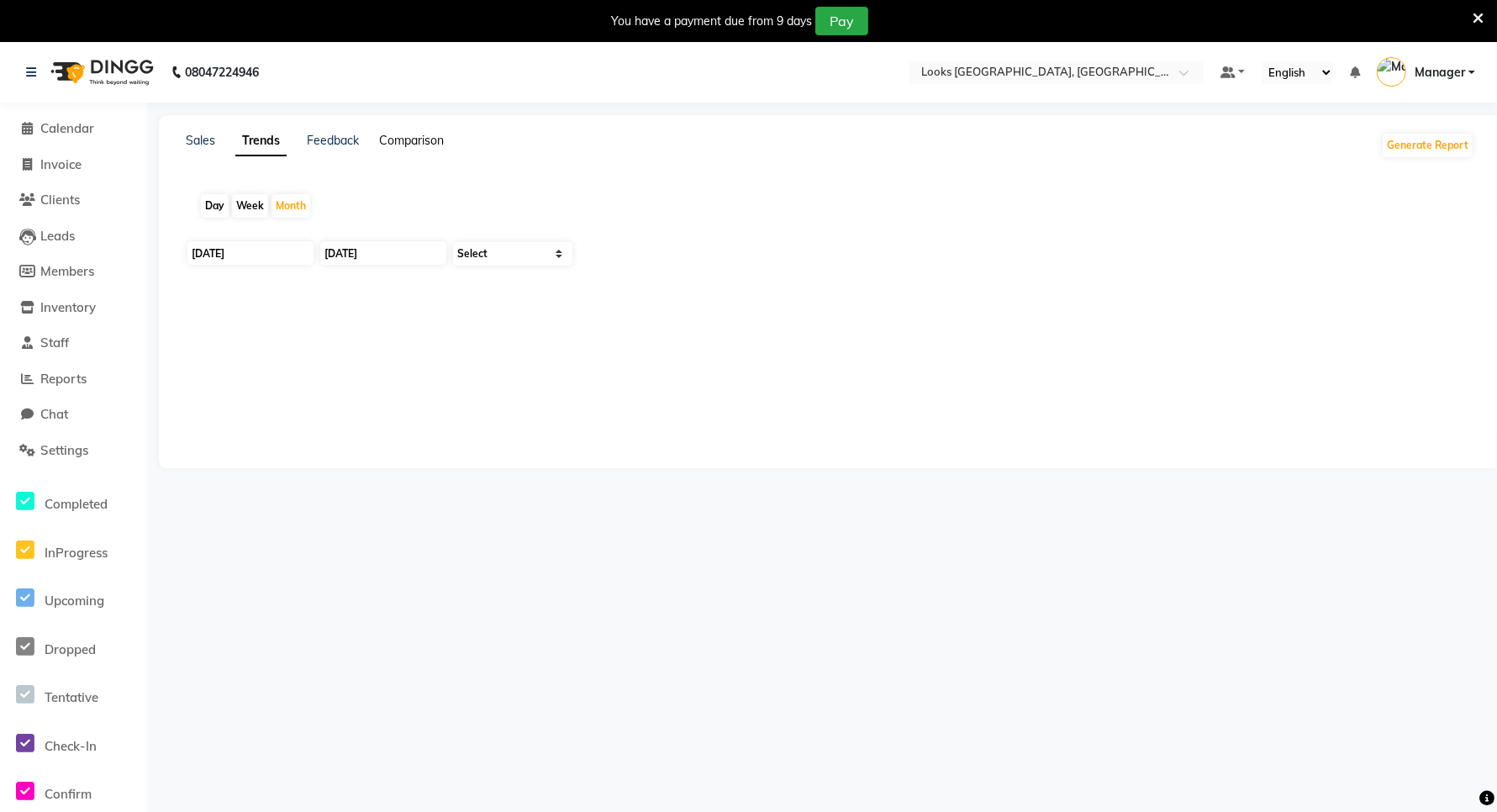
select select "single_date_dash"
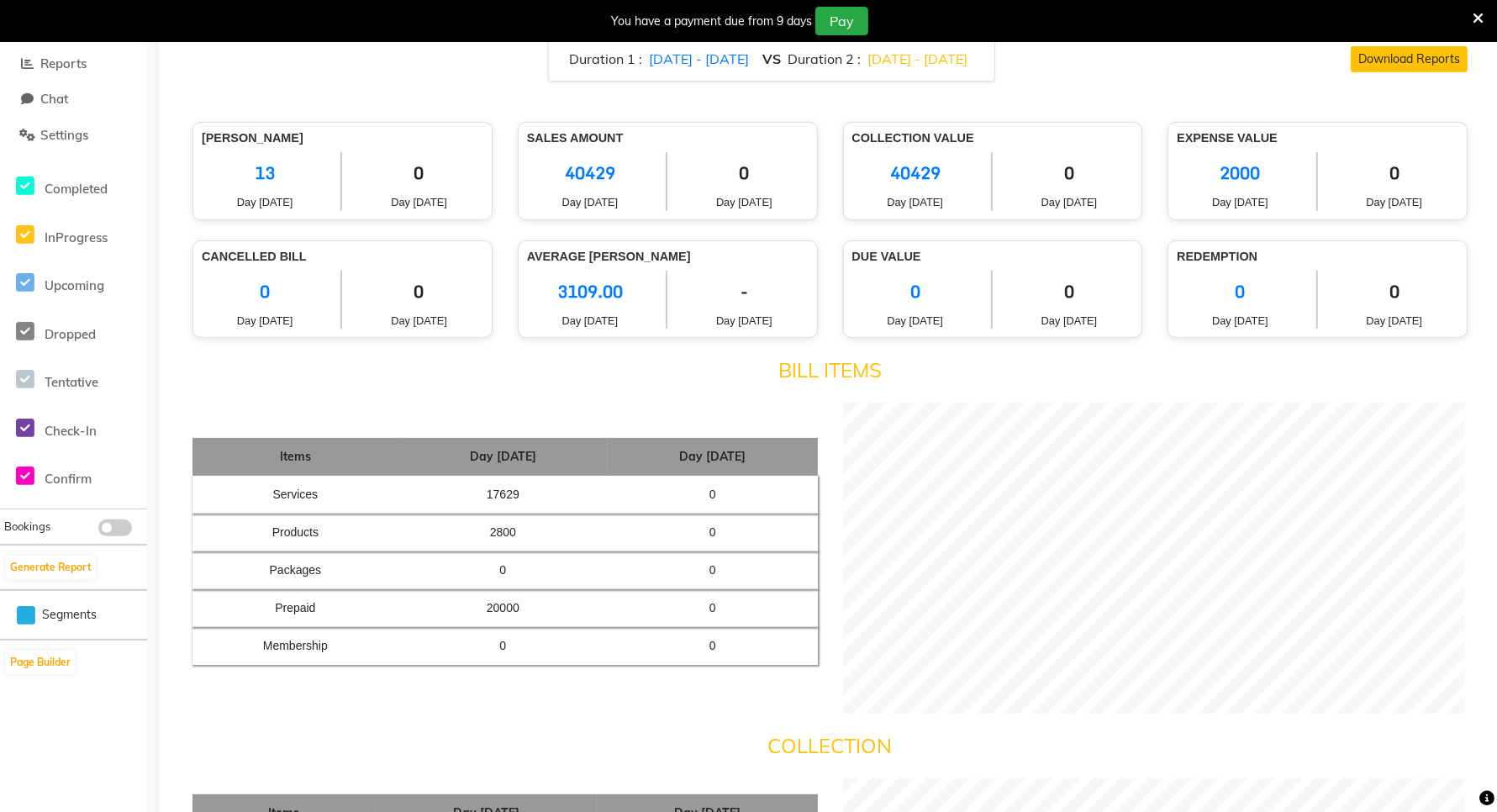
scroll to position [210, 0]
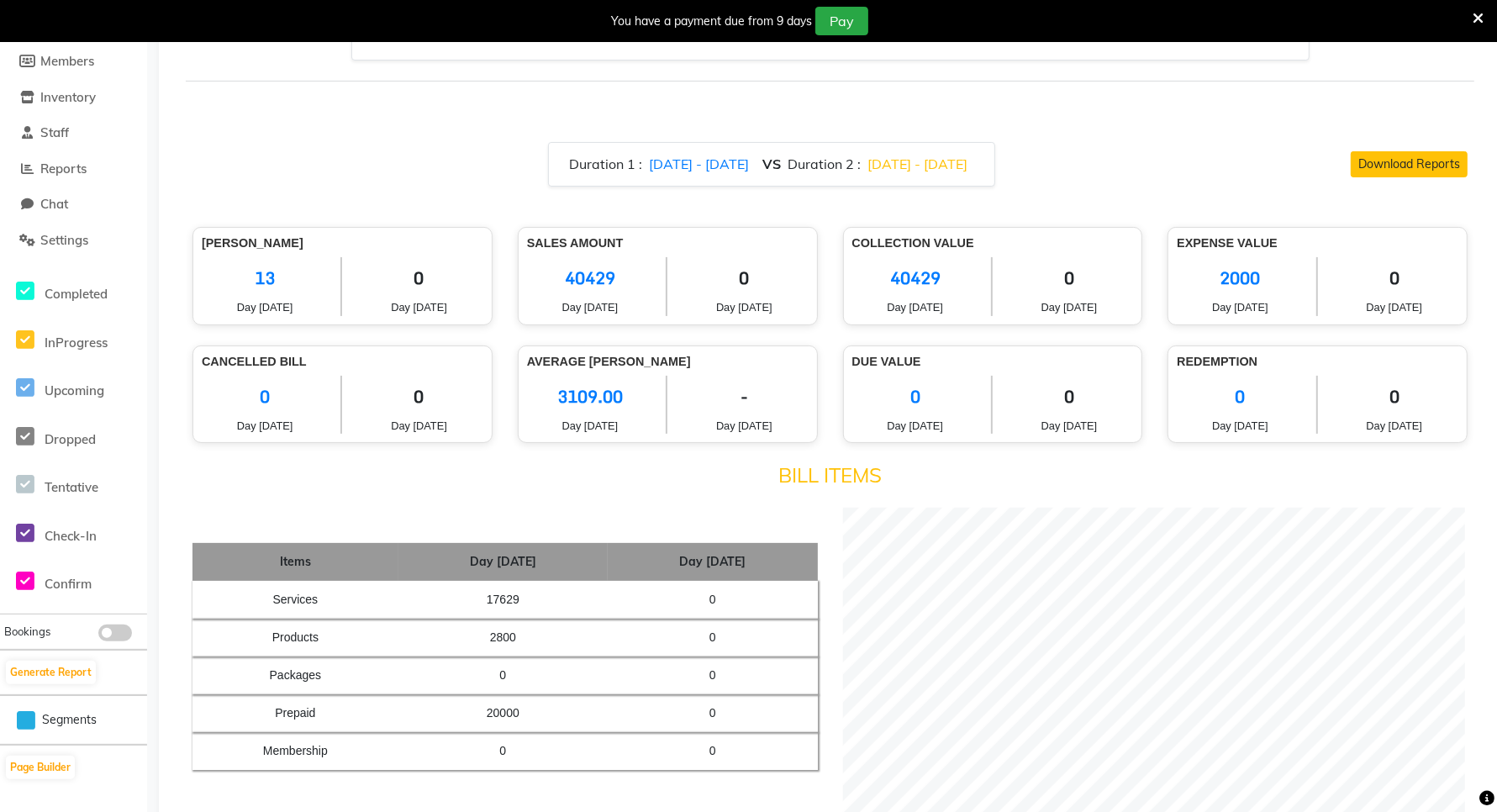
click at [931, 167] on span "31/08/2025 - 31/08/2025" at bounding box center [918, 164] width 100 height 17
select select "9"
select select "2025"
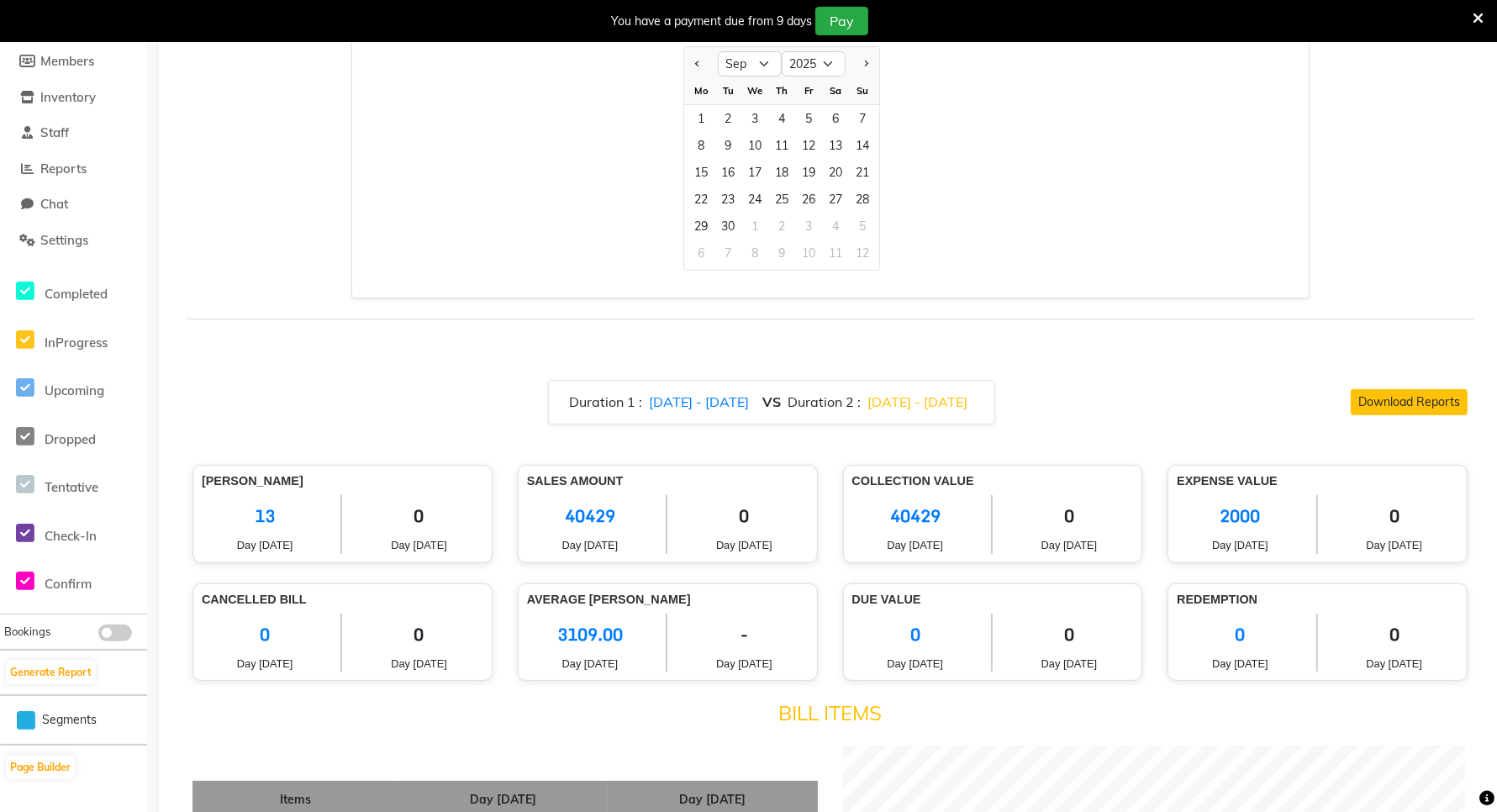
scroll to position [105, 0]
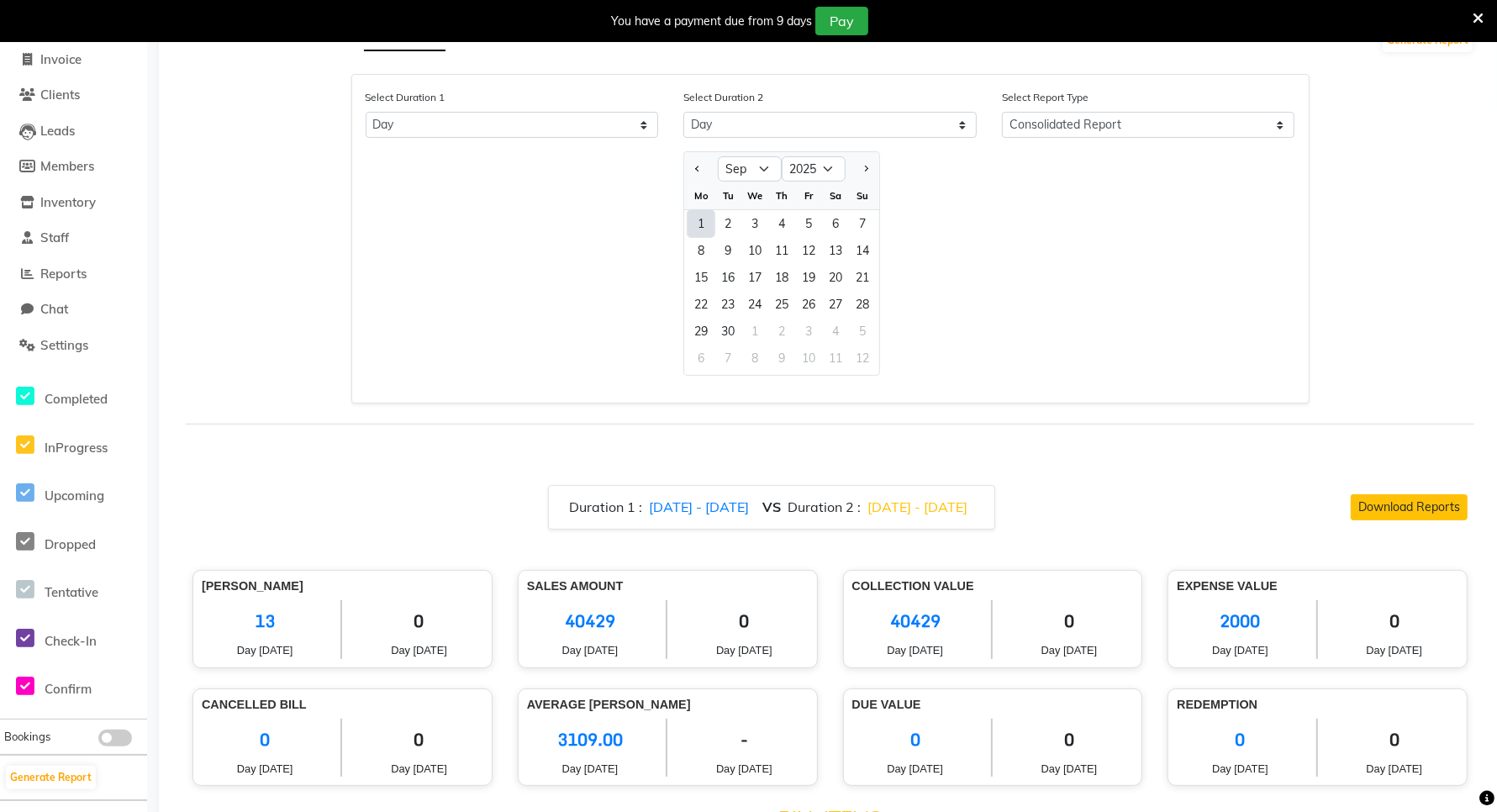
click at [701, 212] on div "1" at bounding box center [701, 224] width 27 height 27
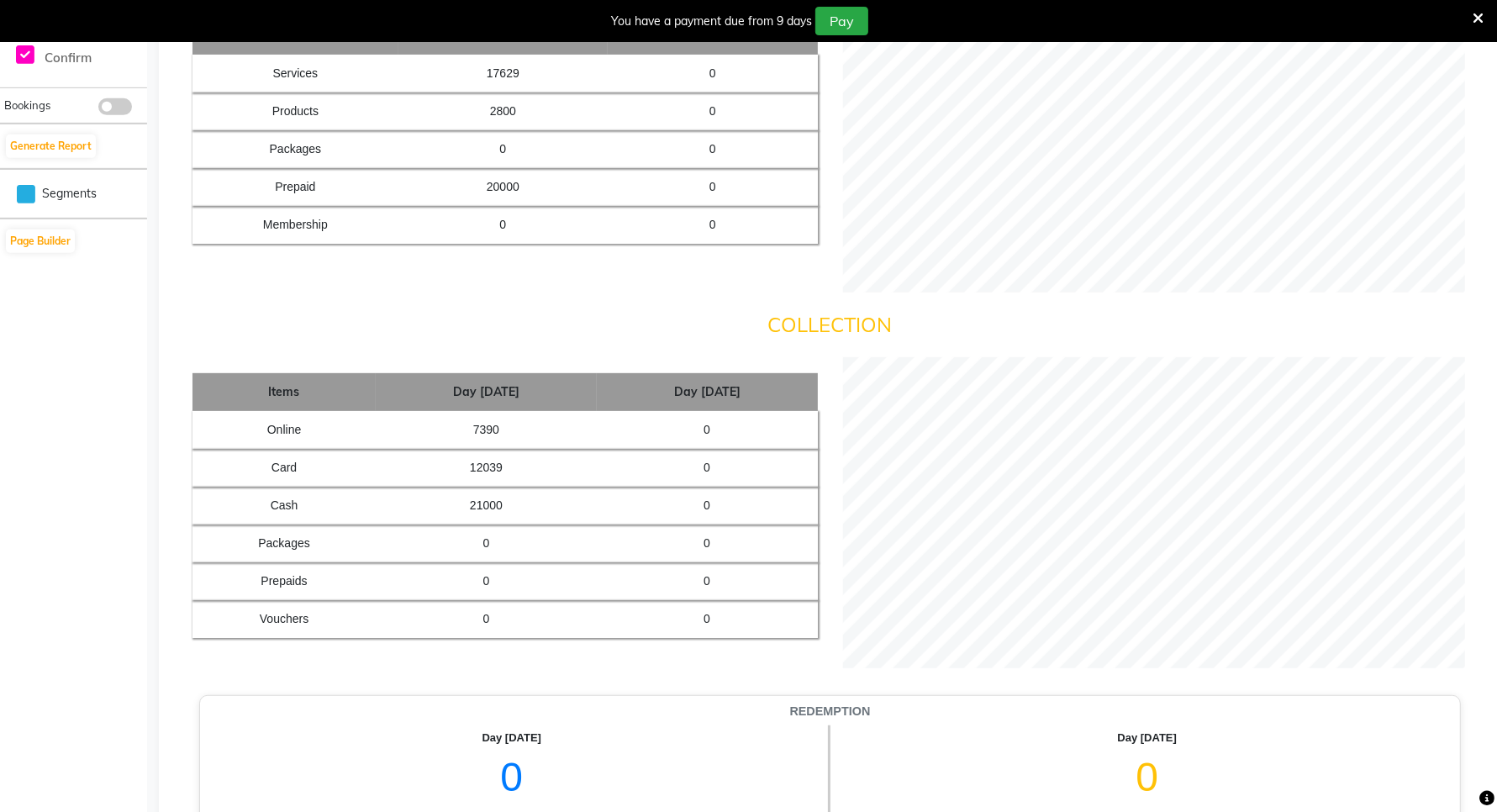
scroll to position [1260, 0]
